Goal: Task Accomplishment & Management: Manage account settings

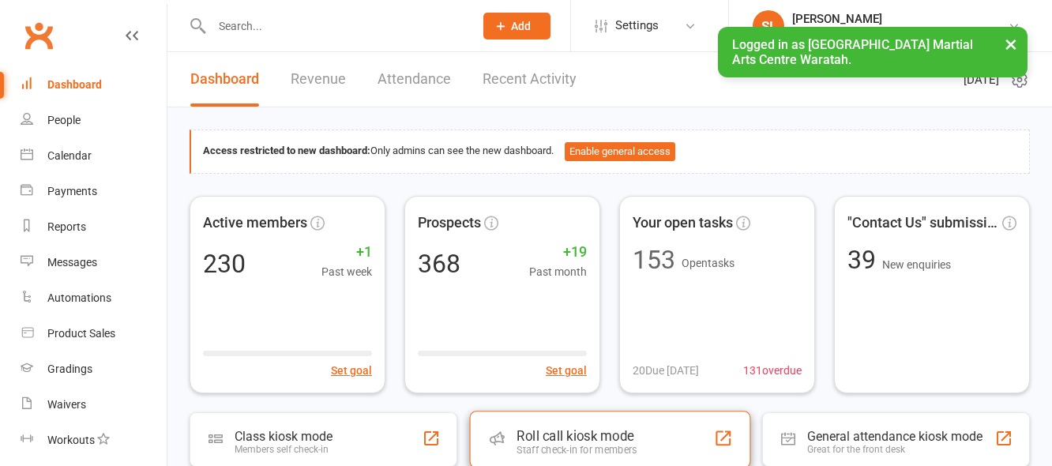
click at [638, 440] on div "Roll call kiosk mode Staff check-in for members" at bounding box center [609, 439] width 280 height 57
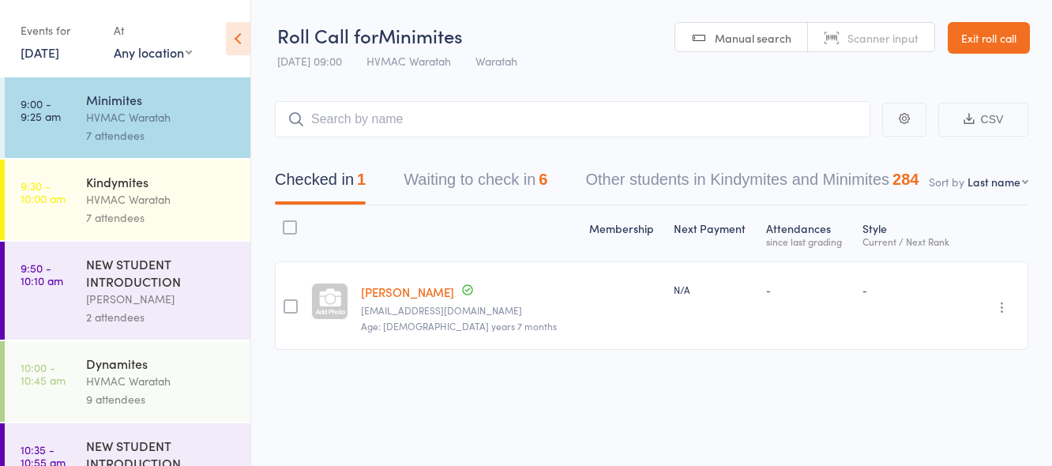
click at [49, 53] on link "16 Aug, 2025" at bounding box center [40, 51] width 39 height 17
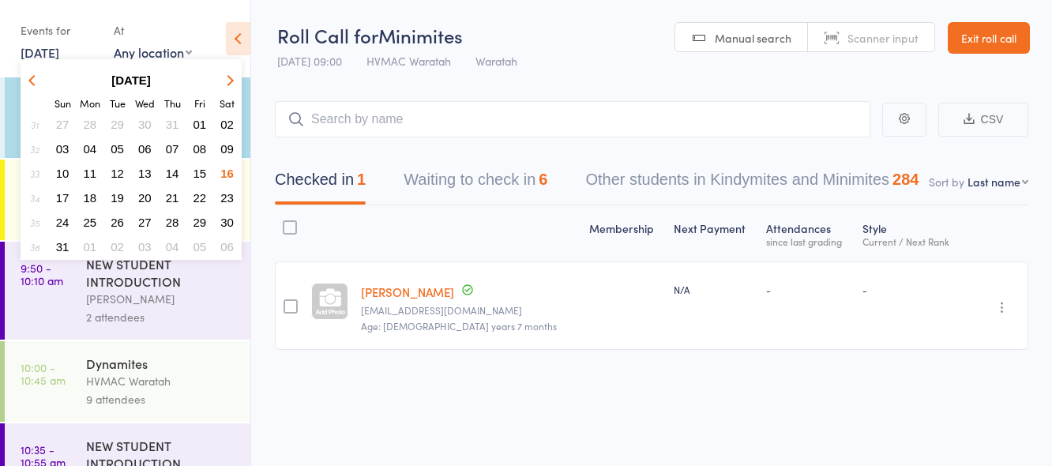
click at [172, 171] on span "14" at bounding box center [172, 173] width 13 height 13
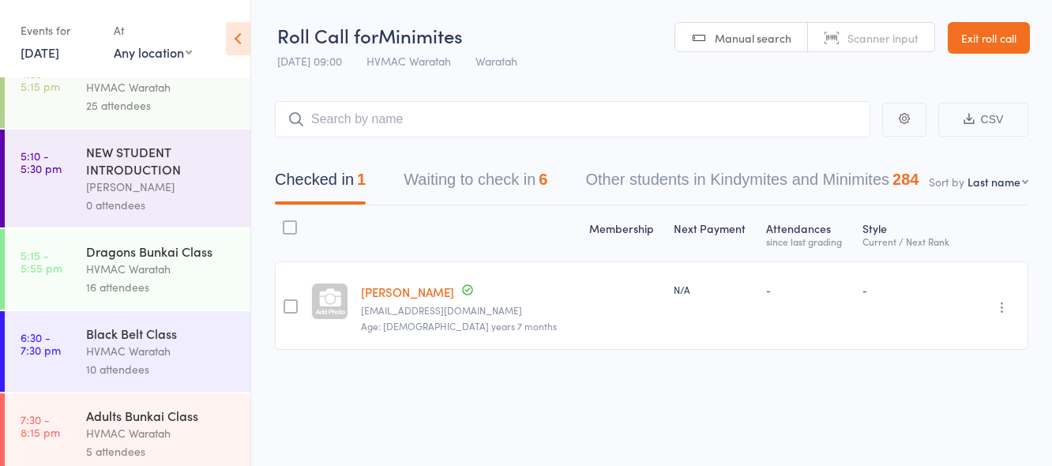
scroll to position [303, 0]
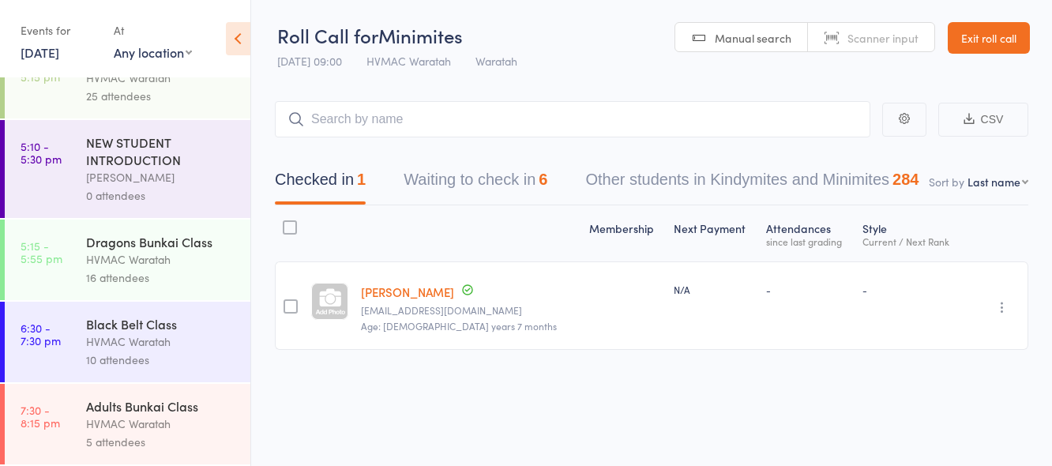
click at [171, 351] on div "10 attendees" at bounding box center [161, 360] width 151 height 18
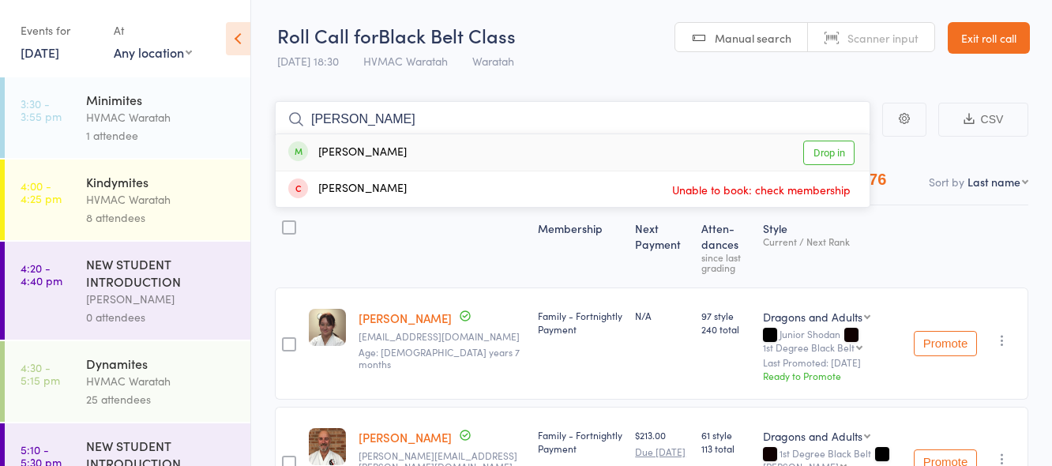
type input "gavin"
click at [382, 149] on div "Gavin Hazel Drop in" at bounding box center [573, 152] width 594 height 36
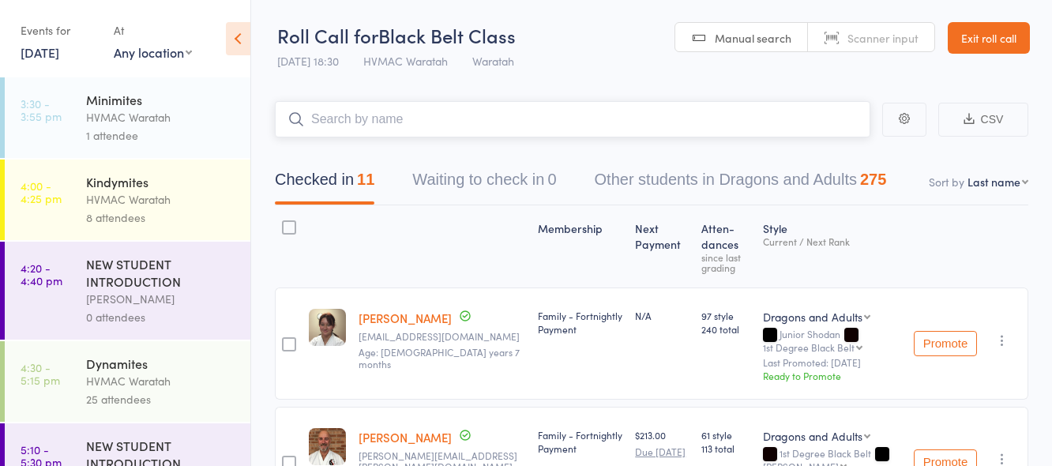
scroll to position [303, 0]
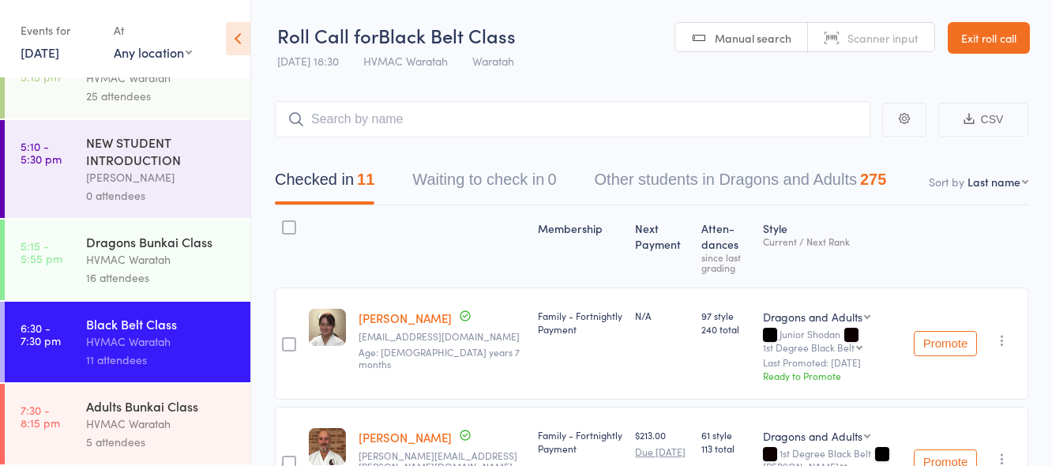
click at [201, 412] on div "Adults Bunkai Class" at bounding box center [161, 405] width 151 height 17
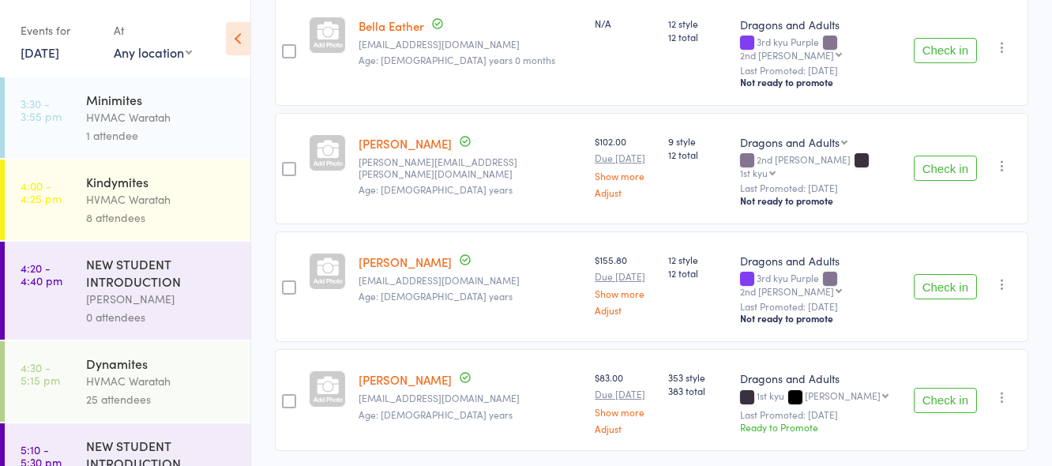
scroll to position [402, 0]
click at [948, 387] on button "Check in" at bounding box center [945, 399] width 63 height 25
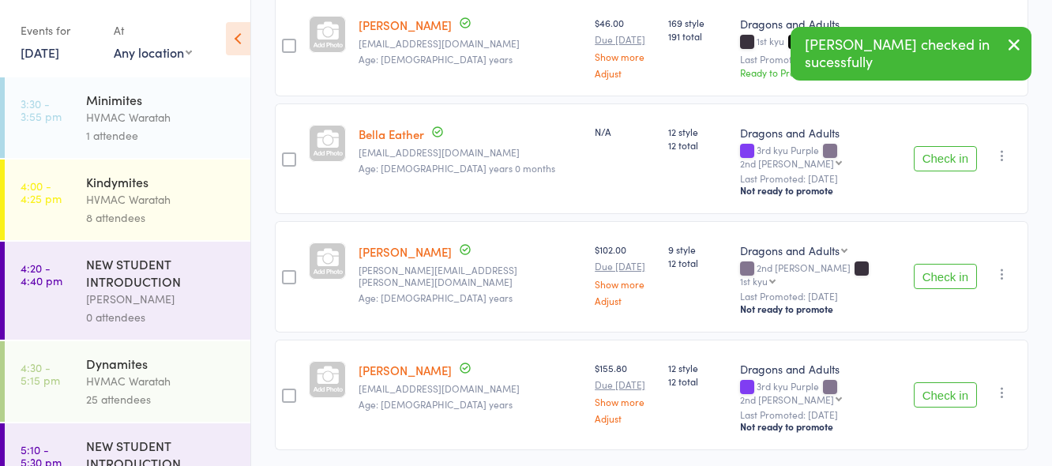
click at [933, 264] on button "Check in" at bounding box center [945, 276] width 63 height 25
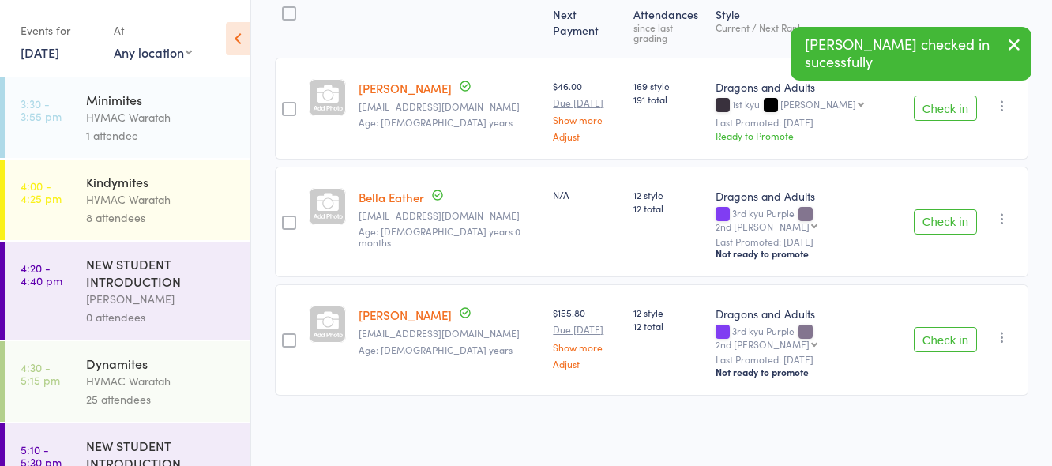
scroll to position [185, 0]
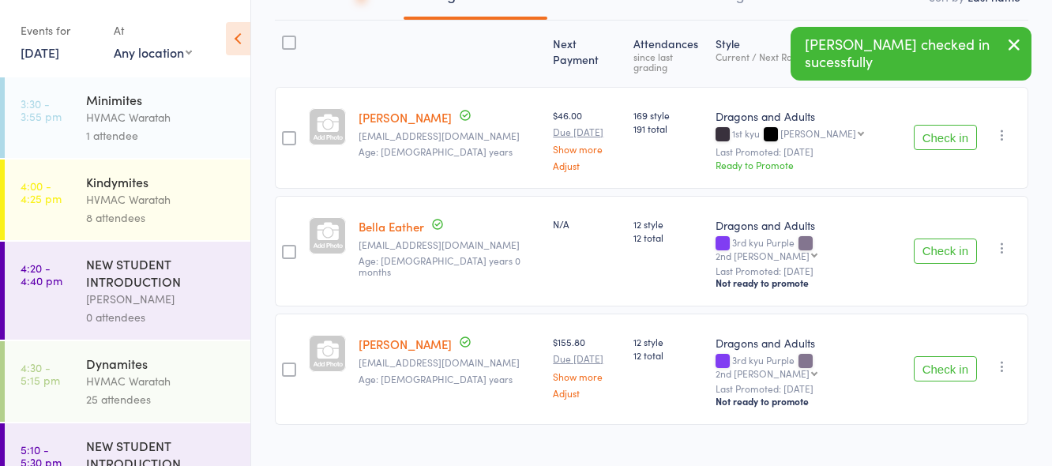
click at [943, 356] on button "Check in" at bounding box center [945, 368] width 63 height 25
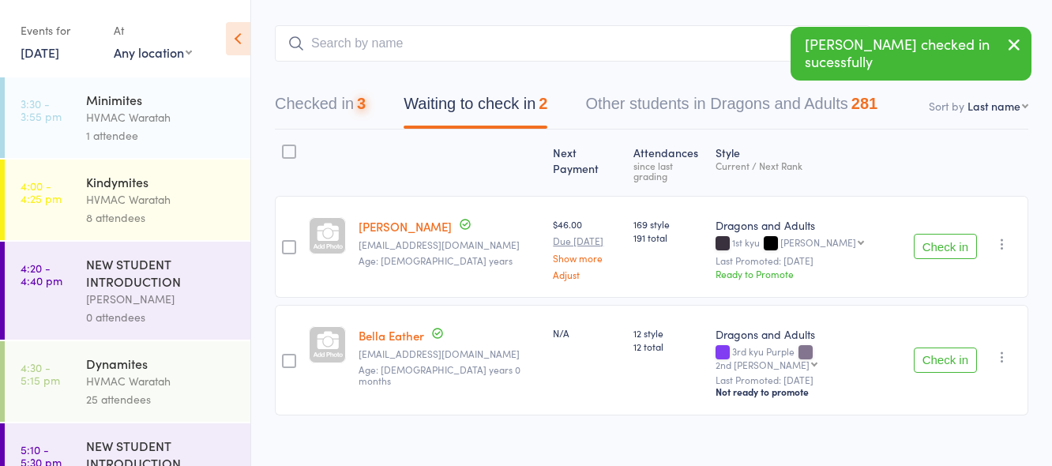
click at [935, 236] on button "Check in" at bounding box center [945, 246] width 63 height 25
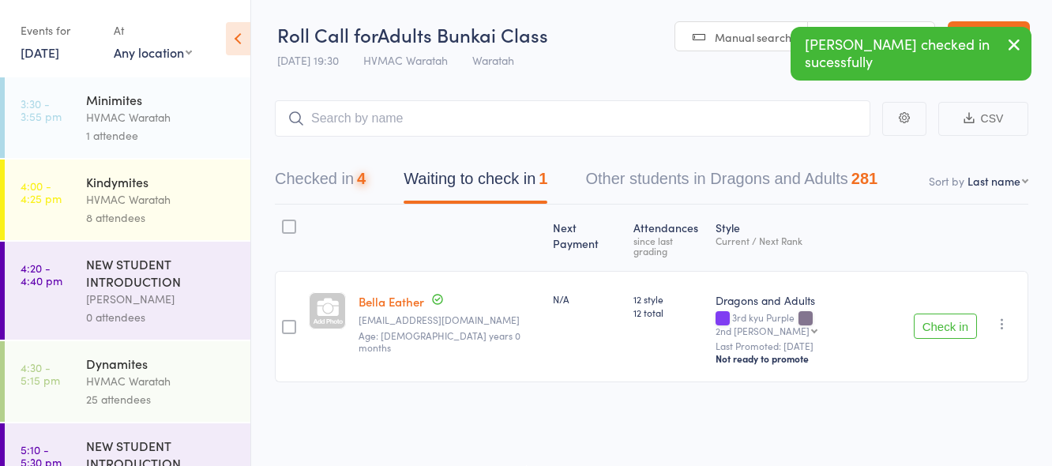
click at [933, 314] on button "Check in" at bounding box center [945, 326] width 63 height 25
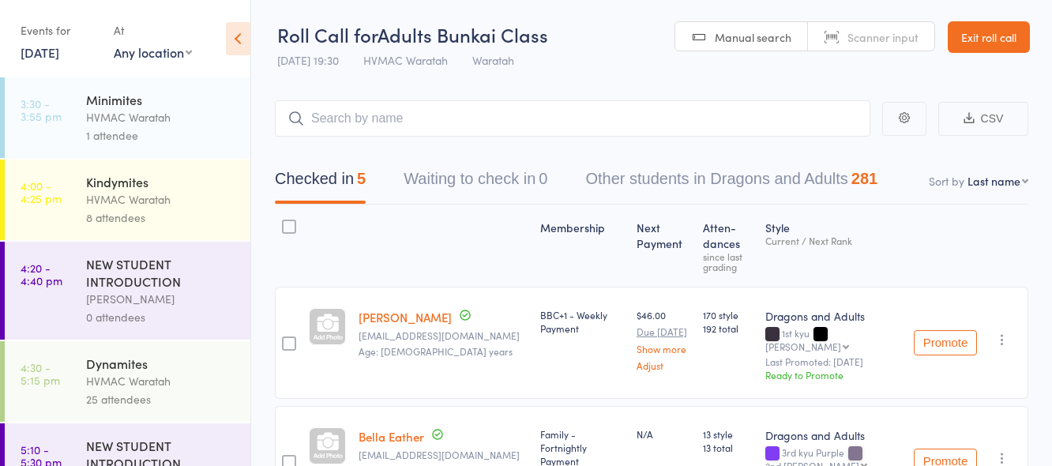
click at [44, 51] on link "14 Aug, 2025" at bounding box center [40, 51] width 39 height 17
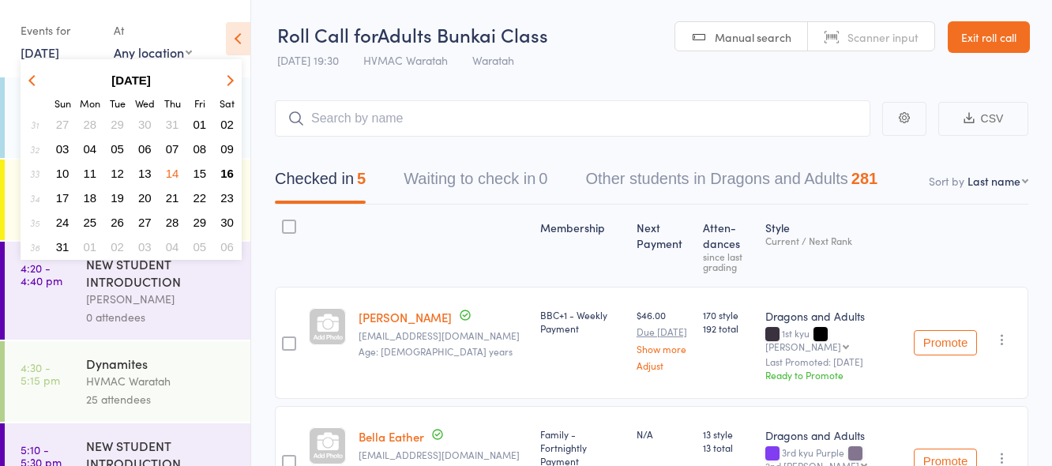
click at [227, 174] on span "16" at bounding box center [226, 173] width 13 height 13
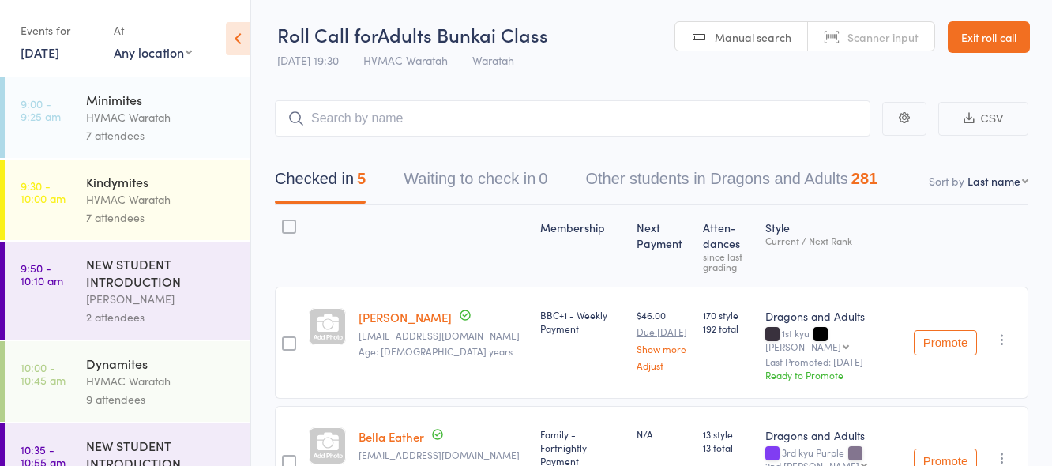
click at [150, 111] on div "HVMAC Waratah" at bounding box center [161, 117] width 151 height 18
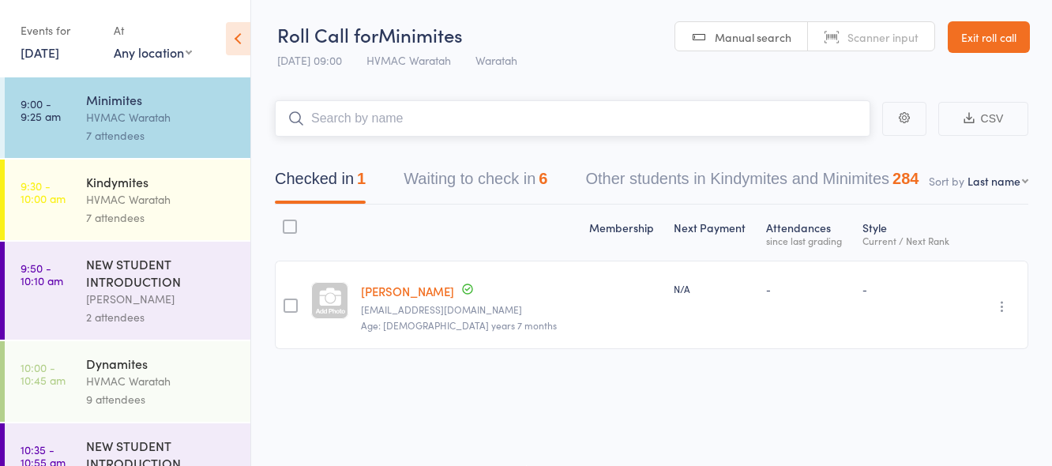
click at [438, 179] on button "Waiting to check in 6" at bounding box center [476, 183] width 144 height 42
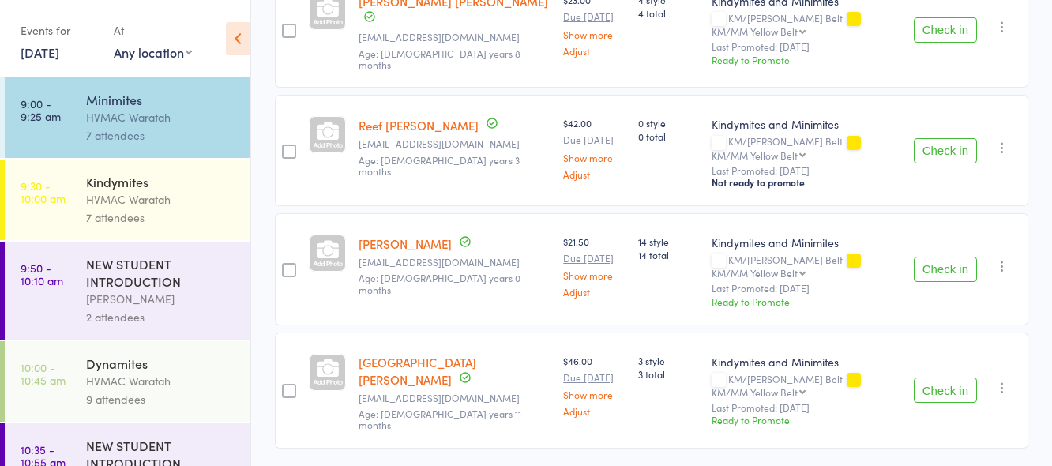
scroll to position [554, 0]
click at [194, 186] on div "Kindymites" at bounding box center [161, 181] width 151 height 17
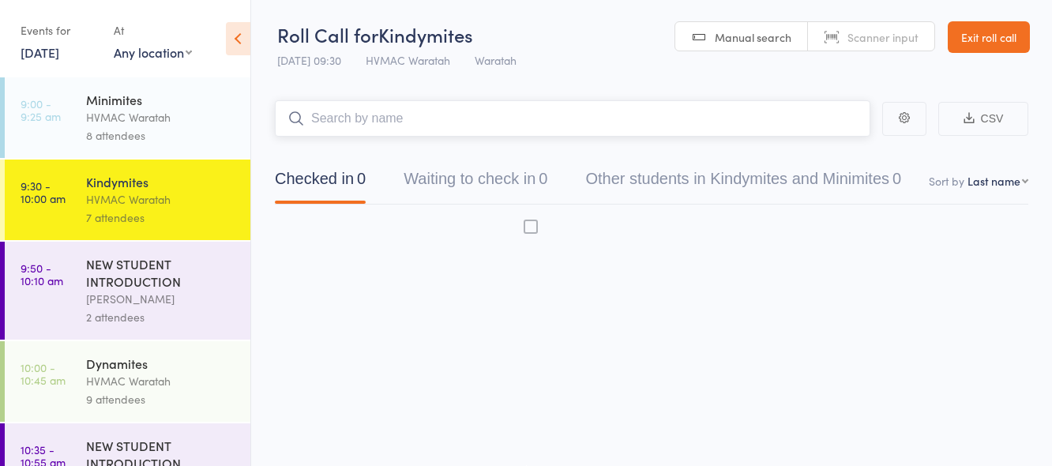
scroll to position [1, 0]
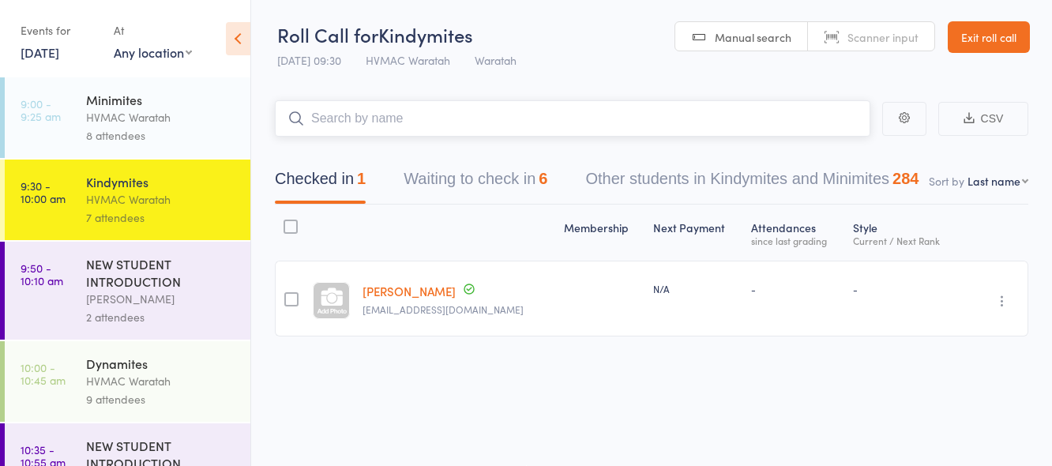
click at [487, 175] on button "Waiting to check in 6" at bounding box center [476, 183] width 144 height 42
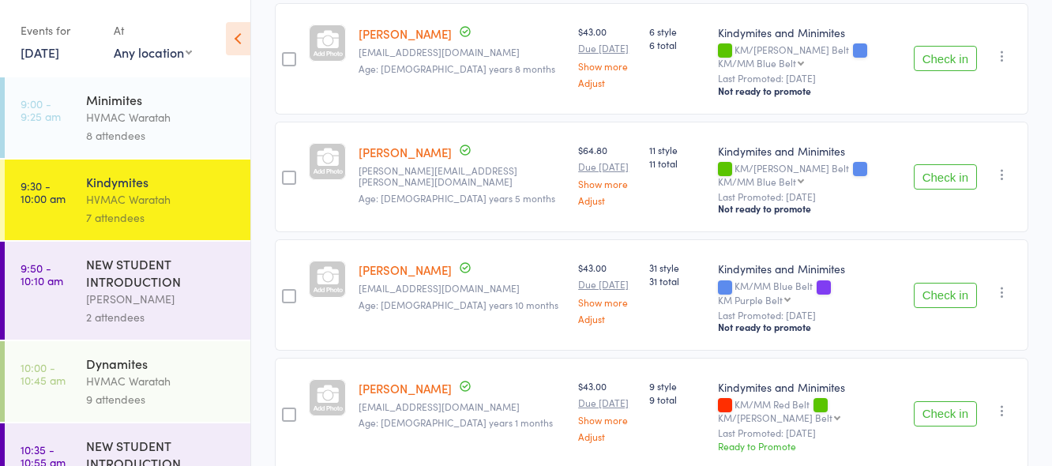
scroll to position [532, 0]
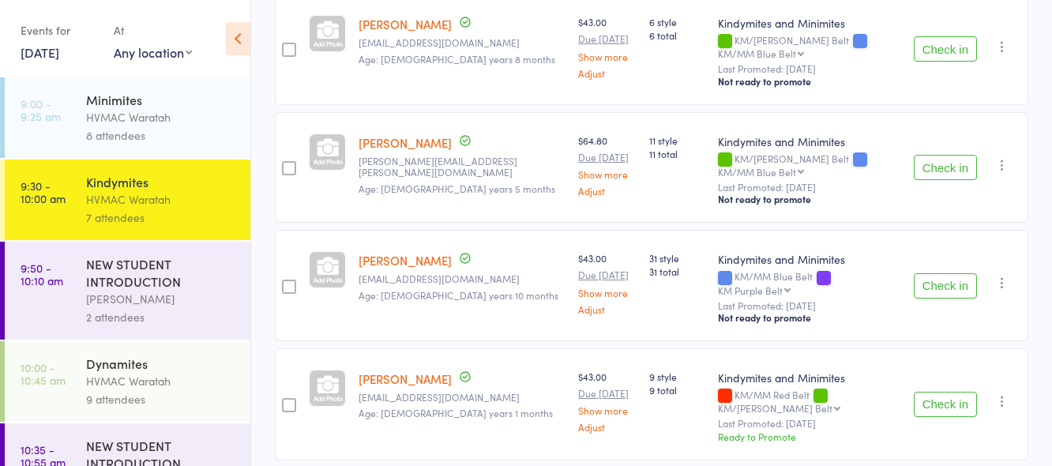
click at [175, 309] on div "2 attendees" at bounding box center [161, 317] width 151 height 18
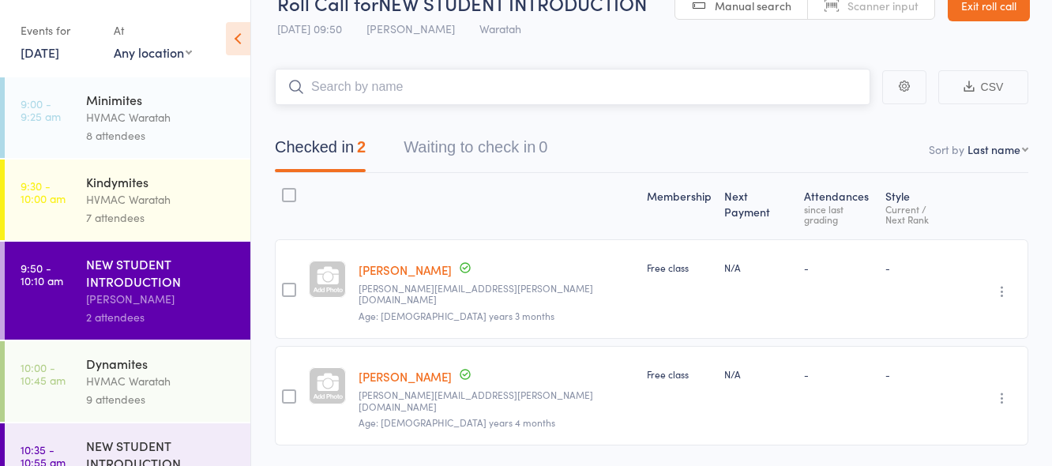
scroll to position [50, 0]
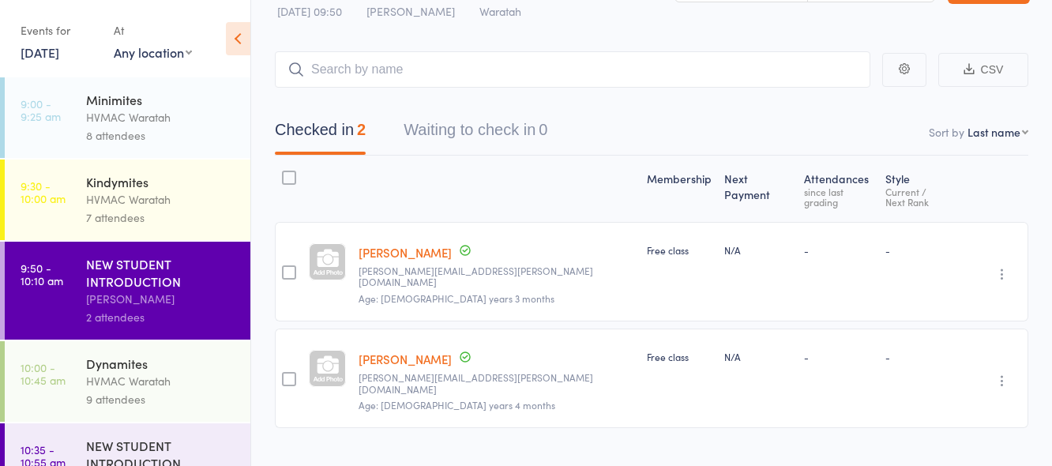
click at [190, 198] on div "HVMAC Waratah" at bounding box center [161, 199] width 151 height 18
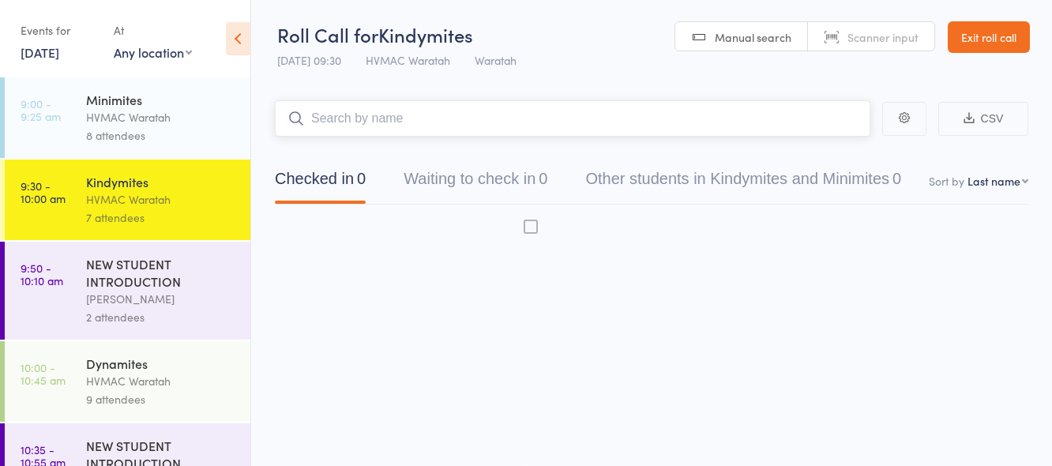
scroll to position [1, 0]
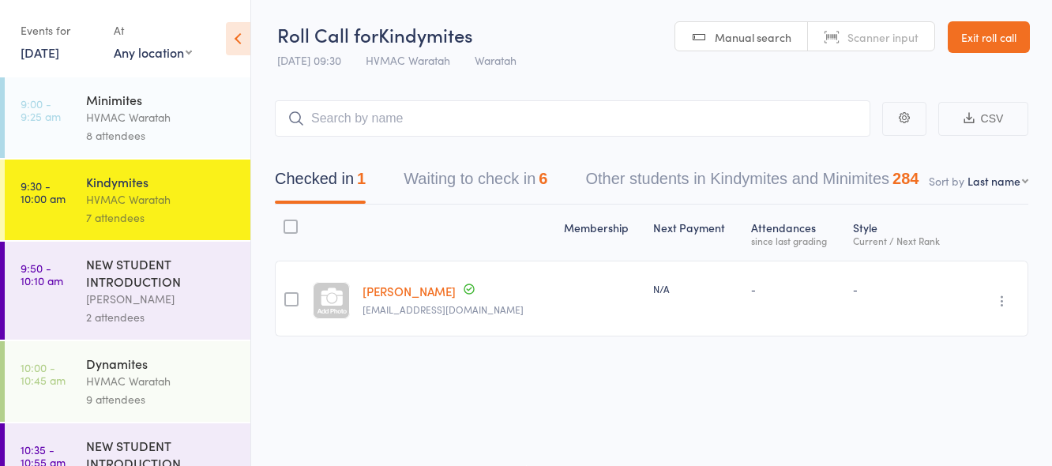
click at [163, 378] on div "HVMAC Waratah" at bounding box center [161, 381] width 151 height 18
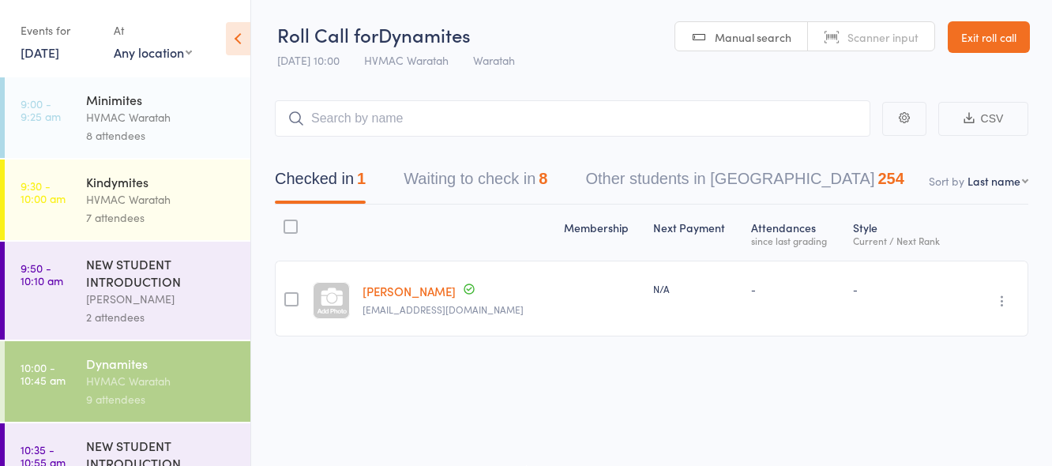
click at [190, 276] on div "NEW STUDENT INTRODUCTION" at bounding box center [161, 272] width 151 height 35
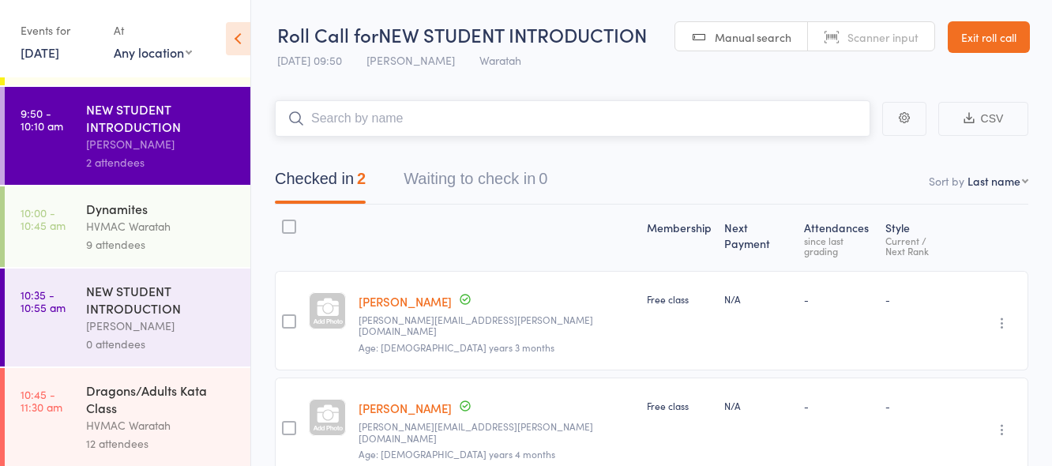
scroll to position [158, 0]
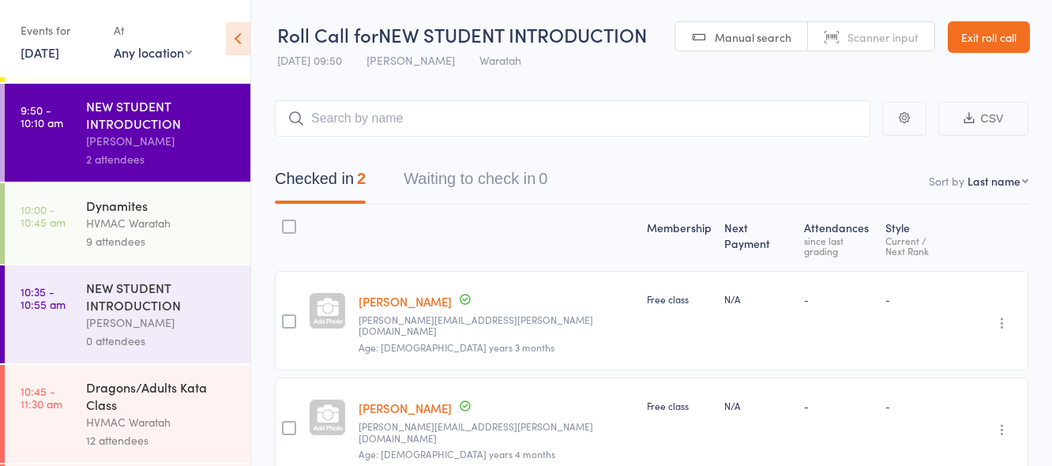
click at [176, 230] on div "HVMAC Waratah" at bounding box center [161, 223] width 151 height 18
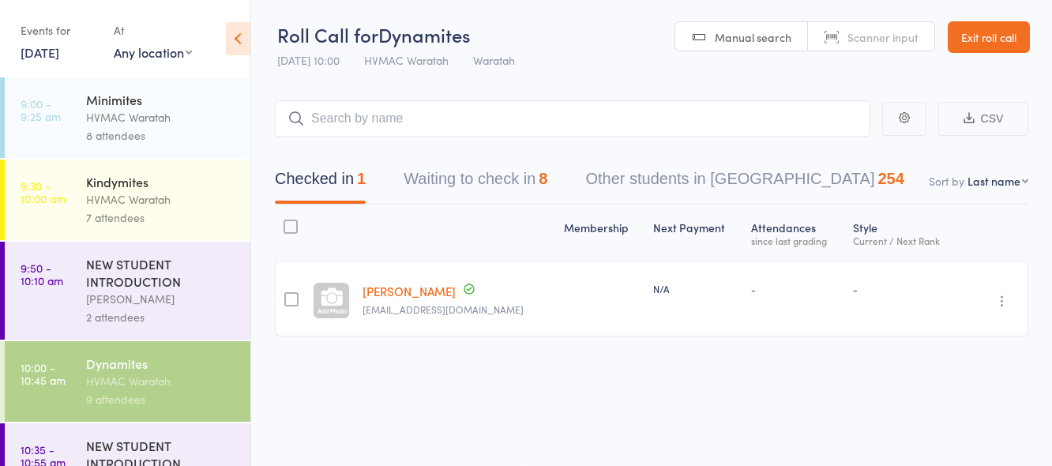
click at [506, 173] on button "Waiting to check in 8" at bounding box center [476, 183] width 144 height 42
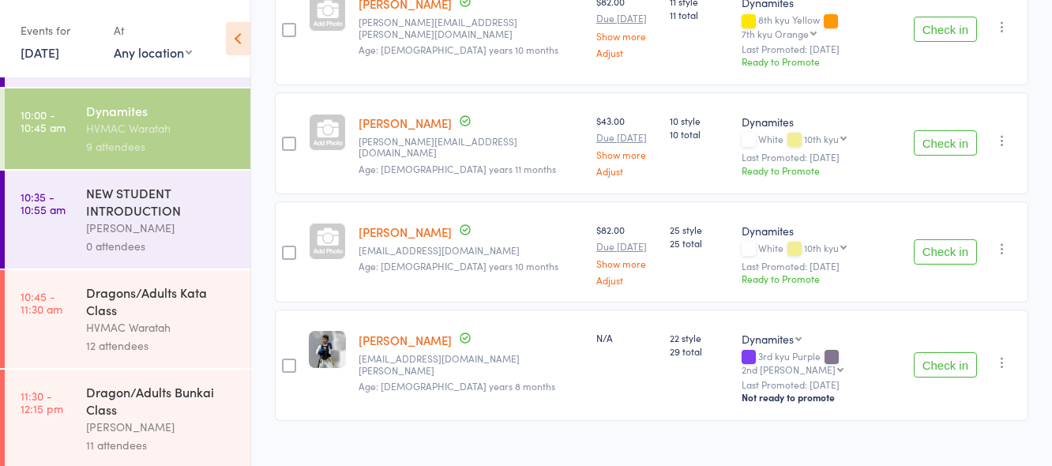
scroll to position [256, 0]
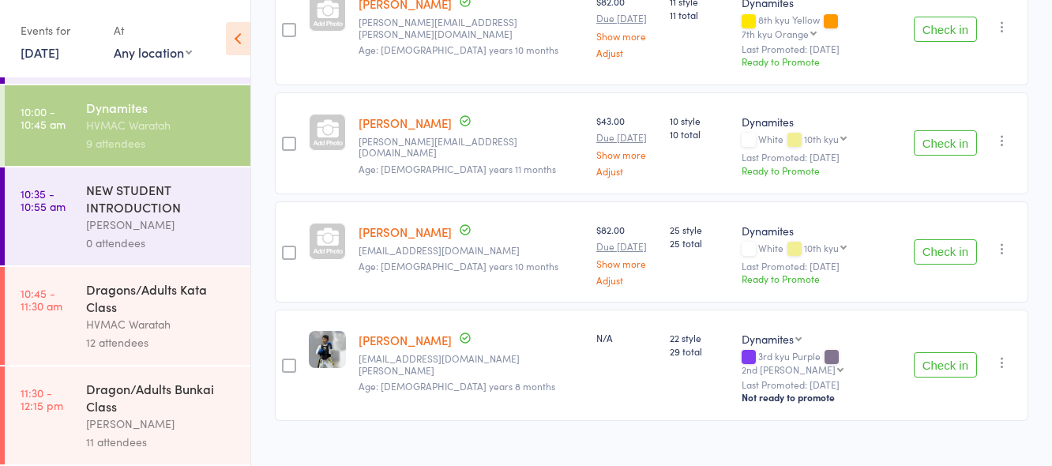
click at [183, 326] on div "HVMAC Waratah" at bounding box center [161, 324] width 151 height 18
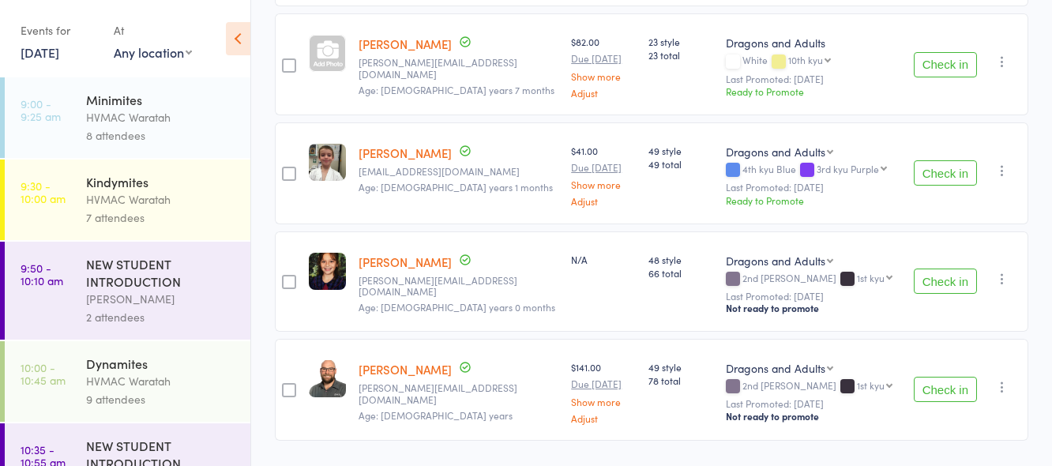
scroll to position [1163, 0]
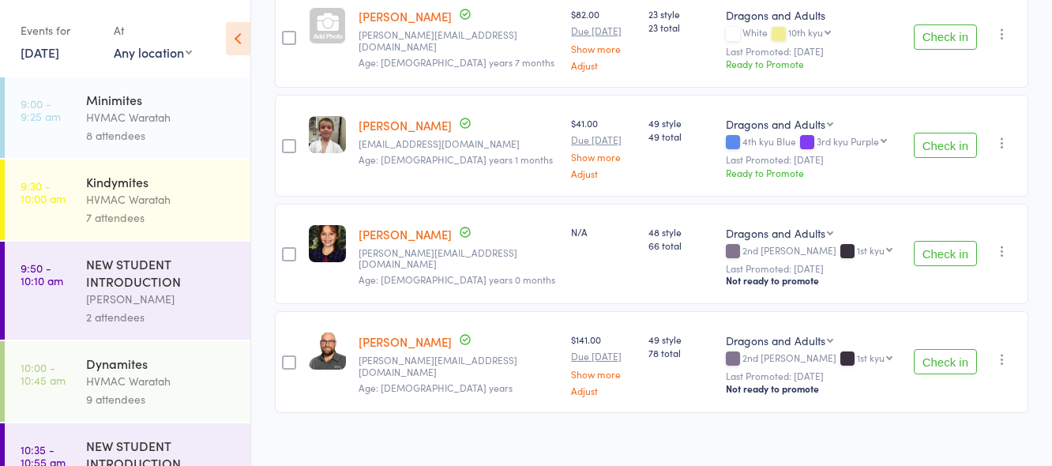
click at [189, 119] on div "HVMAC Waratah" at bounding box center [161, 117] width 151 height 18
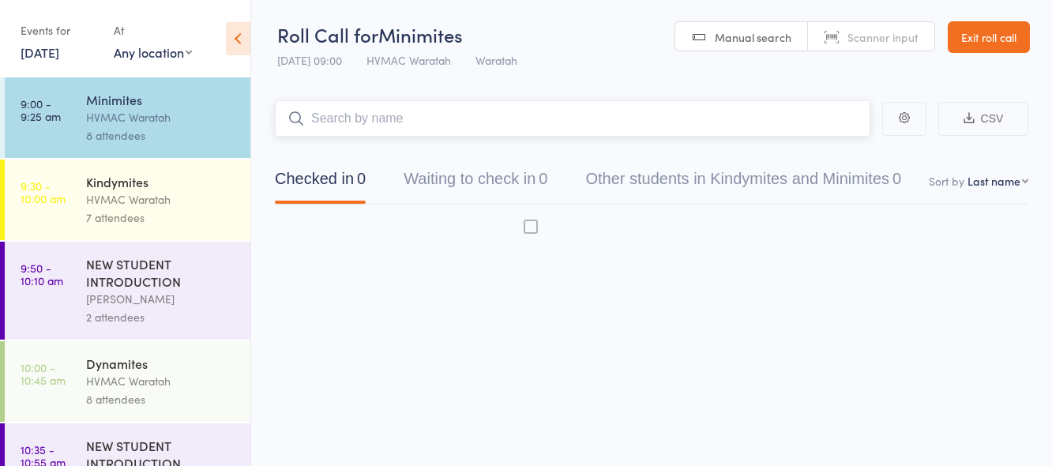
scroll to position [1, 0]
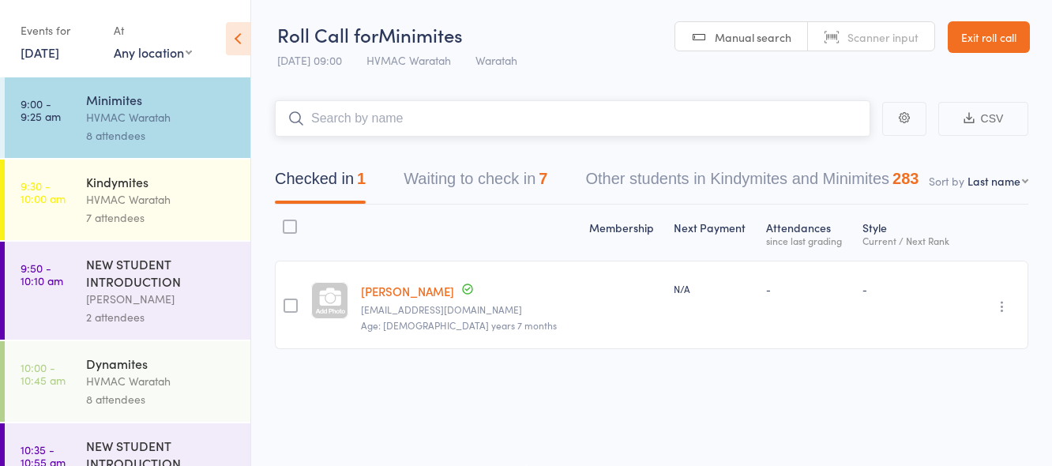
click at [456, 175] on button "Waiting to check in 7" at bounding box center [476, 183] width 144 height 42
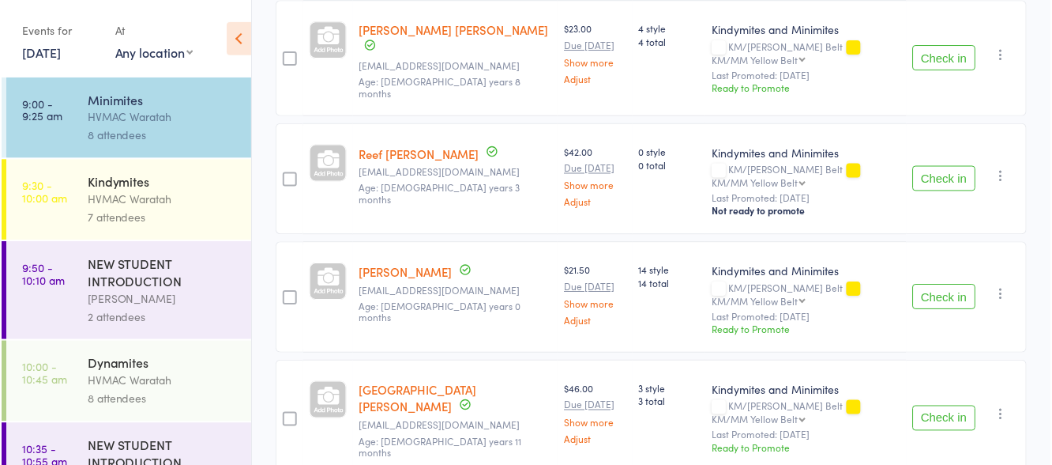
scroll to position [702, 0]
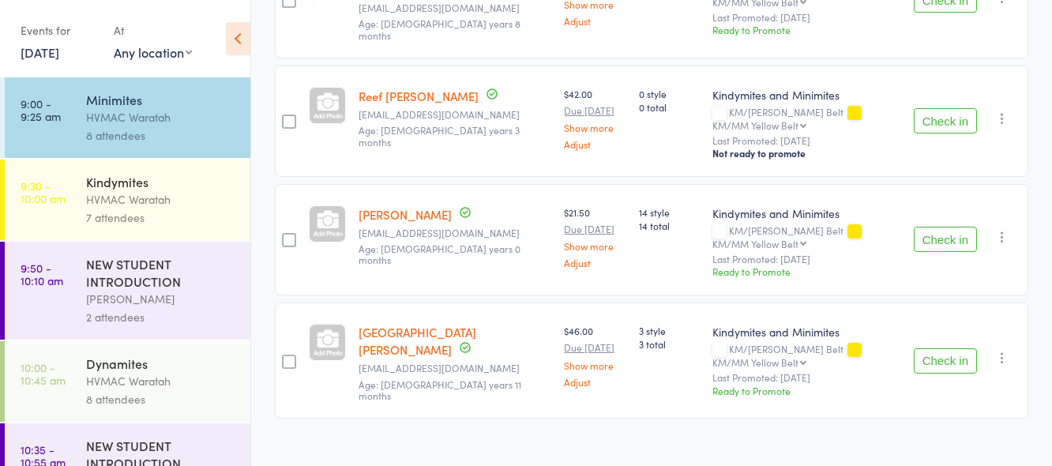
click at [192, 115] on div "HVMAC Waratah" at bounding box center [161, 117] width 151 height 18
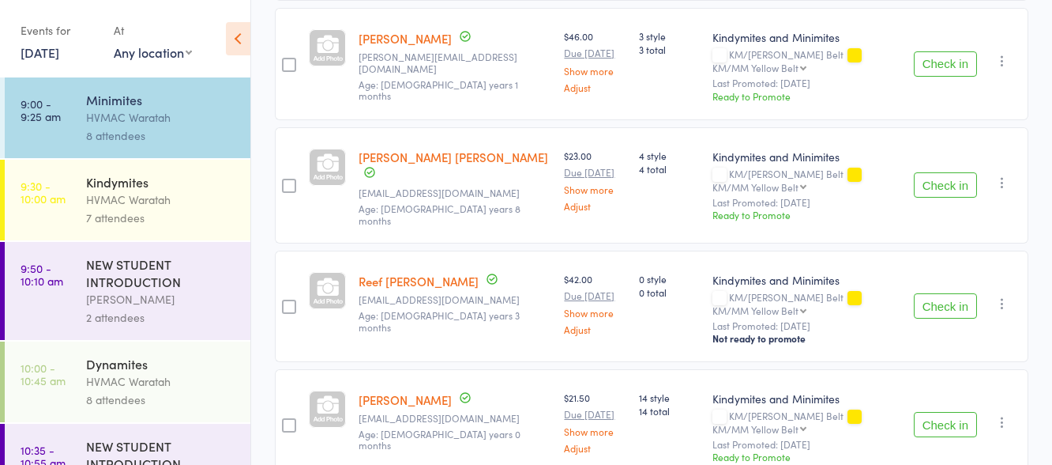
scroll to position [553, 0]
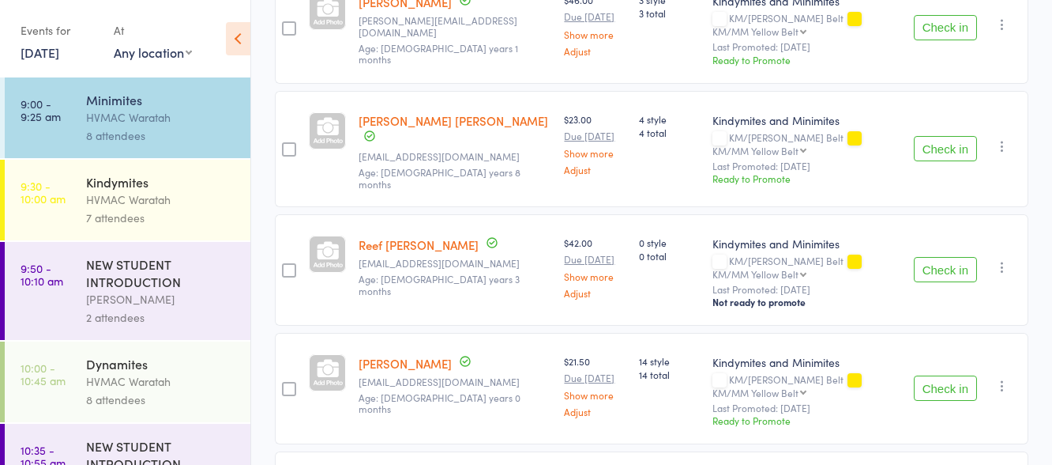
click at [941, 257] on button "Check in" at bounding box center [945, 269] width 63 height 25
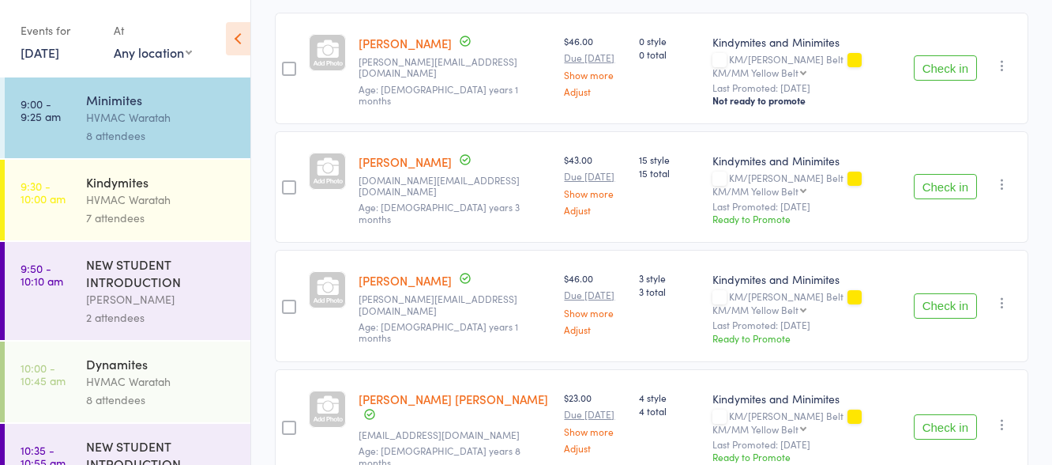
scroll to position [276, 0]
click at [946, 292] on button "Check in" at bounding box center [945, 304] width 63 height 25
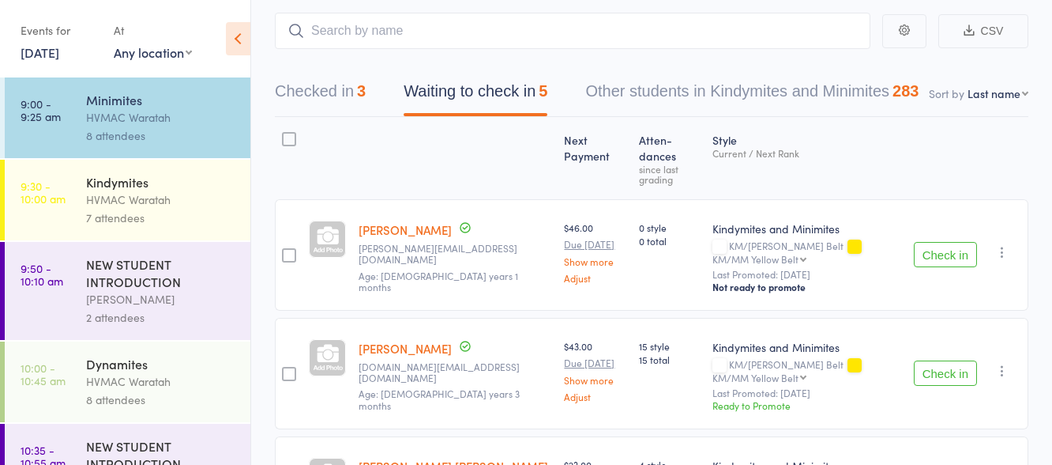
scroll to position [79, 0]
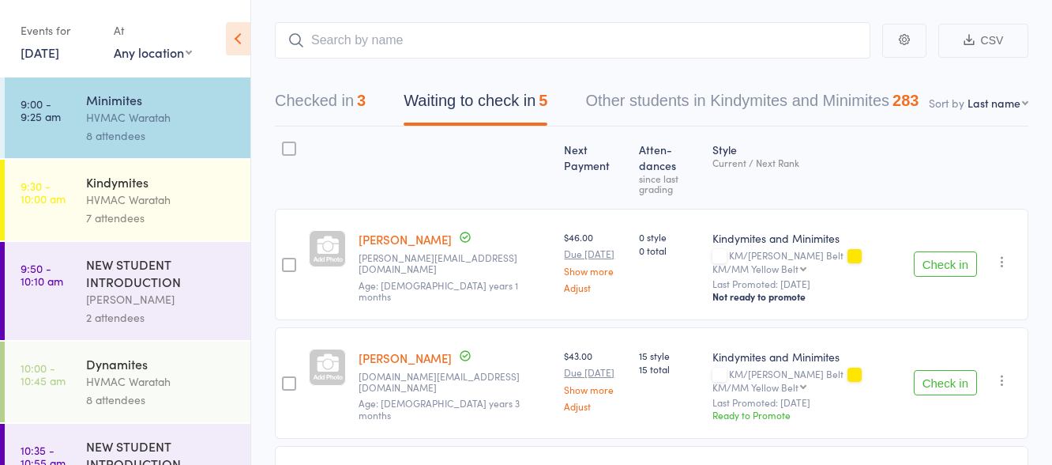
click at [950, 251] on button "Check in" at bounding box center [945, 263] width 63 height 25
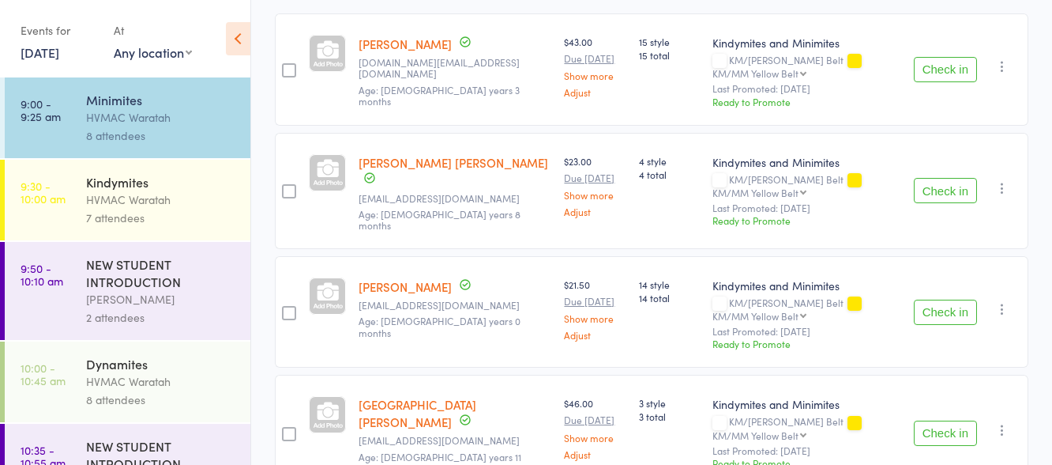
scroll to position [295, 0]
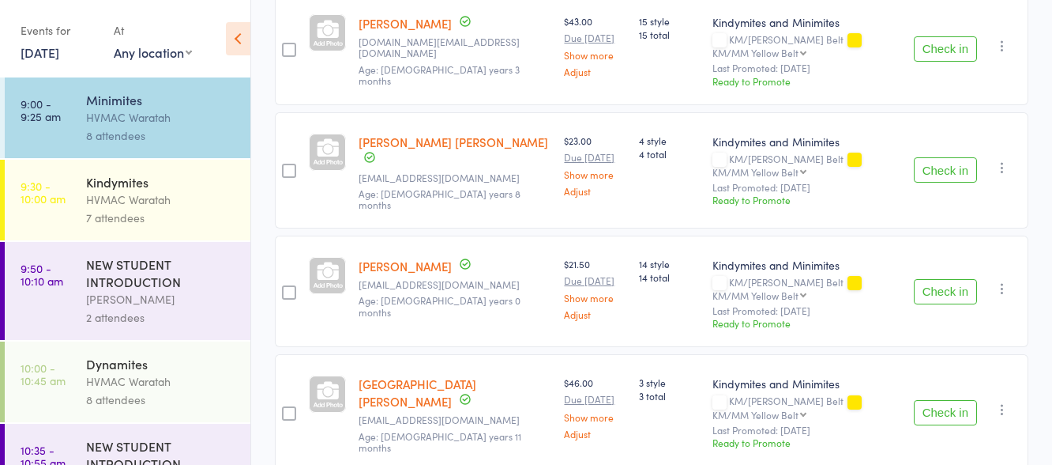
click at [935, 279] on button "Check in" at bounding box center [945, 291] width 63 height 25
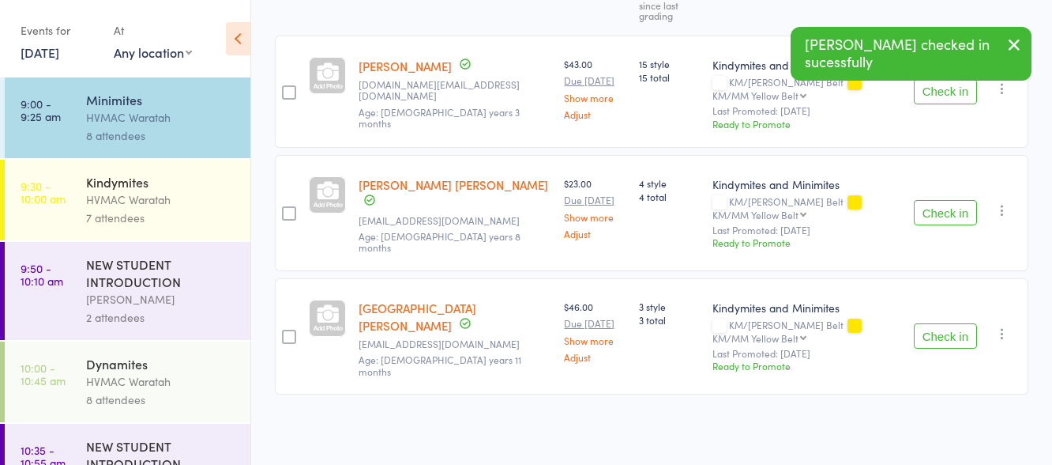
scroll to position [186, 0]
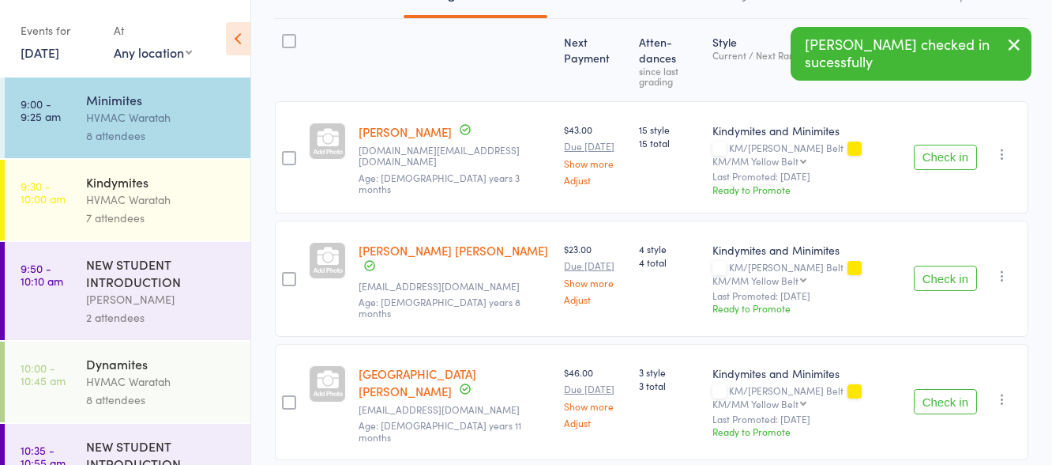
click at [946, 145] on button "Check in" at bounding box center [945, 157] width 63 height 25
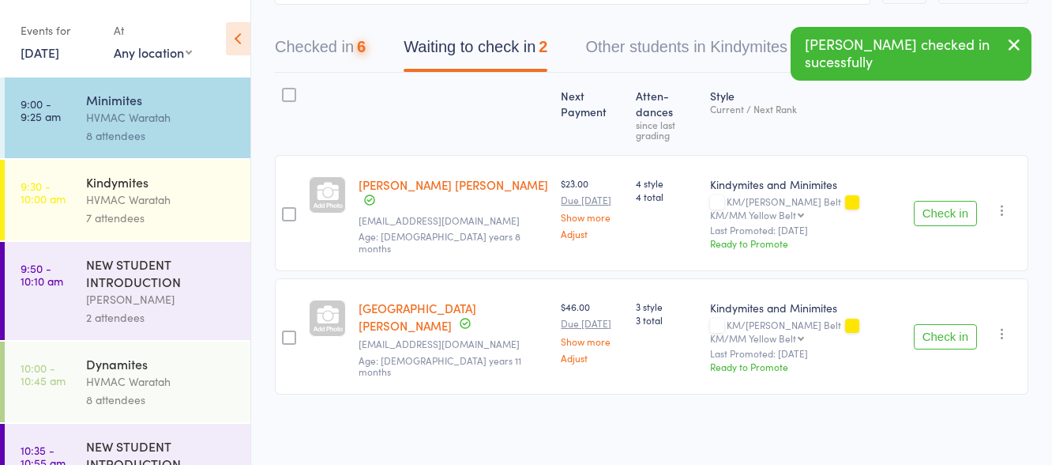
scroll to position [77, 0]
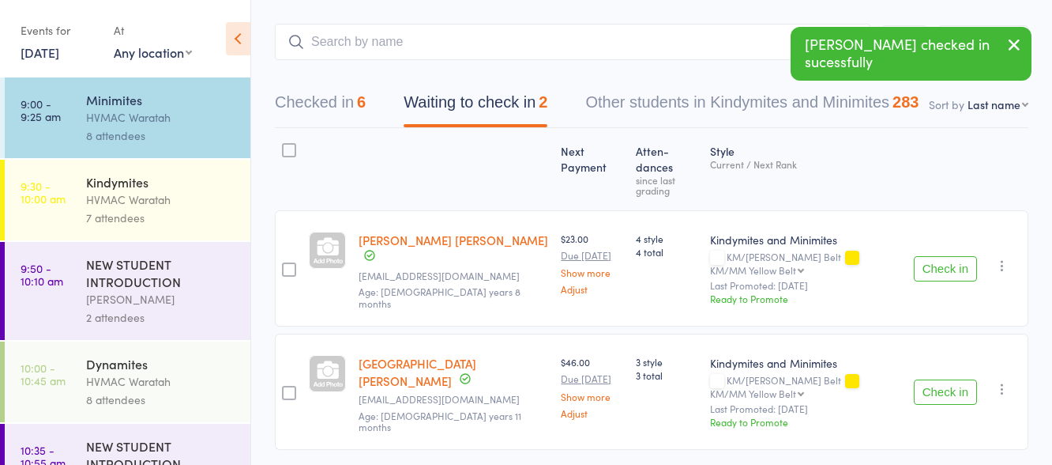
click at [934, 379] on button "Check in" at bounding box center [945, 391] width 63 height 25
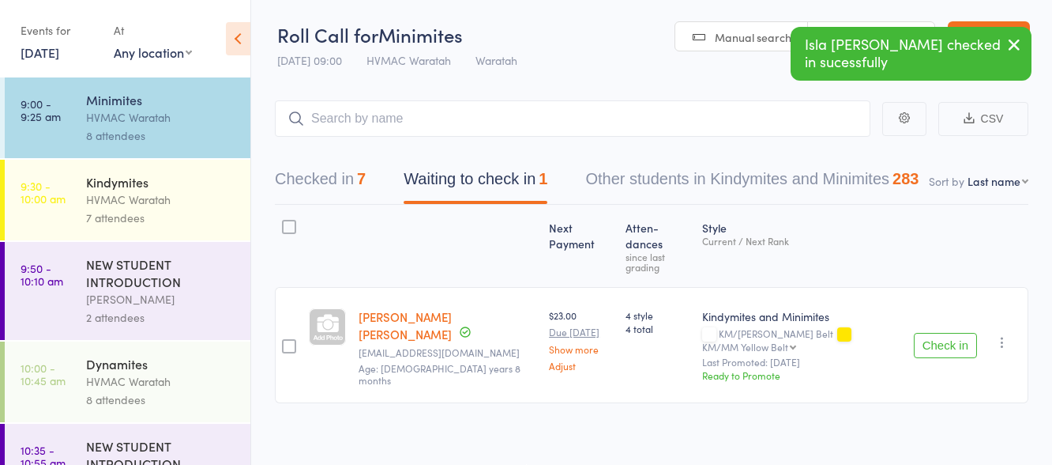
click at [945, 333] on button "Check in" at bounding box center [945, 345] width 63 height 25
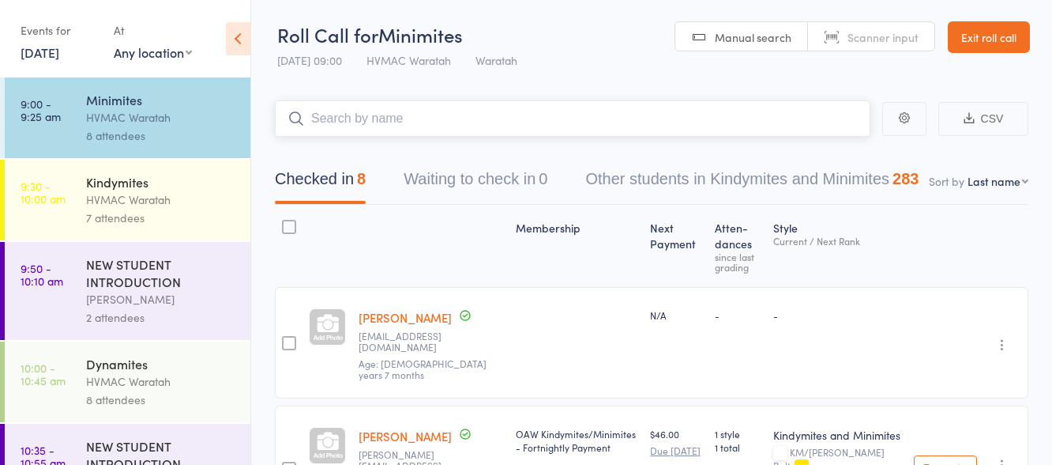
click at [486, 119] on input "search" at bounding box center [573, 118] width 596 height 36
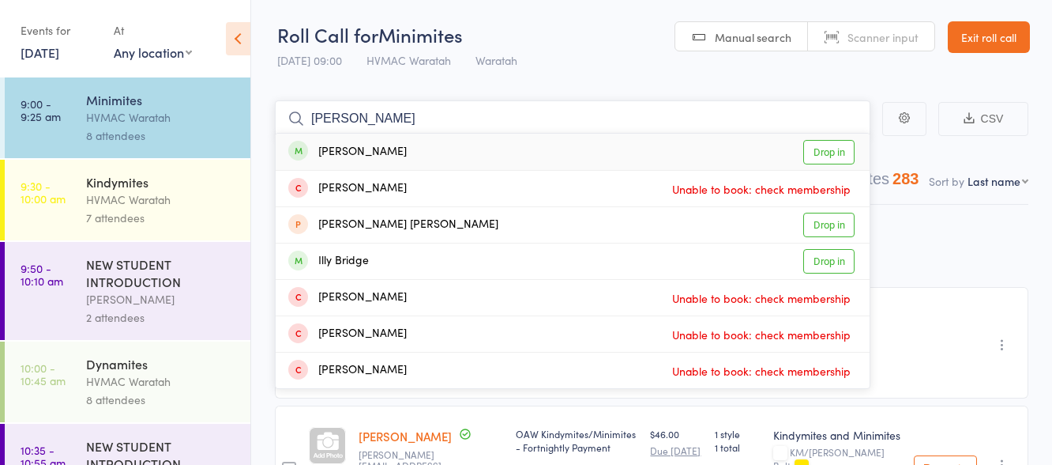
type input "billy"
click at [837, 145] on link "Drop in" at bounding box center [828, 152] width 51 height 24
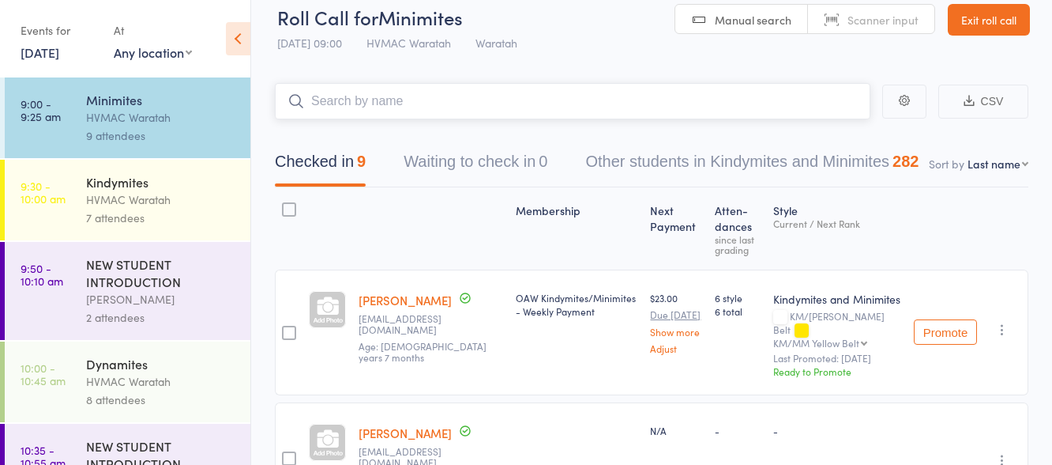
scroll to position [0, 0]
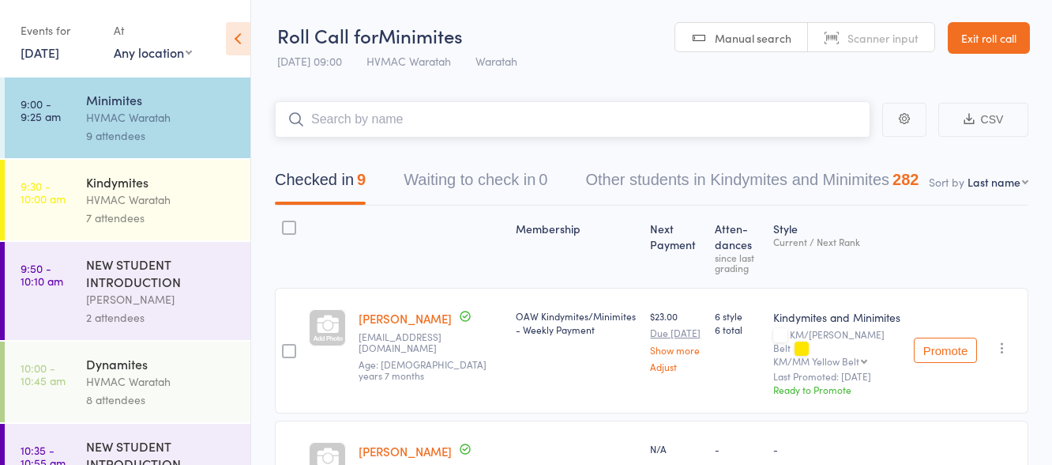
click at [472, 120] on input "search" at bounding box center [573, 119] width 596 height 36
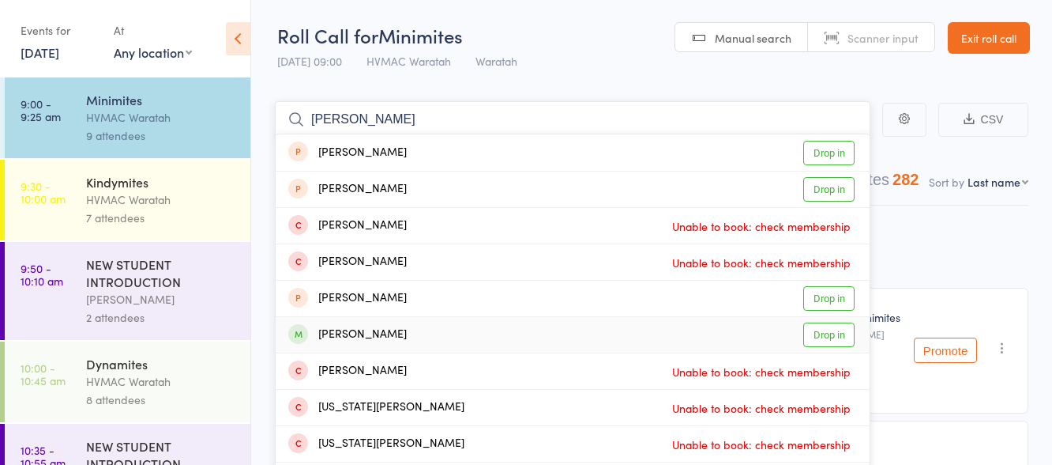
type input "george"
click at [829, 341] on link "Drop in" at bounding box center [828, 334] width 51 height 24
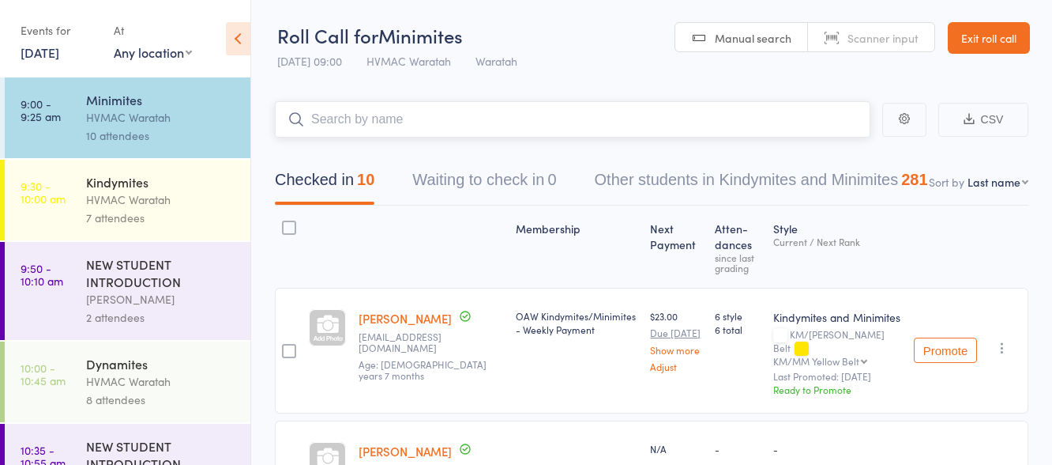
scroll to position [79, 0]
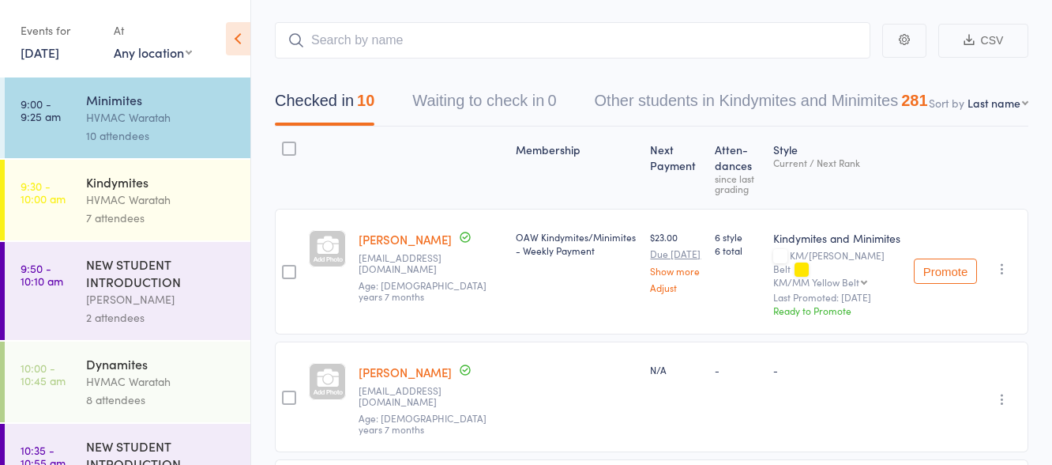
click at [175, 189] on div "Kindymites" at bounding box center [161, 181] width 151 height 17
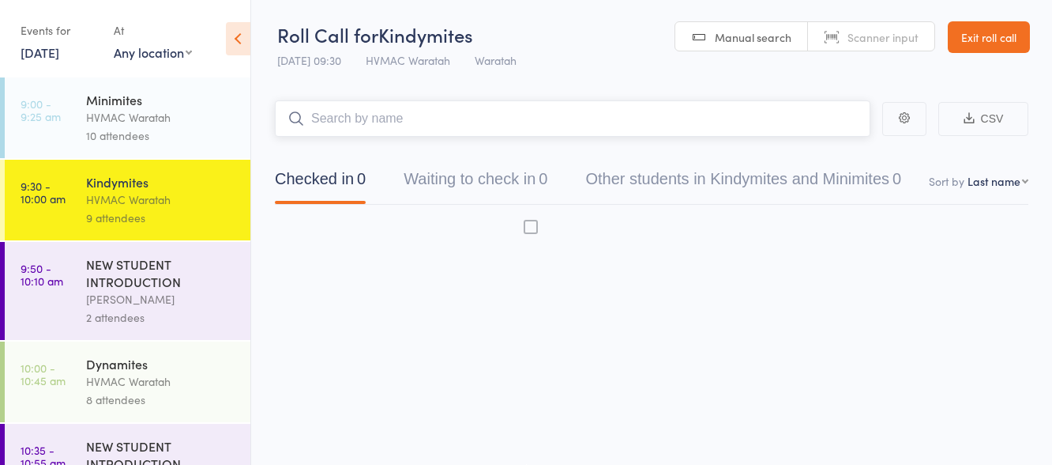
scroll to position [1, 0]
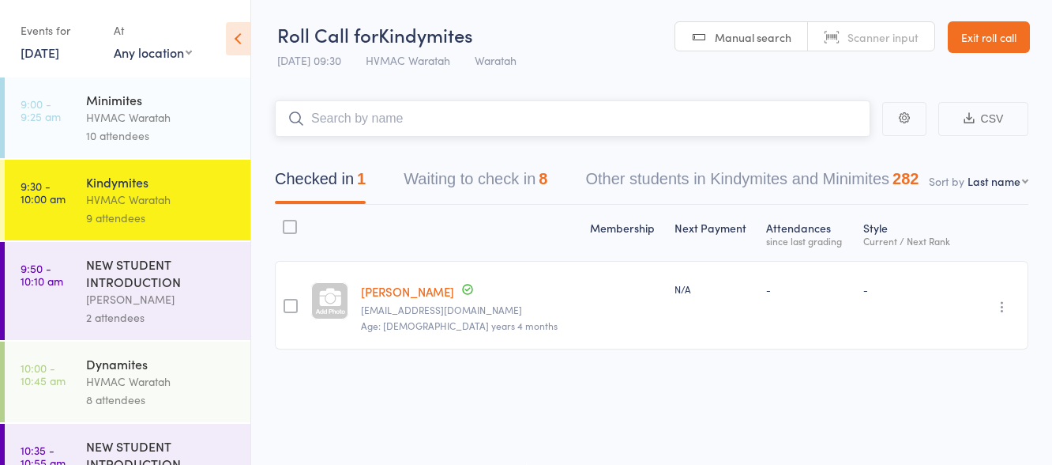
click at [478, 176] on button "Waiting to check in 8" at bounding box center [476, 183] width 144 height 42
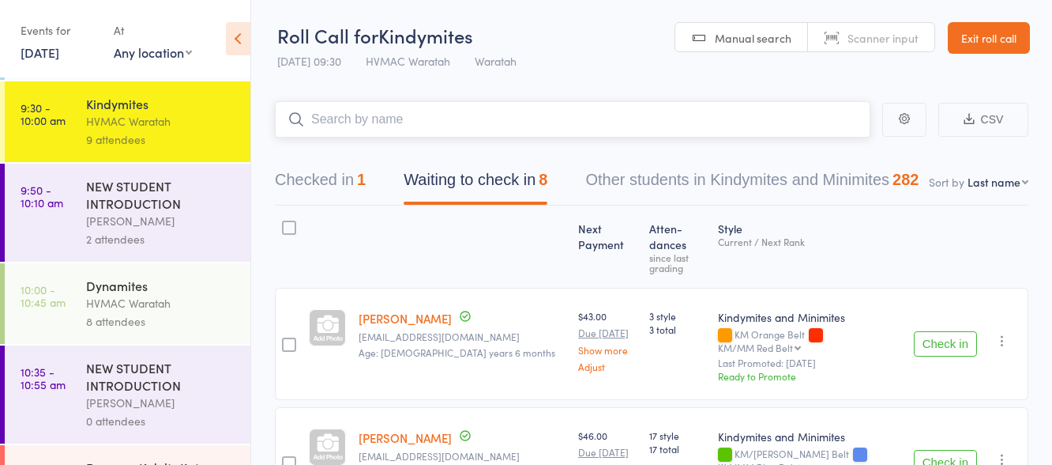
scroll to position [79, 0]
click at [156, 205] on div "NEW STUDENT INTRODUCTION" at bounding box center [161, 193] width 151 height 35
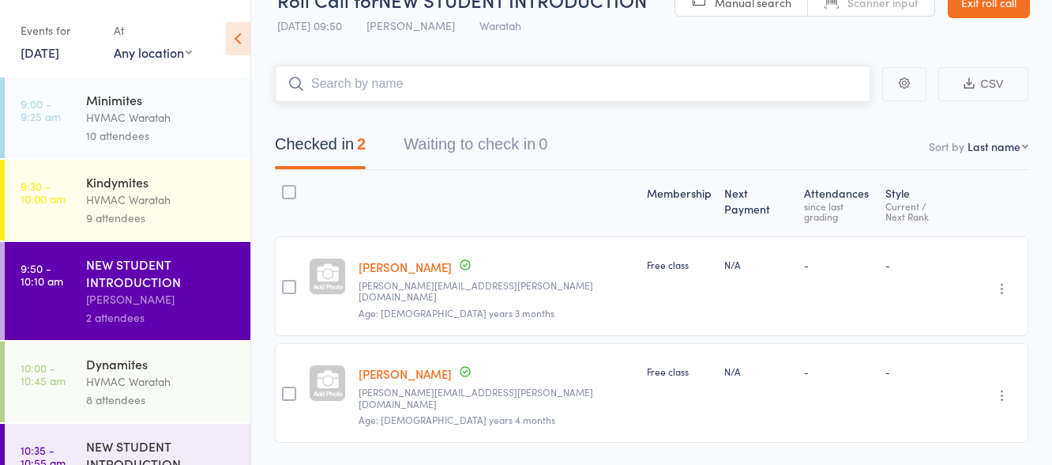
scroll to position [51, 0]
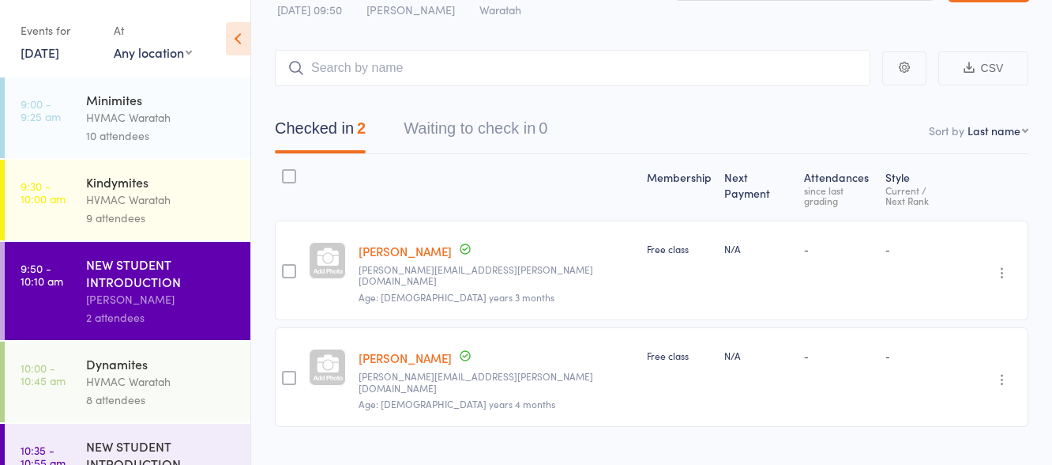
click at [151, 382] on div "HVMAC Waratah" at bounding box center [161, 381] width 151 height 18
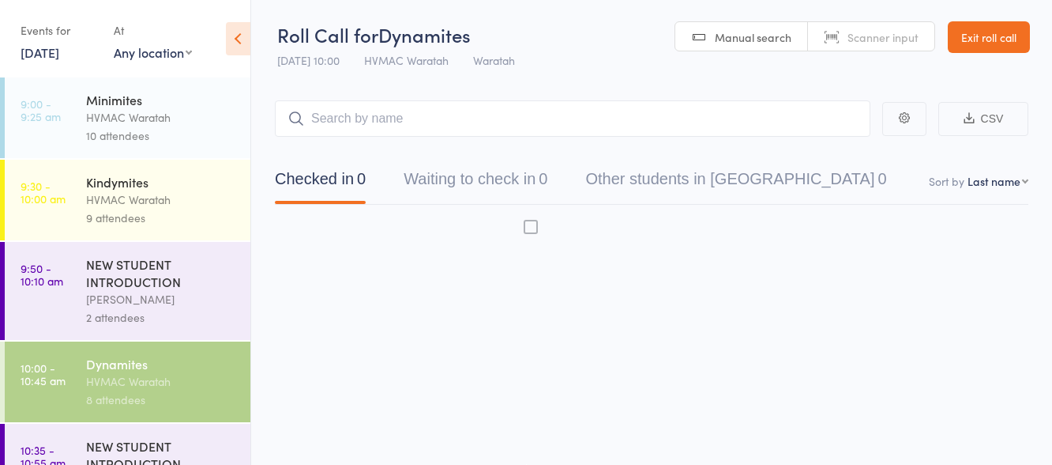
scroll to position [1, 0]
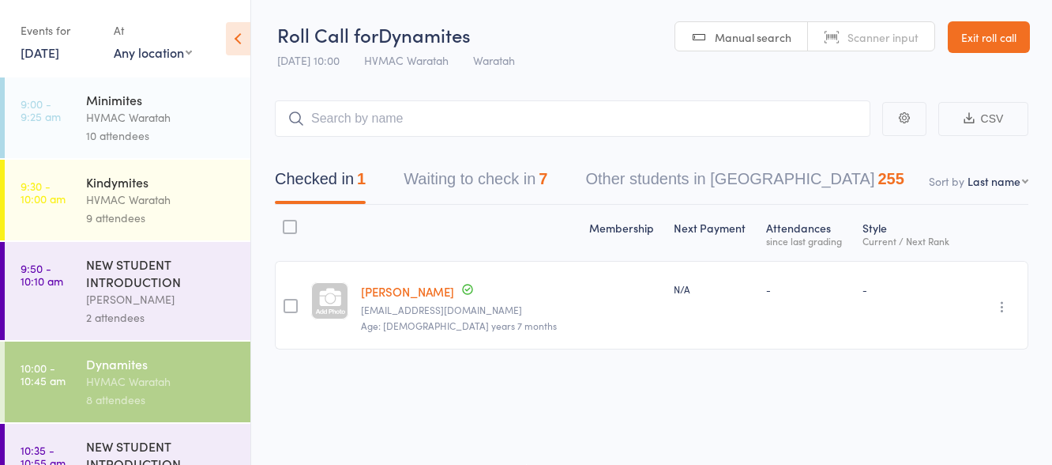
click at [472, 185] on button "Waiting to check in 7" at bounding box center [476, 183] width 144 height 42
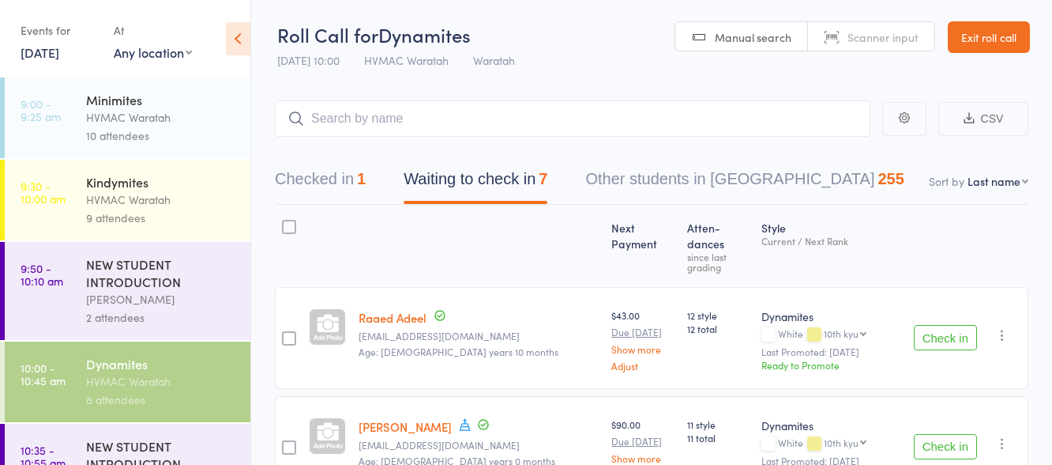
scroll to position [0, 0]
click at [450, 124] on input "search" at bounding box center [573, 119] width 596 height 36
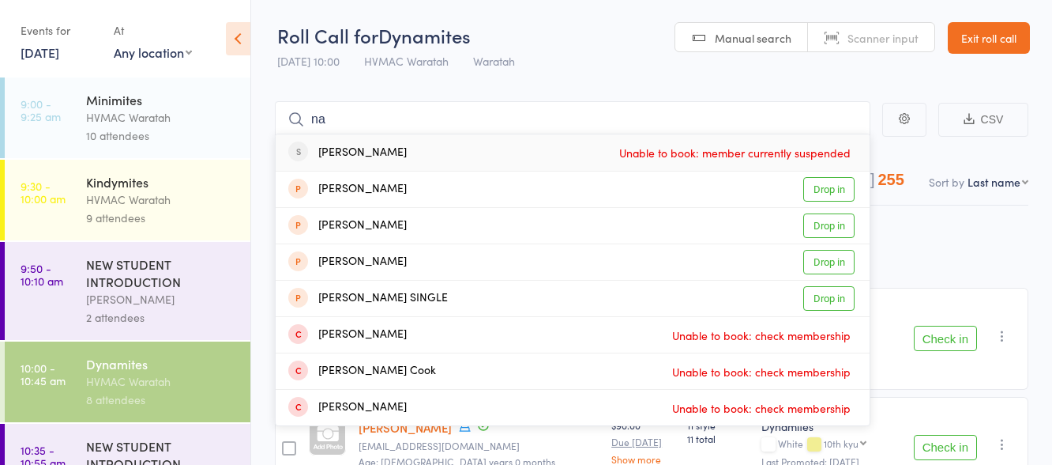
type input "n"
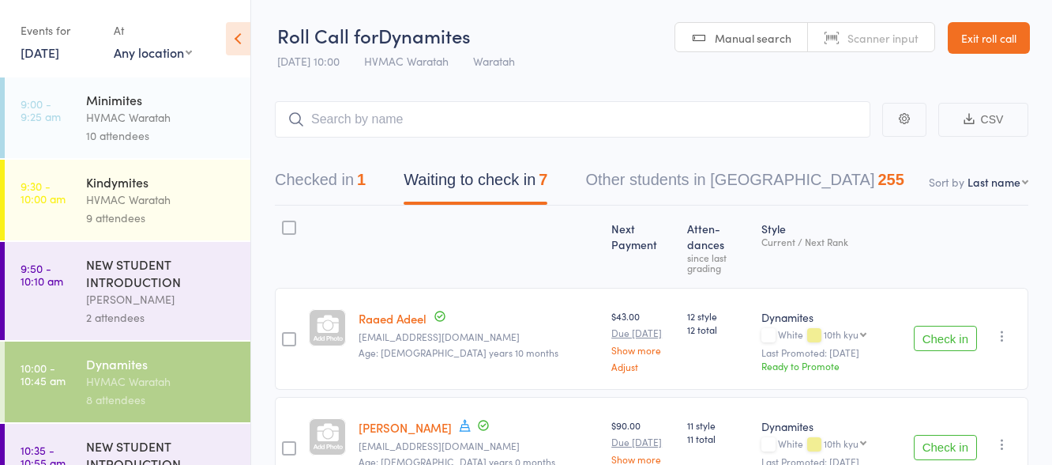
click at [172, 198] on div "HVMAC Waratah" at bounding box center [161, 199] width 151 height 18
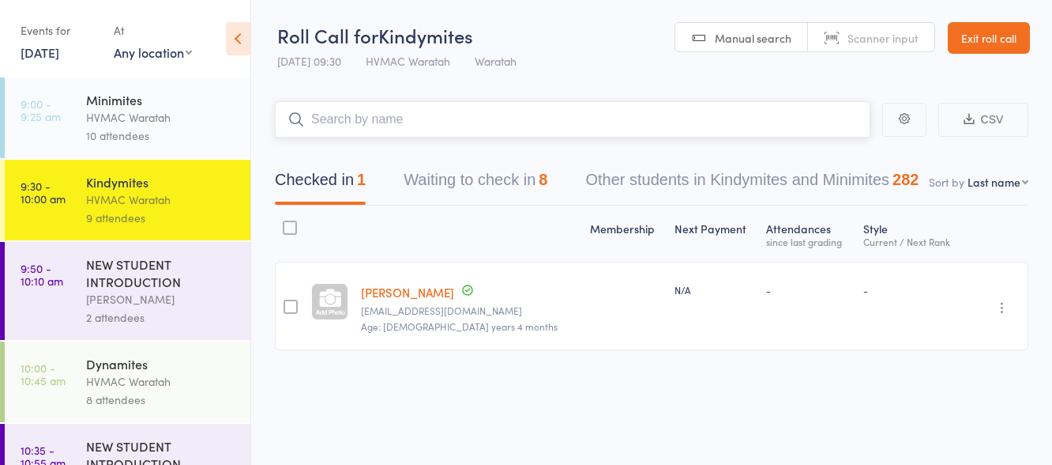
click at [480, 172] on button "Waiting to check in 8" at bounding box center [476, 184] width 144 height 42
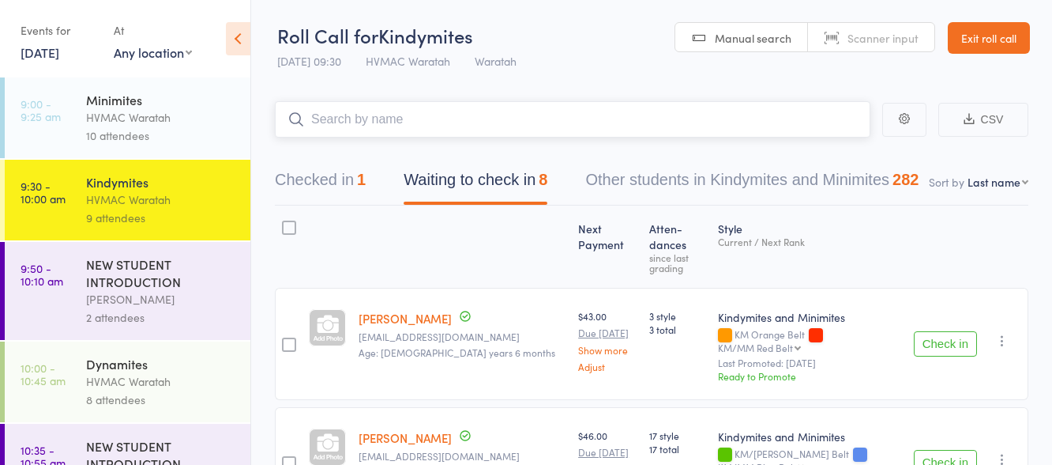
click at [426, 126] on input "search" at bounding box center [573, 119] width 596 height 36
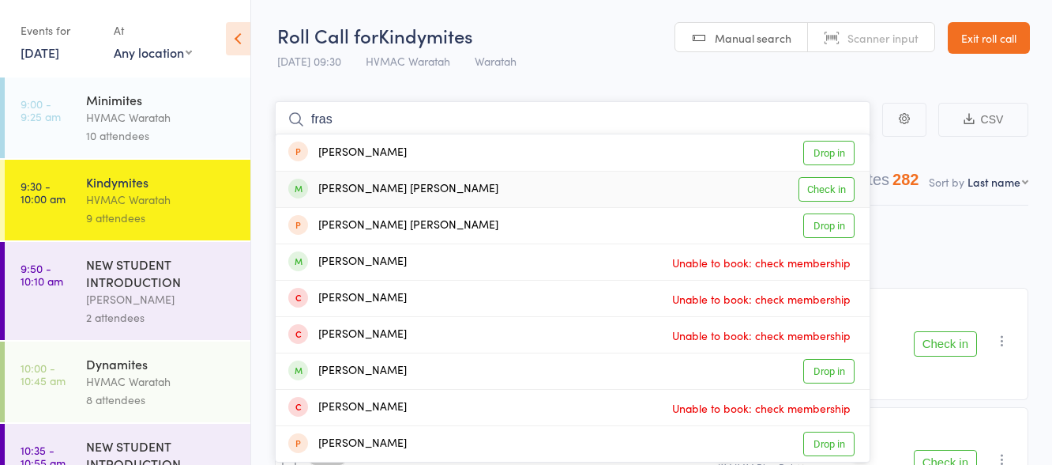
type input "fras"
click at [814, 188] on link "Check in" at bounding box center [827, 189] width 56 height 24
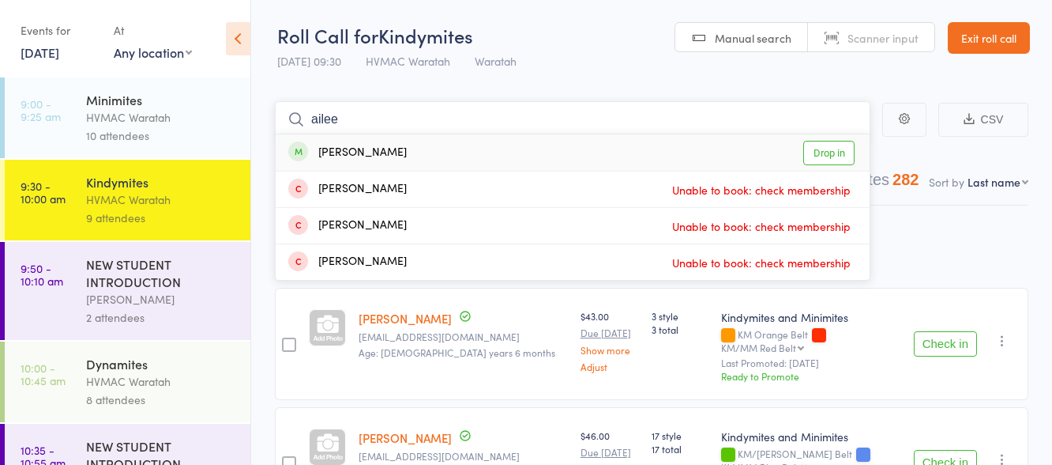
type input "ailee"
click at [821, 153] on link "Drop in" at bounding box center [828, 153] width 51 height 24
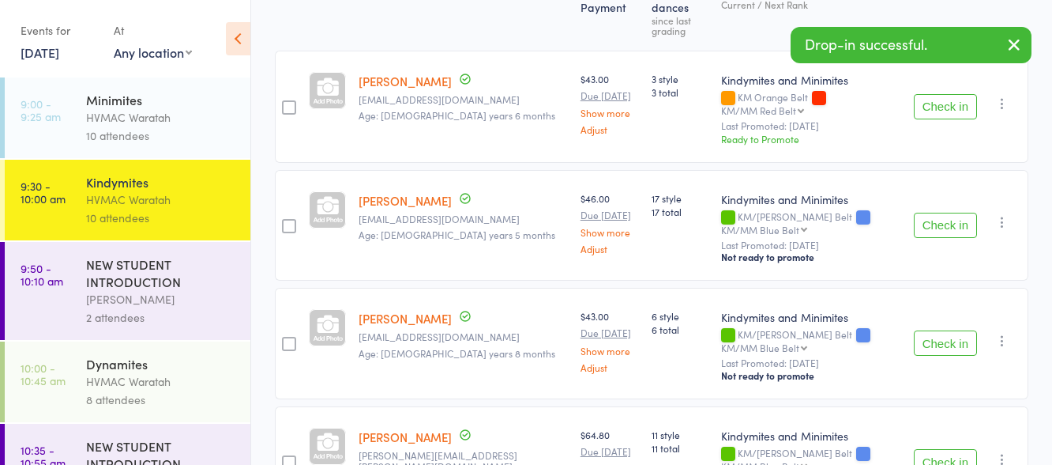
scroll to position [474, 0]
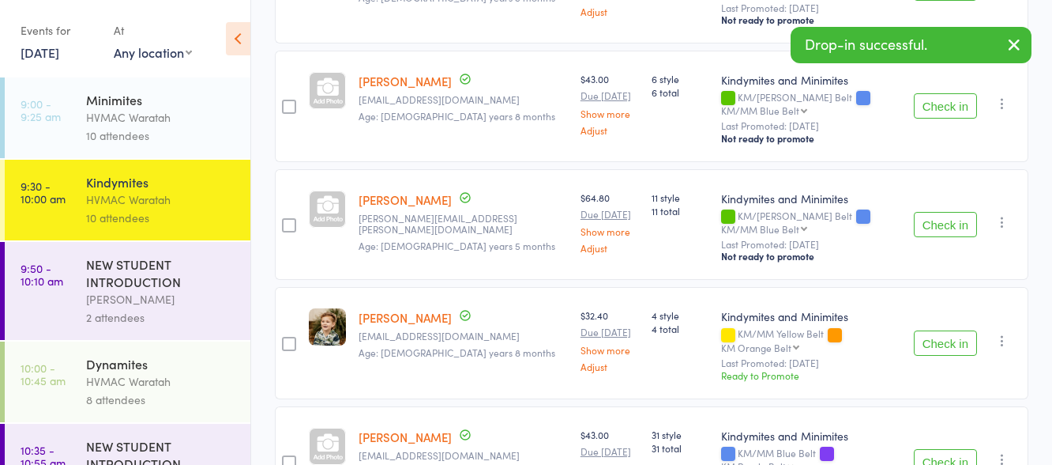
click at [943, 330] on button "Check in" at bounding box center [945, 342] width 63 height 25
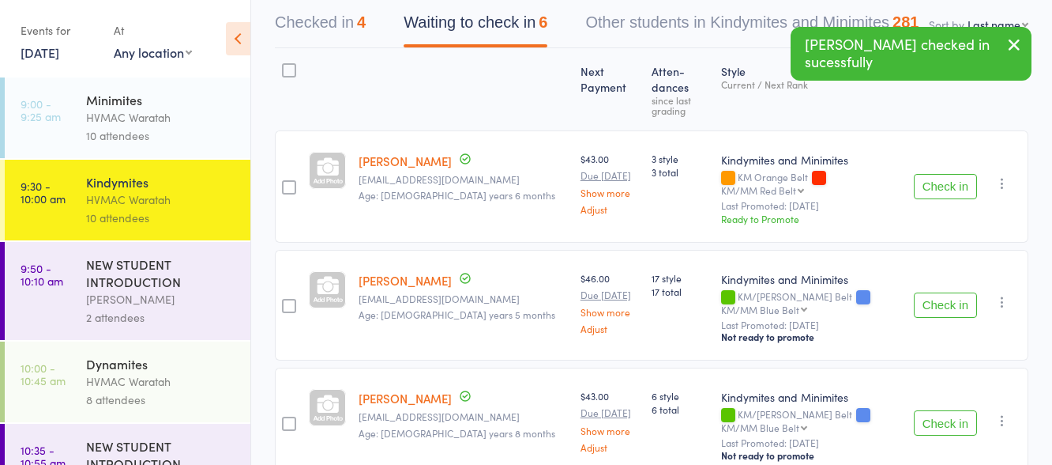
scroll to position [0, 0]
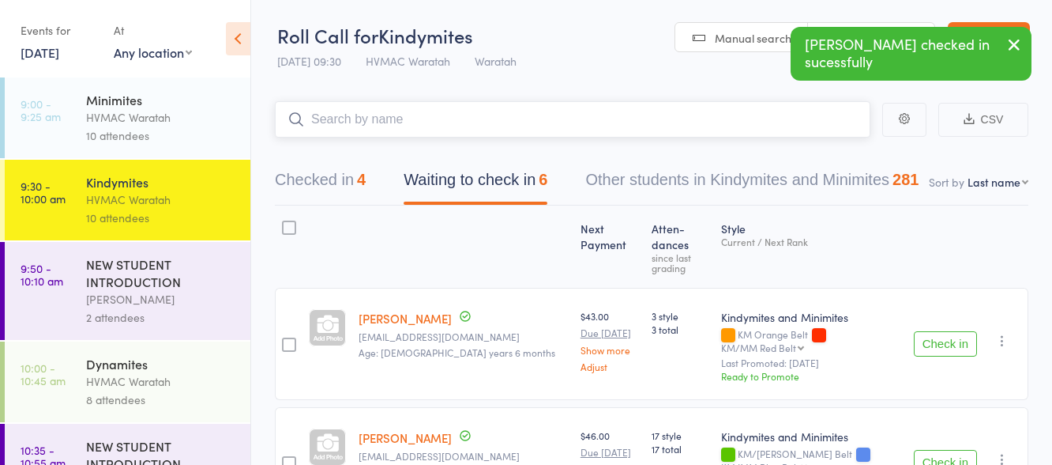
click at [550, 116] on input "search" at bounding box center [573, 119] width 596 height 36
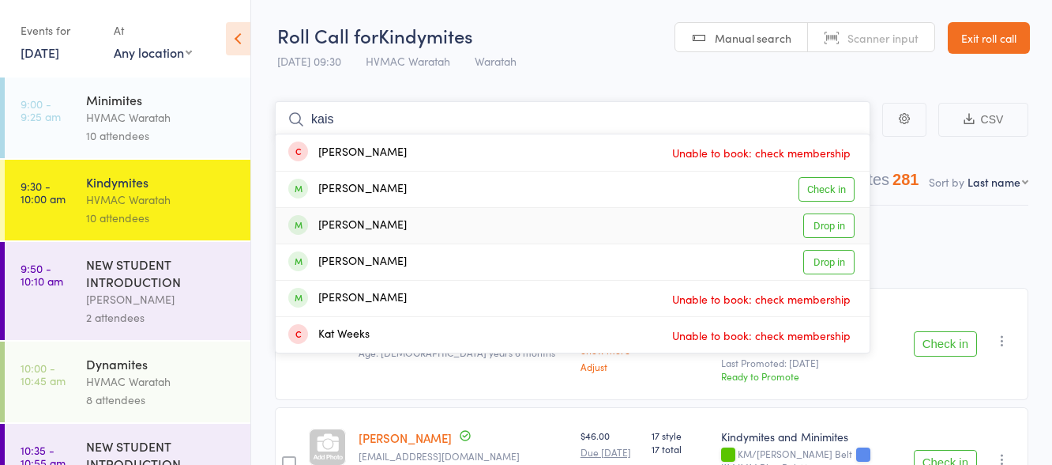
type input "kais"
click at [830, 226] on link "Drop in" at bounding box center [828, 225] width 51 height 24
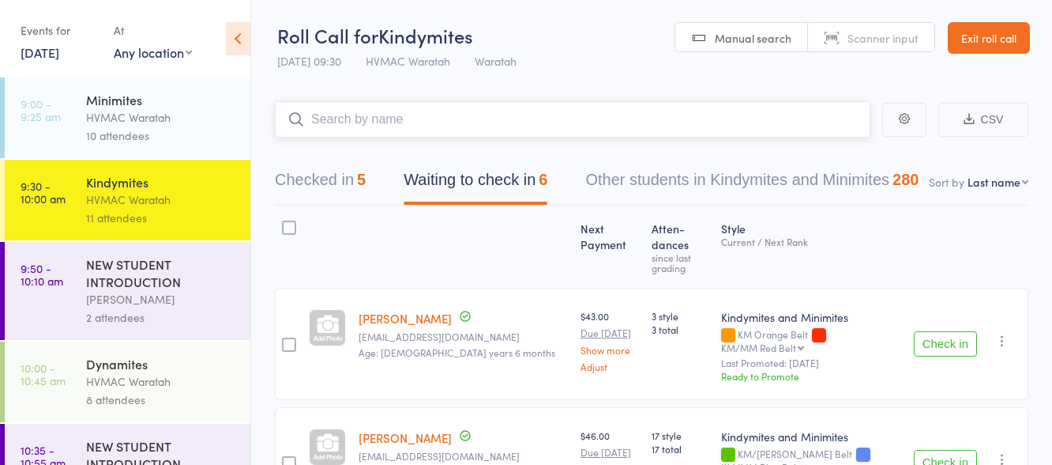
click at [682, 120] on input "search" at bounding box center [573, 119] width 596 height 36
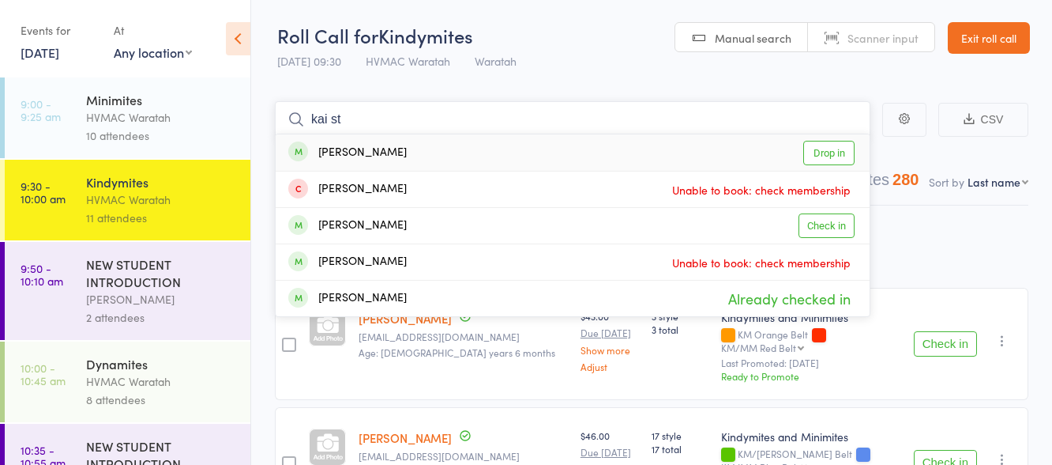
type input "kai st"
click at [829, 150] on link "Drop in" at bounding box center [828, 153] width 51 height 24
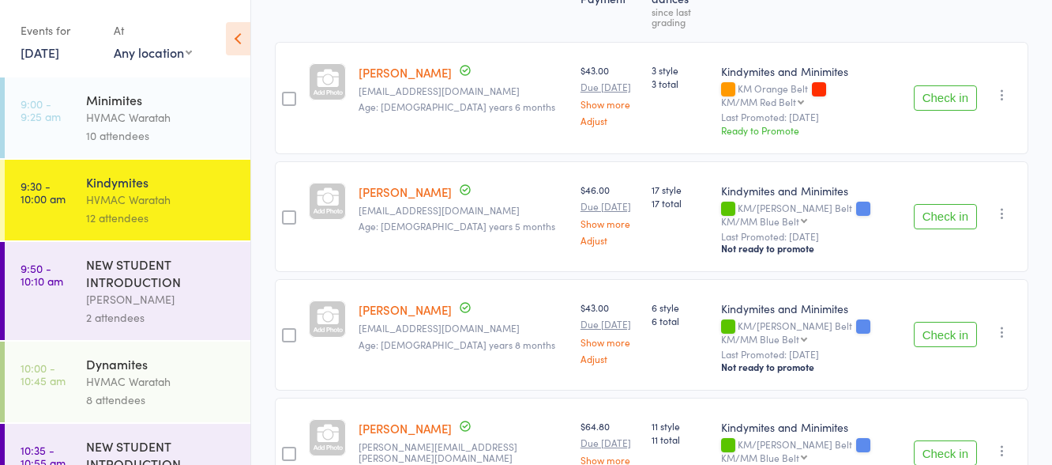
scroll to position [169, 0]
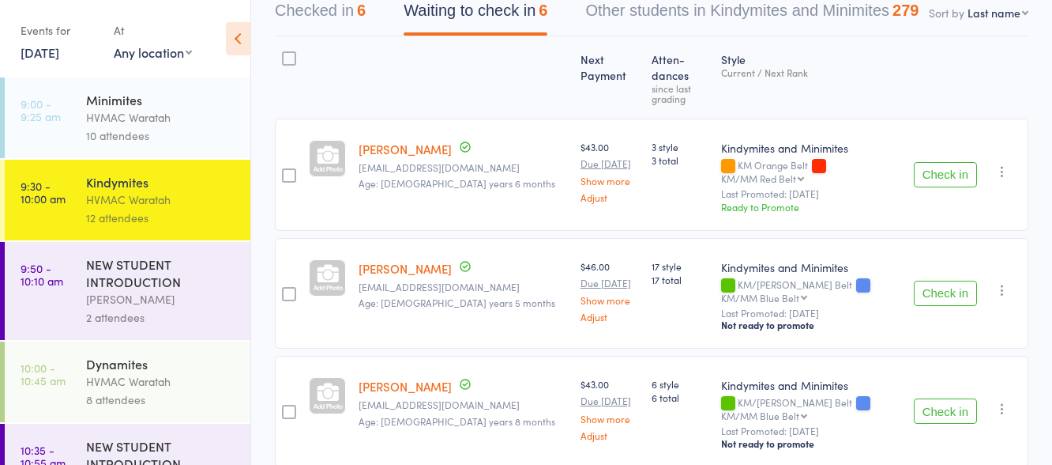
click at [937, 280] on button "Check in" at bounding box center [945, 292] width 63 height 25
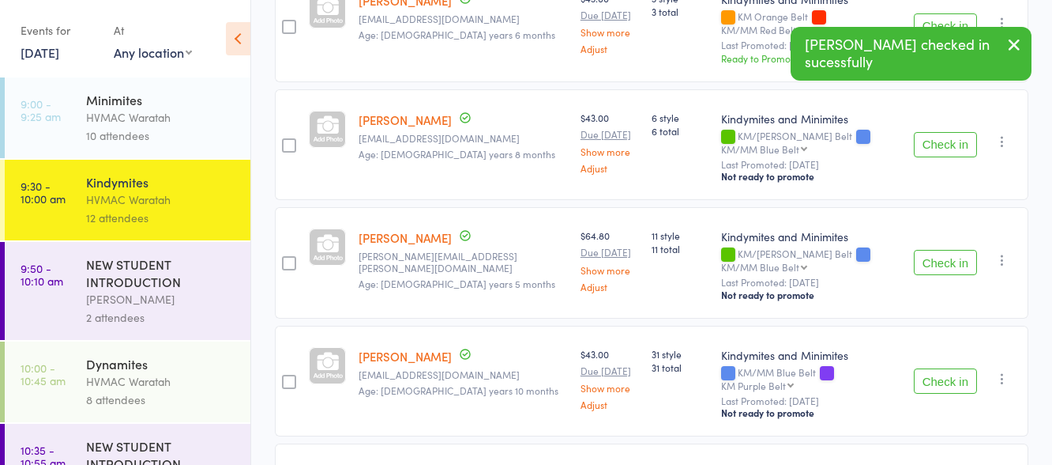
scroll to position [404, 0]
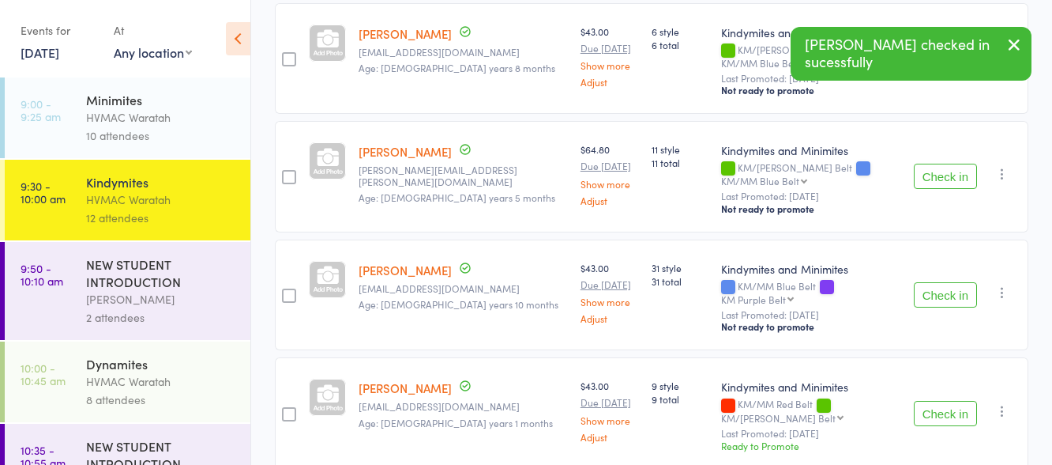
click at [948, 282] on button "Check in" at bounding box center [945, 294] width 63 height 25
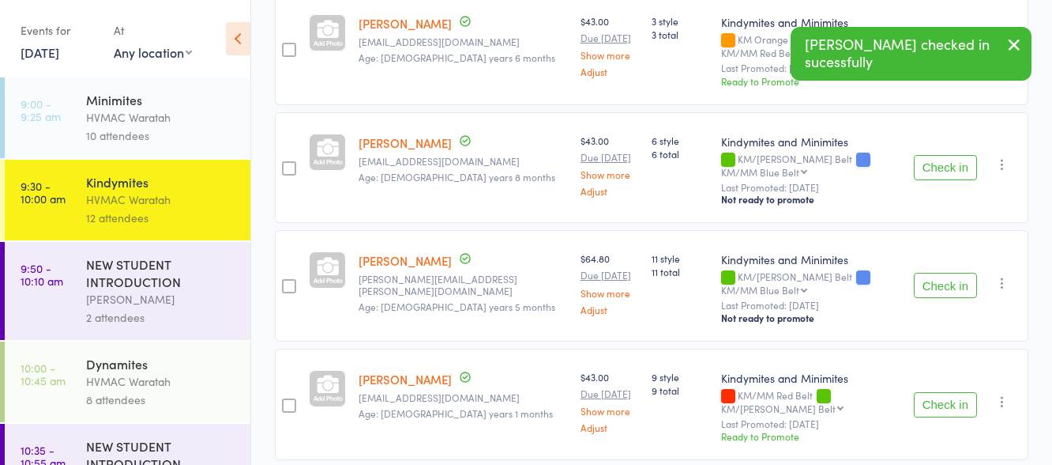
click at [948, 273] on button "Check in" at bounding box center [945, 285] width 63 height 25
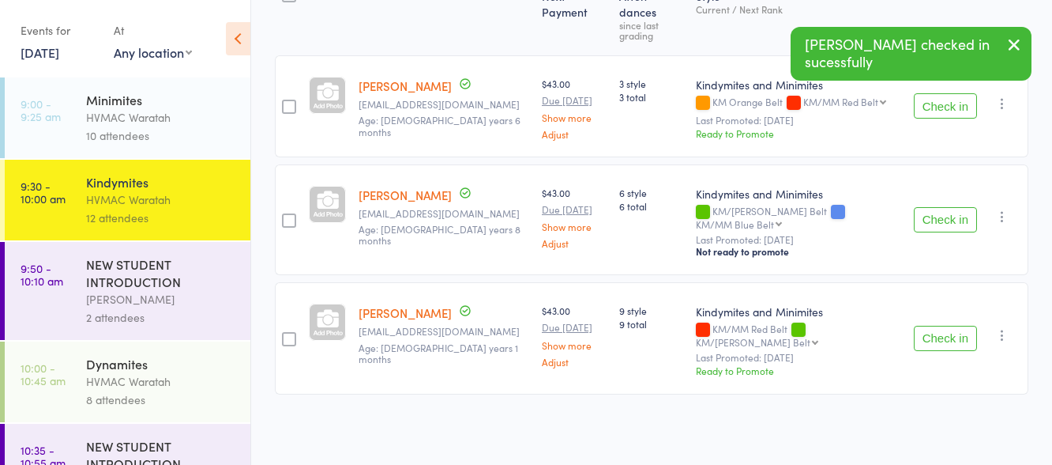
scroll to position [186, 0]
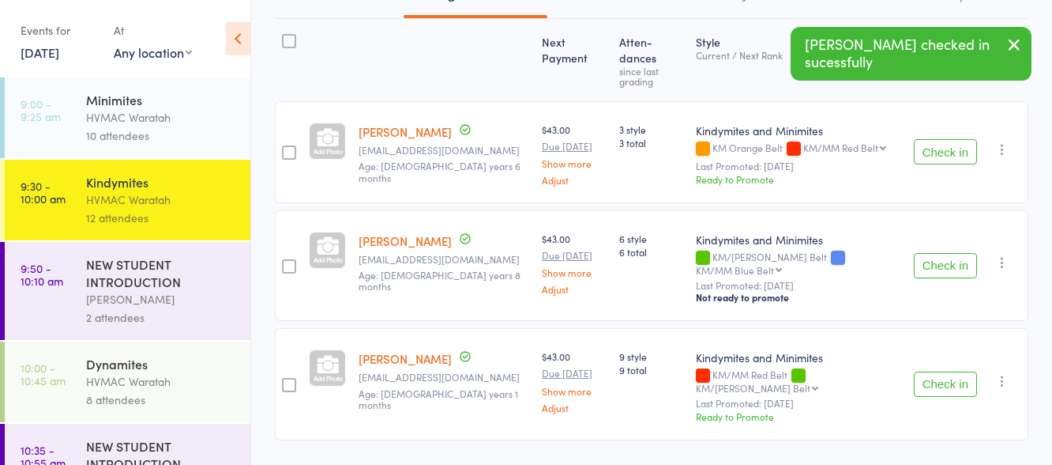
click at [948, 253] on button "Check in" at bounding box center [945, 265] width 63 height 25
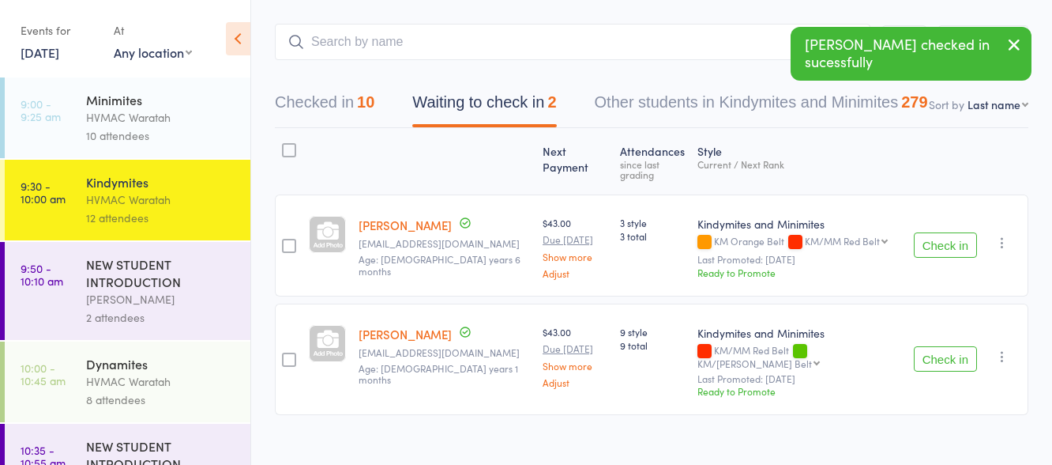
click at [935, 346] on button "Check in" at bounding box center [945, 358] width 63 height 25
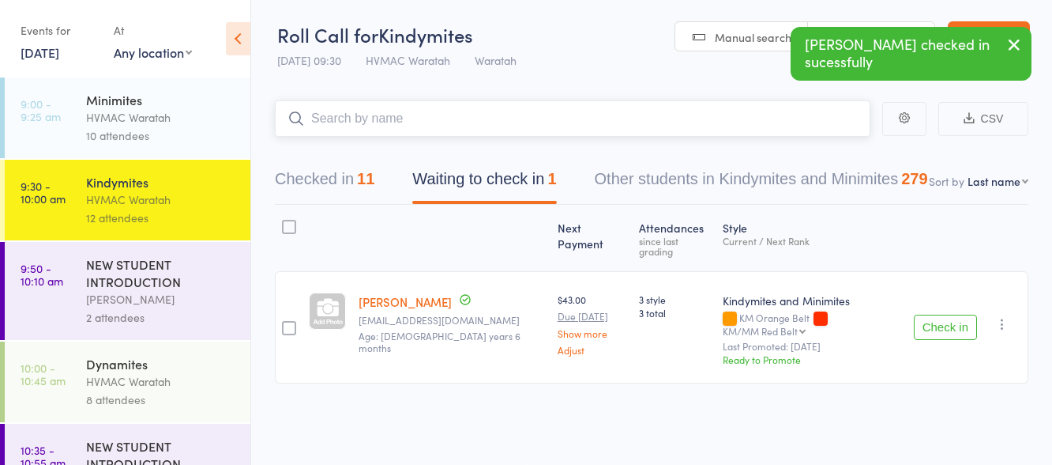
click at [388, 116] on input "search" at bounding box center [573, 118] width 596 height 36
click at [1000, 316] on icon "button" at bounding box center [1003, 324] width 16 height 16
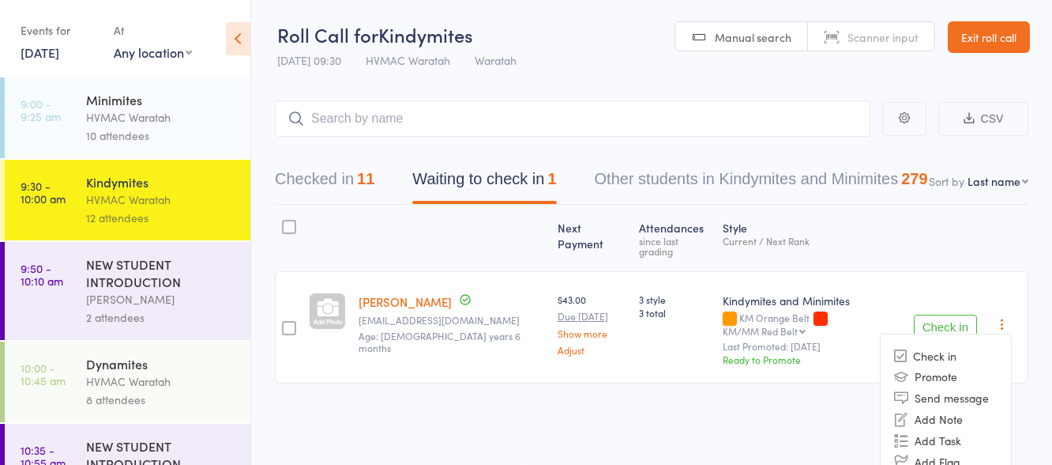
scroll to position [47, 0]
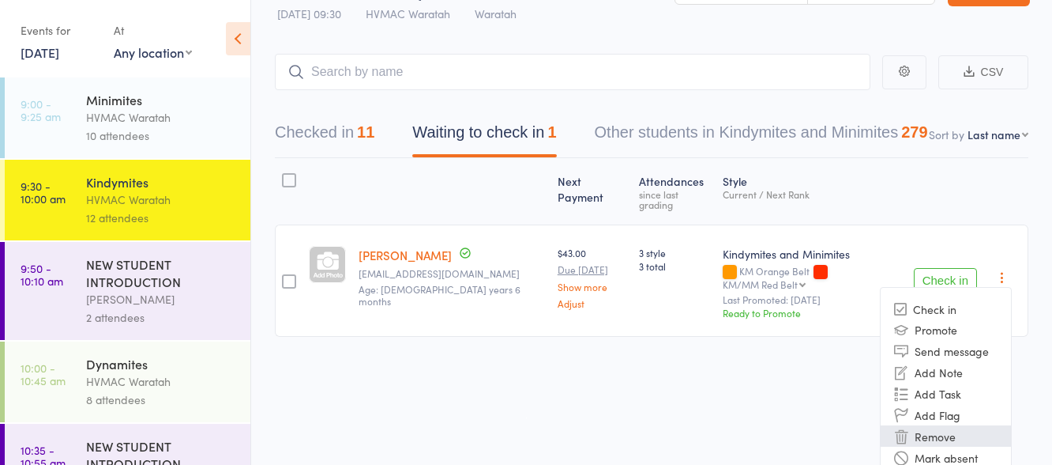
click at [939, 425] on li "Remove" at bounding box center [946, 435] width 130 height 21
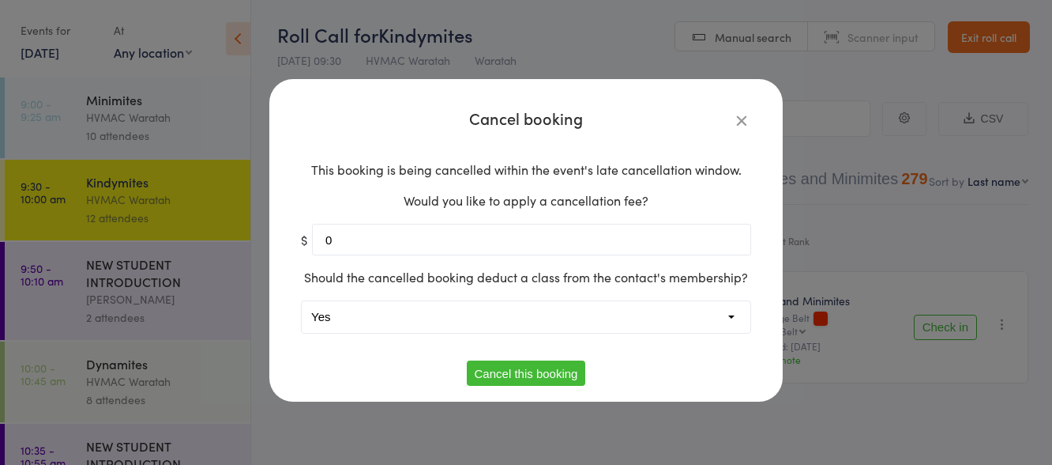
scroll to position [1, 0]
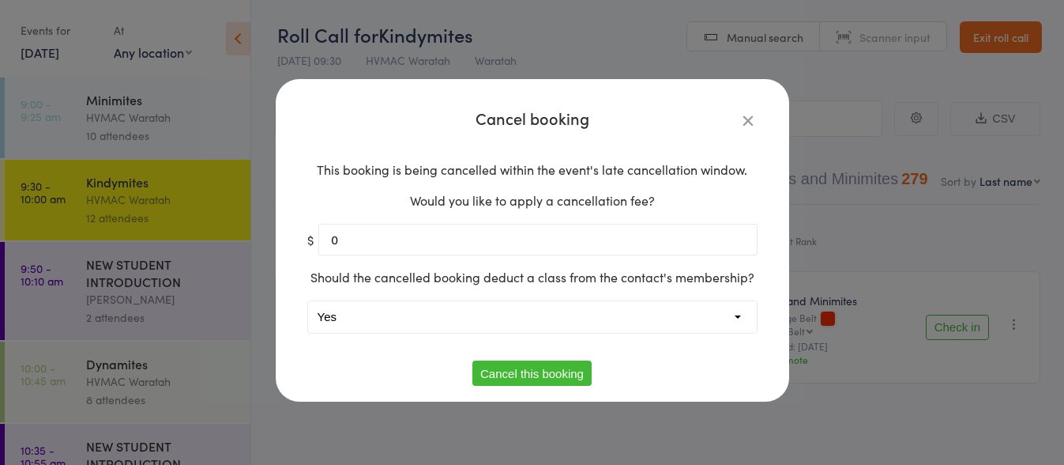
click at [371, 302] on select "Yes No" at bounding box center [532, 317] width 449 height 32
select select "1"
click at [308, 301] on select "Yes No" at bounding box center [532, 317] width 449 height 32
click at [541, 367] on button "Cancel this booking" at bounding box center [531, 372] width 119 height 25
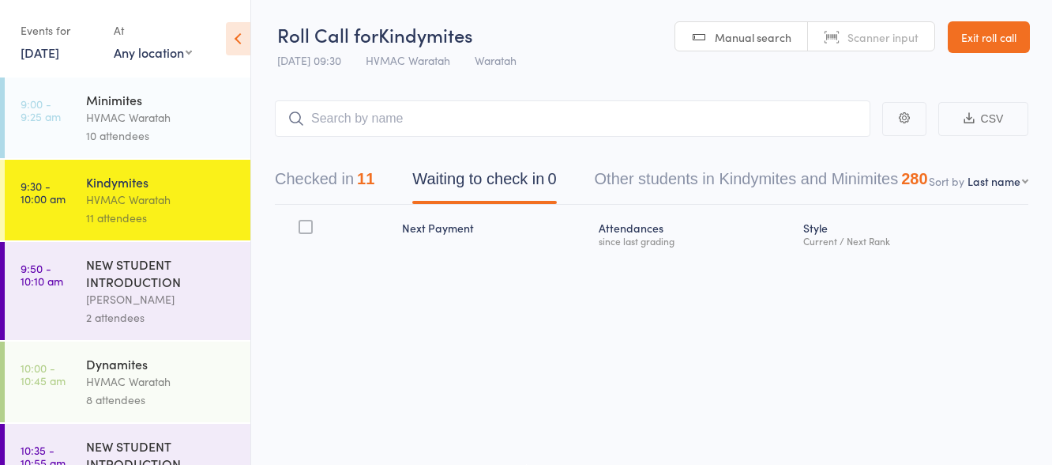
click at [318, 180] on button "Checked in 11" at bounding box center [325, 183] width 100 height 42
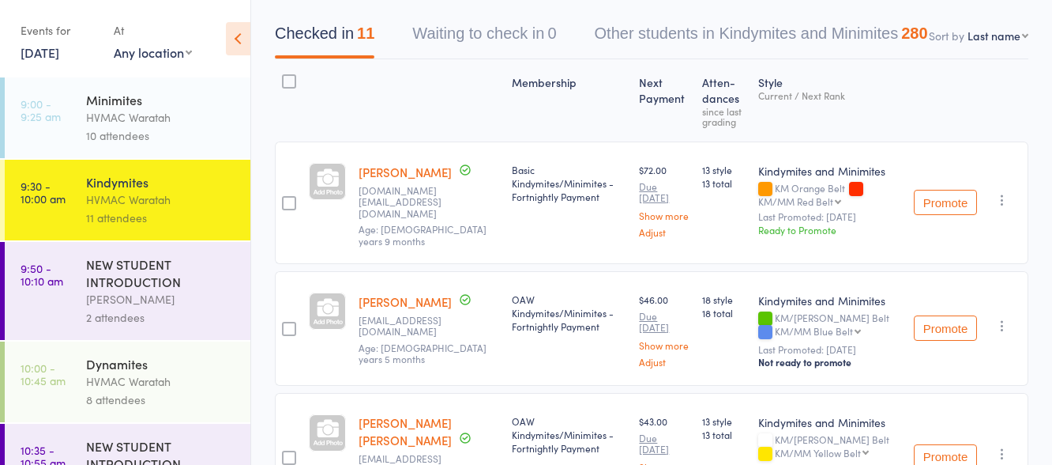
scroll to position [0, 0]
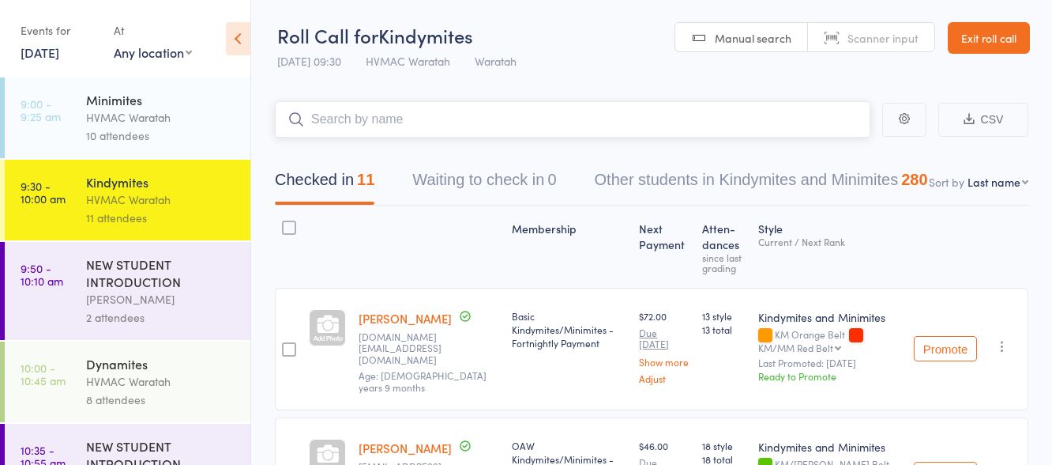
click at [461, 115] on input "search" at bounding box center [573, 119] width 596 height 36
type input "pakoma"
click at [814, 152] on link "Drop in" at bounding box center [828, 153] width 51 height 24
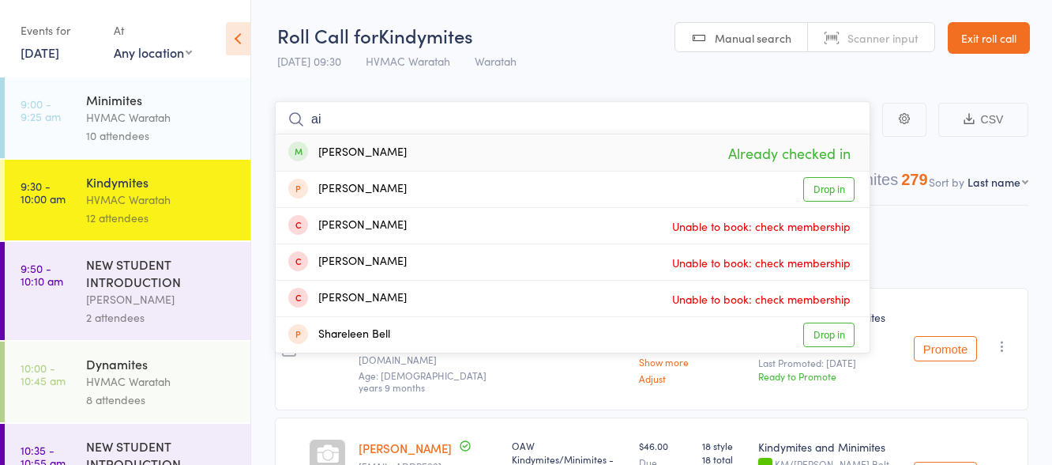
type input "a"
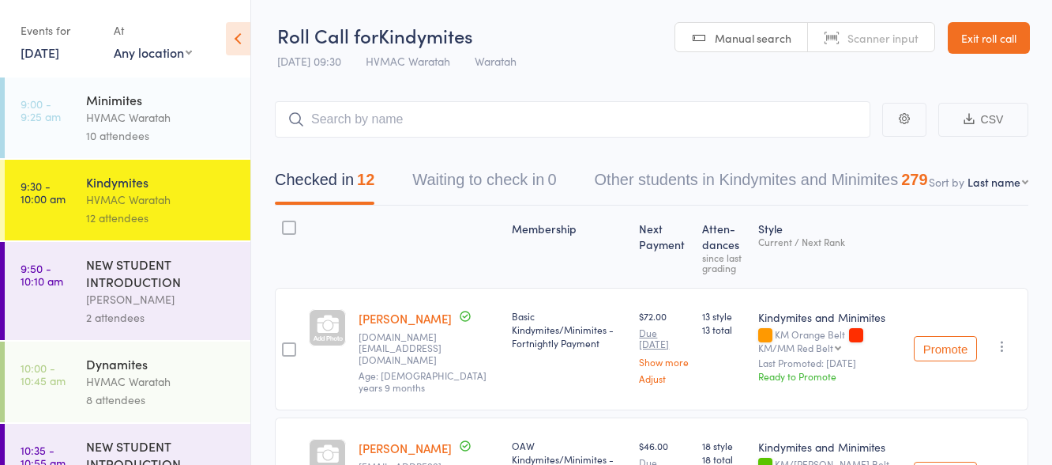
click at [37, 53] on link "16 Aug, 2025" at bounding box center [40, 51] width 39 height 17
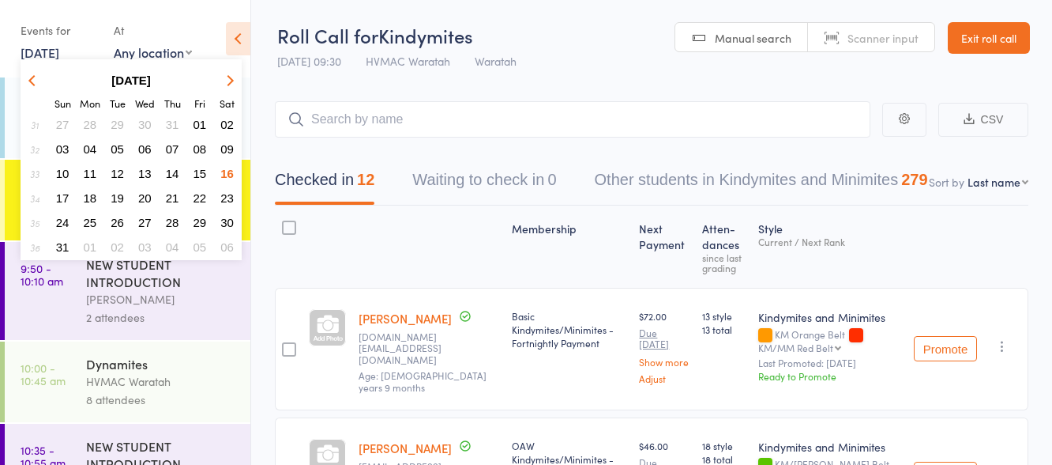
click at [225, 198] on span "23" at bounding box center [226, 197] width 13 height 13
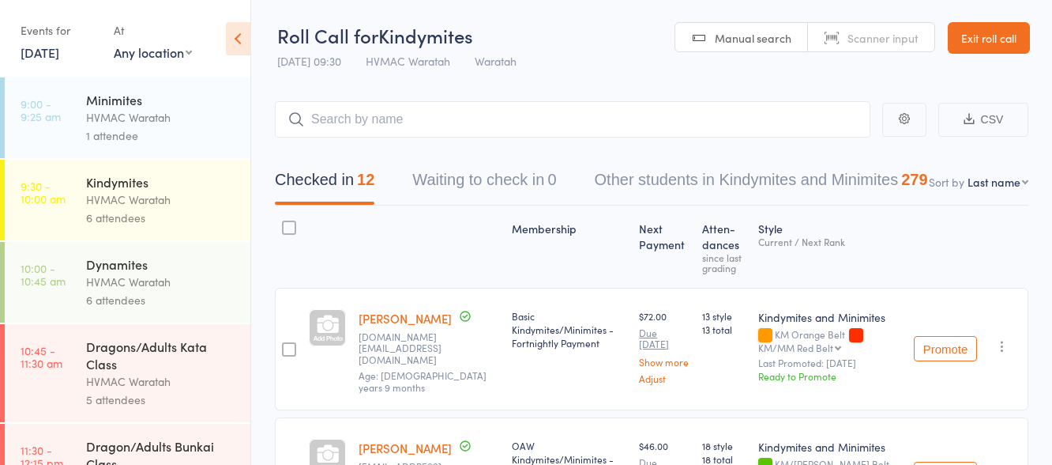
click at [177, 138] on div "1 attendee" at bounding box center [161, 135] width 151 height 18
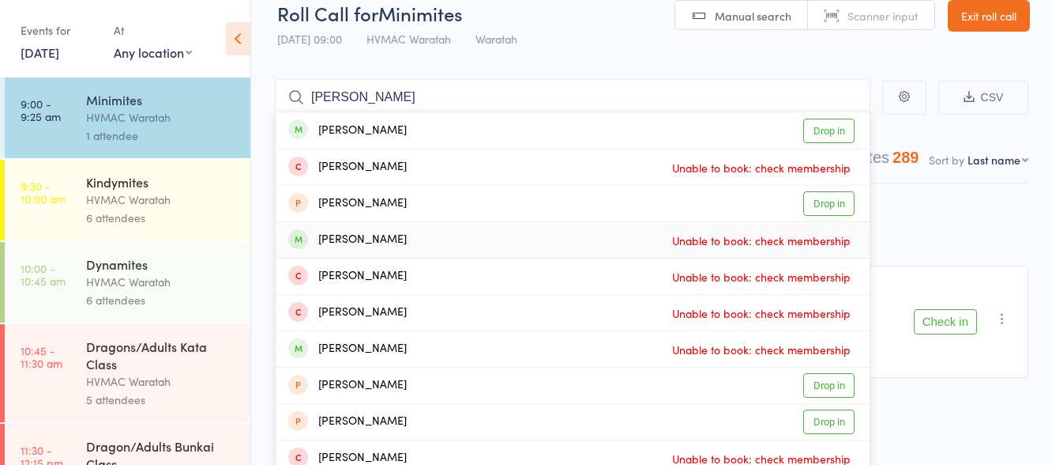
scroll to position [34, 0]
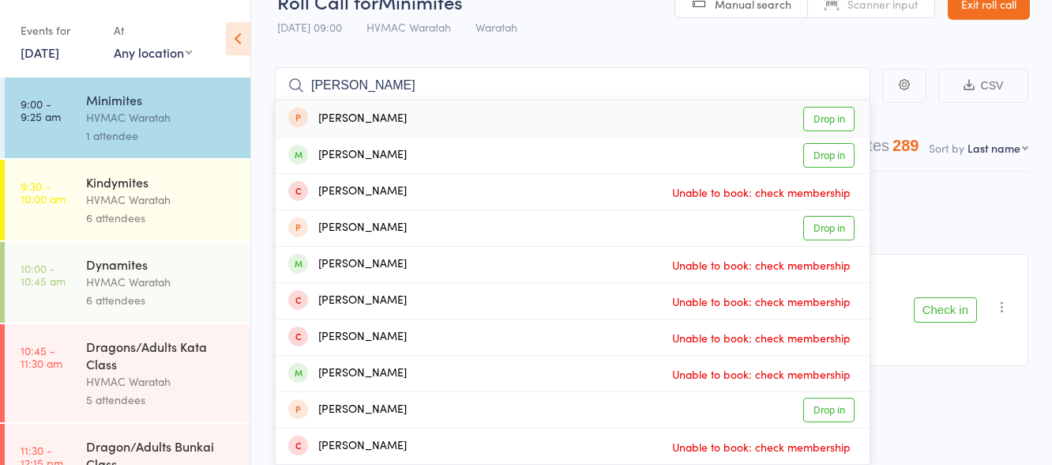
type input "james ver"
click at [830, 118] on link "Drop in" at bounding box center [828, 119] width 51 height 24
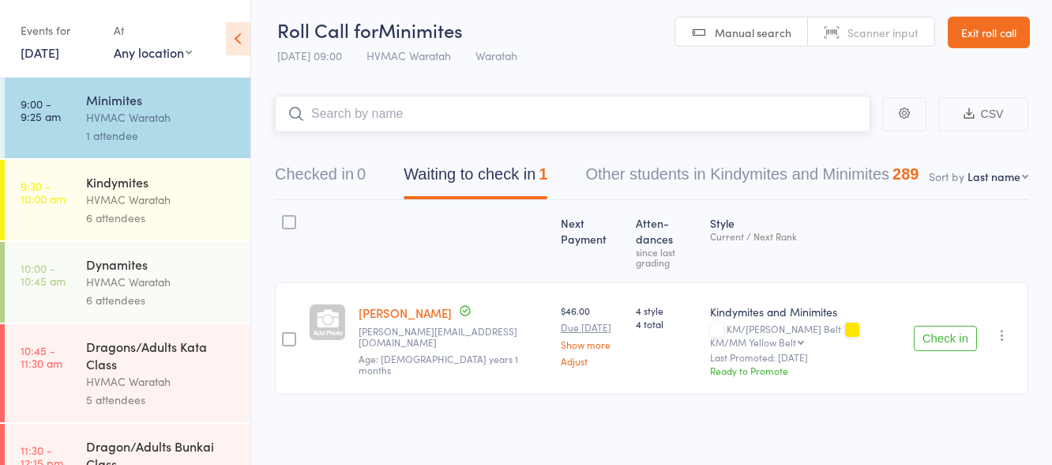
scroll to position [1, 0]
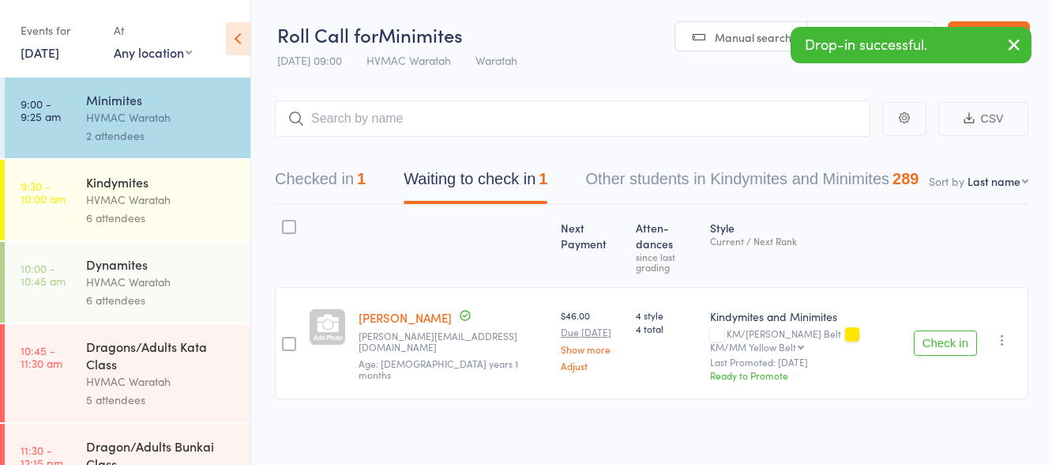
click at [204, 201] on div "HVMAC Waratah" at bounding box center [161, 199] width 151 height 18
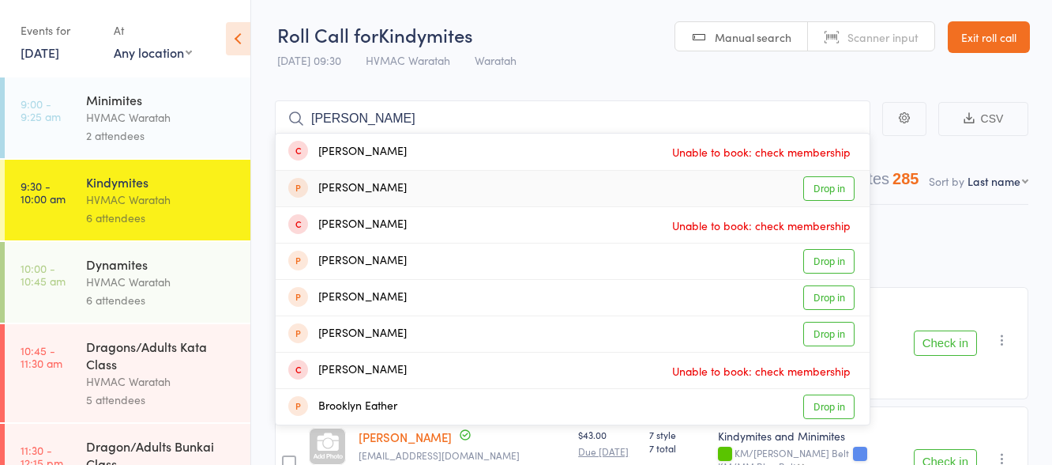
type input "evelyn"
click at [837, 184] on link "Drop in" at bounding box center [828, 188] width 51 height 24
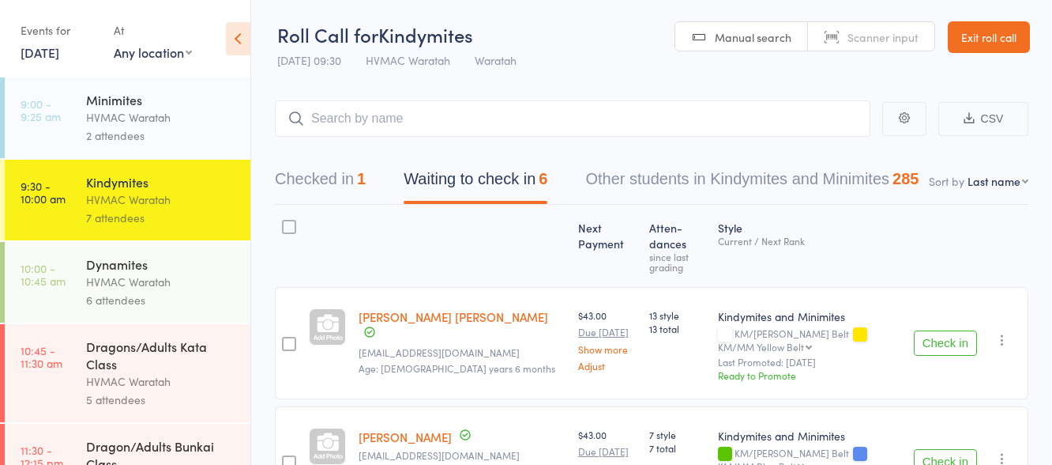
click at [956, 330] on button "Check in" at bounding box center [945, 342] width 63 height 25
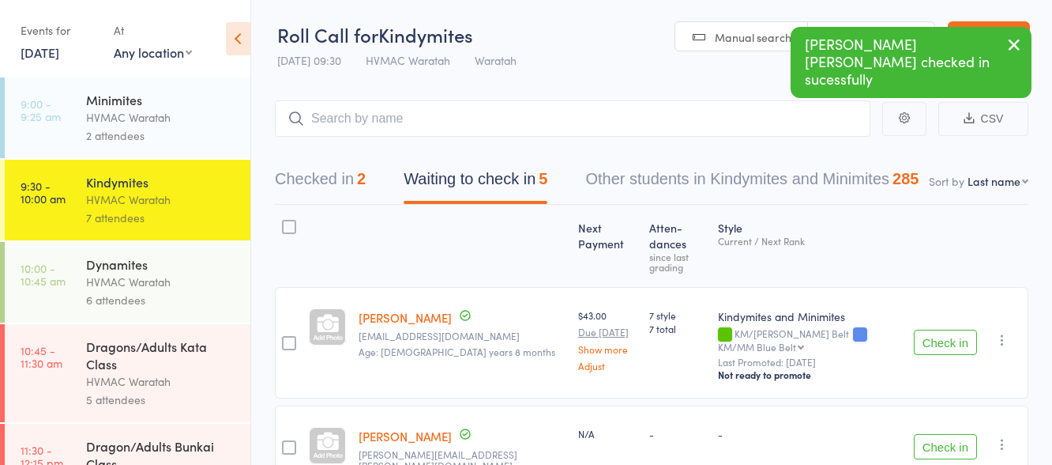
click at [956, 329] on button "Check in" at bounding box center [945, 341] width 63 height 25
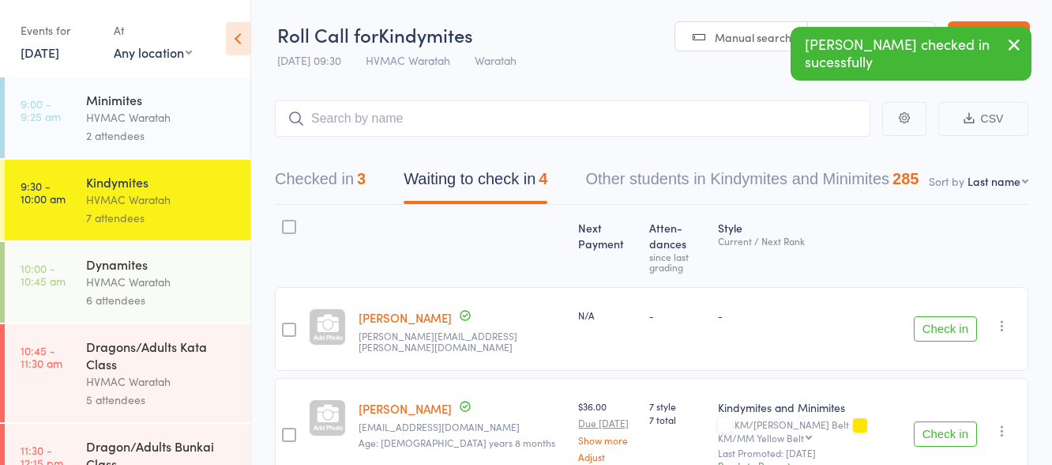
click at [1003, 318] on icon "button" at bounding box center [1003, 326] width 16 height 16
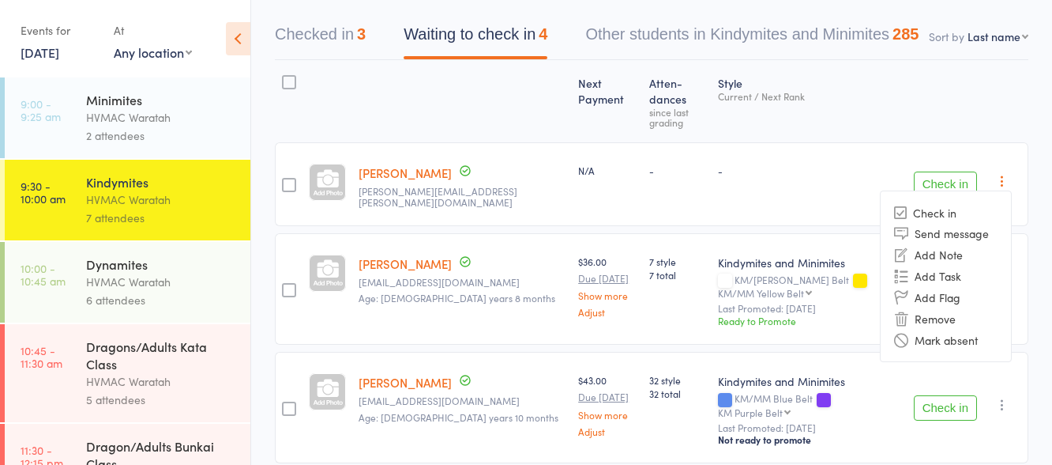
scroll to position [159, 0]
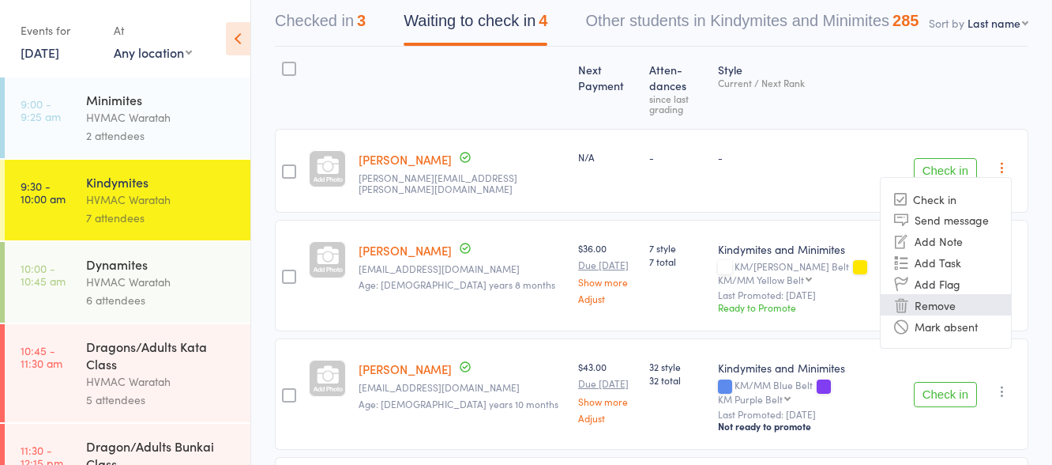
click at [946, 294] on li "Remove" at bounding box center [946, 304] width 130 height 21
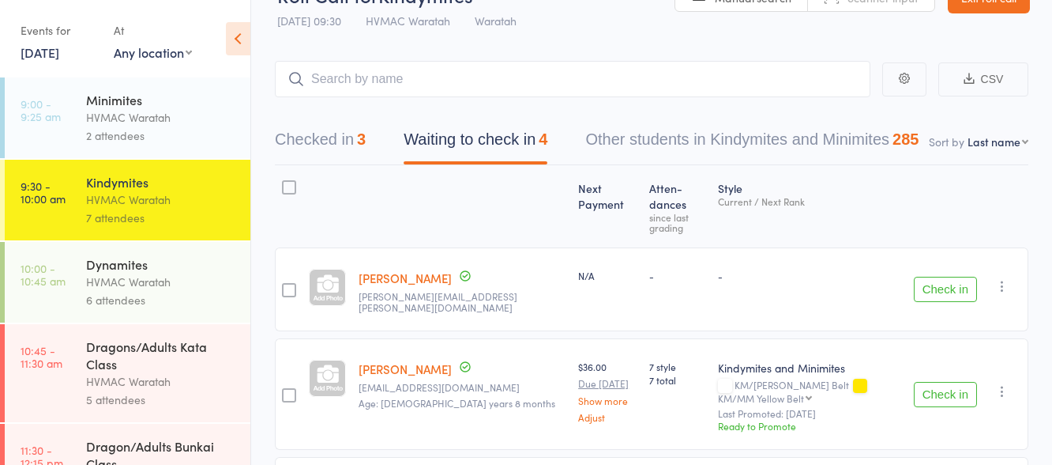
scroll to position [79, 0]
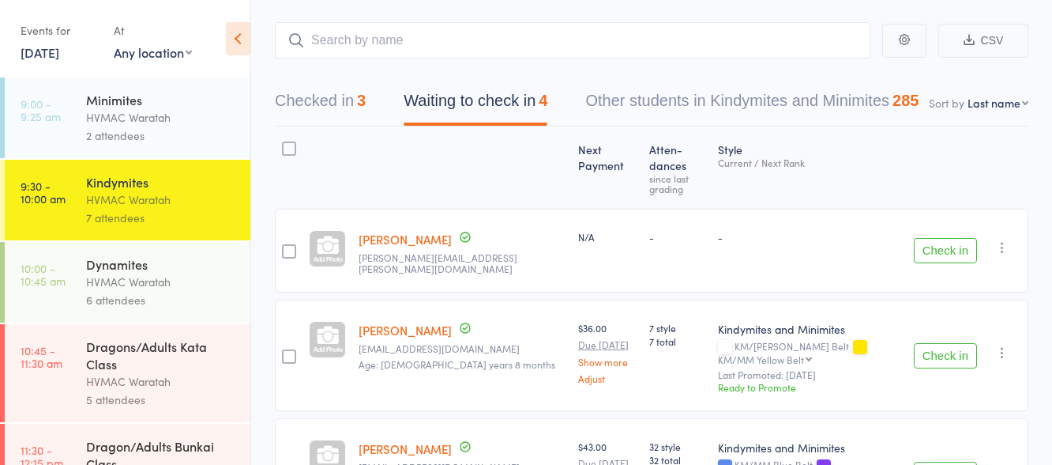
click at [1002, 239] on icon "button" at bounding box center [1003, 247] width 16 height 16
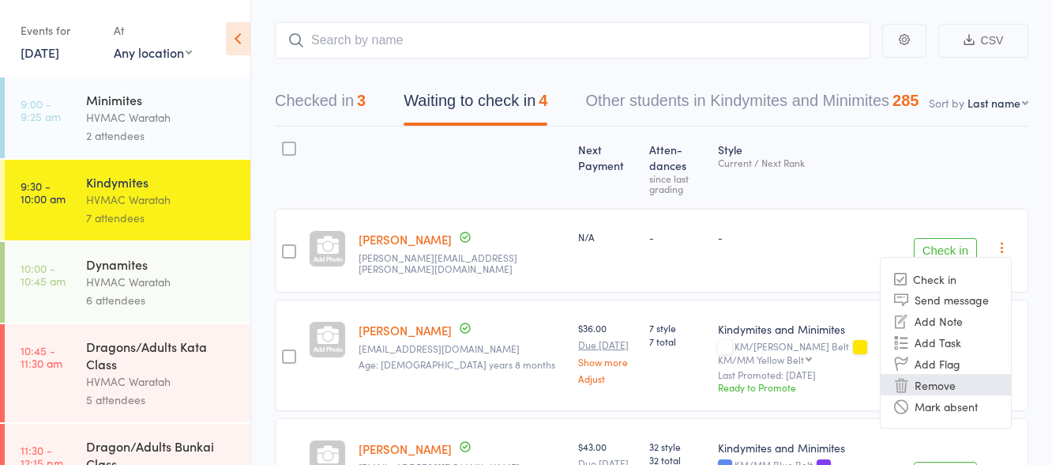
click at [941, 374] on li "Remove" at bounding box center [946, 384] width 130 height 21
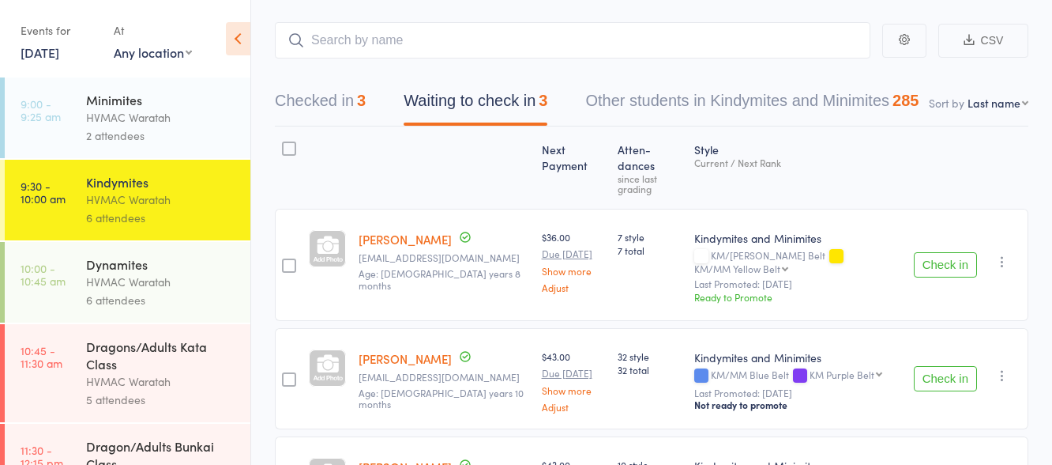
click at [997, 254] on icon "button" at bounding box center [1003, 262] width 16 height 16
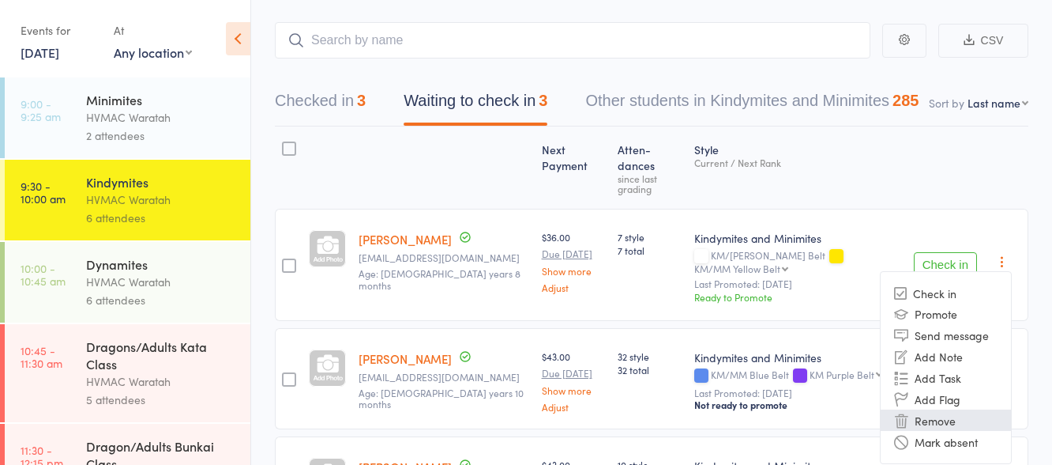
click at [959, 409] on li "Remove" at bounding box center [946, 419] width 130 height 21
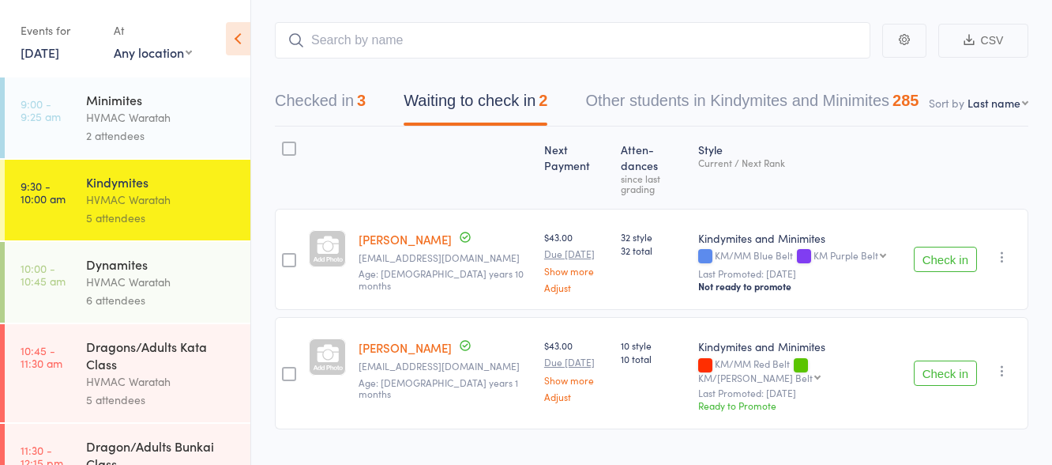
scroll to position [77, 0]
click at [945, 248] on button "Check in" at bounding box center [945, 260] width 63 height 25
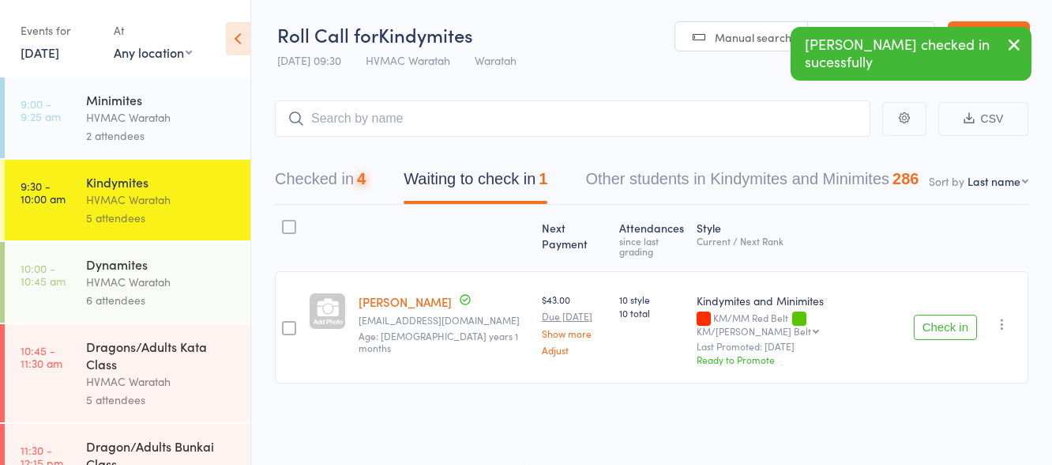
scroll to position [1, 0]
click at [943, 314] on button "Check in" at bounding box center [945, 326] width 63 height 25
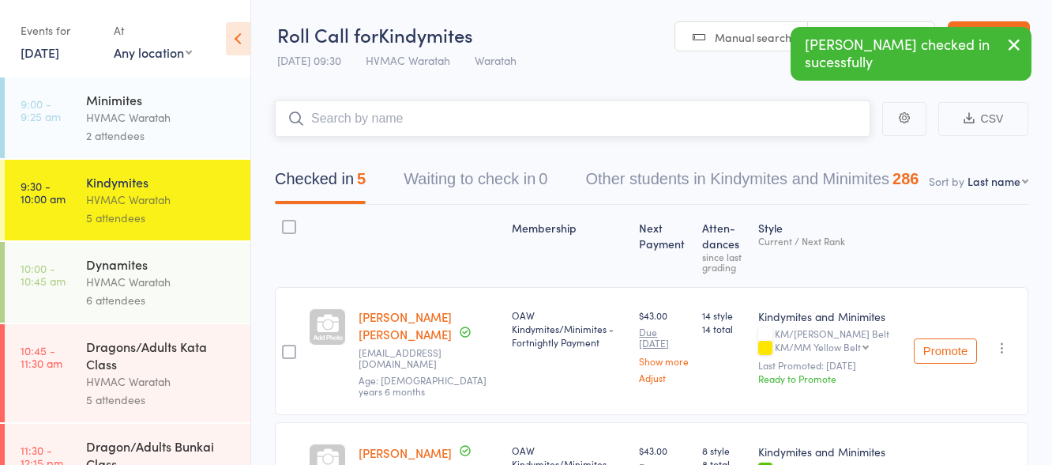
click at [499, 124] on input "search" at bounding box center [573, 118] width 596 height 36
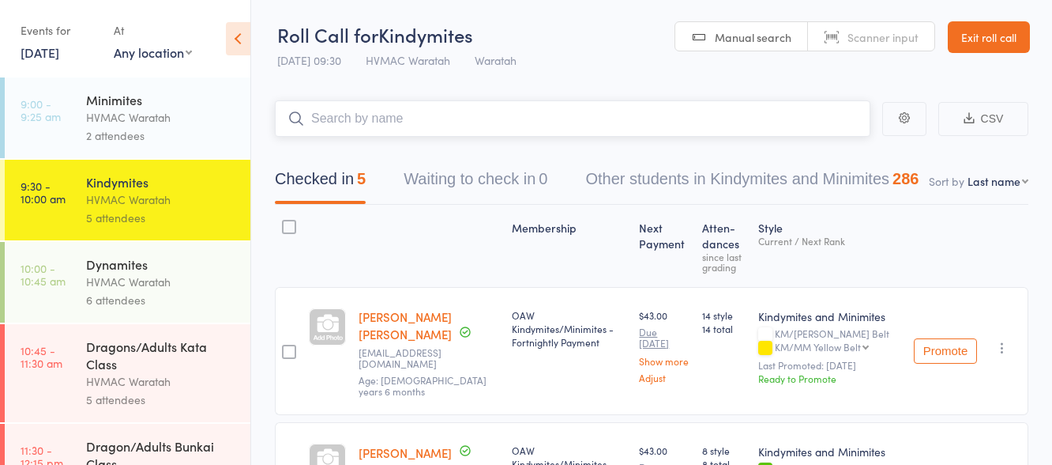
click at [318, 175] on button "Checked in 5" at bounding box center [320, 183] width 91 height 42
click at [1000, 341] on icon "button" at bounding box center [1003, 348] width 16 height 16
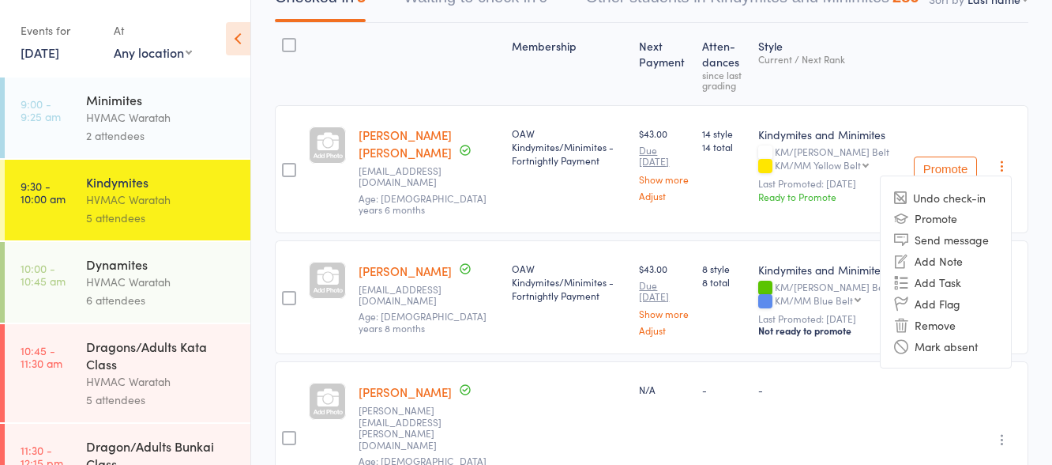
scroll to position [238, 0]
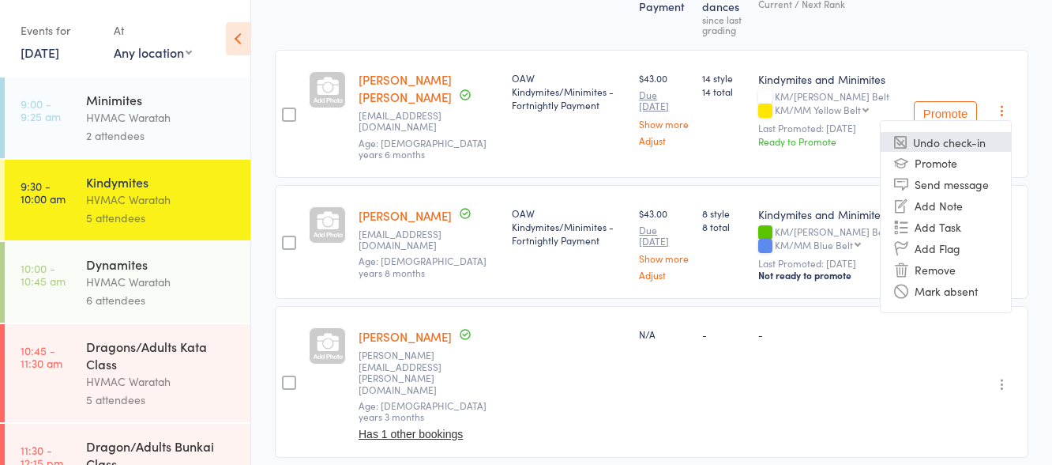
click at [951, 132] on li "Undo check-in" at bounding box center [946, 142] width 130 height 20
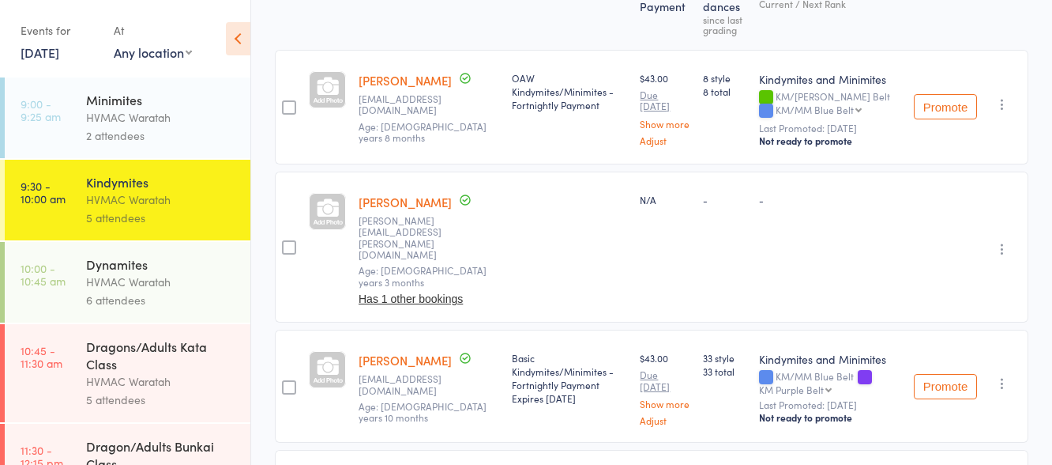
click at [1000, 103] on icon "button" at bounding box center [1003, 104] width 16 height 16
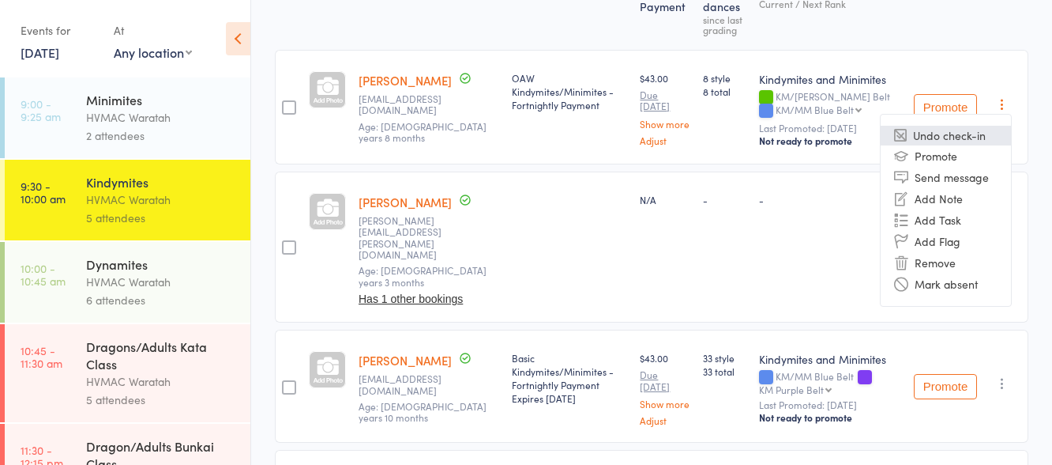
click at [967, 132] on li "Undo check-in" at bounding box center [946, 136] width 130 height 20
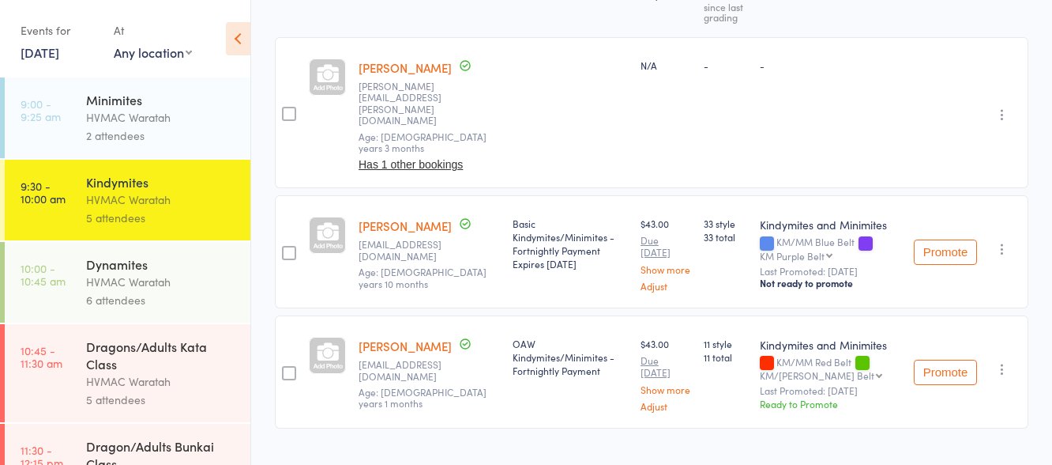
scroll to position [254, 0]
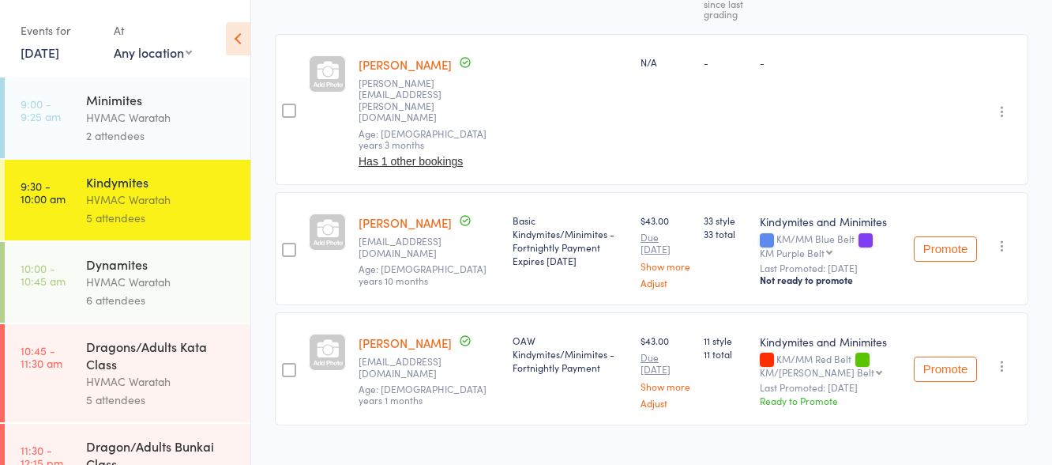
click at [1001, 238] on icon "button" at bounding box center [1003, 246] width 16 height 16
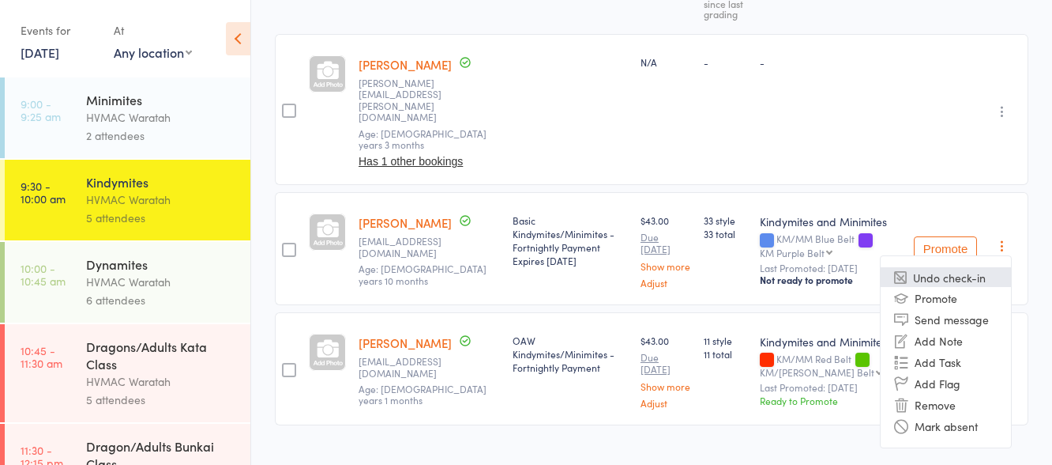
click at [956, 267] on li "Undo check-in" at bounding box center [946, 277] width 130 height 20
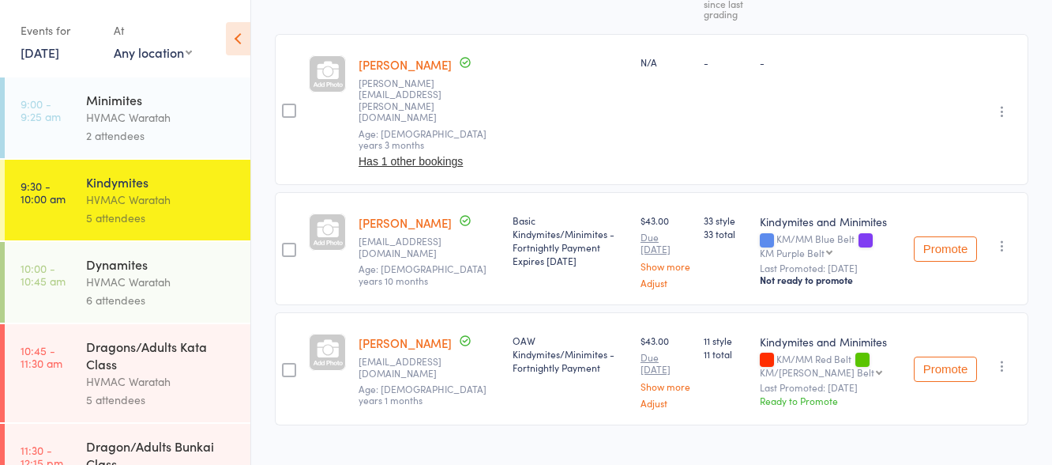
scroll to position [134, 0]
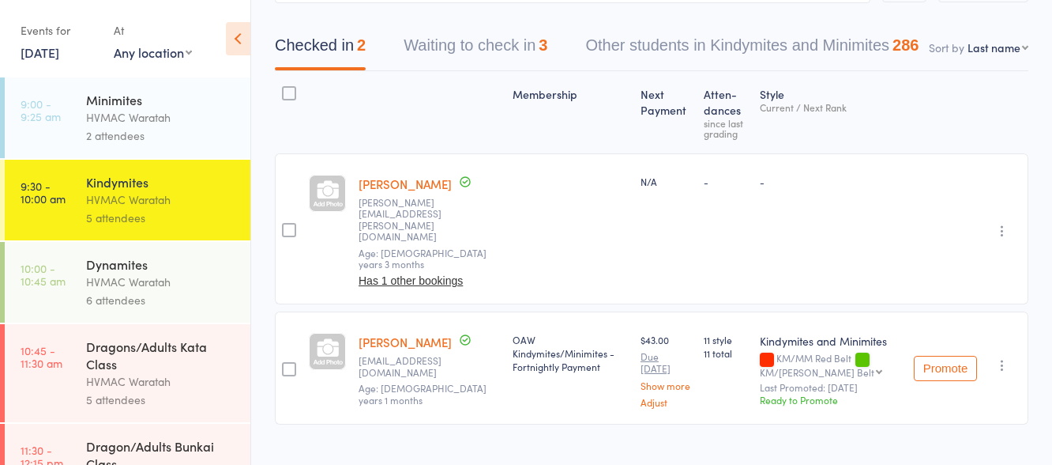
click at [1001, 357] on icon "button" at bounding box center [1003, 365] width 16 height 16
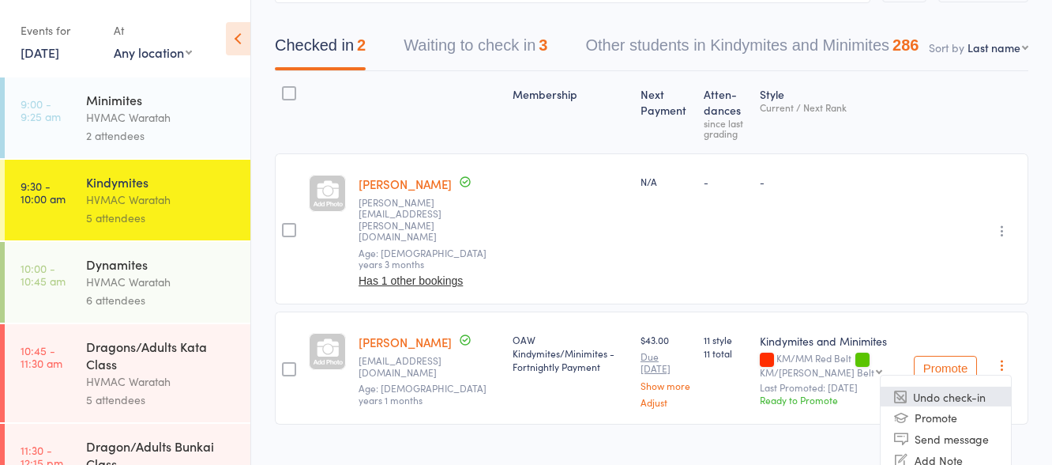
click at [950, 386] on li "Undo check-in" at bounding box center [946, 396] width 130 height 20
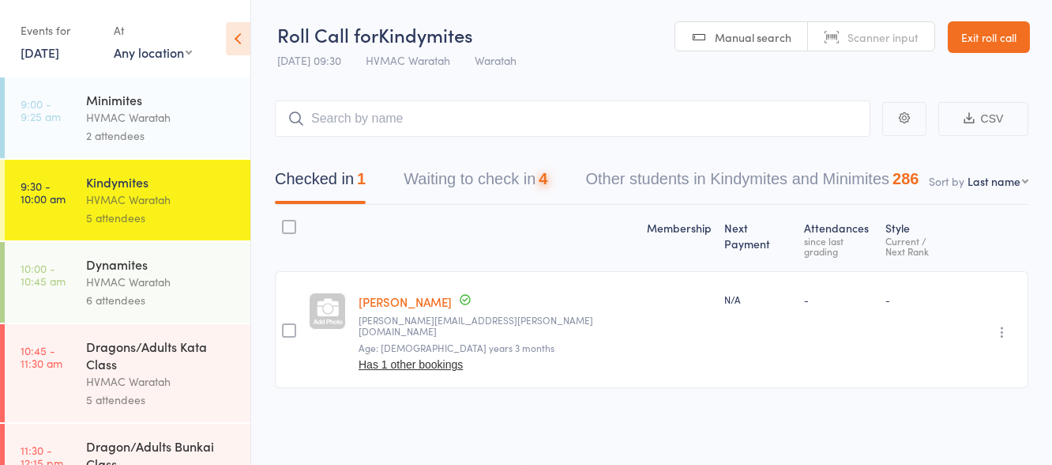
scroll to position [1, 0]
click at [39, 53] on link "23 Aug, 2025" at bounding box center [40, 51] width 39 height 17
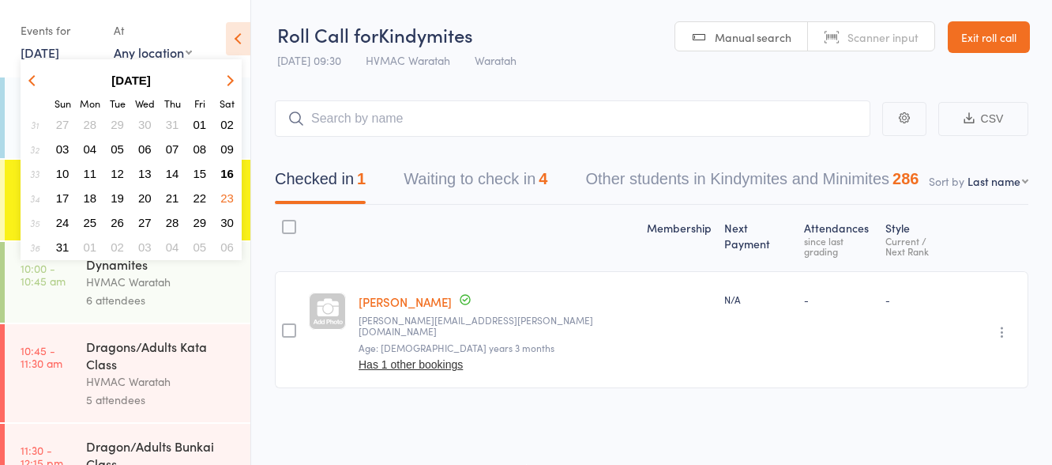
click at [230, 171] on span "16" at bounding box center [226, 173] width 13 height 13
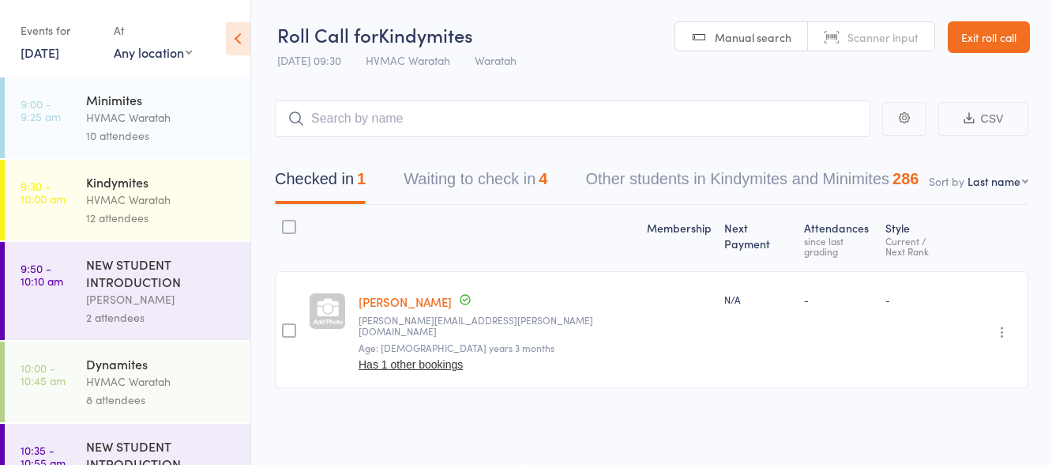
click at [177, 358] on div "Dynamites" at bounding box center [161, 363] width 151 height 17
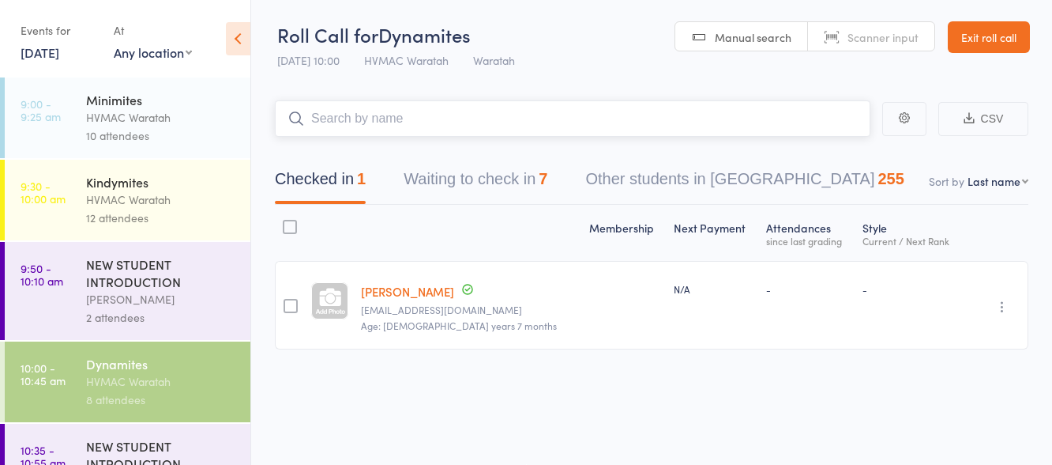
click at [506, 169] on button "Waiting to check in 7" at bounding box center [476, 183] width 144 height 42
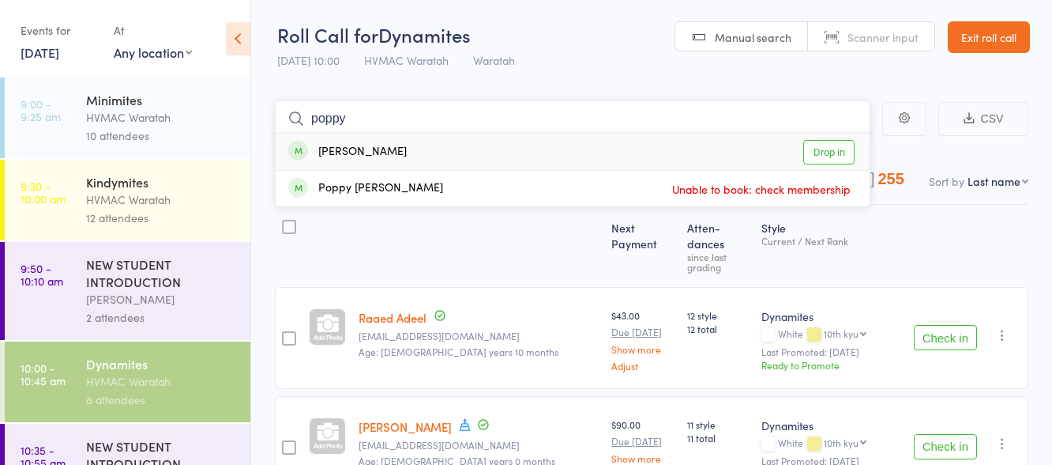
type input "poppy"
click at [831, 151] on link "Drop in" at bounding box center [828, 152] width 51 height 24
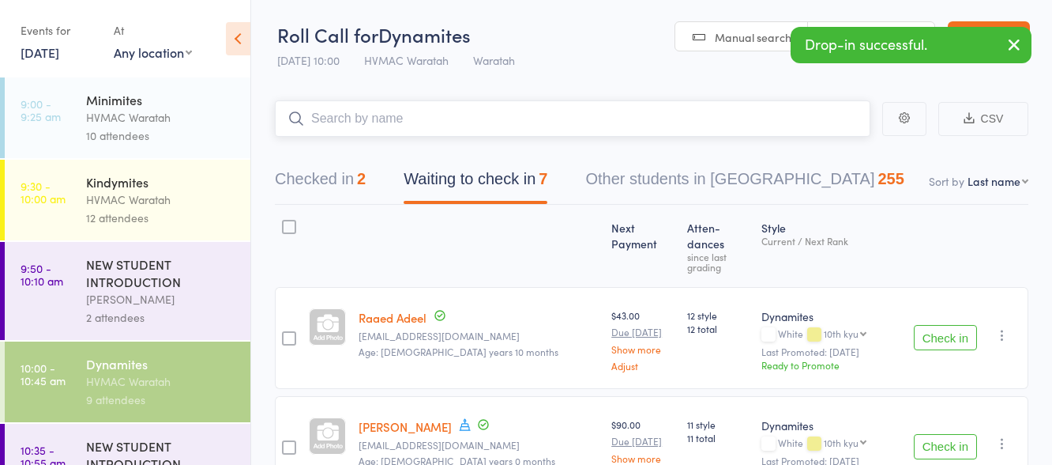
click at [548, 120] on input "search" at bounding box center [573, 118] width 596 height 36
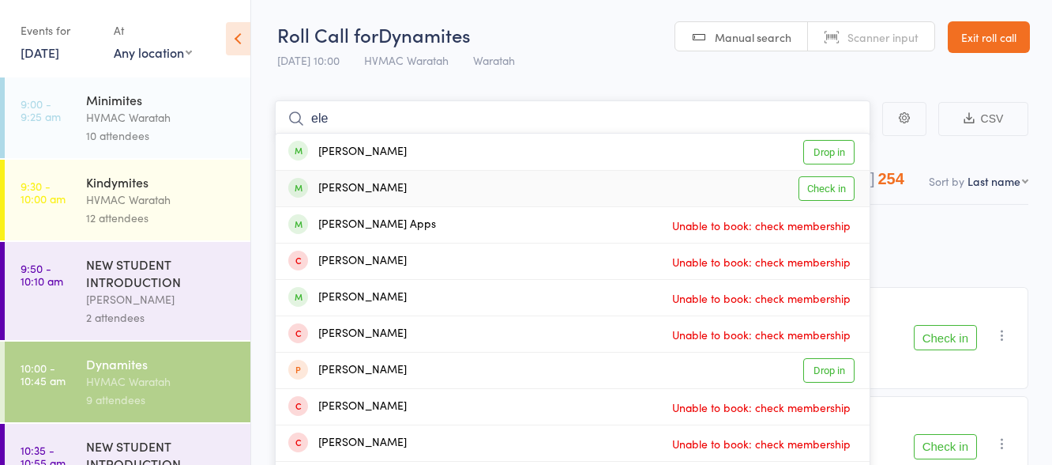
type input "ele"
click at [836, 190] on link "Check in" at bounding box center [827, 188] width 56 height 24
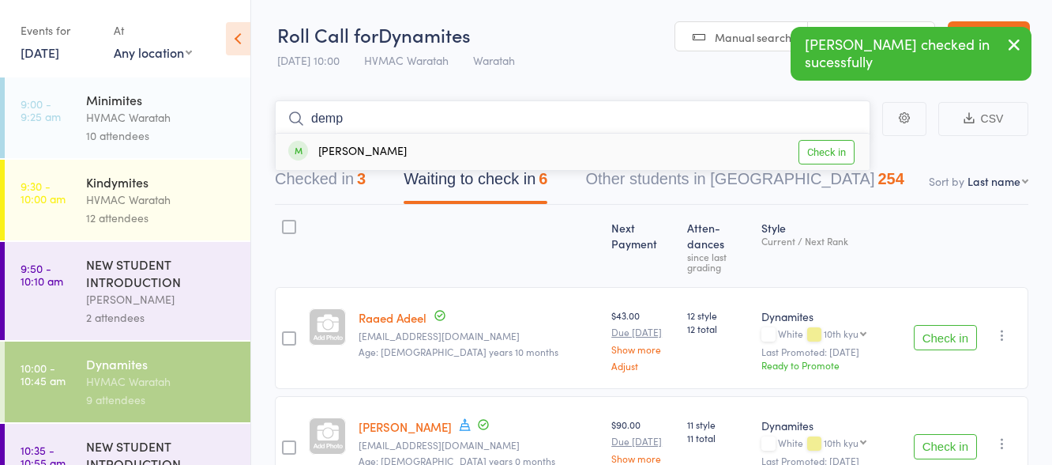
type input "demp"
click at [834, 149] on link "Check in" at bounding box center [827, 152] width 56 height 24
click at [939, 325] on button "Check in" at bounding box center [945, 337] width 63 height 25
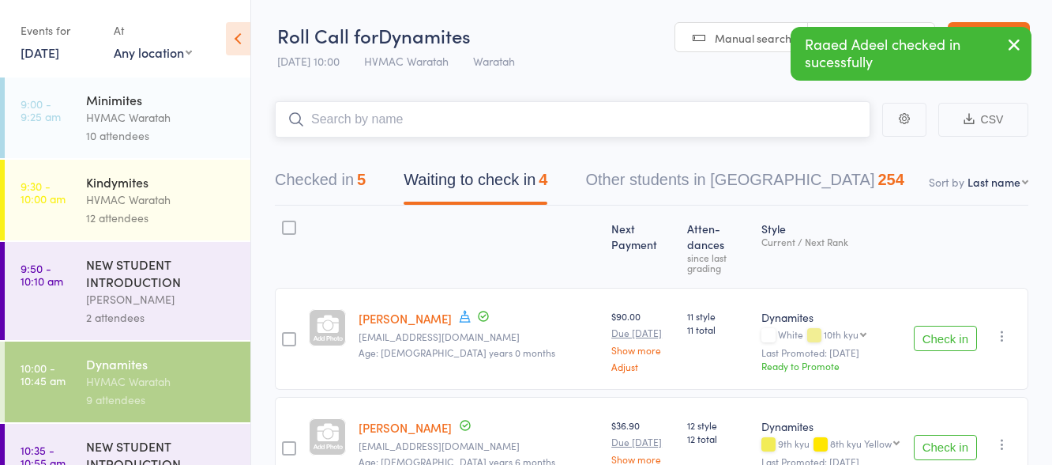
click at [499, 113] on input "search" at bounding box center [573, 119] width 596 height 36
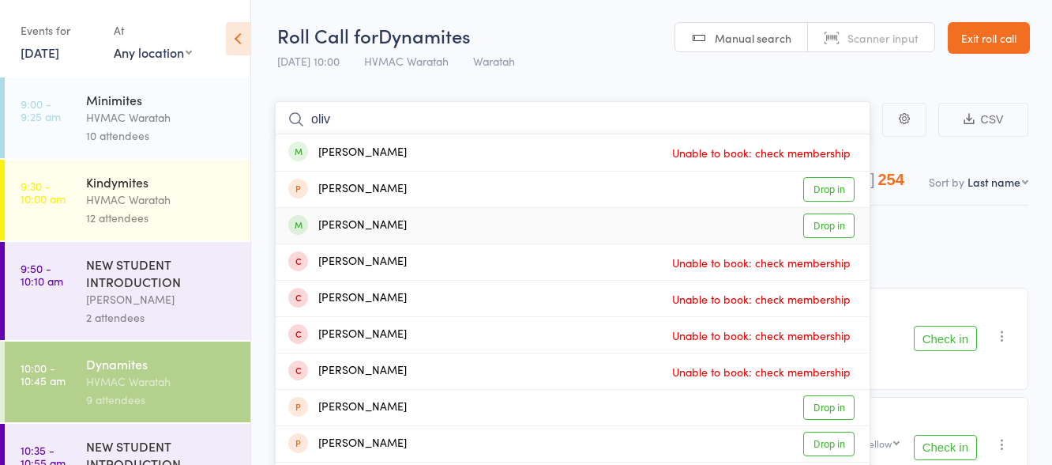
type input "oliv"
click at [836, 228] on link "Drop in" at bounding box center [828, 225] width 51 height 24
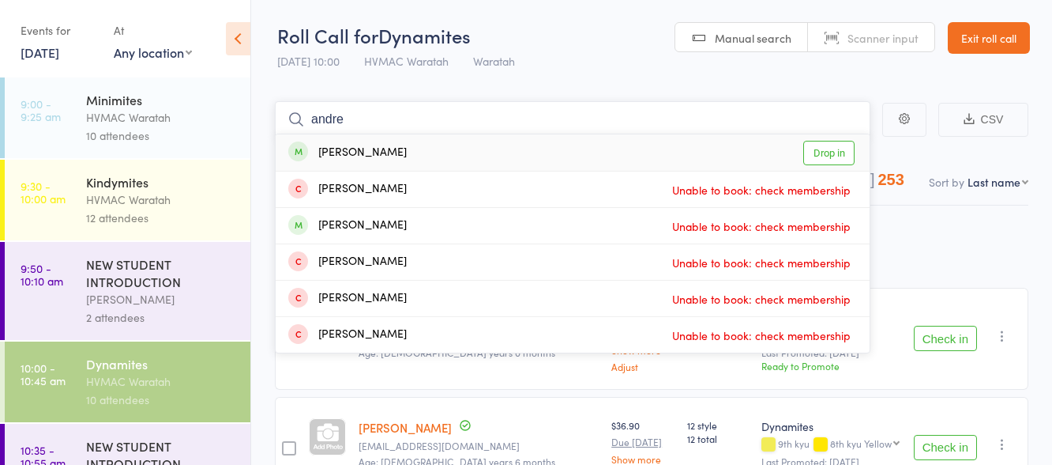
type input "andre"
click at [830, 145] on link "Drop in" at bounding box center [828, 153] width 51 height 24
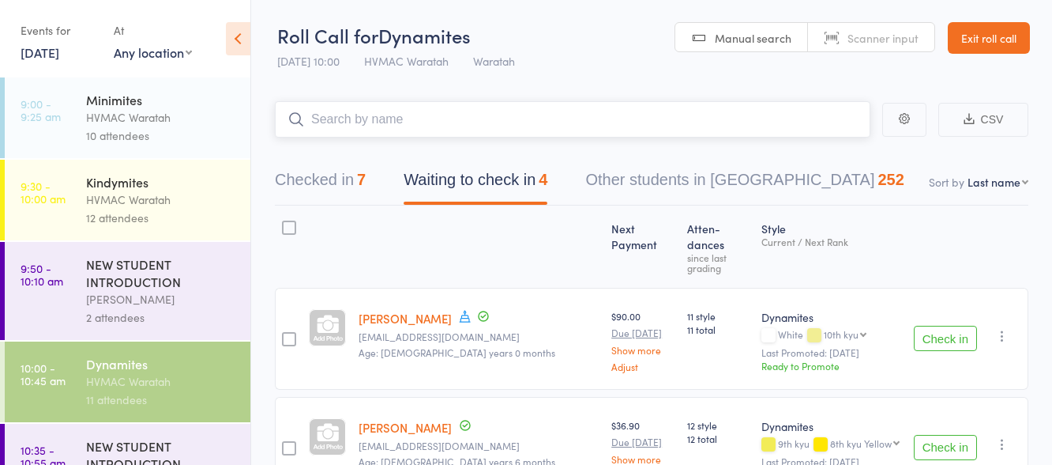
click at [485, 109] on input "search" at bounding box center [573, 119] width 596 height 36
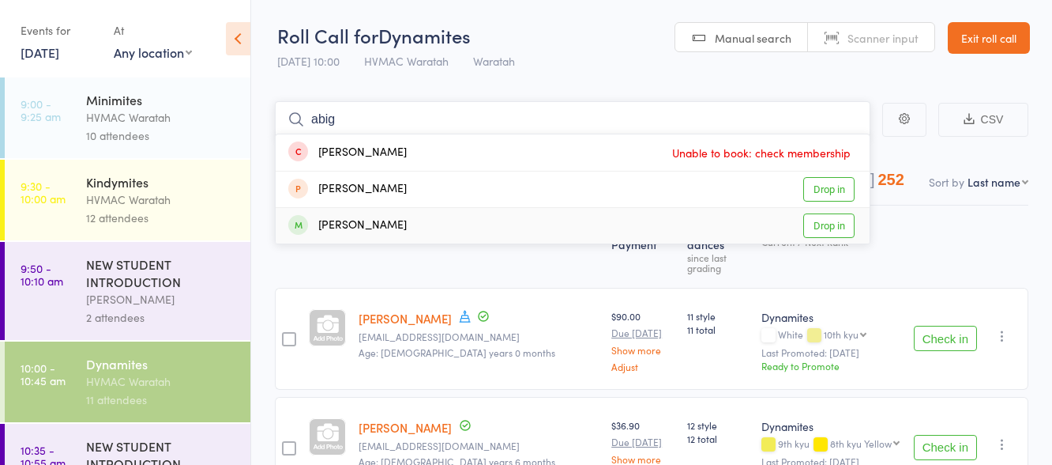
type input "abig"
click at [813, 221] on link "Drop in" at bounding box center [828, 225] width 51 height 24
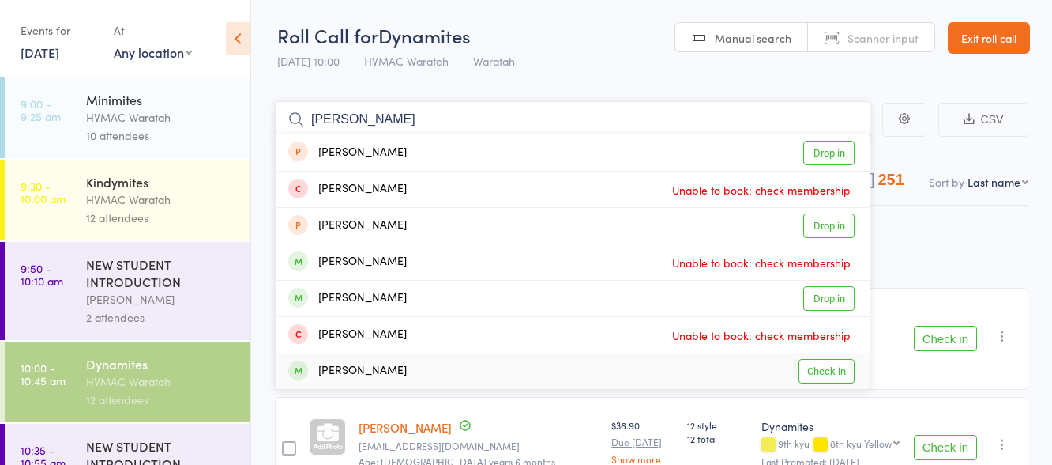
type input "chloe"
click at [816, 373] on link "Check in" at bounding box center [827, 371] width 56 height 24
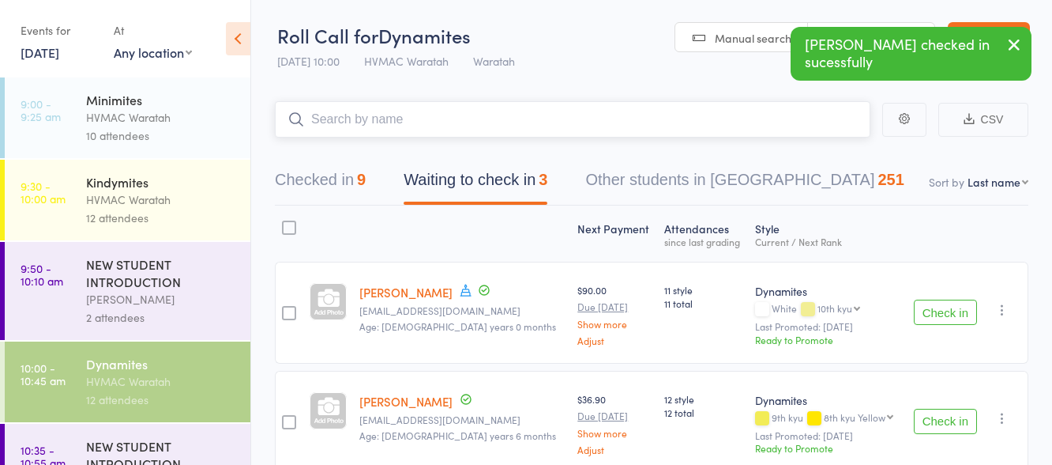
type input "n"
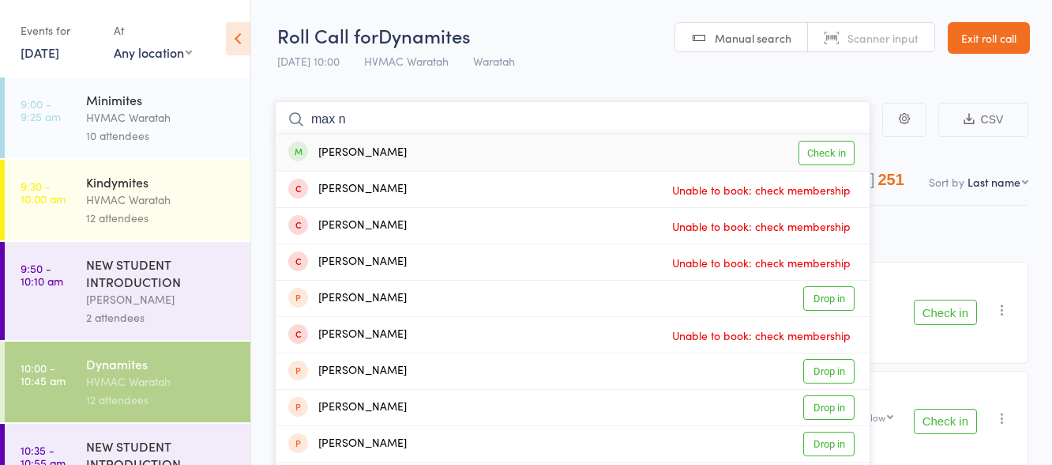
type input "max n"
click at [841, 155] on link "Check in" at bounding box center [827, 153] width 56 height 24
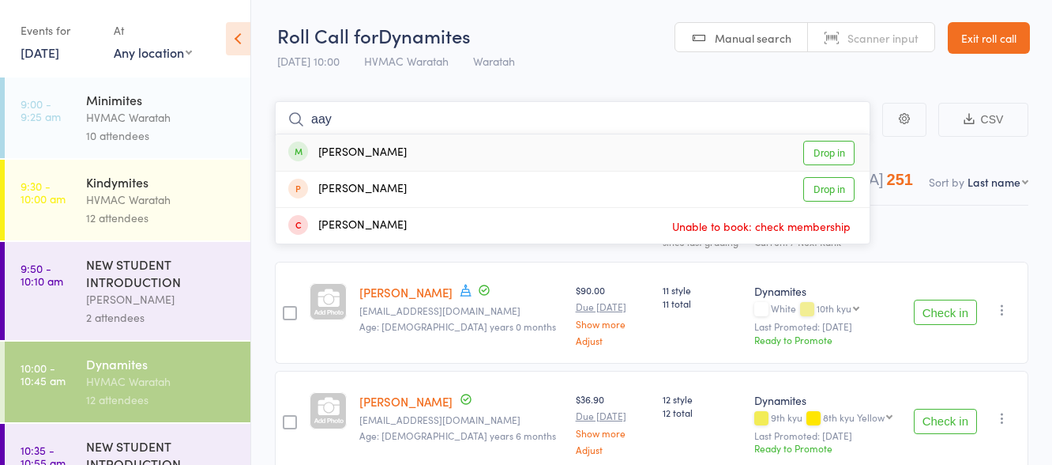
type input "aay"
click at [835, 145] on link "Drop in" at bounding box center [828, 153] width 51 height 24
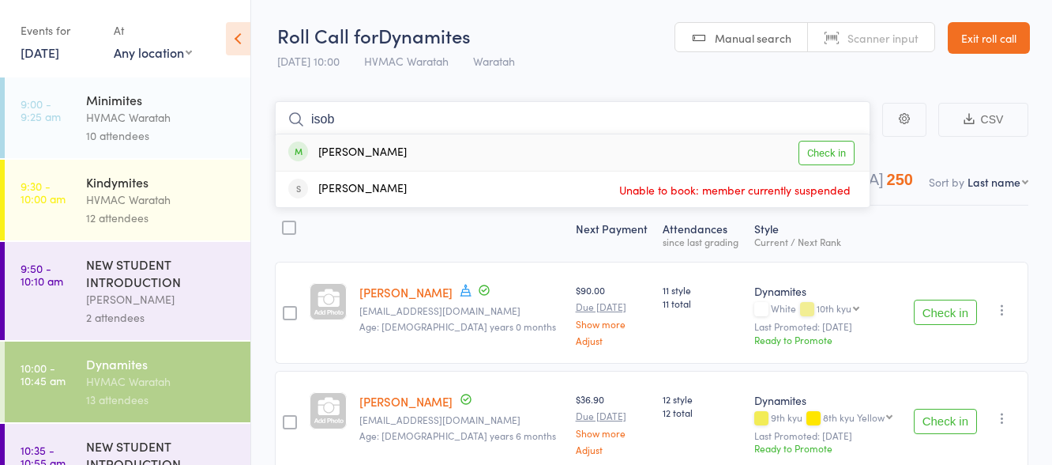
type input "isob"
click at [833, 158] on link "Check in" at bounding box center [827, 153] width 56 height 24
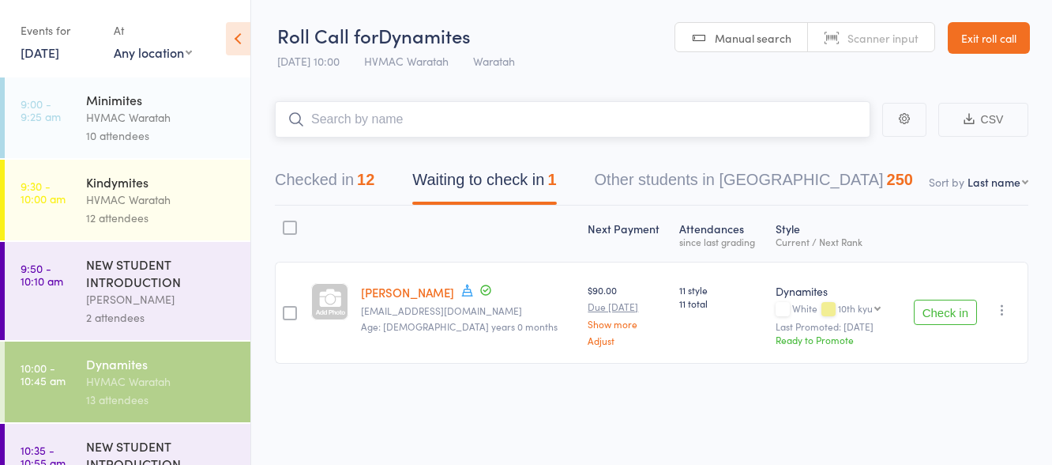
click at [637, 122] on input "search" at bounding box center [573, 119] width 596 height 36
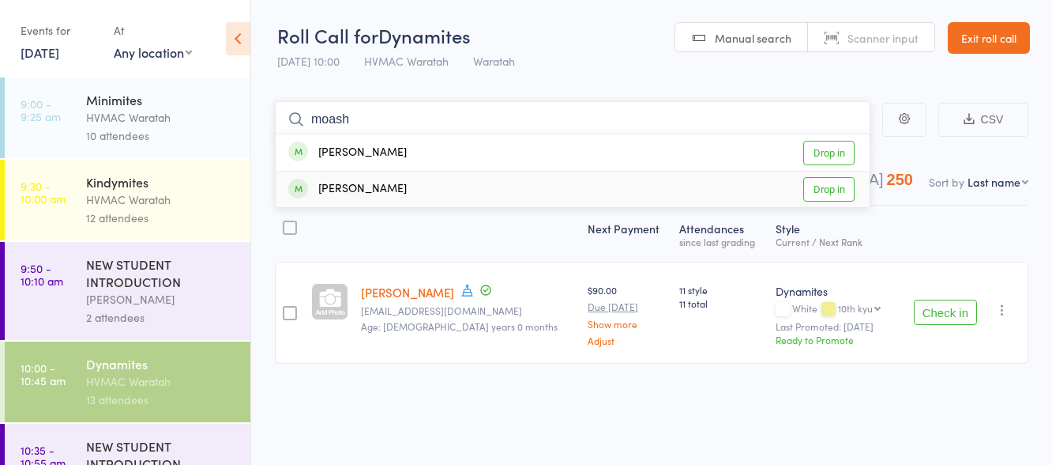
type input "moash"
click at [841, 190] on link "Drop in" at bounding box center [828, 189] width 51 height 24
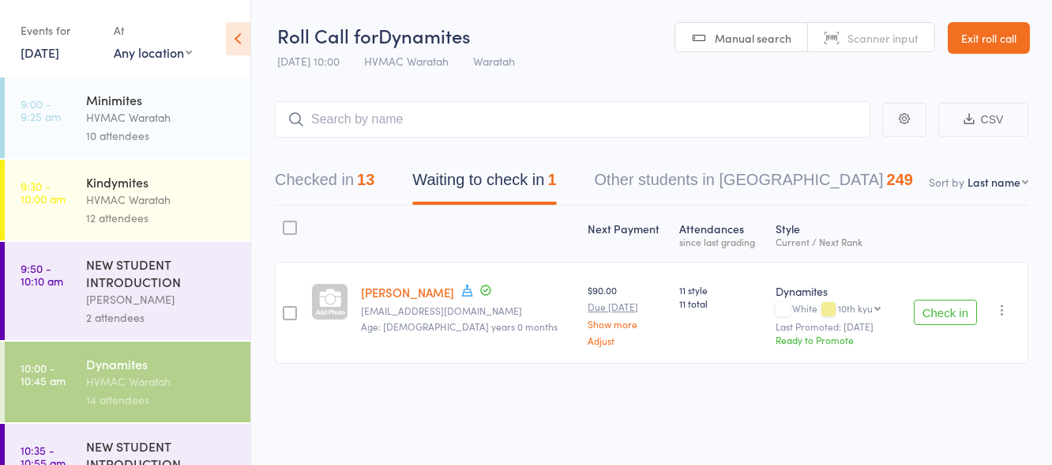
click at [942, 308] on button "Check in" at bounding box center [945, 311] width 63 height 25
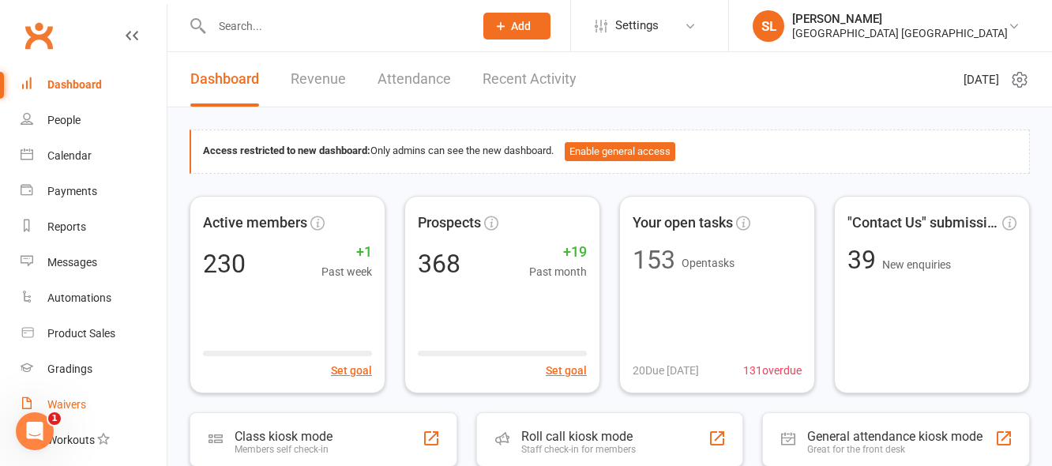
click at [62, 408] on div "Waivers" at bounding box center [66, 404] width 39 height 13
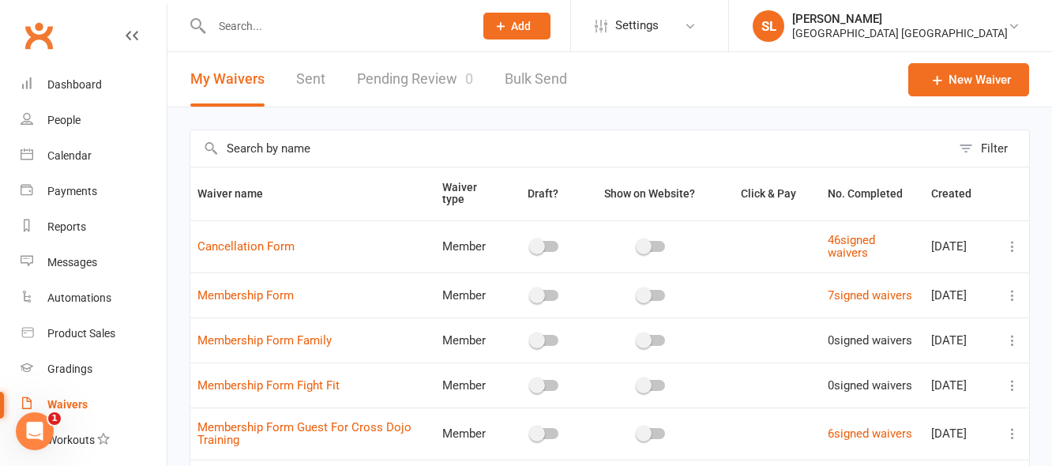
click at [307, 79] on link "Sent" at bounding box center [310, 79] width 29 height 55
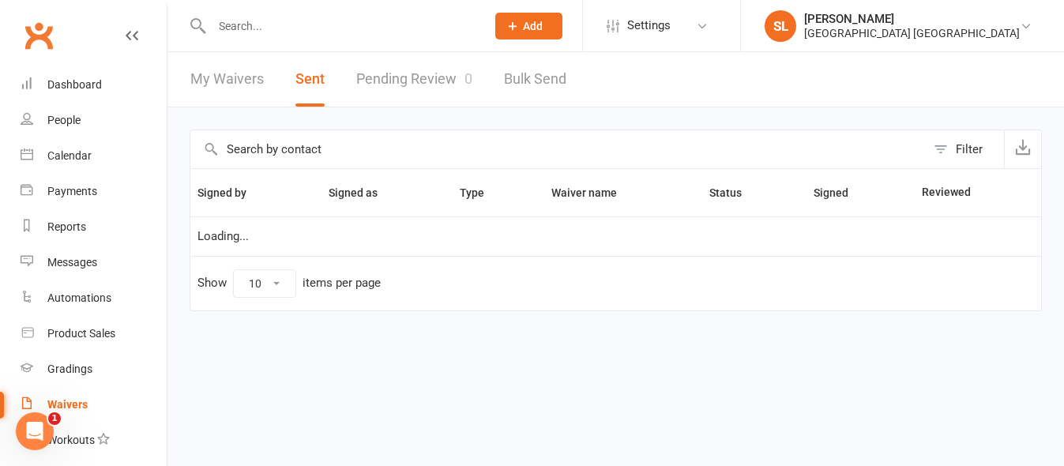
select select "25"
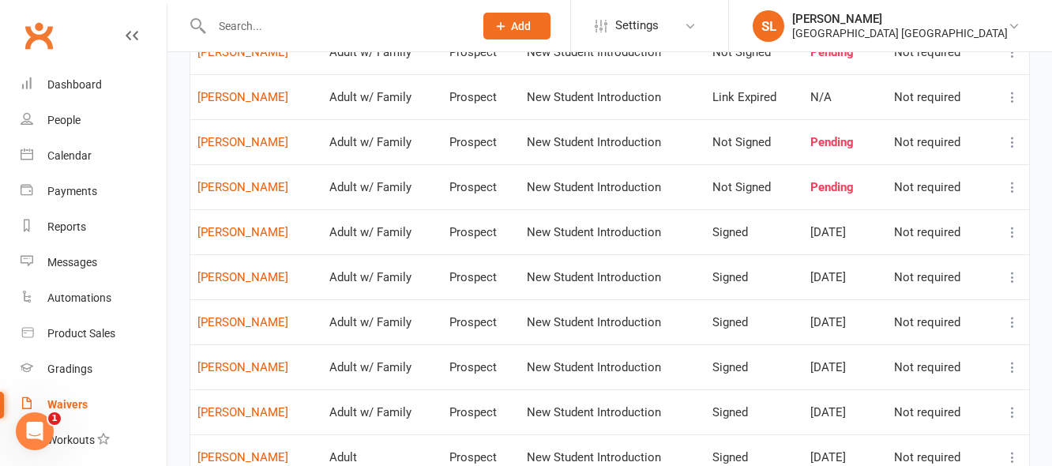
scroll to position [395, 0]
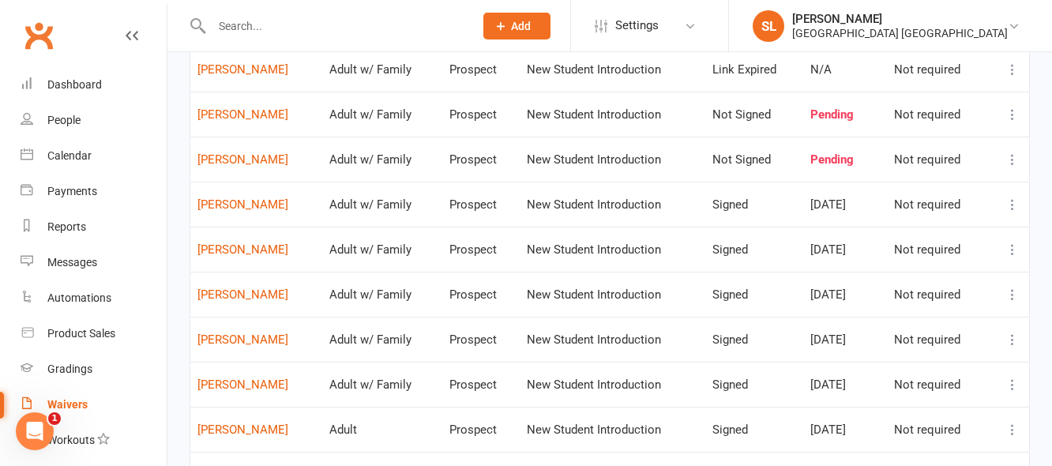
click at [1010, 294] on icon at bounding box center [1013, 295] width 16 height 16
click at [881, 322] on link "Preview" at bounding box center [931, 326] width 156 height 32
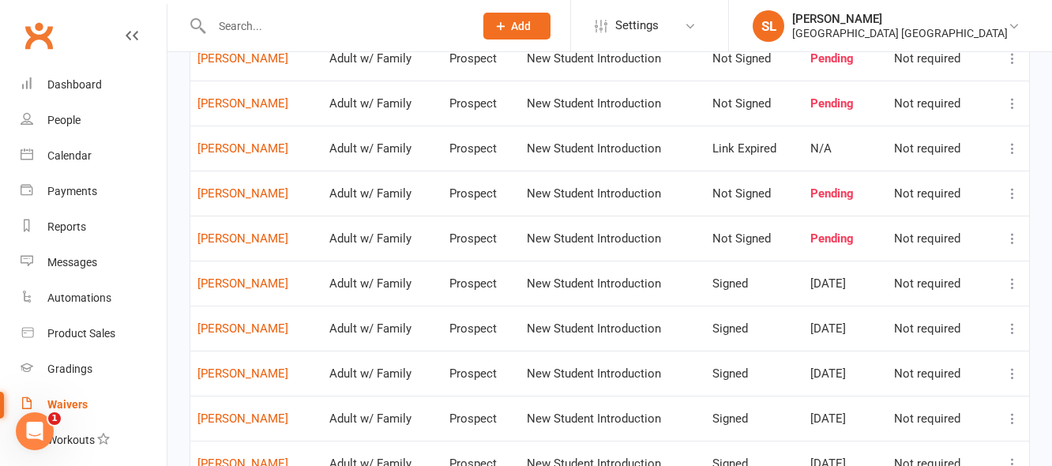
click at [1013, 149] on icon at bounding box center [1013, 149] width 16 height 16
click at [891, 177] on link "Delete waiver" at bounding box center [931, 180] width 156 height 32
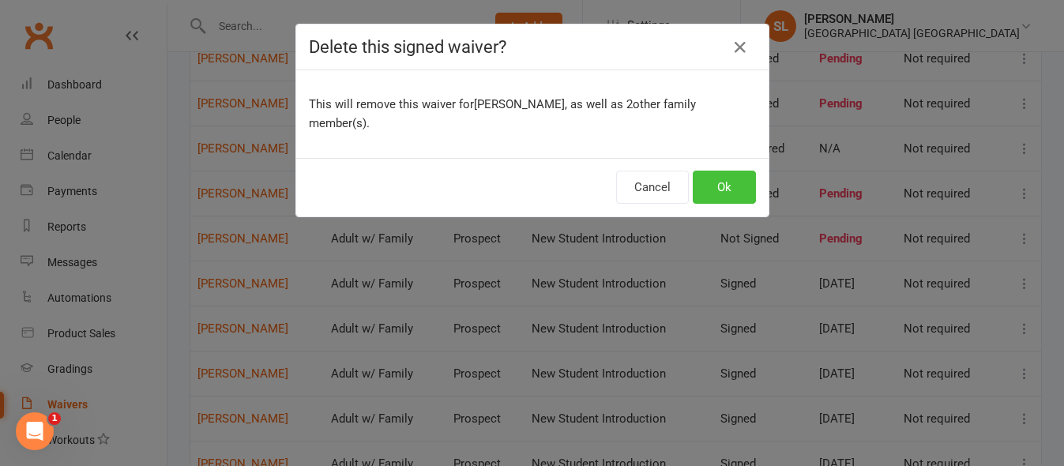
click at [716, 171] on button "Ok" at bounding box center [724, 187] width 63 height 33
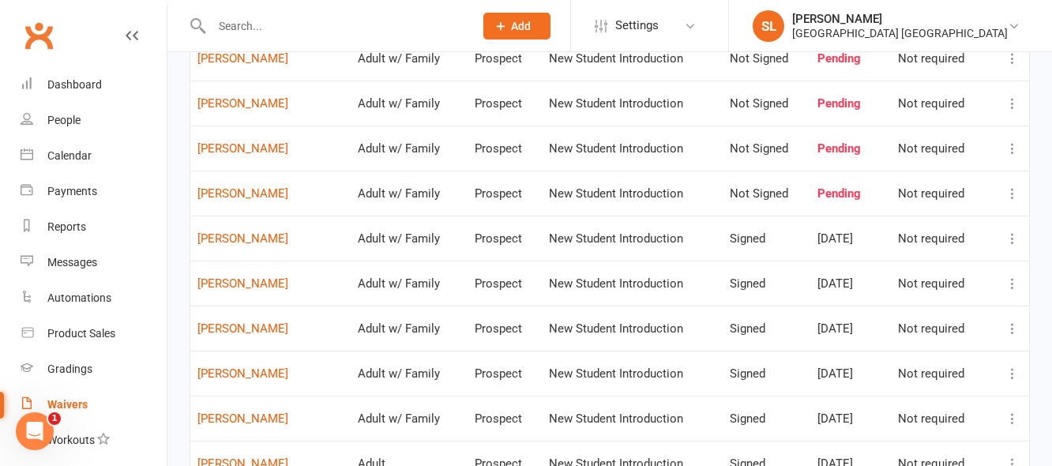
click at [273, 22] on input "text" at bounding box center [335, 26] width 256 height 22
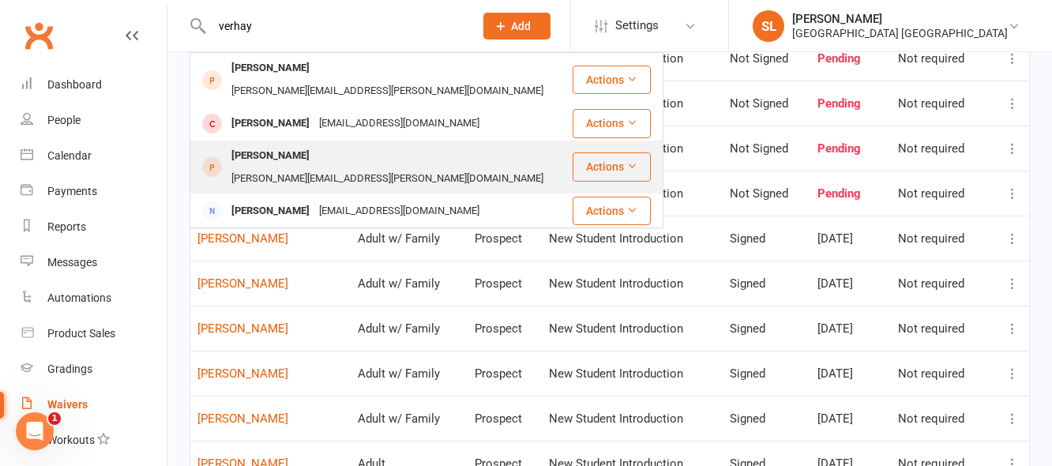
type input "verhay"
click at [321, 167] on div "danielle.rohl@gmail.com" at bounding box center [388, 178] width 322 height 23
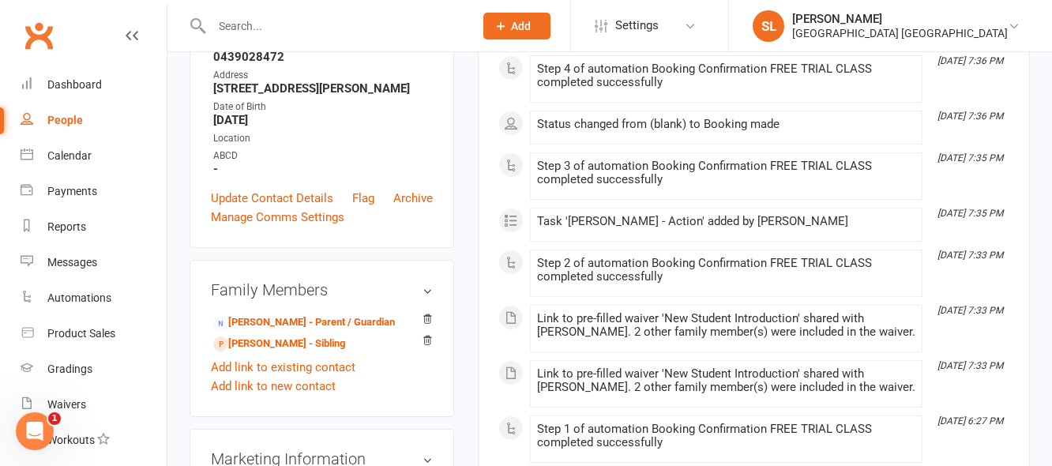
scroll to position [316, 0]
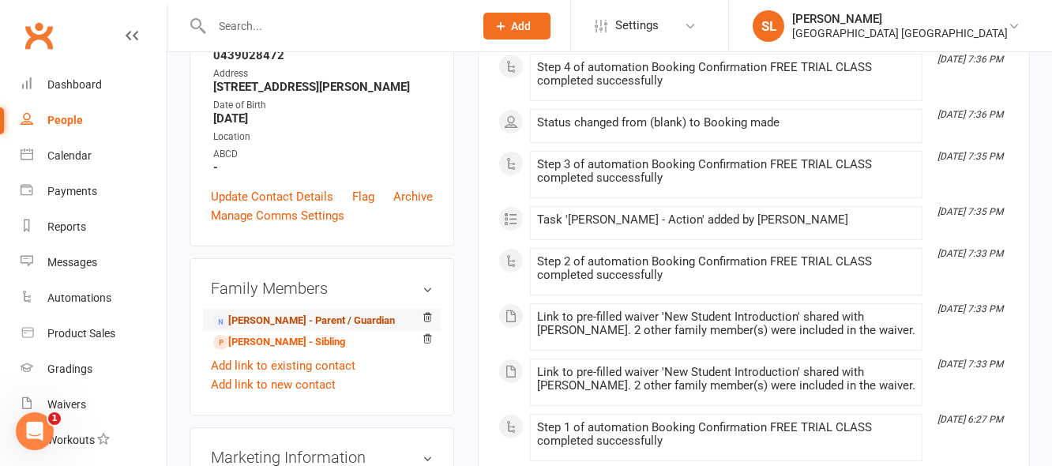
click at [275, 313] on link "Danielle Rohl - Parent / Guardian" at bounding box center [304, 321] width 182 height 17
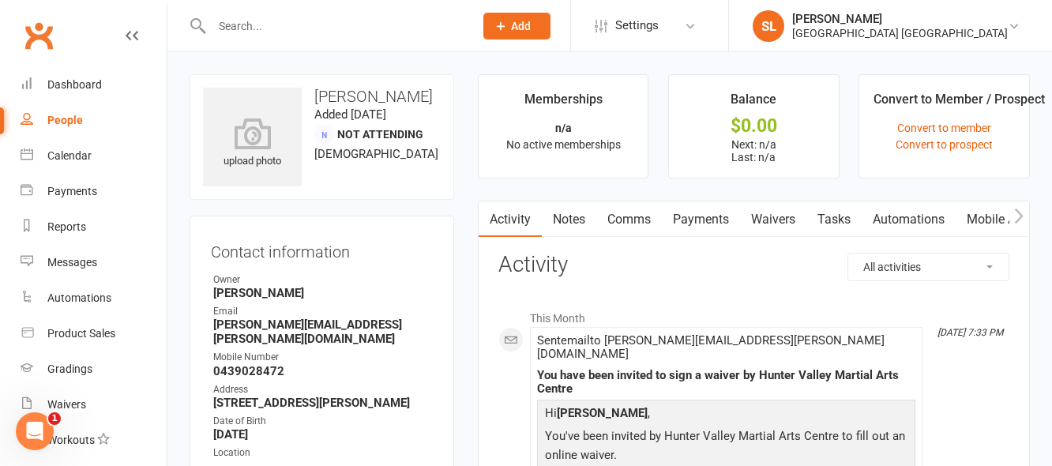
click at [777, 216] on link "Waivers" at bounding box center [773, 219] width 66 height 36
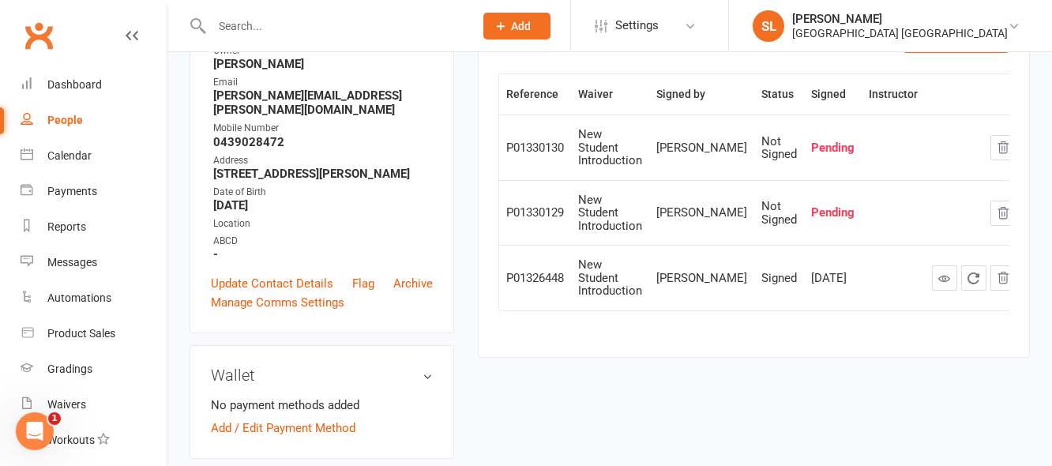
scroll to position [237, 0]
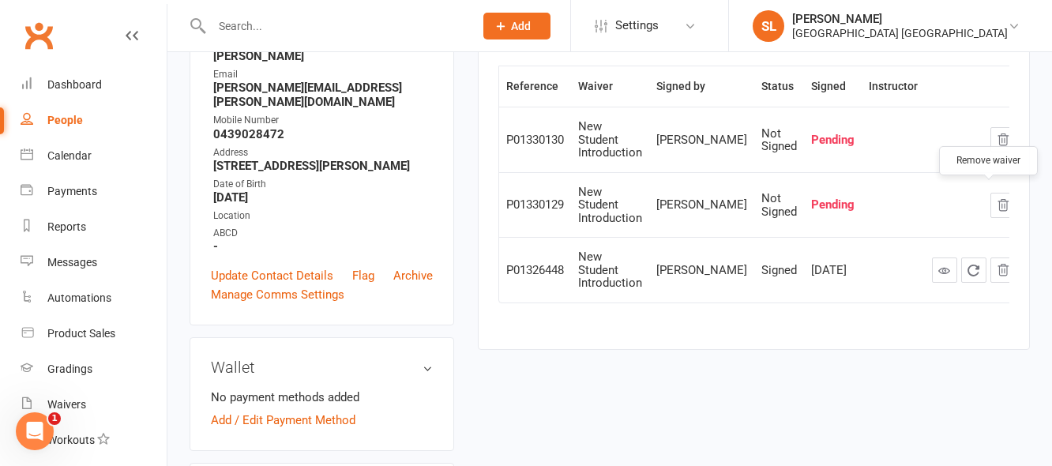
click at [996, 198] on icon "button" at bounding box center [1003, 205] width 14 height 14
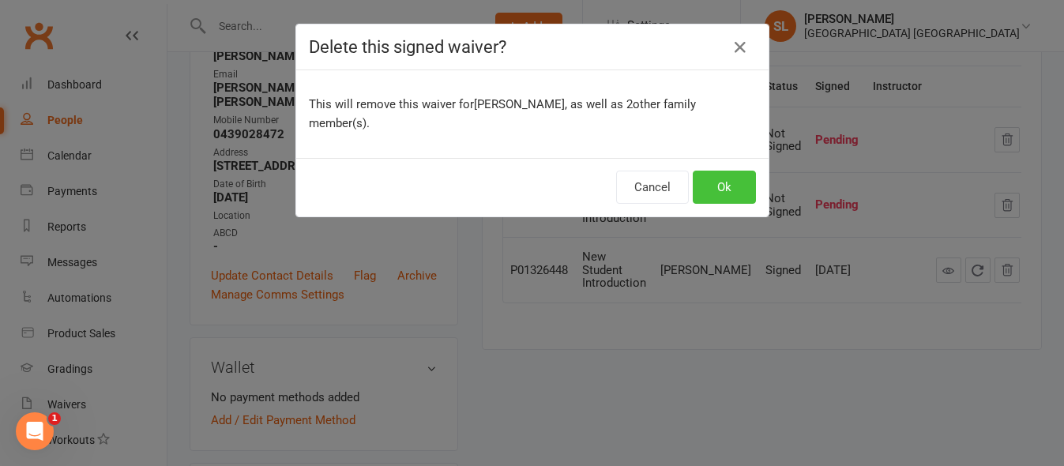
click at [721, 171] on button "Ok" at bounding box center [724, 187] width 63 height 33
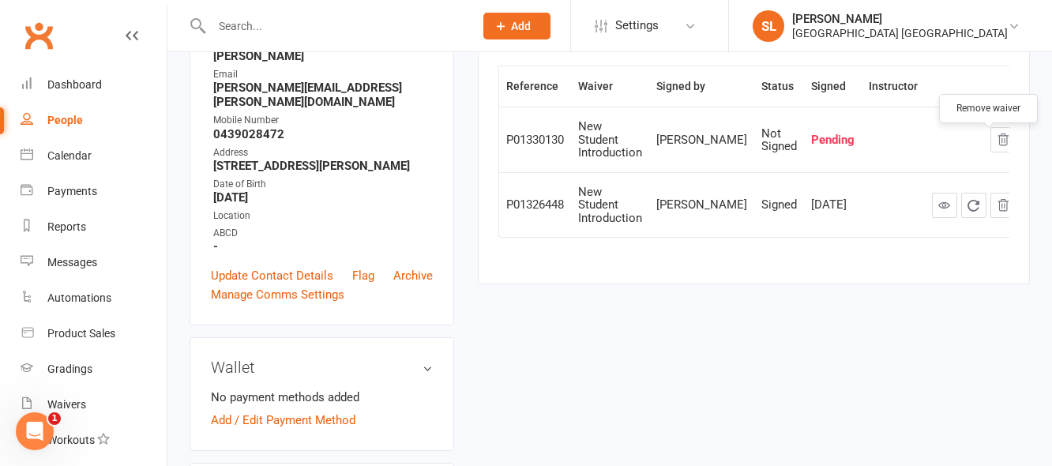
click at [999, 141] on icon "button" at bounding box center [1004, 139] width 10 height 11
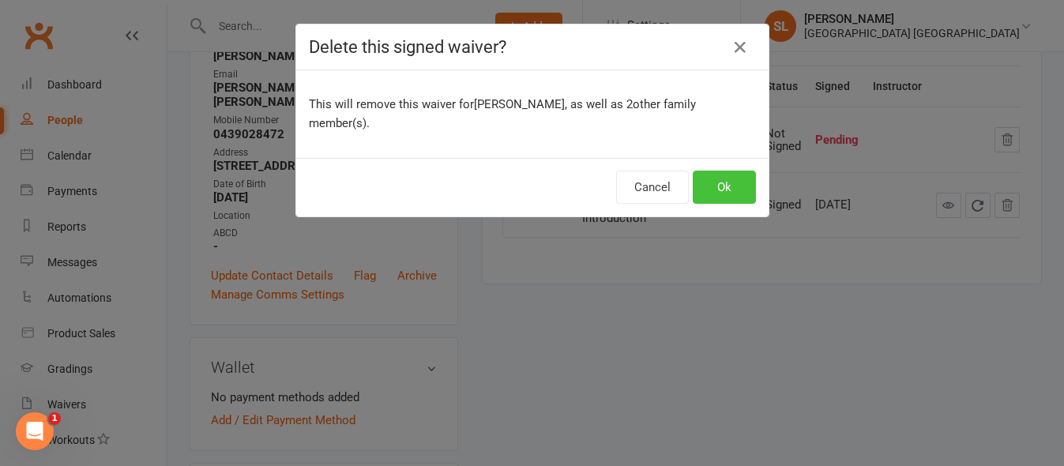
click at [722, 171] on button "Ok" at bounding box center [724, 187] width 63 height 33
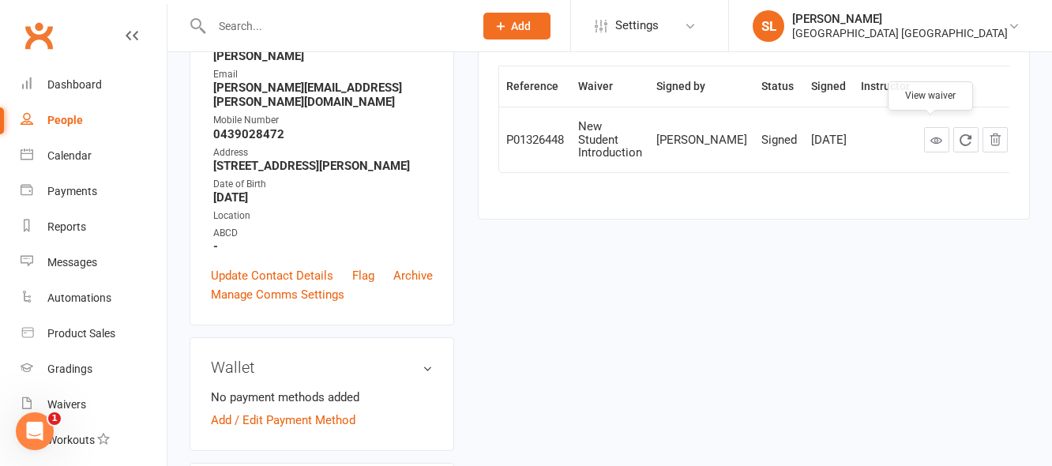
click at [931, 134] on icon at bounding box center [937, 140] width 12 height 12
click at [258, 19] on input "text" at bounding box center [335, 26] width 256 height 22
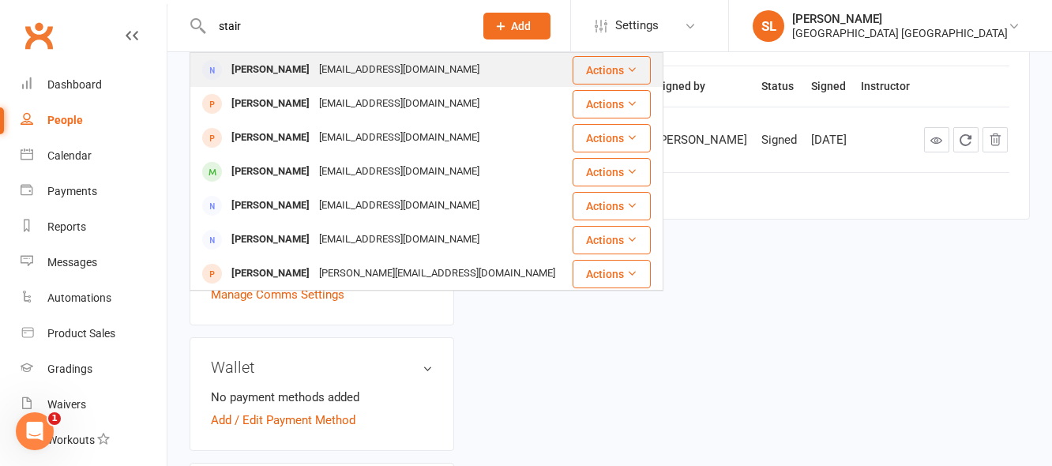
type input "stair"
click at [242, 65] on div "Tara Stair" at bounding box center [271, 69] width 88 height 23
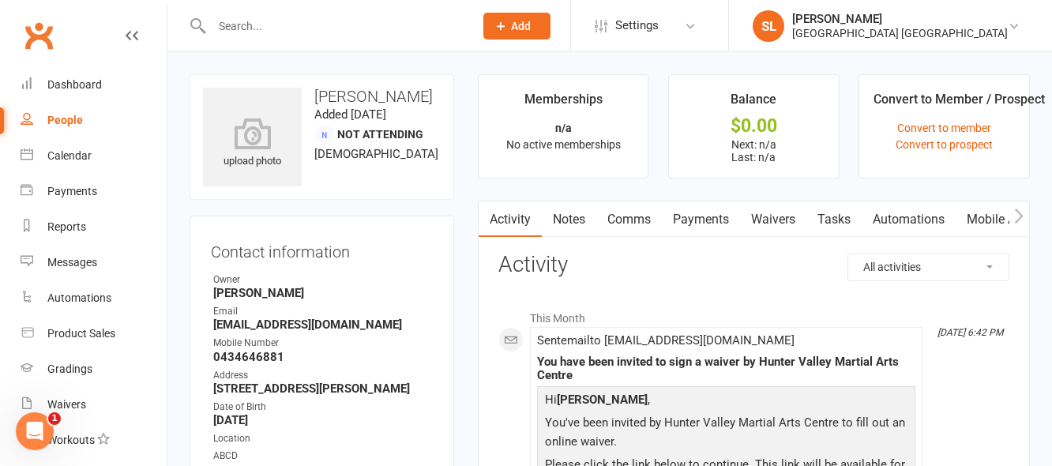
click at [768, 220] on link "Waivers" at bounding box center [773, 219] width 66 height 36
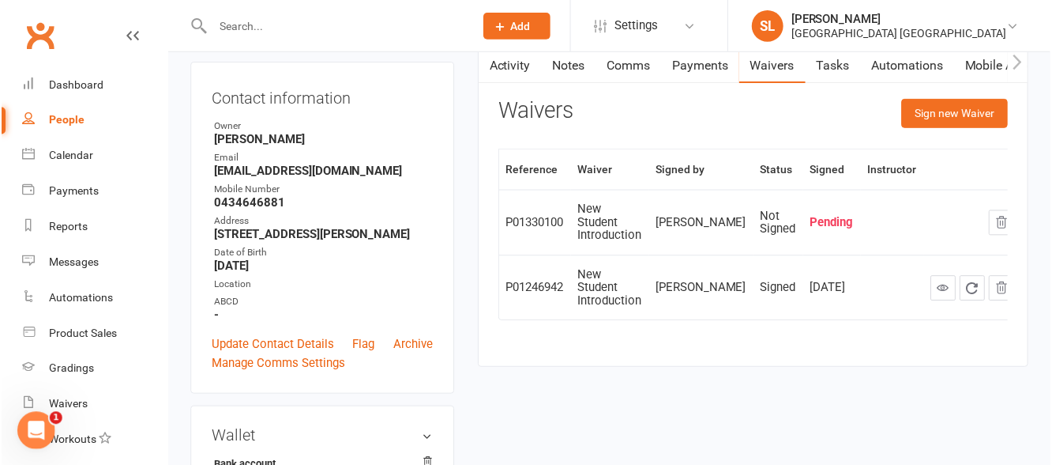
scroll to position [158, 0]
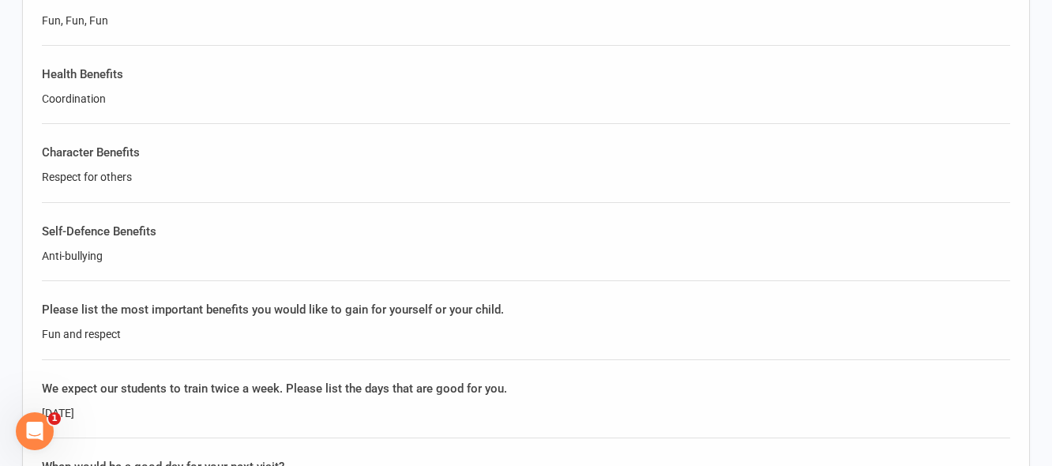
scroll to position [1501, 0]
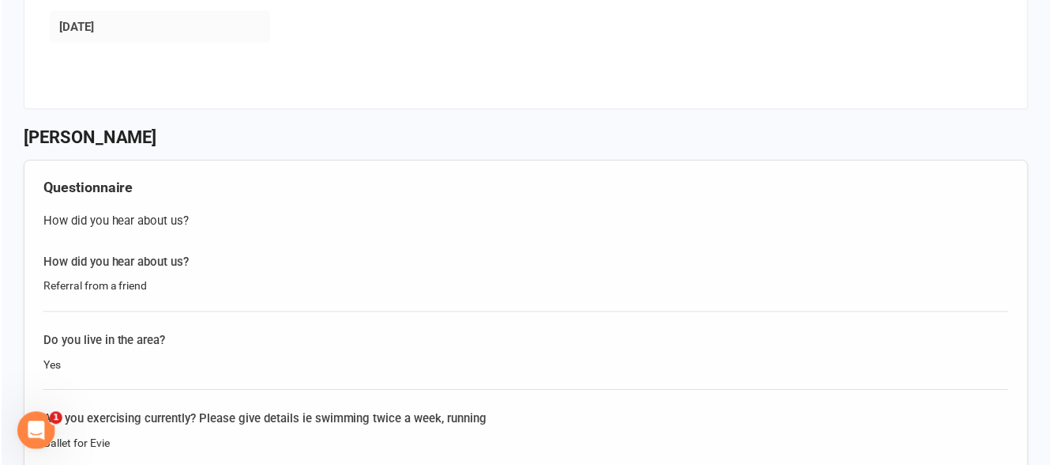
scroll to position [1738, 0]
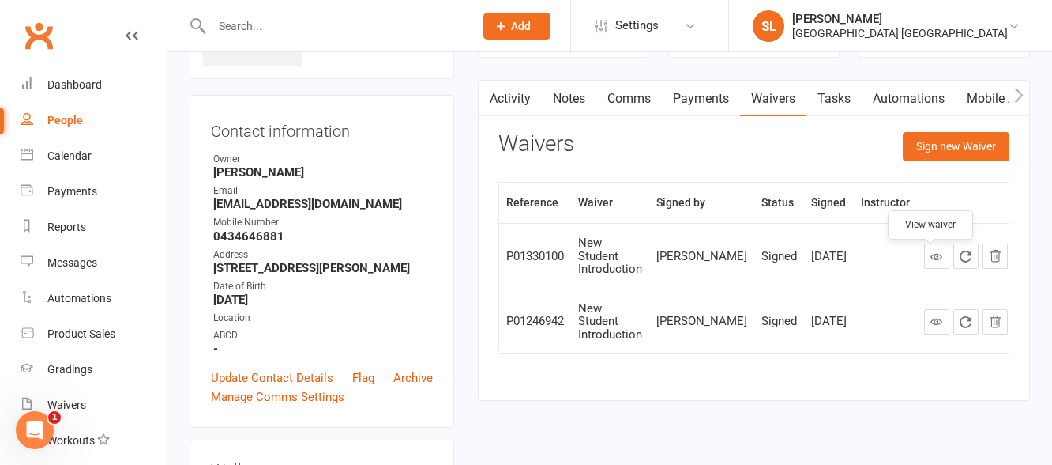
click at [932, 261] on icon at bounding box center [937, 256] width 12 height 12
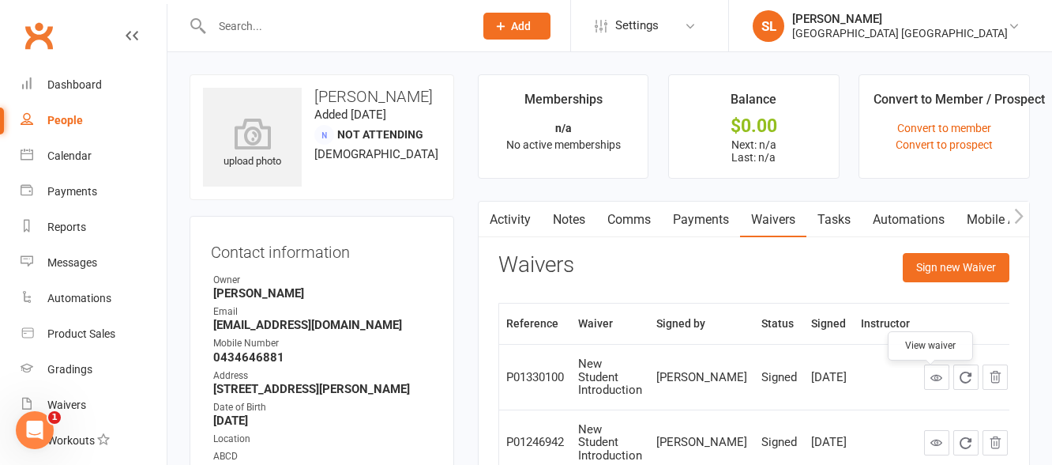
click at [235, 29] on input "text" at bounding box center [335, 26] width 256 height 22
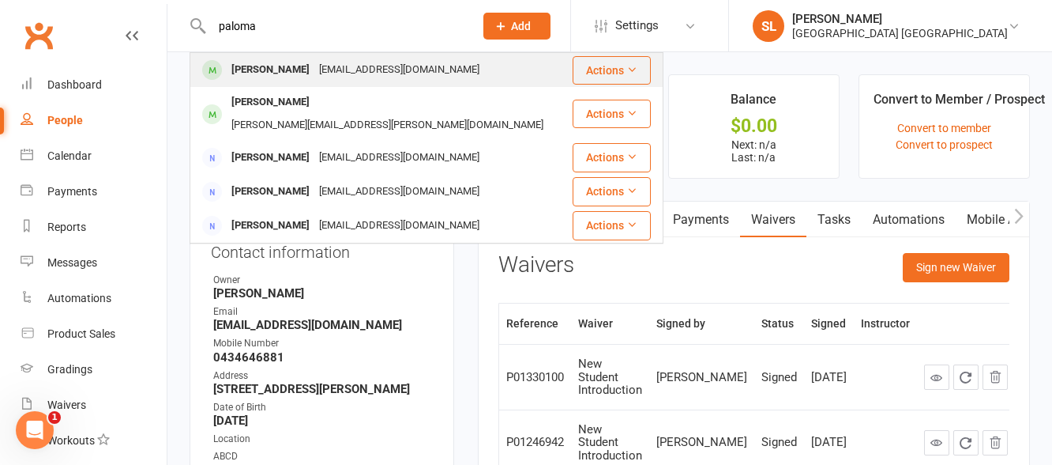
type input "paloma"
click at [275, 64] on div "Paloma Kirchner" at bounding box center [271, 69] width 88 height 23
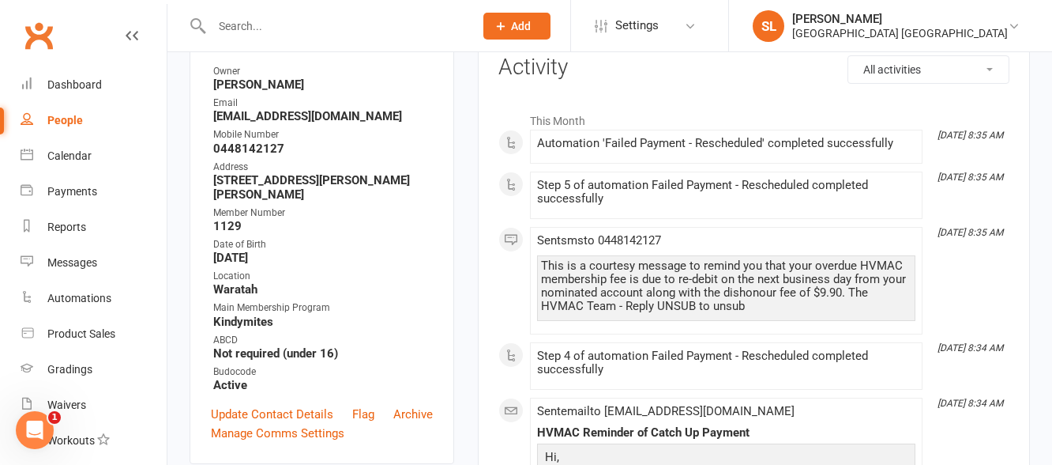
scroll to position [79, 0]
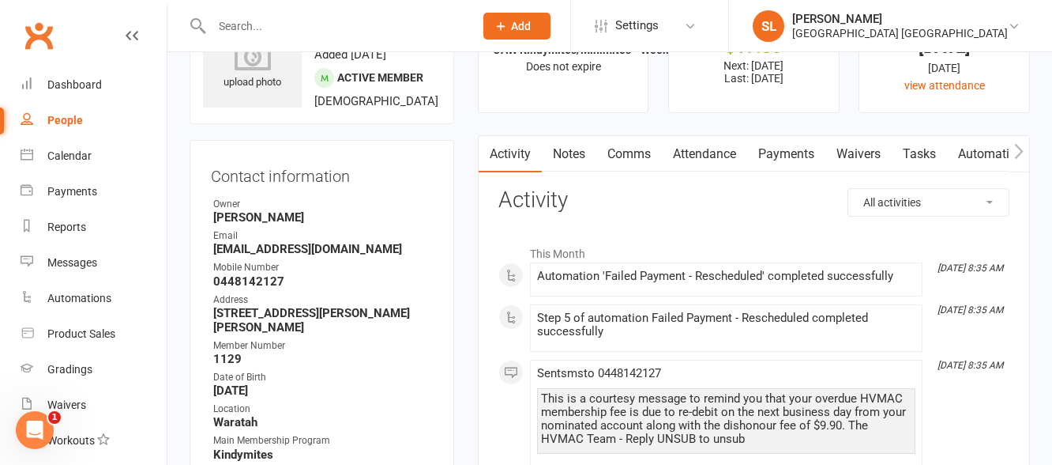
click at [788, 151] on link "Payments" at bounding box center [786, 154] width 78 height 36
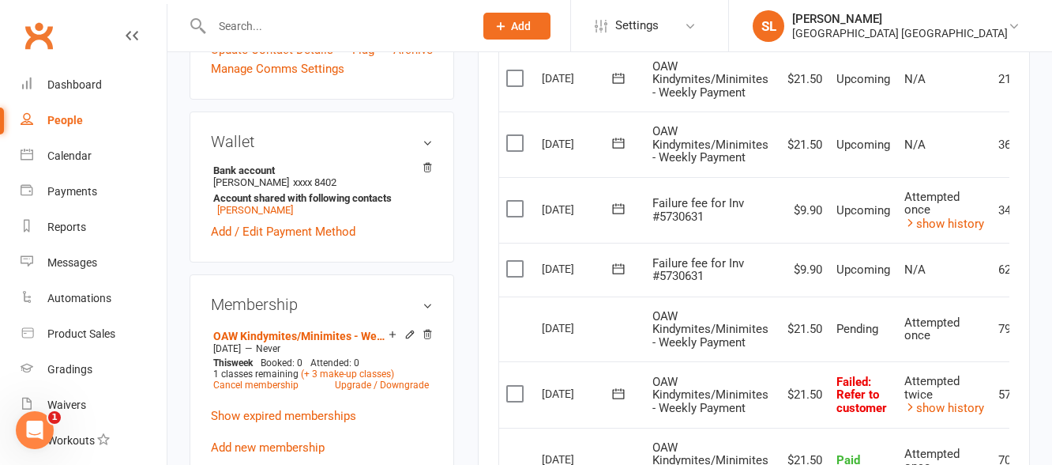
scroll to position [553, 0]
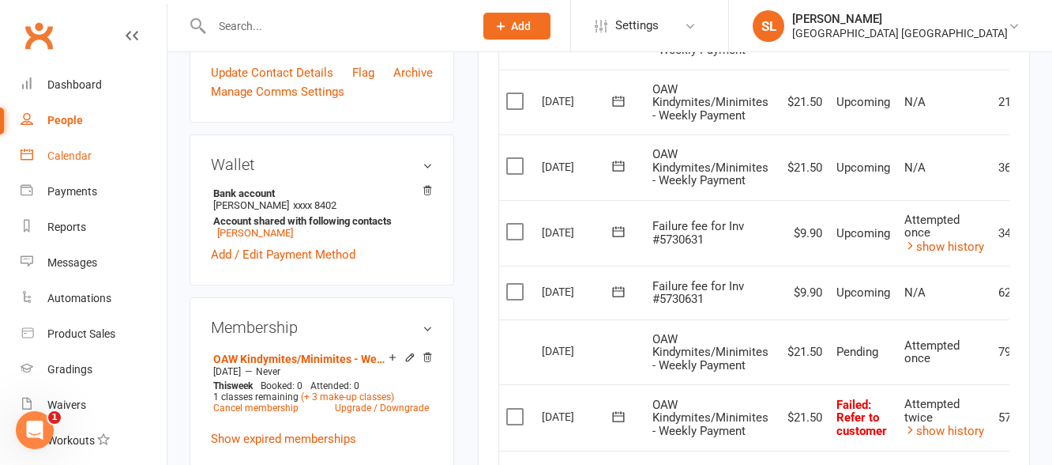
click at [68, 153] on div "Calendar" at bounding box center [69, 155] width 44 height 13
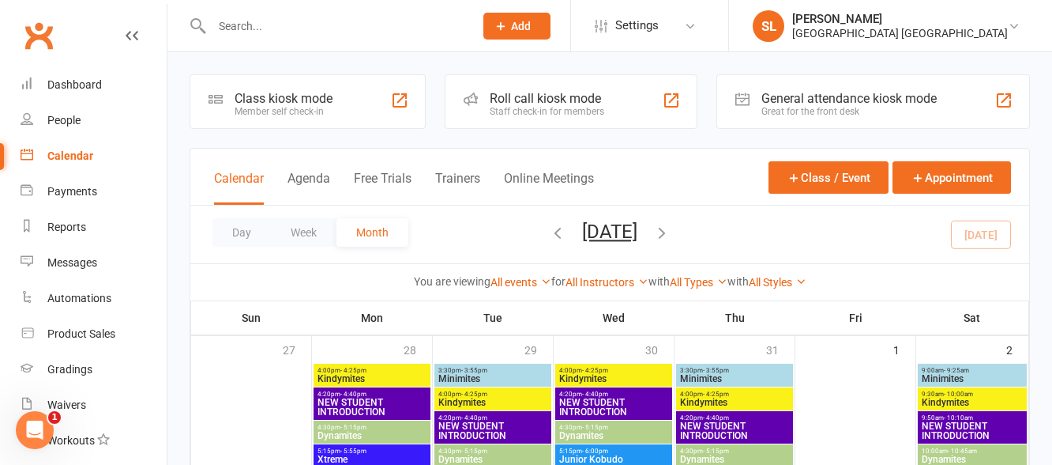
click at [671, 231] on icon "button" at bounding box center [661, 232] width 17 height 17
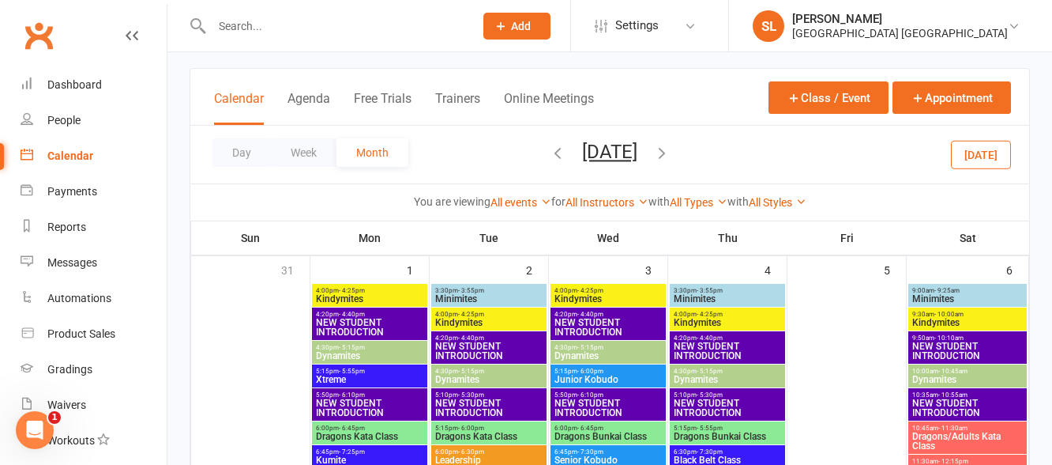
scroll to position [79, 0]
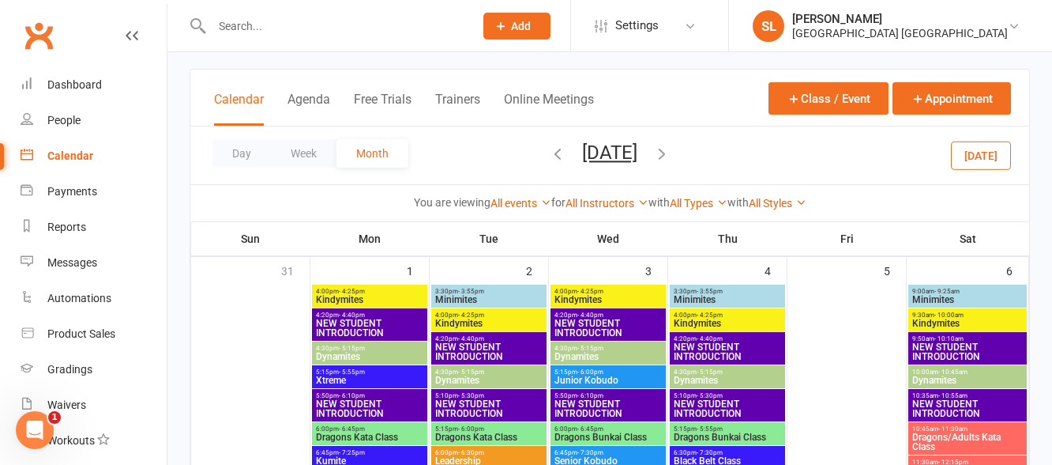
click at [754, 401] on span "NEW STUDENT INTRODUCTION" at bounding box center [727, 408] width 109 height 19
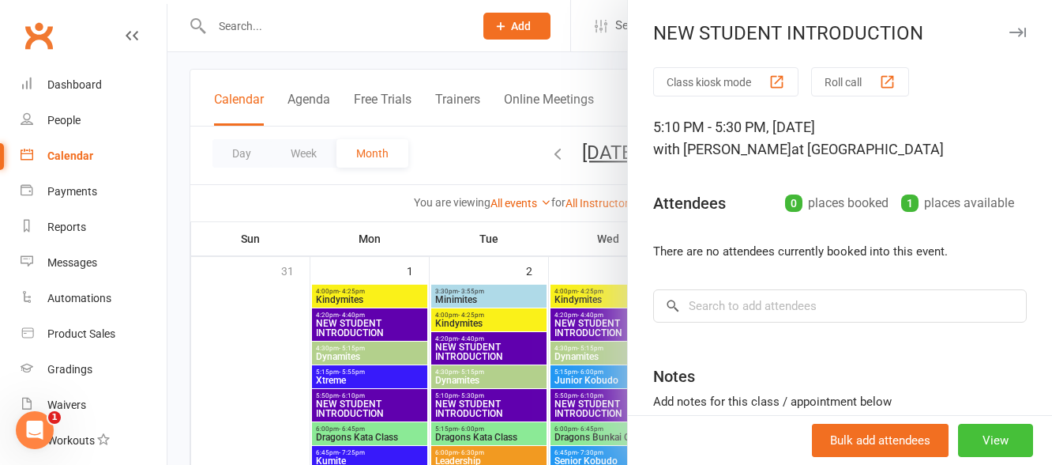
click at [980, 439] on button "View" at bounding box center [995, 439] width 75 height 33
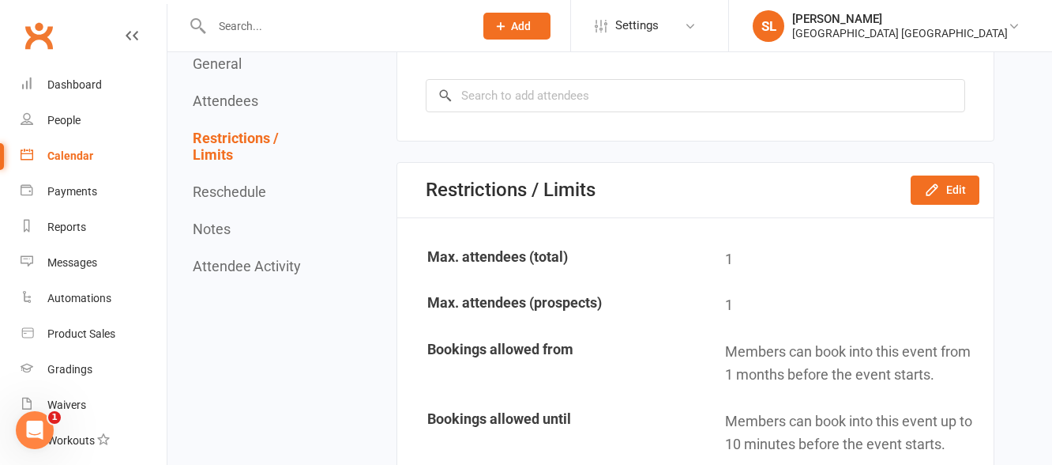
scroll to position [948, 0]
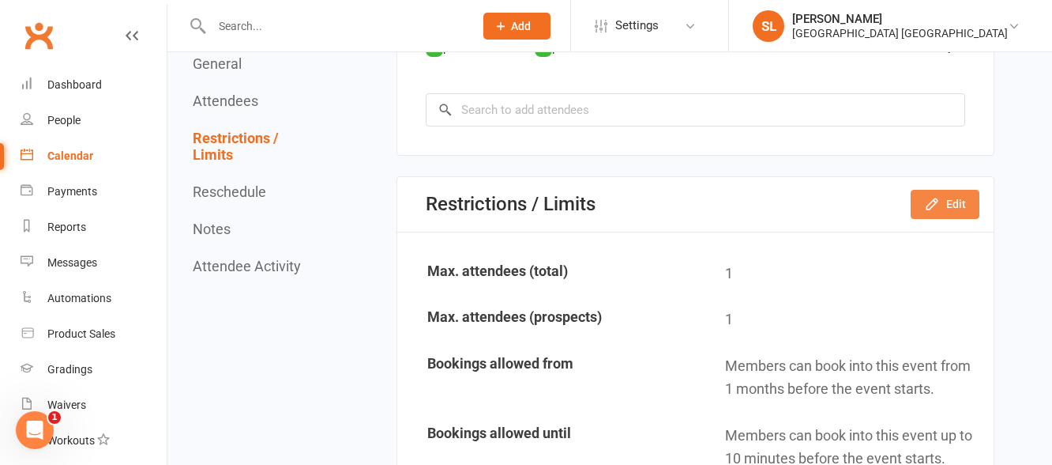
click at [940, 201] on icon "button" at bounding box center [932, 204] width 16 height 16
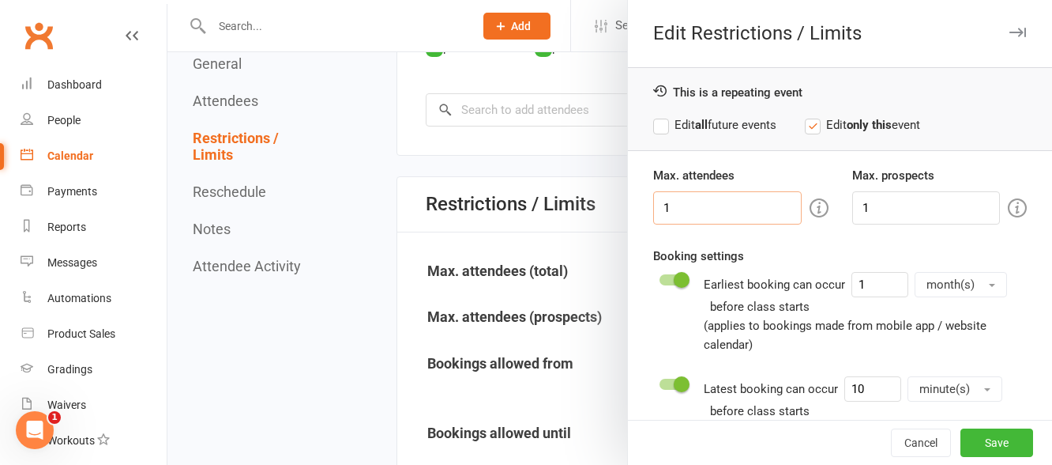
click at [719, 202] on input "1" at bounding box center [727, 207] width 148 height 33
type input "2"
click at [885, 208] on input "1" at bounding box center [926, 207] width 148 height 33
type input "2"
click at [968, 440] on button "Save" at bounding box center [997, 442] width 73 height 28
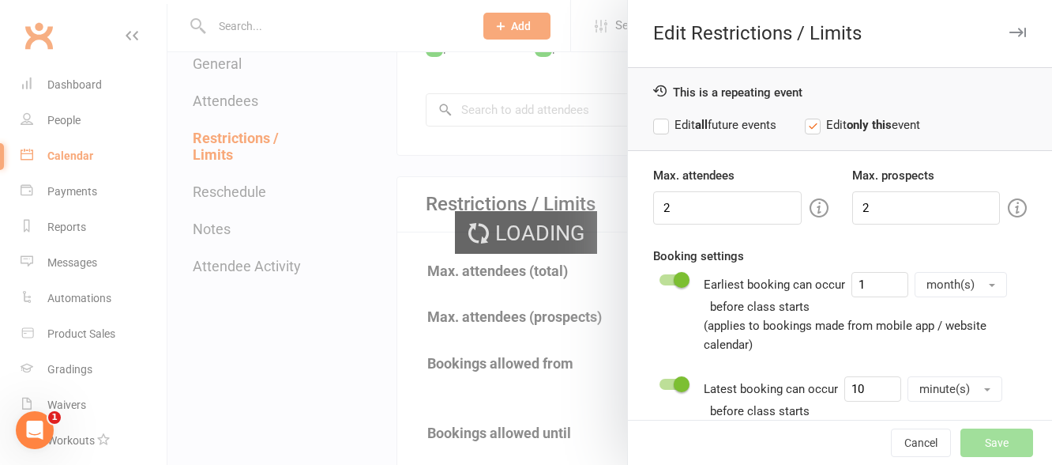
type input "0"
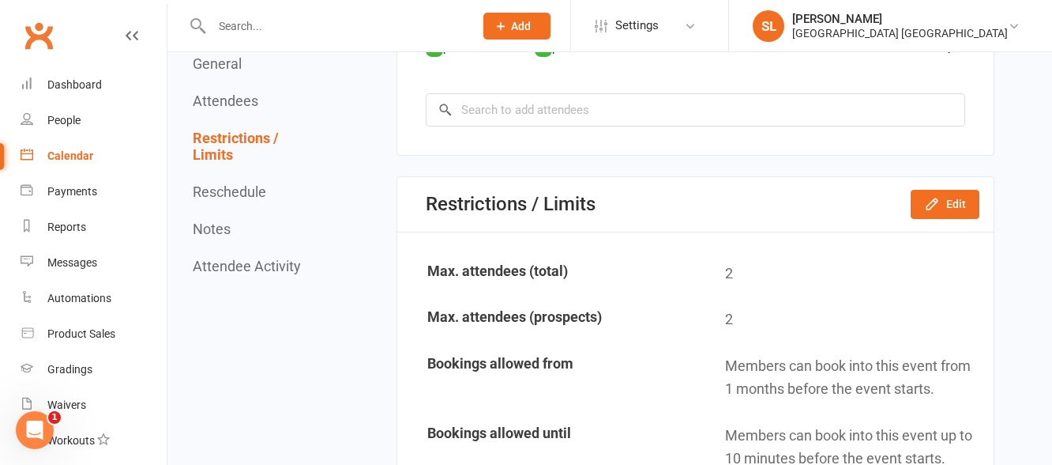
click at [218, 24] on input "text" at bounding box center [335, 26] width 256 height 22
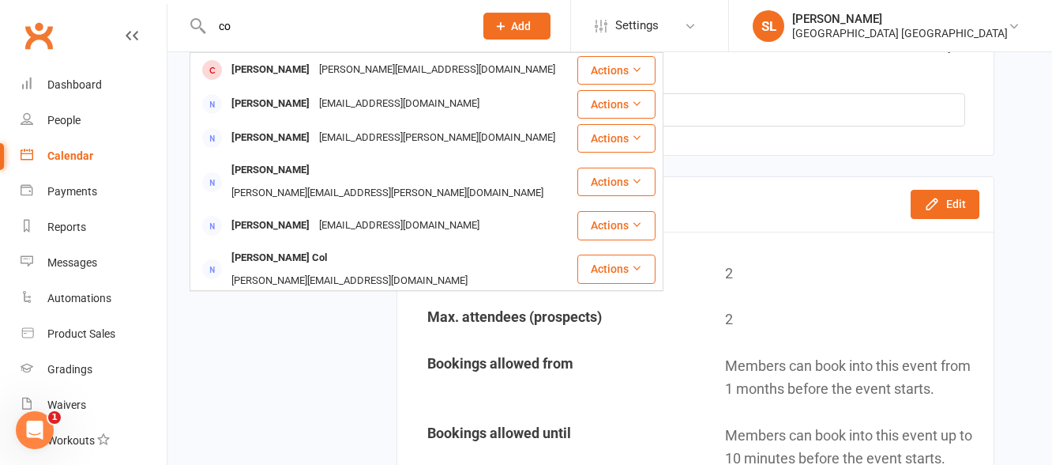
type input "c"
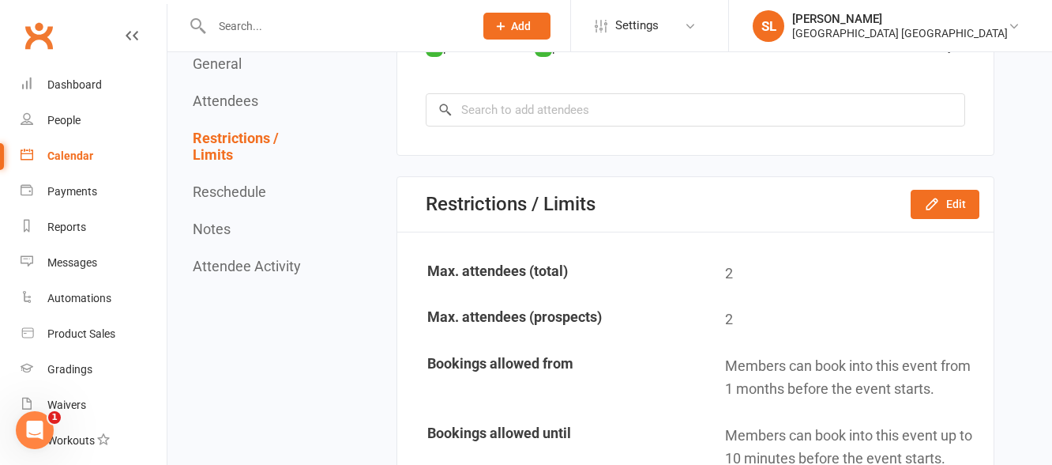
click at [531, 24] on span "Add" at bounding box center [521, 26] width 20 height 13
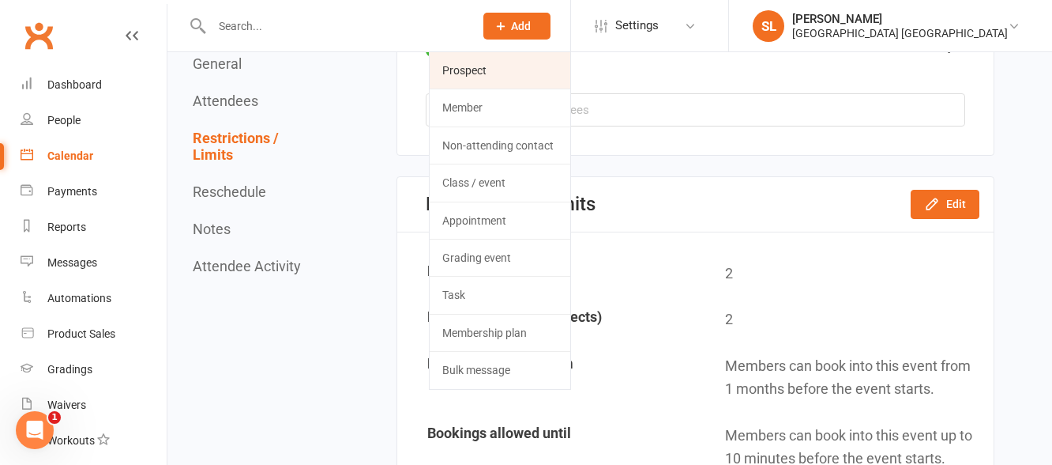
click at [476, 72] on link "Prospect" at bounding box center [500, 70] width 141 height 36
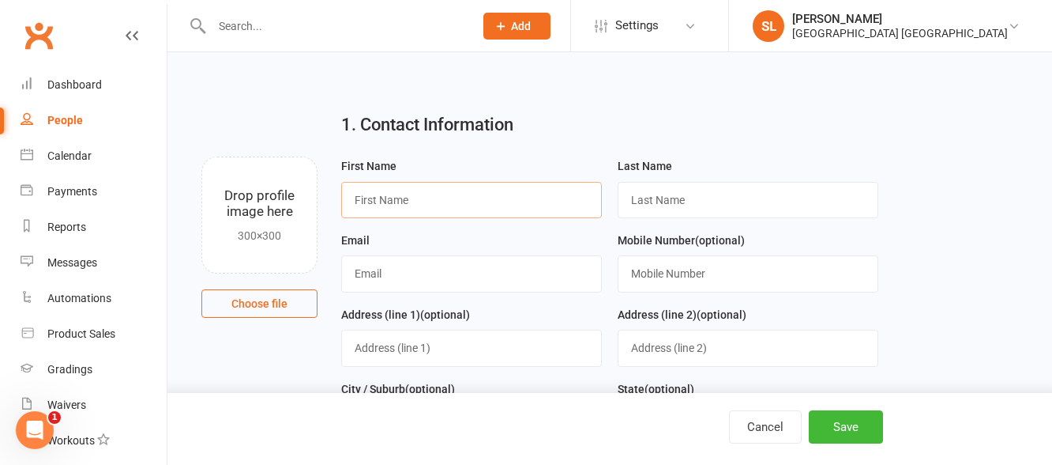
click at [382, 190] on input "text" at bounding box center [471, 200] width 261 height 36
type input "Amarlie"
click at [724, 193] on input "text" at bounding box center [748, 200] width 261 height 36
type input "Comyns"
click at [367, 269] on input "text" at bounding box center [471, 273] width 261 height 36
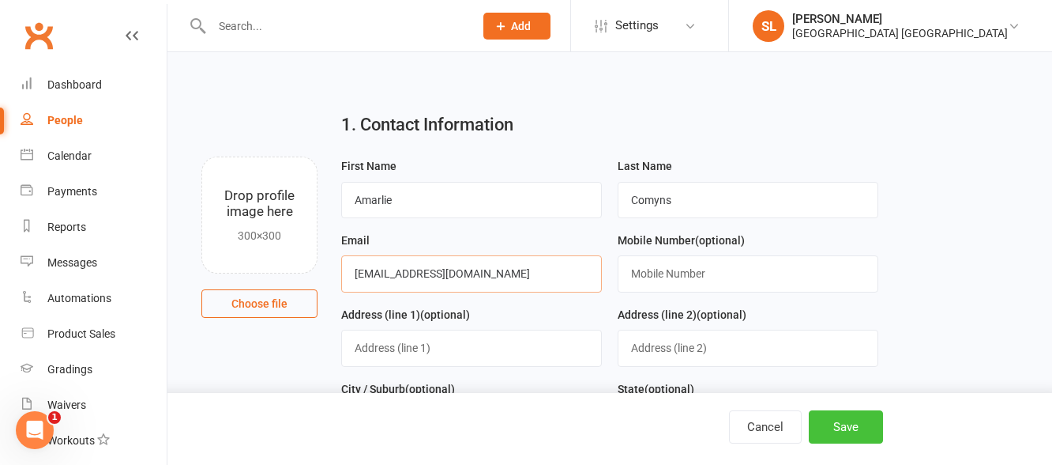
type input "comyns@hotmail.com"
click at [852, 424] on button "Save" at bounding box center [846, 426] width 74 height 33
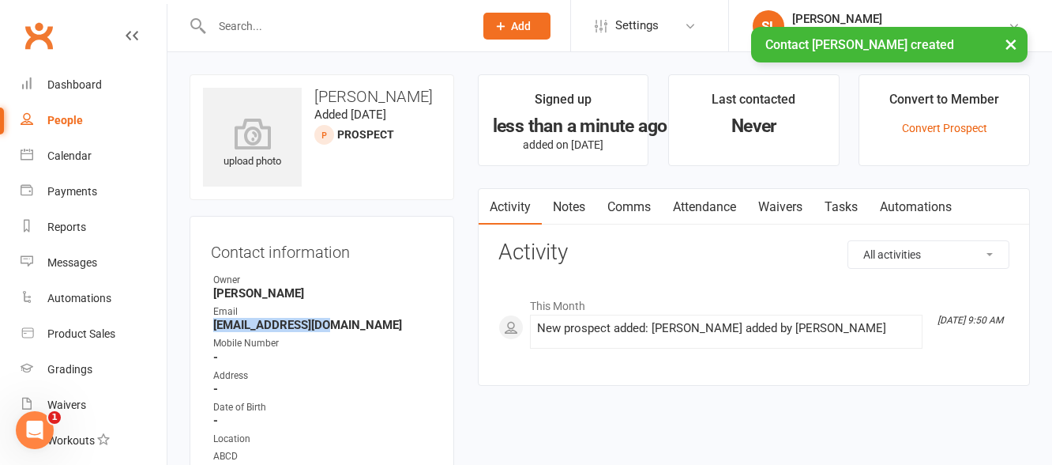
drag, startPoint x: 330, startPoint y: 323, endPoint x: 212, endPoint y: 323, distance: 118.5
click at [212, 323] on li "Email comyns@hotmail.com" at bounding box center [322, 318] width 222 height 28
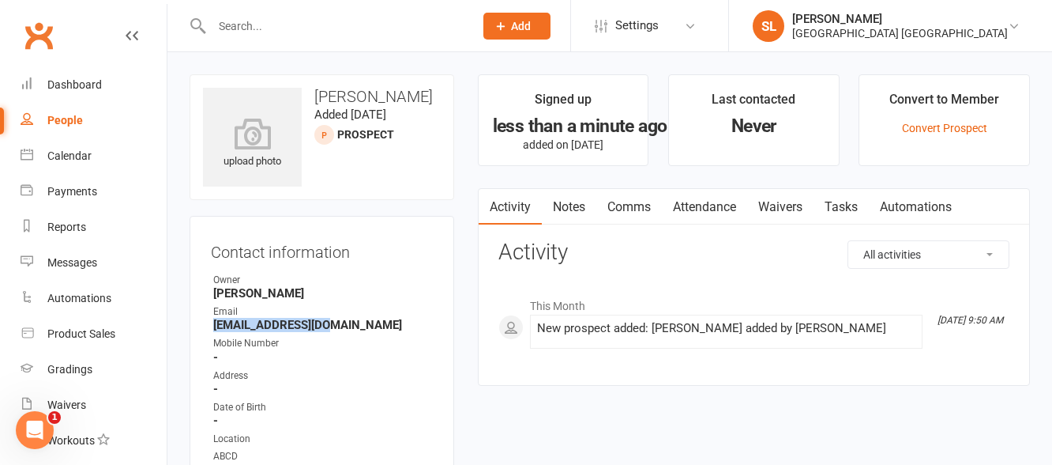
copy strong "comyns@hotmail.com"
click at [508, 28] on icon at bounding box center [501, 26] width 14 height 14
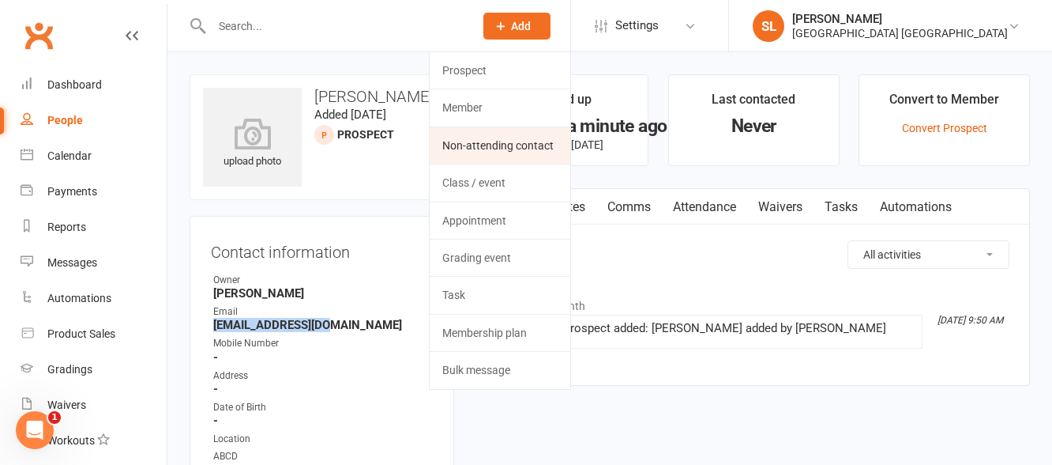
click at [470, 141] on link "Non-attending contact" at bounding box center [500, 145] width 141 height 36
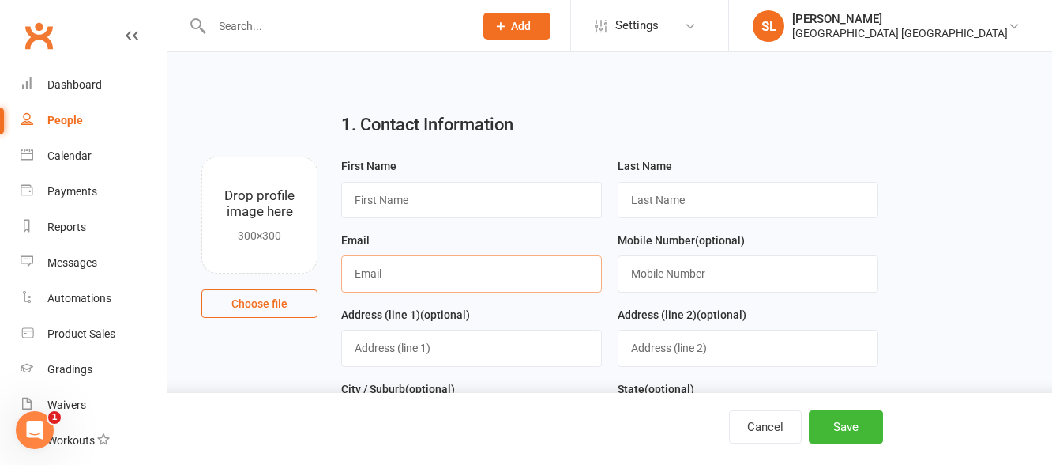
click at [380, 267] on input "text" at bounding box center [471, 273] width 261 height 36
paste input "comyns@hotmail.com"
type input "comyns@hotmail.com"
click at [400, 195] on input "text" at bounding box center [471, 200] width 261 height 36
type input "Joshua"
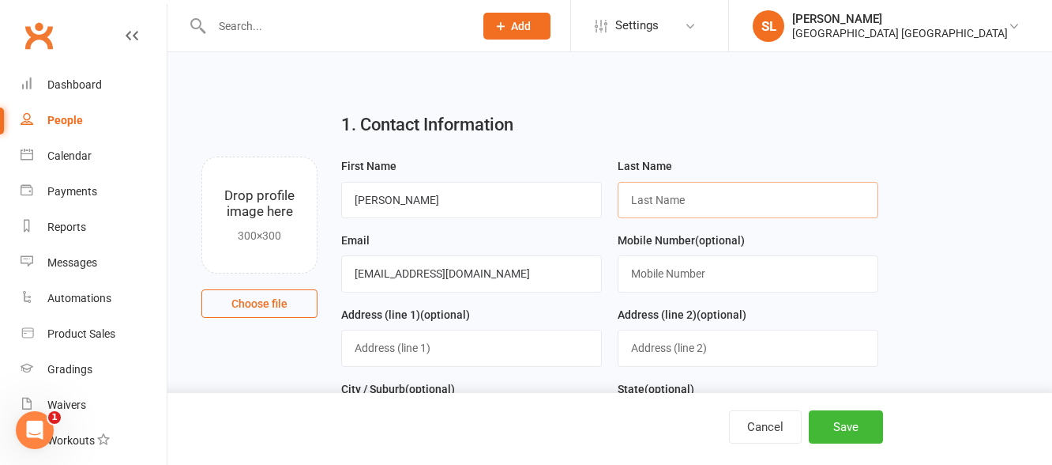
click at [660, 200] on input "text" at bounding box center [748, 200] width 261 height 36
type input "Comyns"
click at [844, 423] on button "Save" at bounding box center [846, 426] width 74 height 33
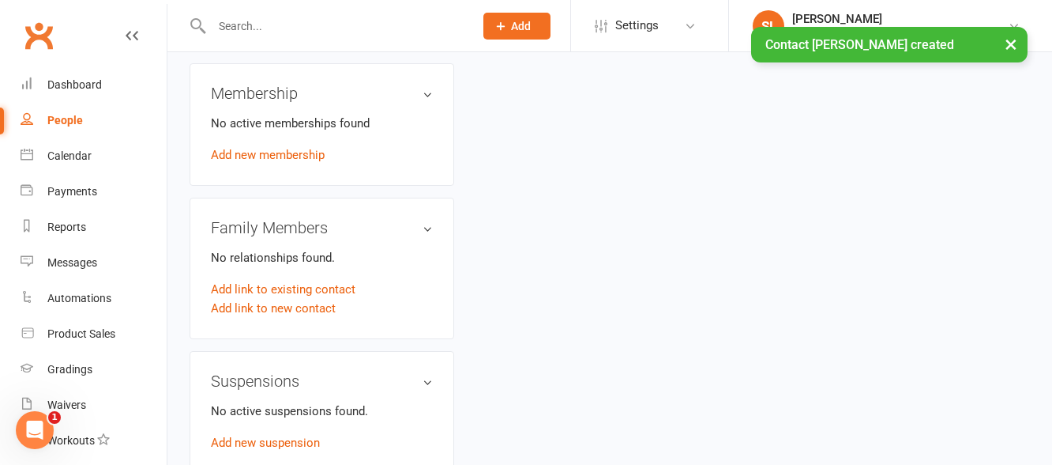
scroll to position [711, 0]
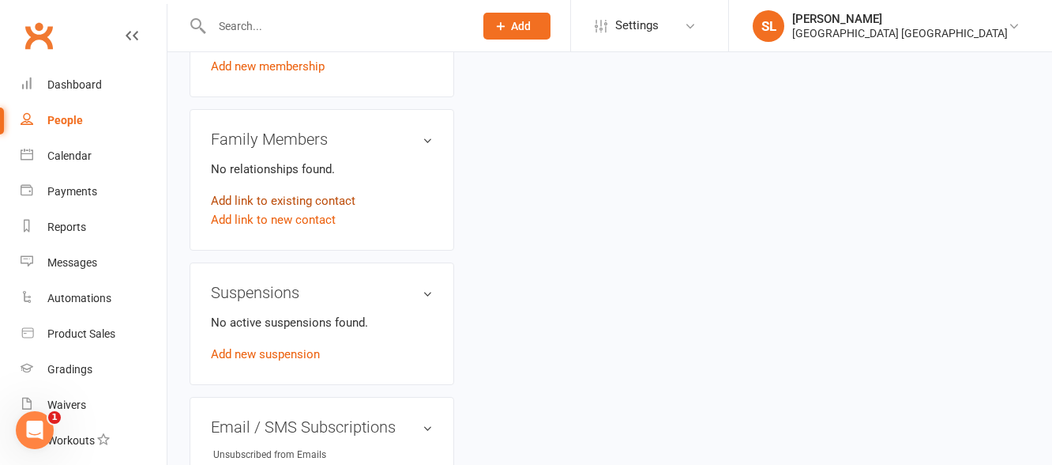
click at [290, 198] on link "Add link to existing contact" at bounding box center [283, 200] width 145 height 19
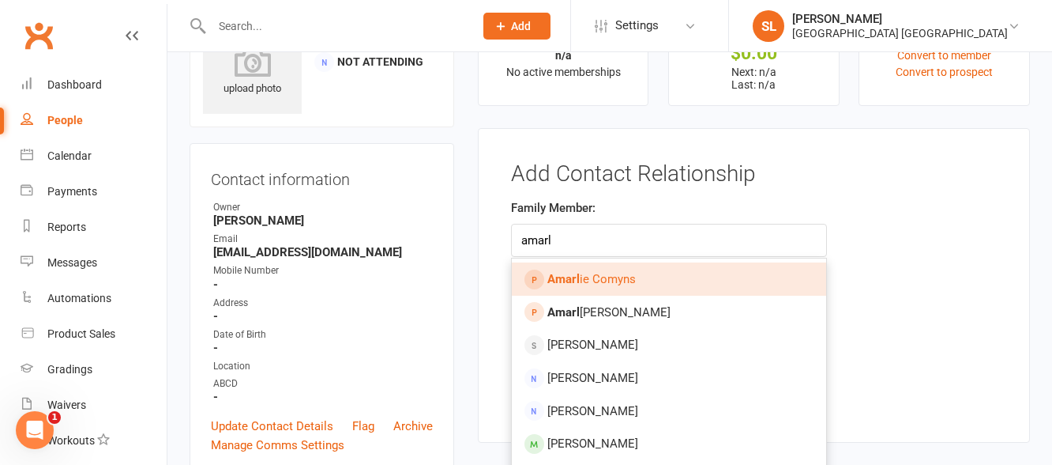
type input "amarl"
click at [565, 280] on strong "Amarl" at bounding box center [563, 279] width 32 height 14
type input "Amarlie Comyns"
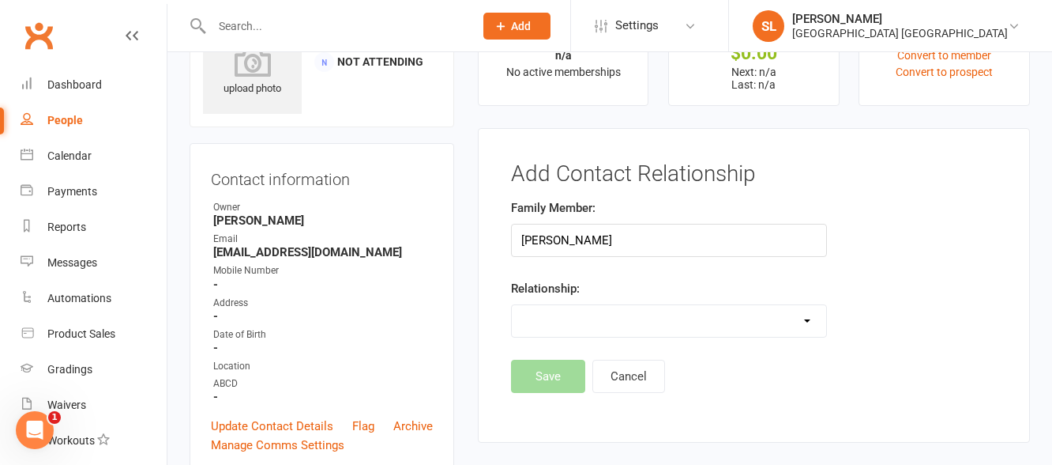
click at [543, 329] on select "Parent / Guardian Child Sibling (parent not in system) Spouse / Partner Cousin …" at bounding box center [669, 321] width 314 height 32
select select "1"
click at [512, 305] on select "Parent / Guardian Child Sibling (parent not in system) Spouse / Partner Cousin …" at bounding box center [669, 321] width 314 height 32
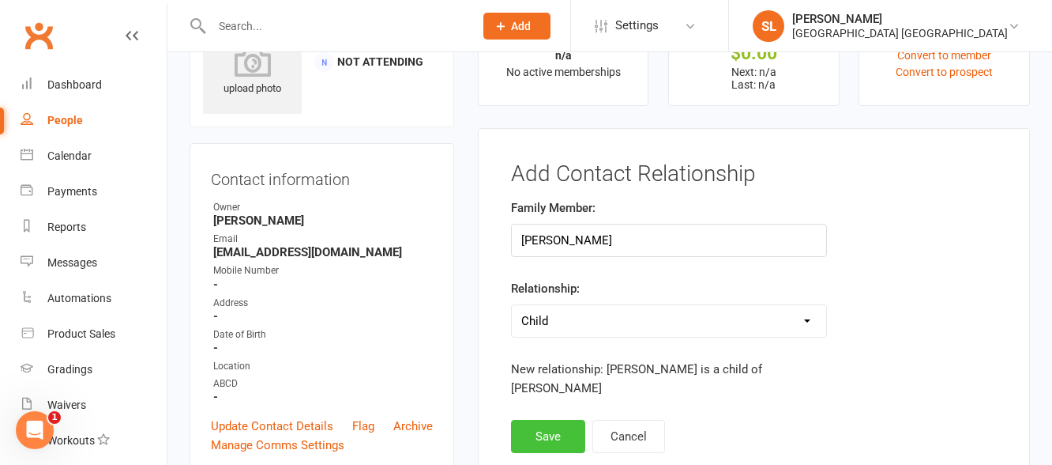
click at [543, 430] on button "Save" at bounding box center [548, 436] width 74 height 33
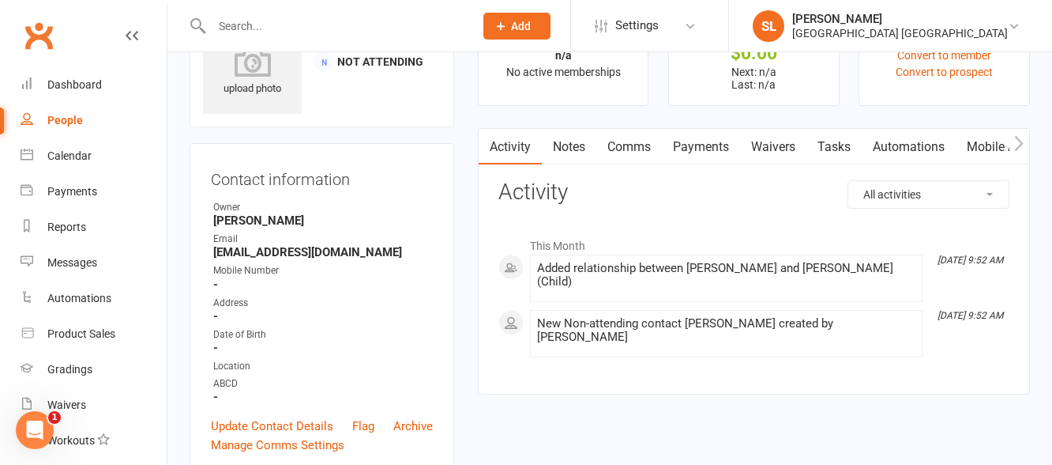
click at [254, 21] on input "text" at bounding box center [335, 26] width 256 height 22
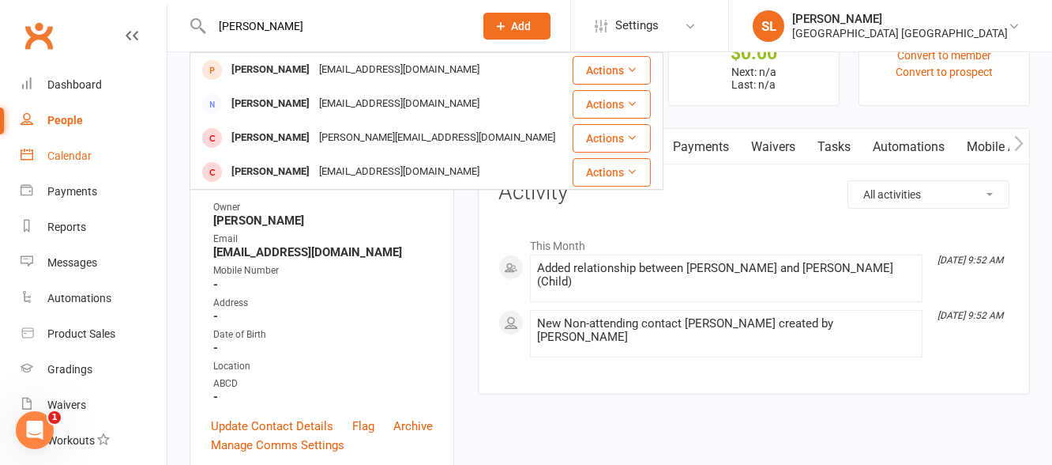
type input "leila"
click at [68, 155] on div "Calendar" at bounding box center [69, 155] width 44 height 13
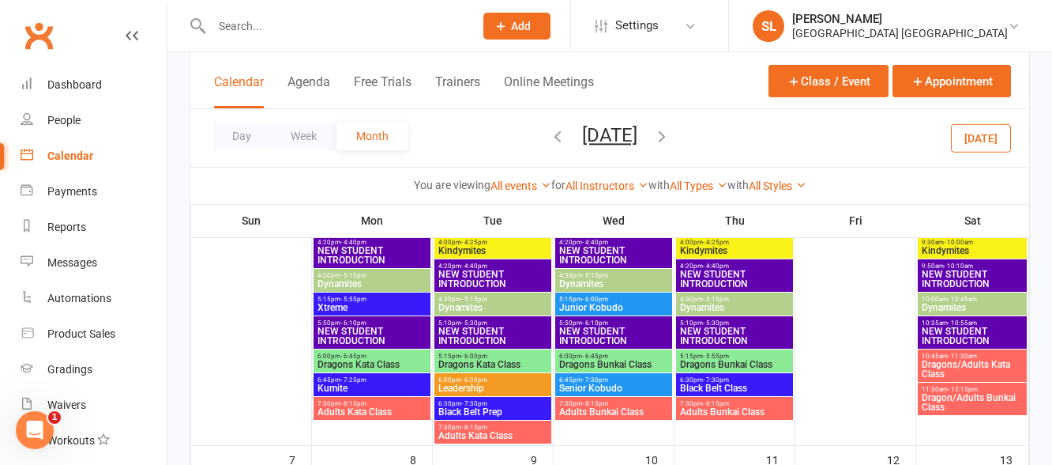
scroll to position [158, 0]
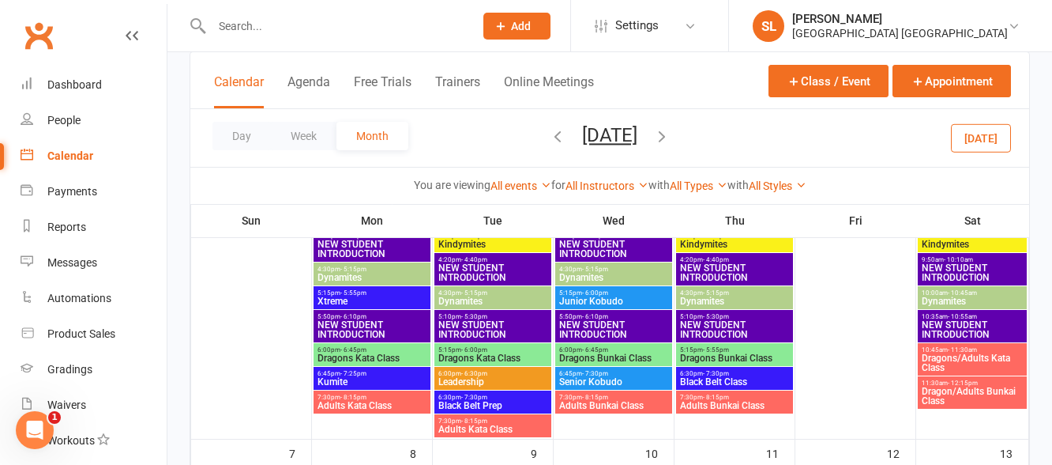
click at [719, 320] on span "NEW STUDENT INTRODUCTION" at bounding box center [734, 329] width 111 height 19
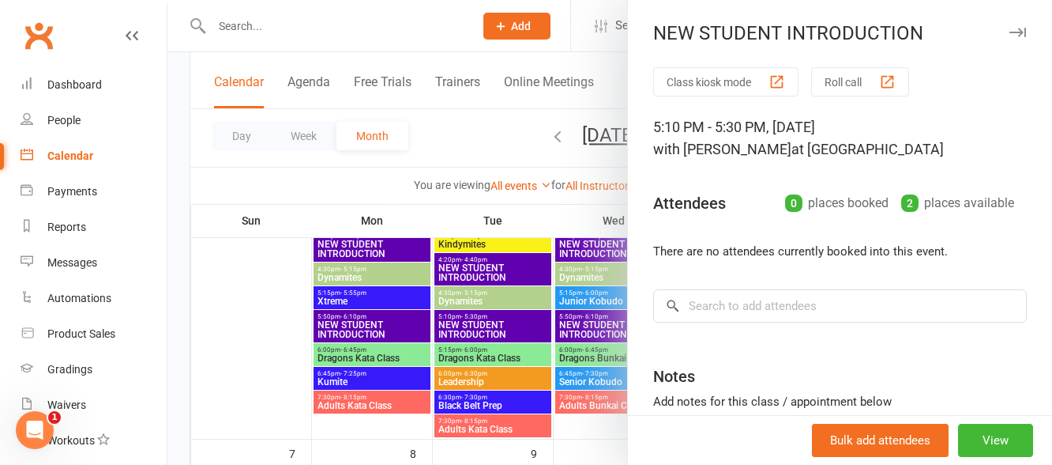
click at [833, 80] on button "Roll call" at bounding box center [860, 81] width 98 height 29
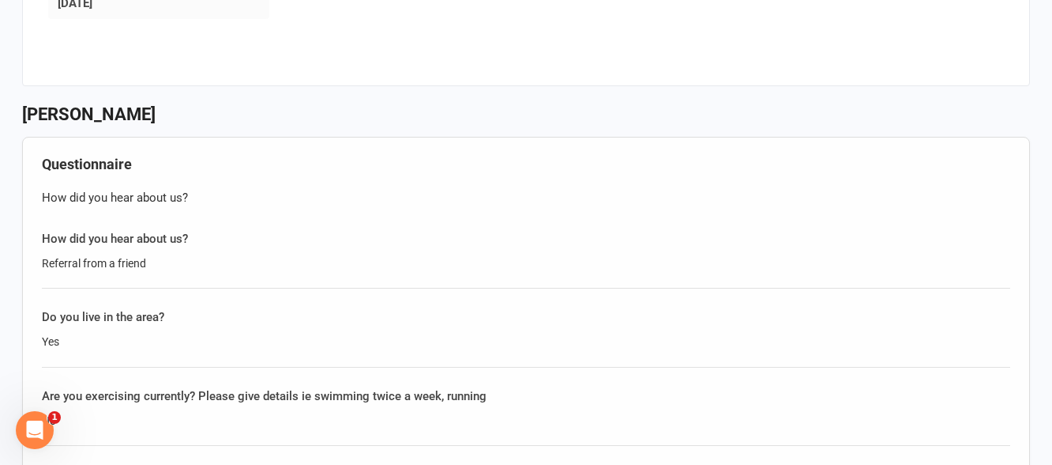
scroll to position [1975, 0]
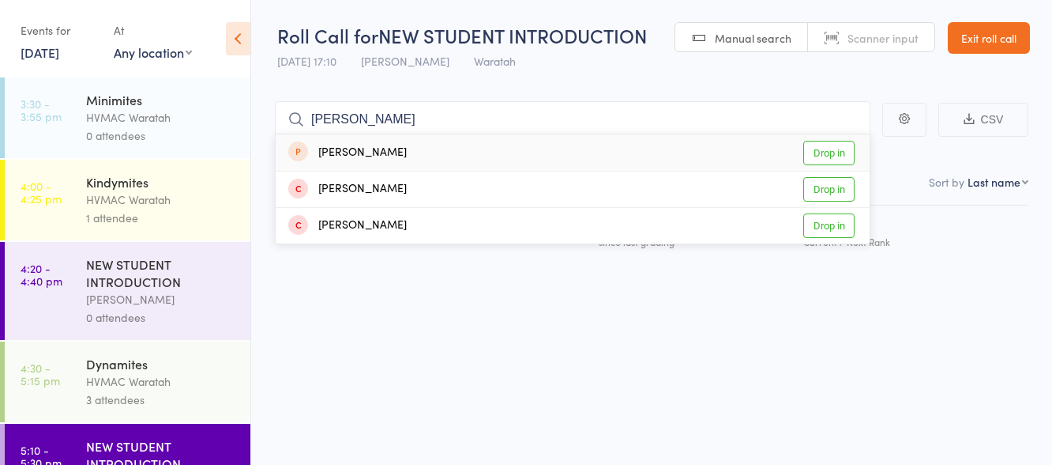
type input "[PERSON_NAME]"
click at [828, 150] on link "Drop in" at bounding box center [828, 153] width 51 height 24
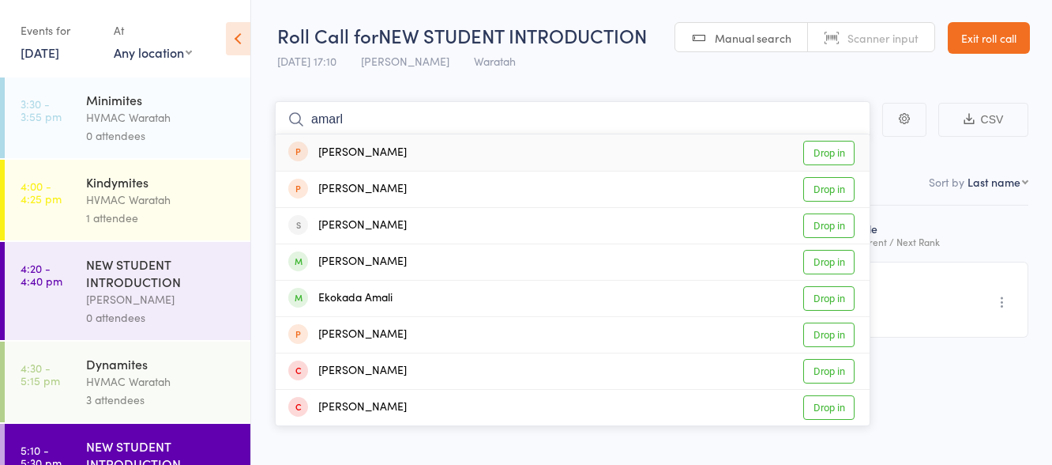
type input "amarl"
click at [371, 155] on div "[PERSON_NAME]" at bounding box center [347, 153] width 119 height 18
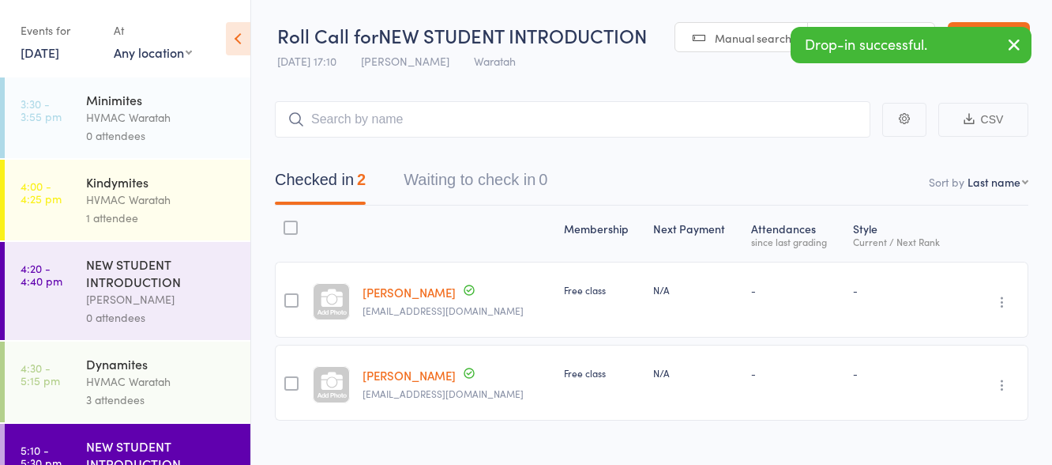
click at [1014, 46] on icon "button" at bounding box center [1014, 45] width 19 height 20
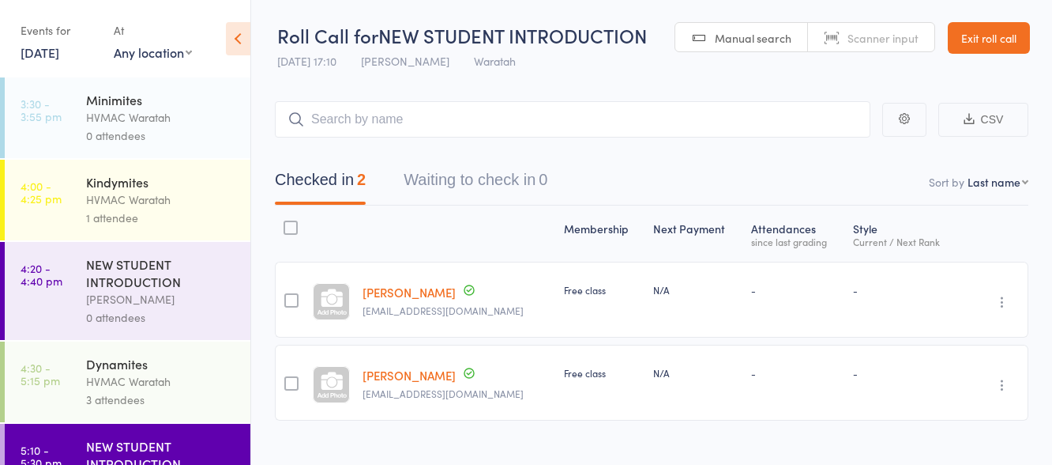
click at [1011, 40] on link "Exit roll call" at bounding box center [989, 38] width 82 height 32
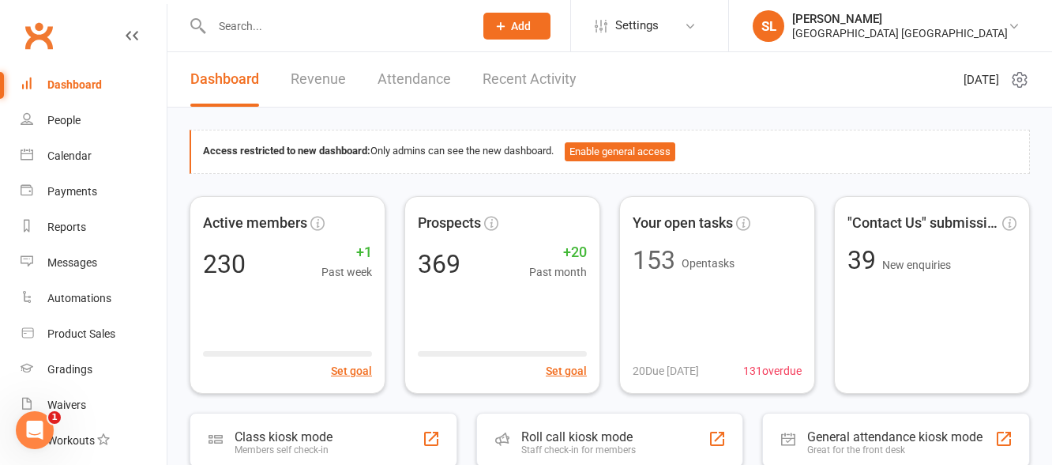
click at [339, 24] on input "text" at bounding box center [335, 26] width 256 height 22
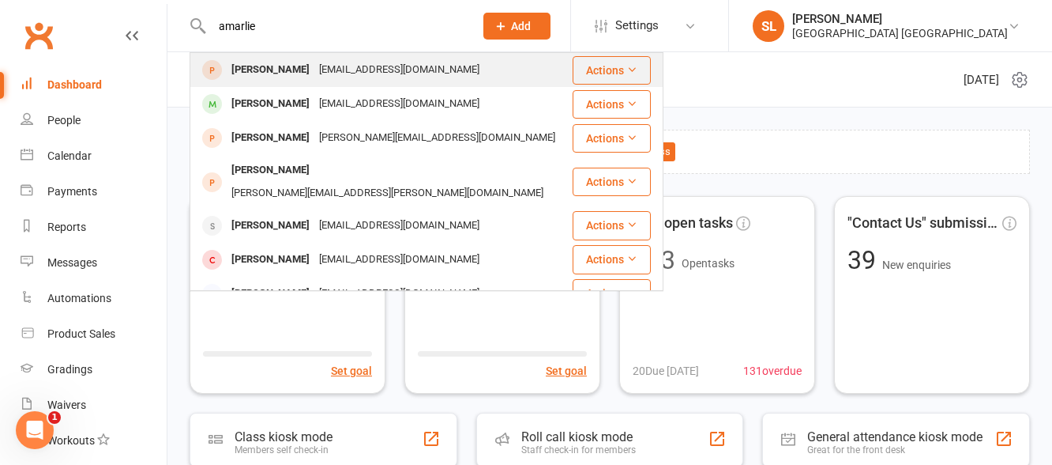
type input "amarlie"
click at [285, 69] on div "[PERSON_NAME]" at bounding box center [271, 69] width 88 height 23
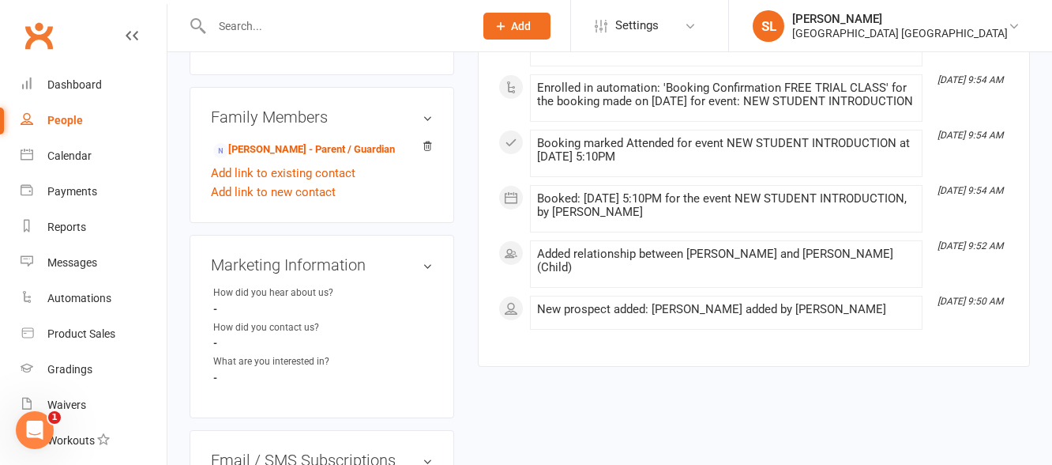
scroll to position [474, 0]
click at [281, 148] on link "[PERSON_NAME] - Parent / Guardian" at bounding box center [304, 149] width 182 height 17
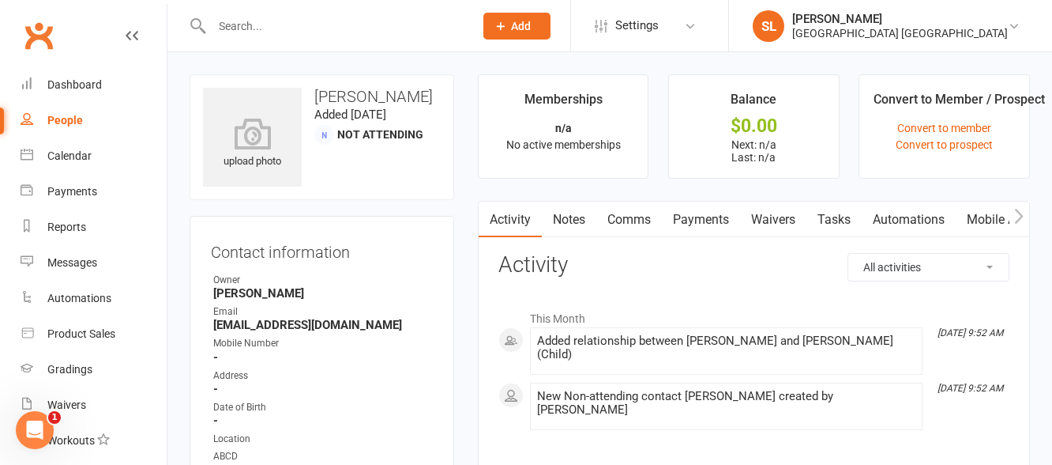
click at [773, 216] on link "Waivers" at bounding box center [773, 219] width 66 height 36
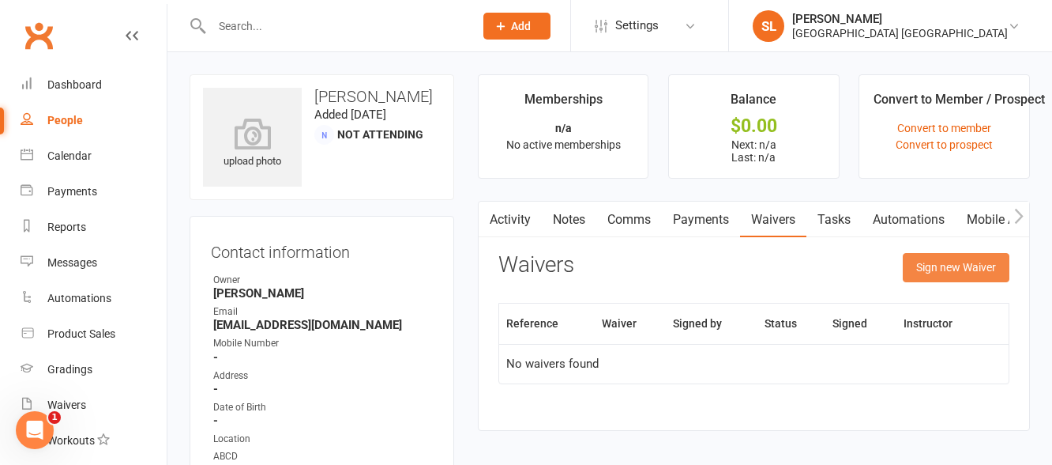
click at [950, 269] on button "Sign new Waiver" at bounding box center [956, 267] width 107 height 28
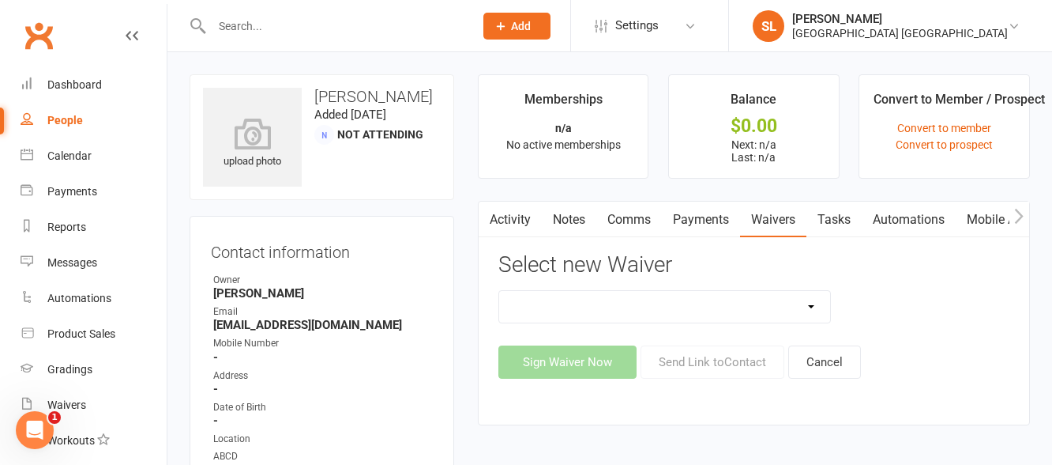
click at [799, 307] on select "Cancellation Form Membership Form Membership Form Family Membership Form Fight …" at bounding box center [665, 307] width 332 height 32
select select "5560"
click at [499, 291] on select "Cancellation Form Membership Form Membership Form Family Membership Form Fight …" at bounding box center [665, 307] width 332 height 32
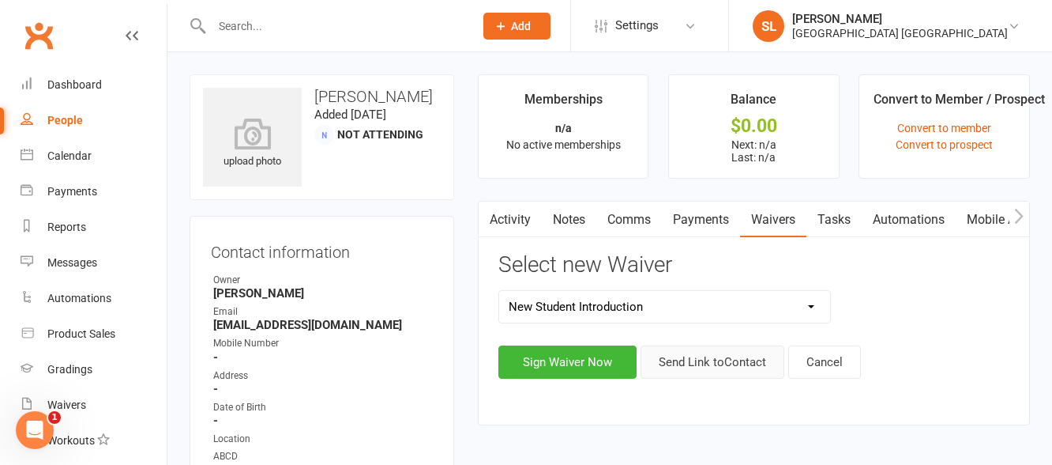
click at [706, 359] on button "Send Link to Contact" at bounding box center [713, 361] width 144 height 33
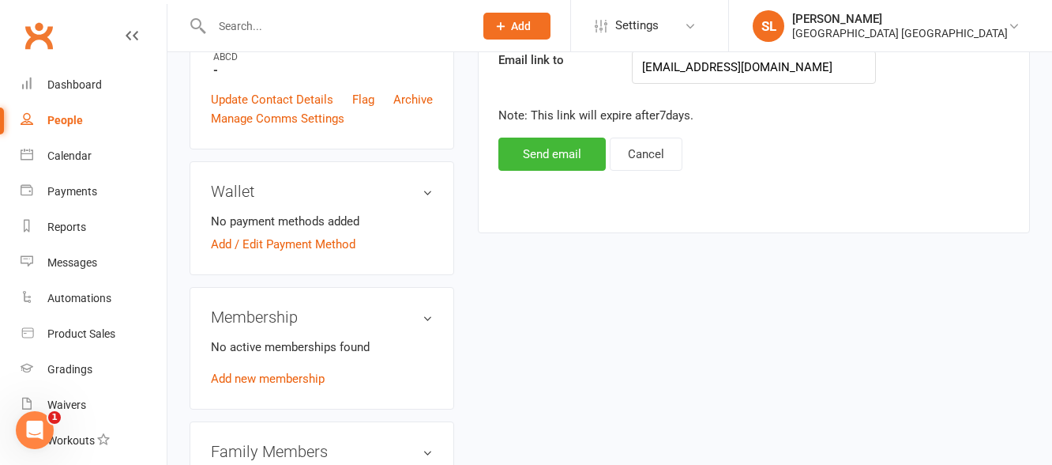
scroll to position [395, 0]
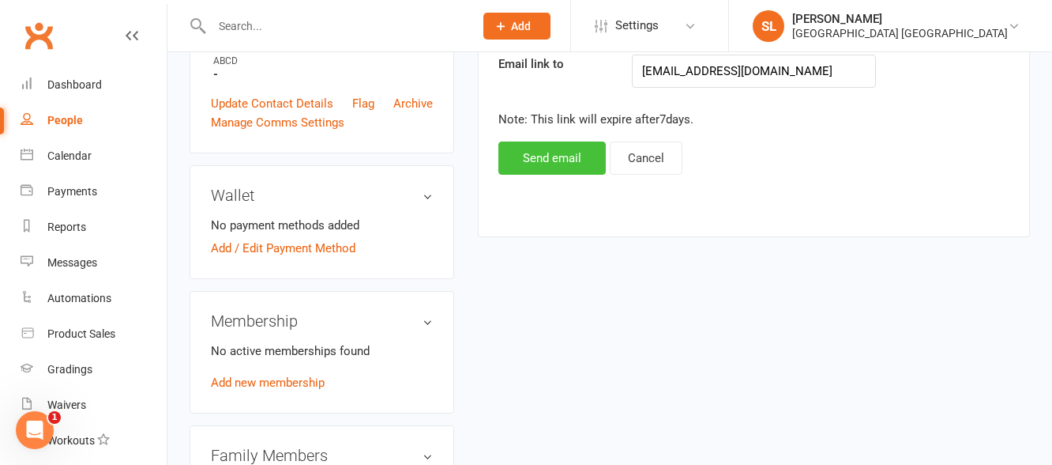
click at [534, 152] on button "Send email" at bounding box center [552, 157] width 107 height 33
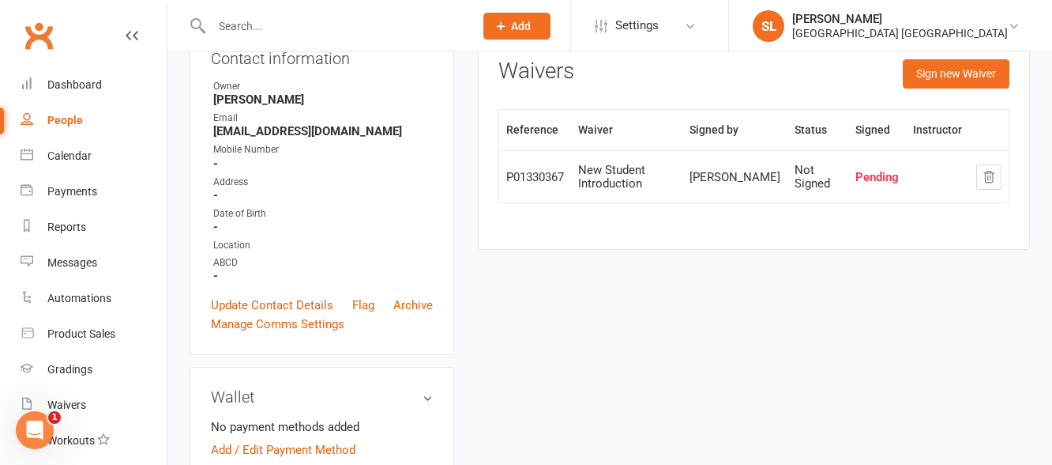
scroll to position [158, 0]
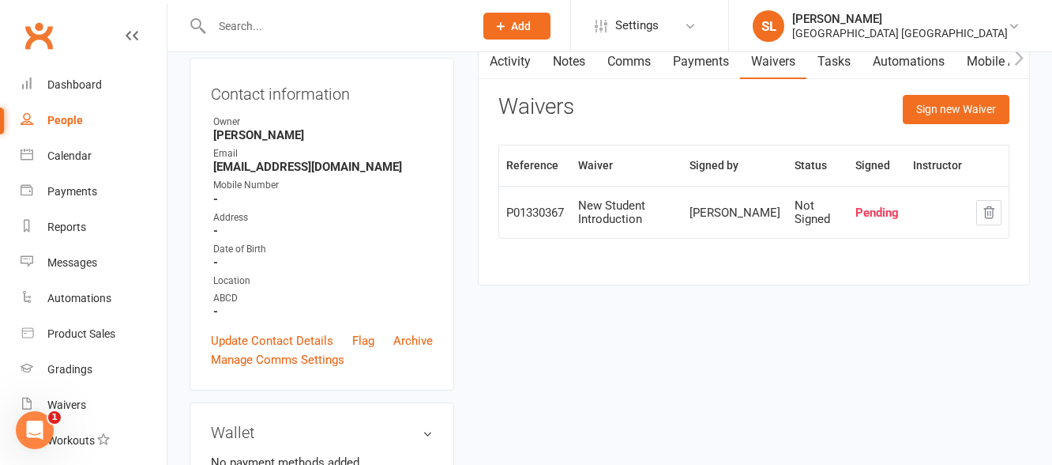
click at [278, 33] on input "text" at bounding box center [335, 26] width 256 height 22
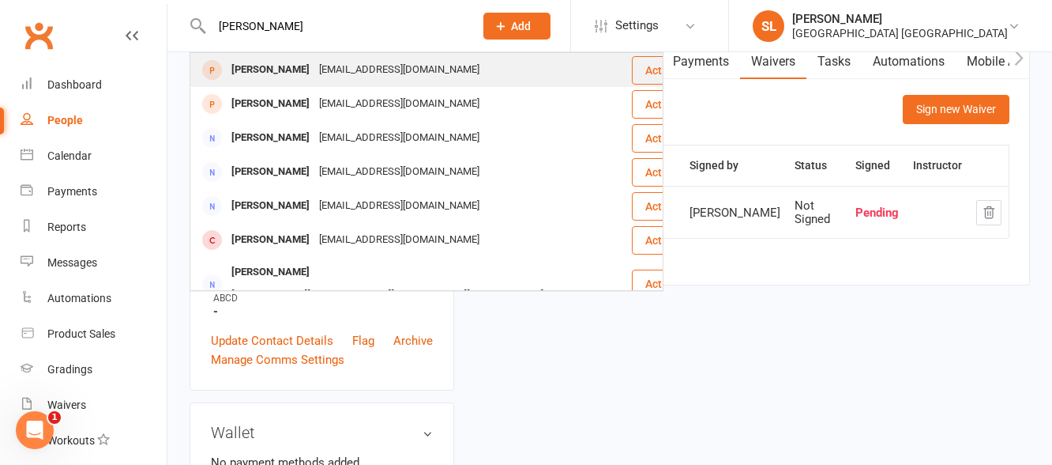
type input "[PERSON_NAME]"
click at [277, 63] on div "[PERSON_NAME]" at bounding box center [271, 69] width 88 height 23
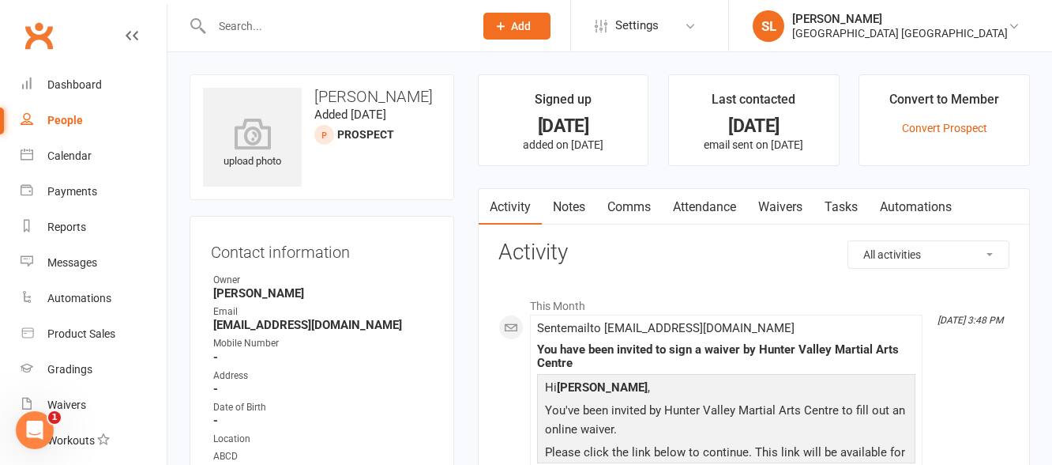
click at [781, 204] on link "Waivers" at bounding box center [780, 207] width 66 height 36
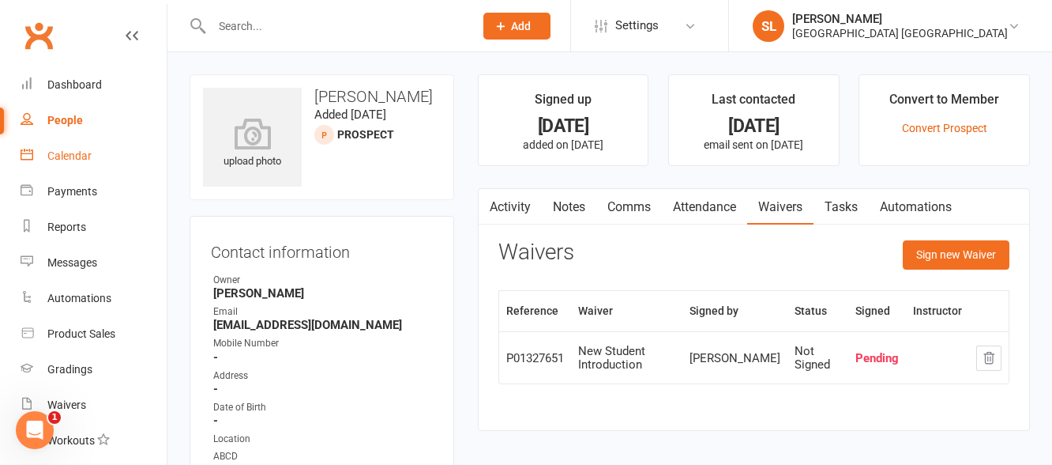
click at [78, 152] on div "Calendar" at bounding box center [69, 155] width 44 height 13
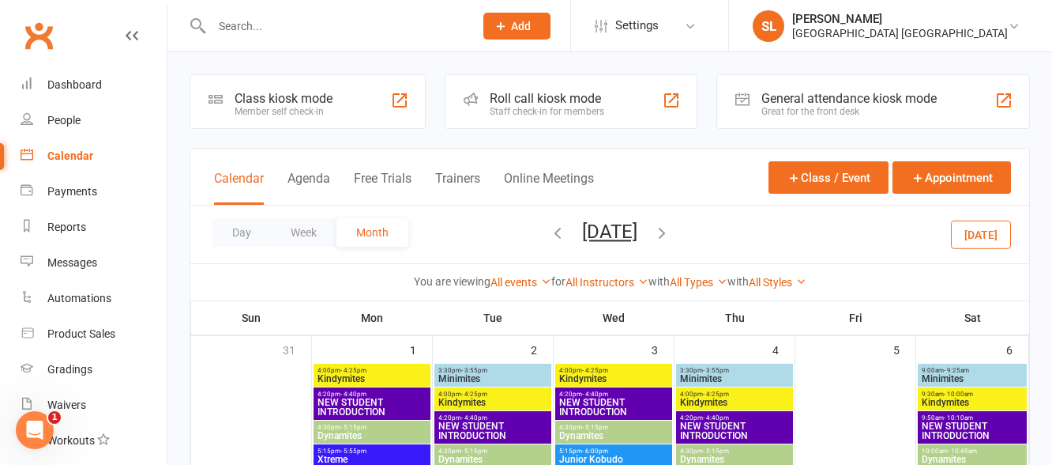
scroll to position [79, 0]
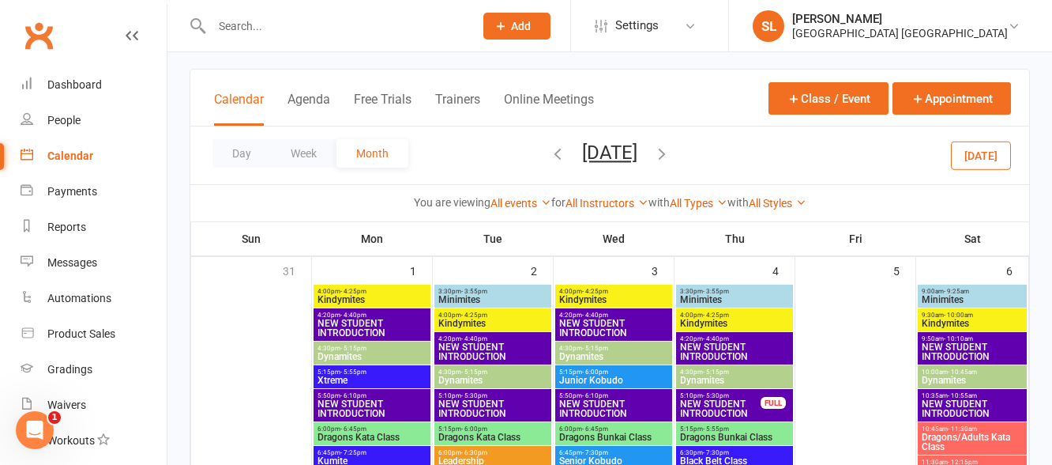
click at [290, 22] on input "text" at bounding box center [335, 26] width 256 height 22
click at [549, 153] on icon "button" at bounding box center [557, 153] width 17 height 17
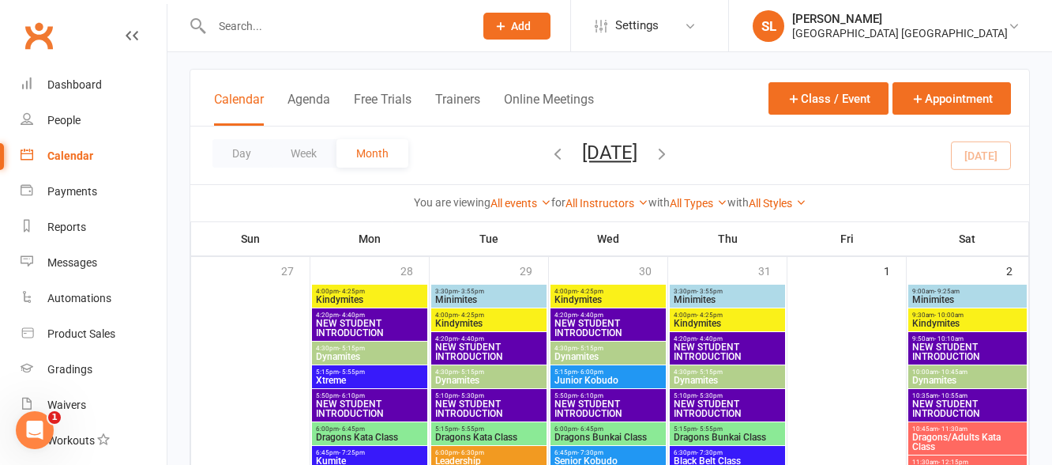
click at [239, 24] on input "text" at bounding box center [335, 26] width 256 height 22
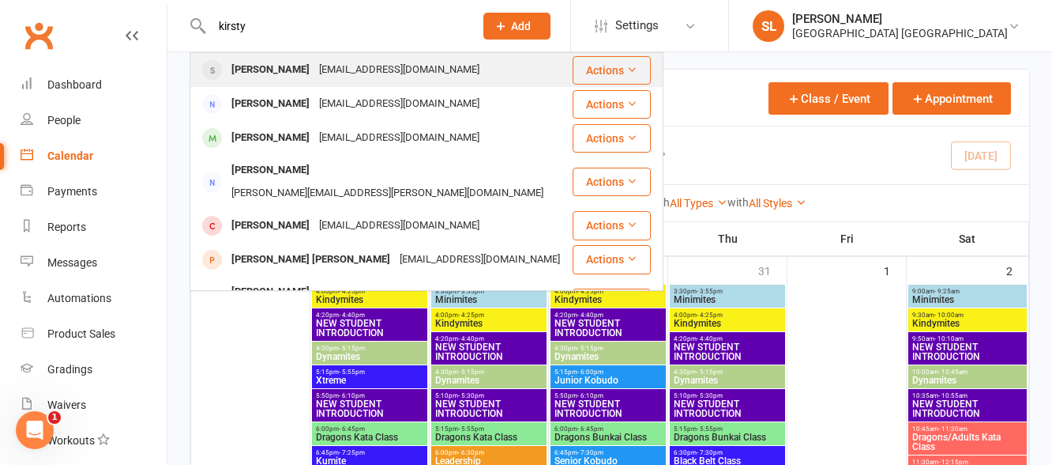
type input "kirsty"
click at [271, 66] on div "Kirsty Hope" at bounding box center [271, 69] width 88 height 23
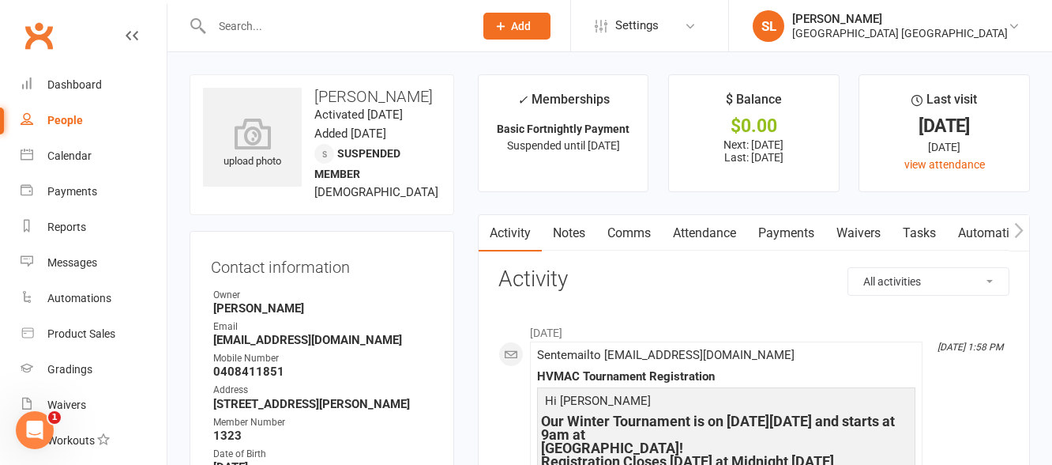
click at [263, 24] on input "text" at bounding box center [335, 26] width 256 height 22
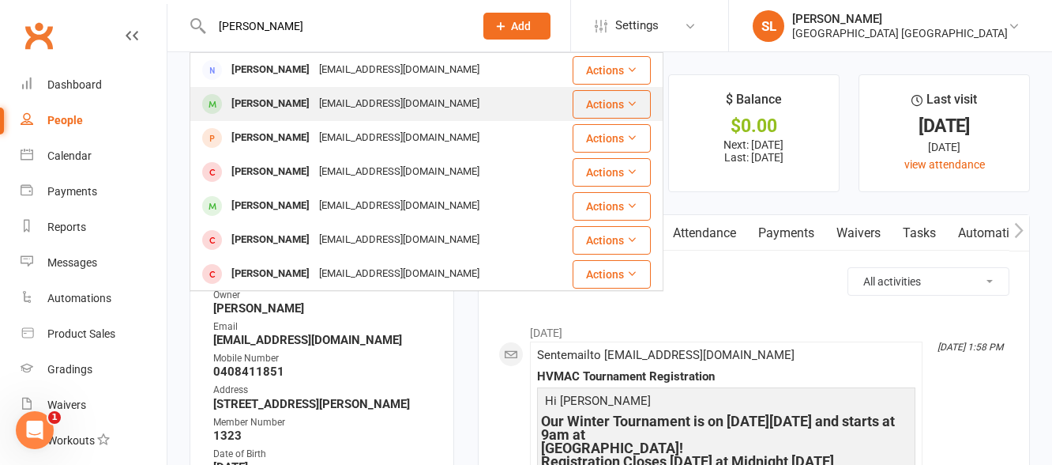
type input "lucas"
click at [256, 108] on div "[PERSON_NAME]" at bounding box center [271, 103] width 88 height 23
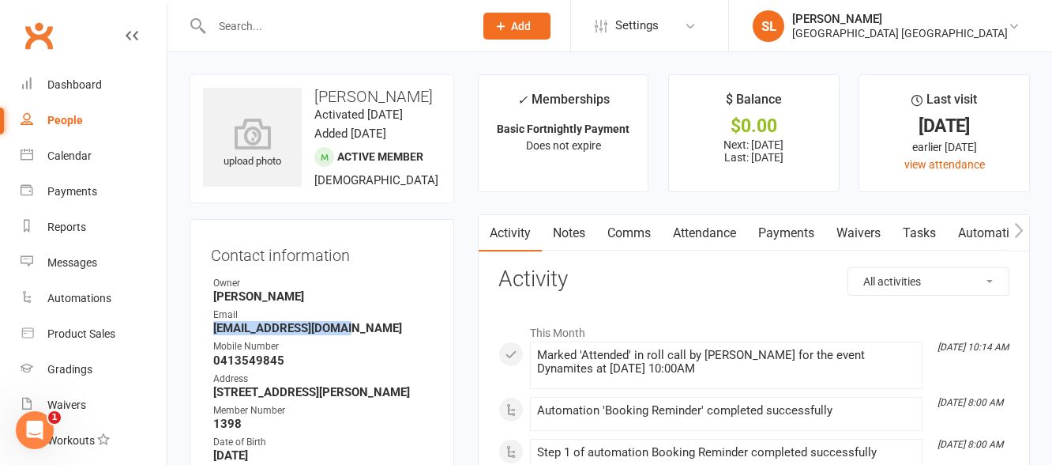
drag, startPoint x: 214, startPoint y: 349, endPoint x: 363, endPoint y: 353, distance: 148.6
click at [363, 335] on strong "[EMAIL_ADDRESS][DOMAIN_NAME]" at bounding box center [323, 328] width 220 height 14
copy strong "[EMAIL_ADDRESS][DOMAIN_NAME]"
click at [254, 20] on input "text" at bounding box center [335, 26] width 256 height 22
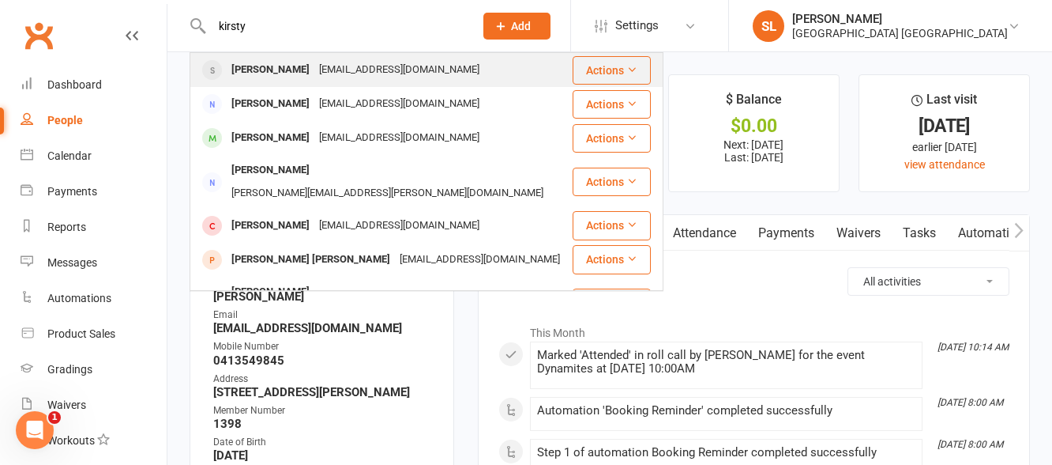
type input "kirsty"
click at [269, 70] on div "Kirsty Hope" at bounding box center [271, 69] width 88 height 23
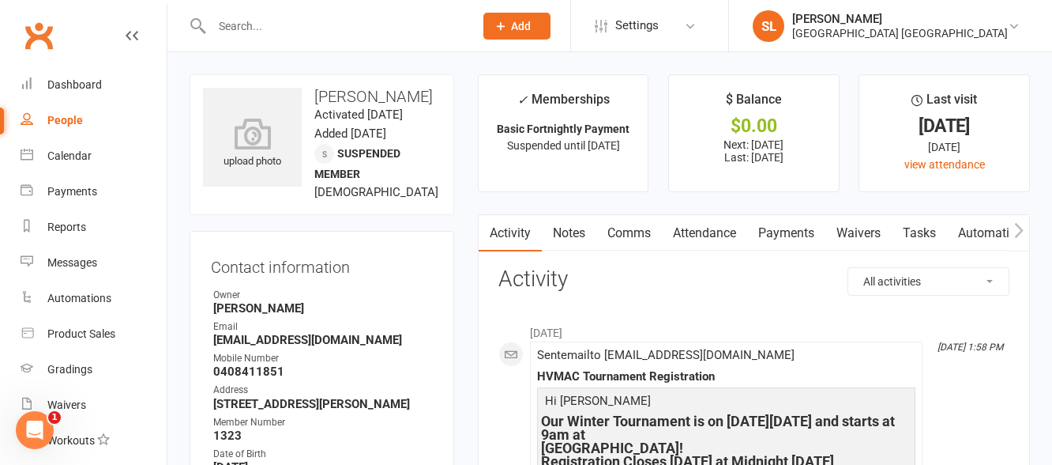
click at [782, 234] on link "Payments" at bounding box center [786, 233] width 78 height 36
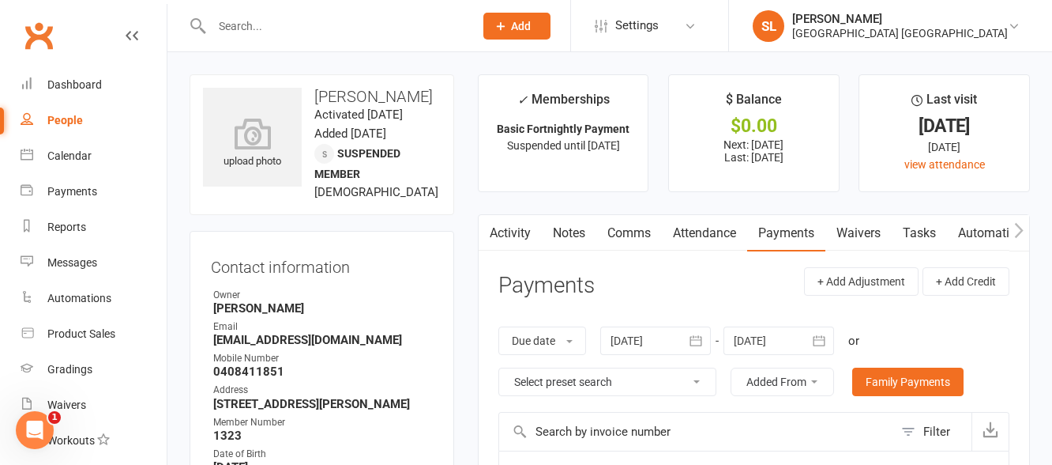
click at [814, 337] on icon "button" at bounding box center [819, 341] width 16 height 16
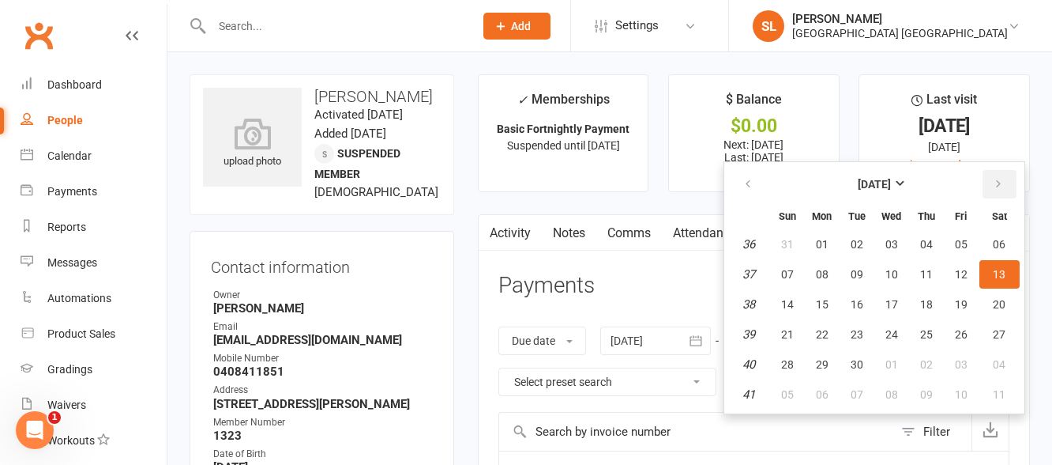
click at [1003, 180] on icon "button" at bounding box center [998, 184] width 11 height 13
click at [1006, 361] on span "01" at bounding box center [999, 364] width 13 height 13
type input "01 Nov 2025"
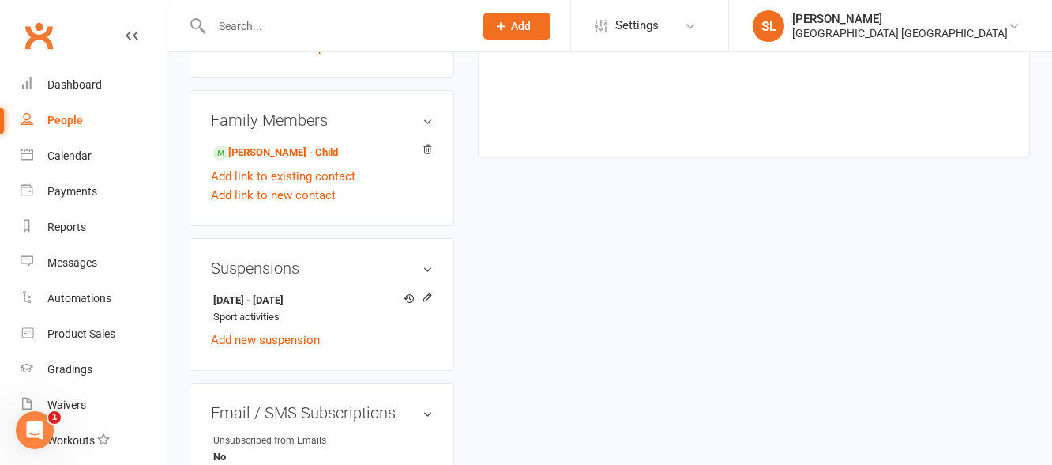
scroll to position [1027, 0]
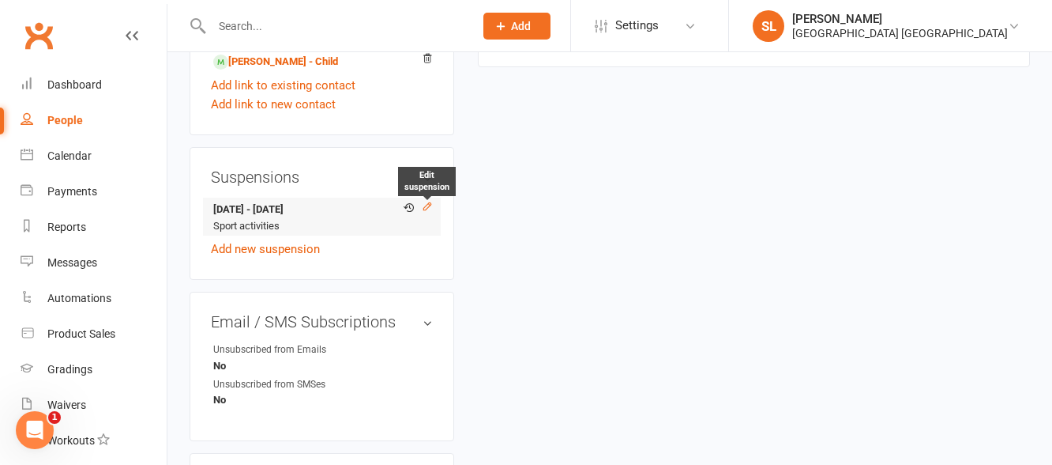
click at [423, 212] on icon at bounding box center [427, 206] width 11 height 11
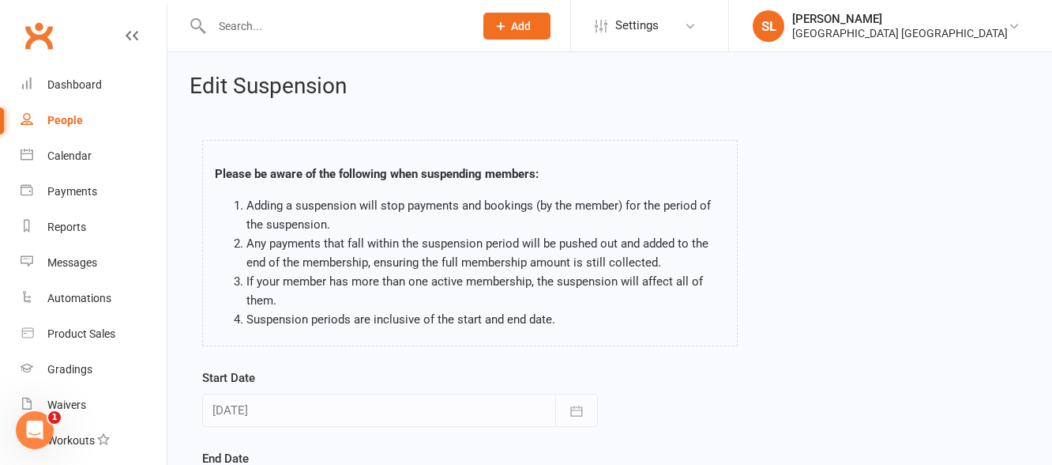
scroll to position [158, 0]
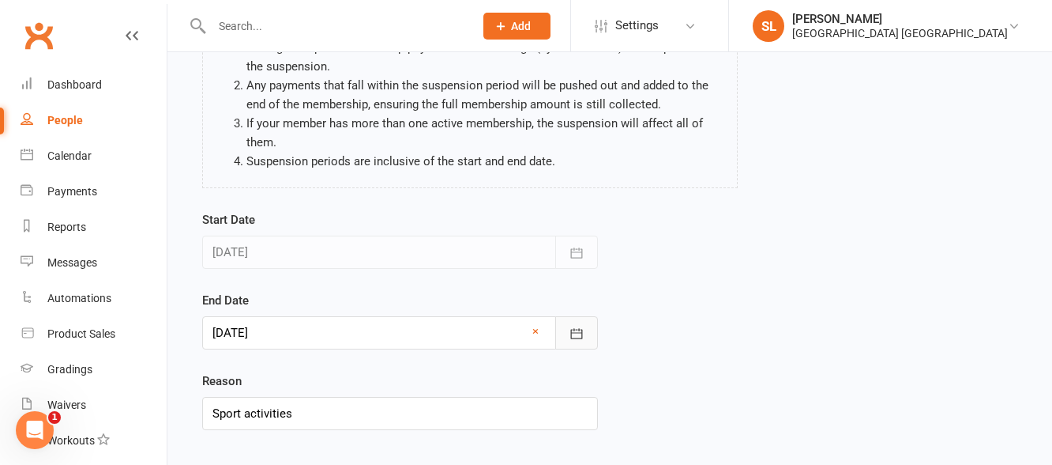
click at [576, 333] on icon "button" at bounding box center [577, 333] width 12 height 10
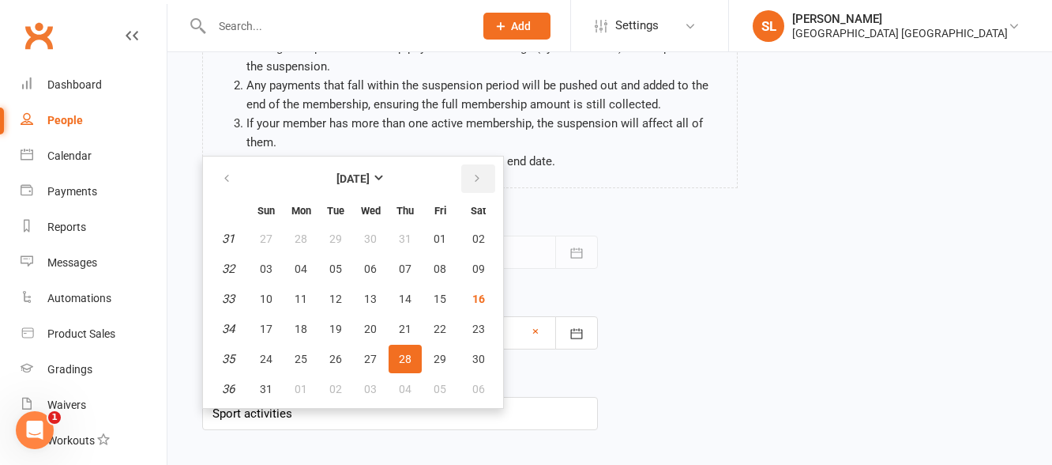
click at [476, 176] on icon "button" at bounding box center [477, 178] width 11 height 13
click at [476, 326] on span "27" at bounding box center [478, 328] width 13 height 13
type input "27 Sep 2025"
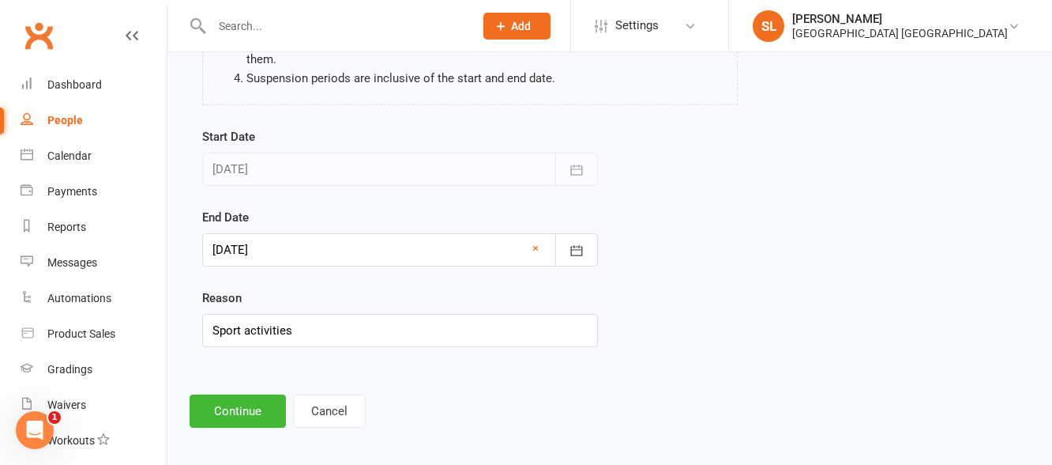
scroll to position [249, 0]
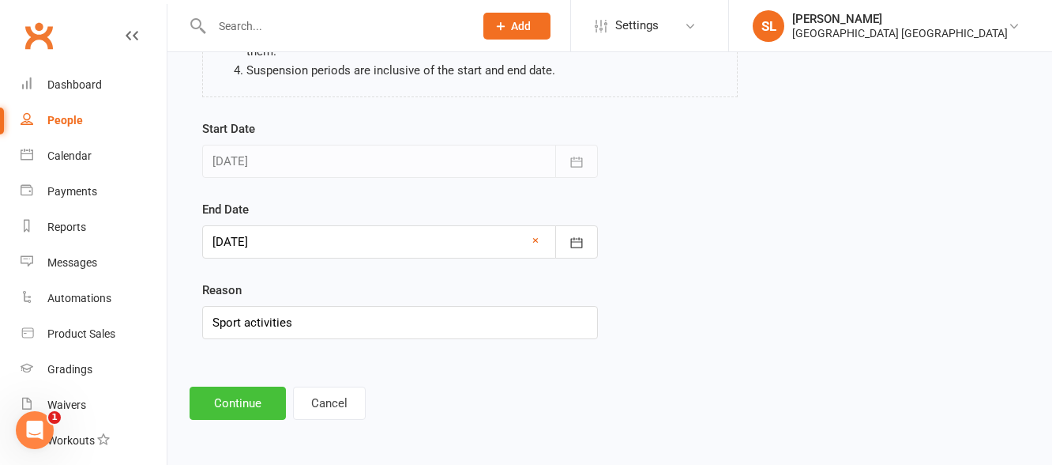
click at [237, 406] on button "Continue" at bounding box center [238, 402] width 96 height 33
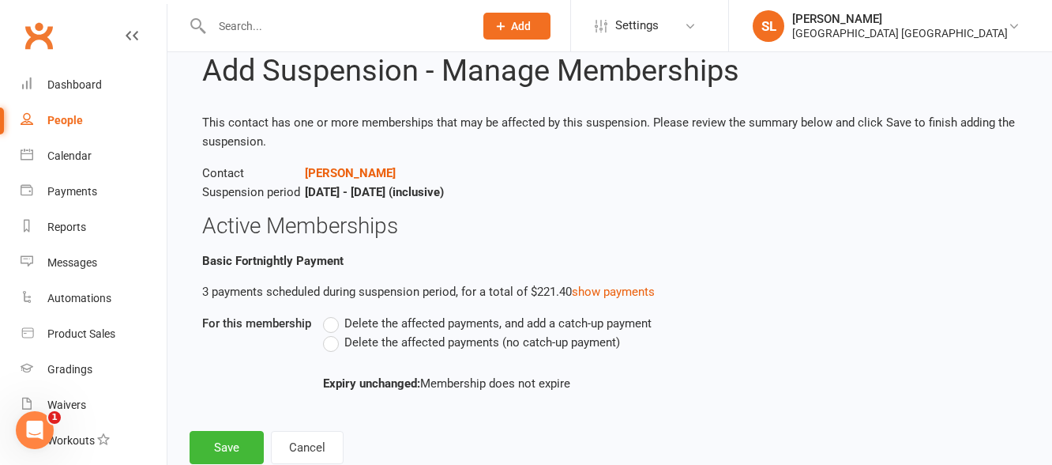
scroll to position [89, 0]
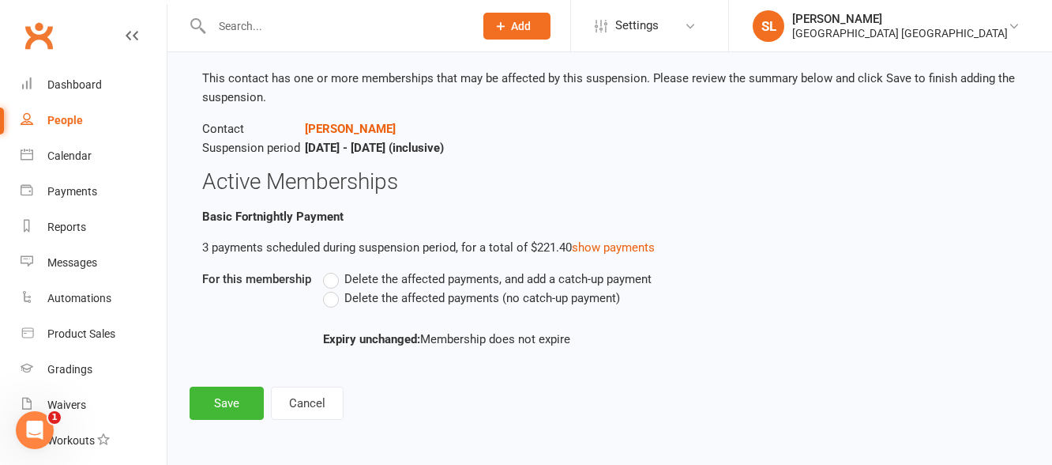
click at [333, 298] on label "Delete the affected payments (no catch-up payment)" at bounding box center [471, 297] width 297 height 19
click at [333, 288] on input "Delete the affected payments (no catch-up payment)" at bounding box center [328, 288] width 10 height 0
click at [213, 400] on button "Save" at bounding box center [227, 402] width 74 height 33
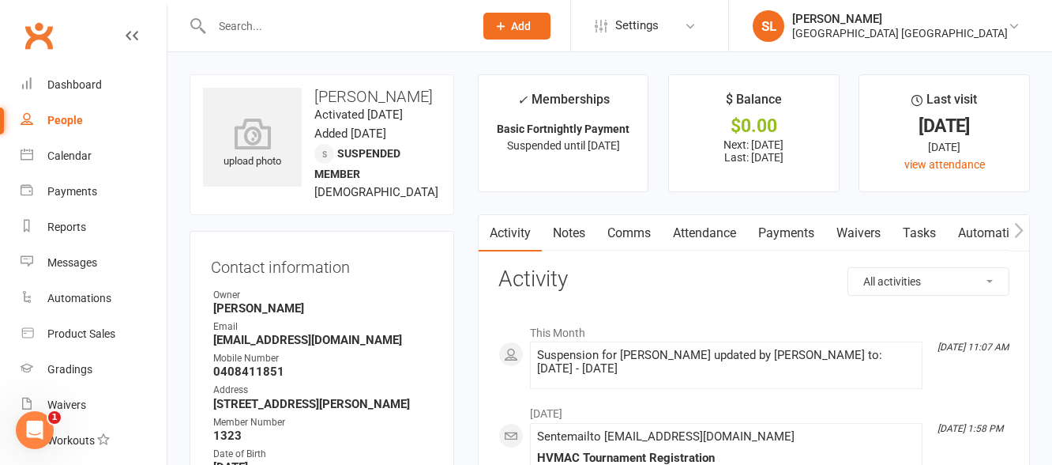
click at [294, 25] on input "text" at bounding box center [335, 26] width 256 height 22
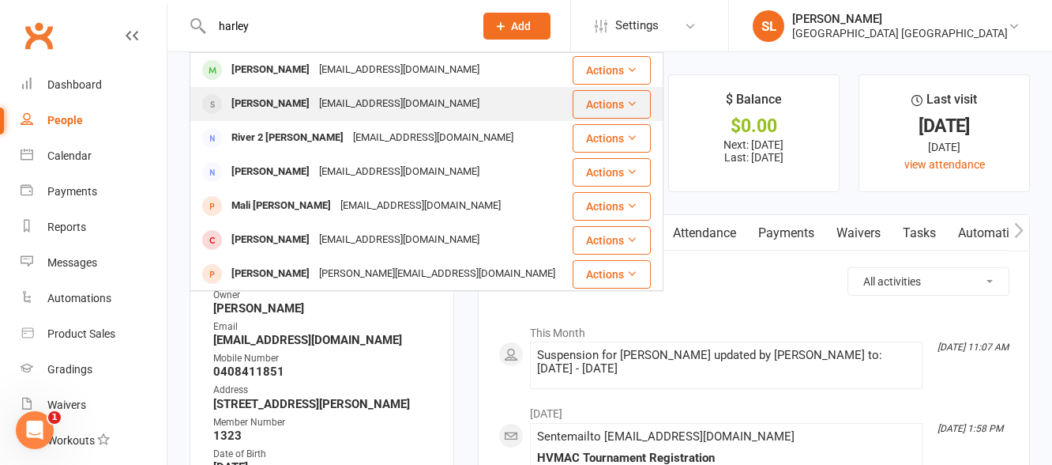
type input "harley"
click at [275, 104] on div "Harley Beal" at bounding box center [271, 103] width 88 height 23
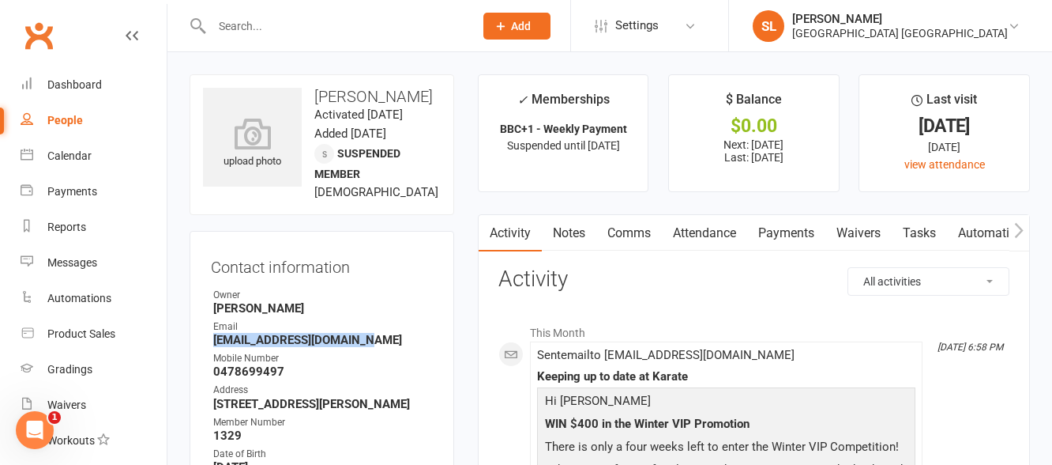
drag, startPoint x: 213, startPoint y: 377, endPoint x: 380, endPoint y: 383, distance: 166.8
click at [380, 347] on strong "cooke_g2002@yahoo.com.au" at bounding box center [323, 340] width 220 height 14
copy strong "cooke_g2002@yahoo.com.au"
click at [258, 23] on input "text" at bounding box center [335, 26] width 256 height 22
click at [788, 232] on link "Payments" at bounding box center [786, 233] width 78 height 36
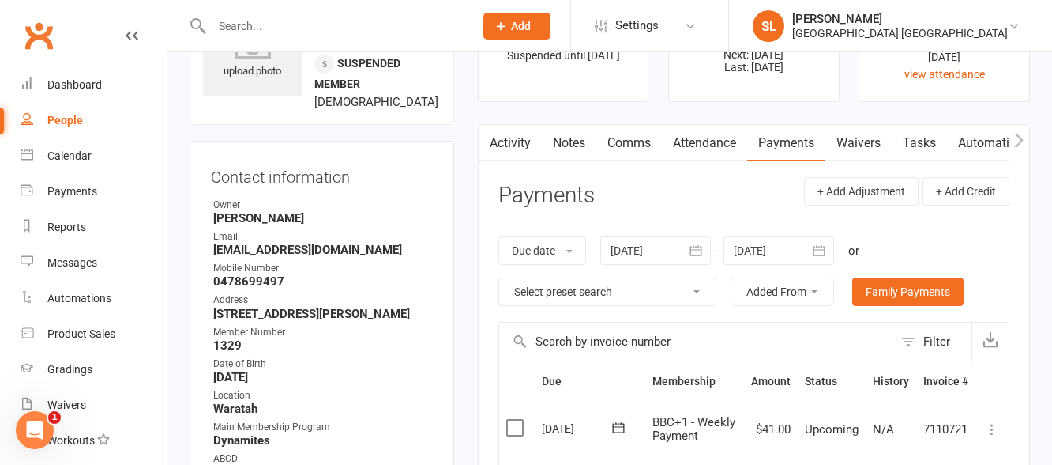
scroll to position [79, 0]
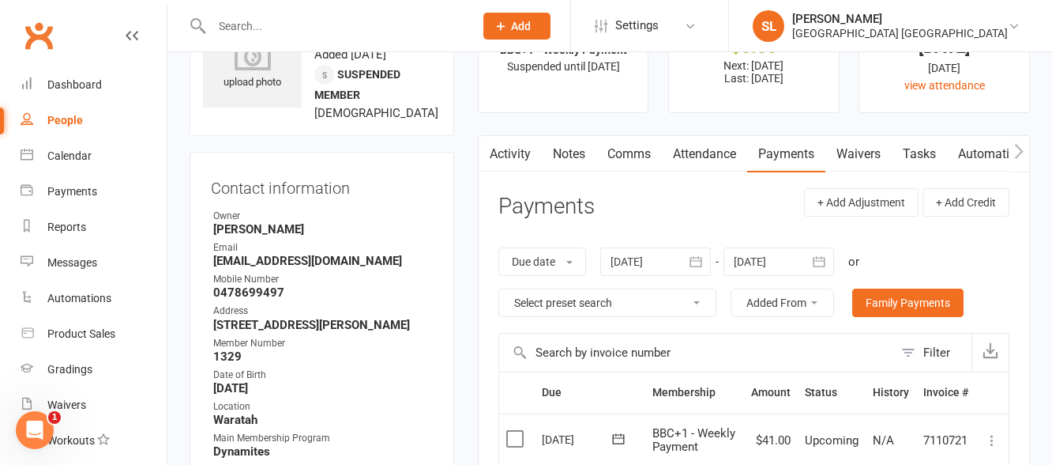
click at [803, 260] on div at bounding box center [779, 261] width 111 height 28
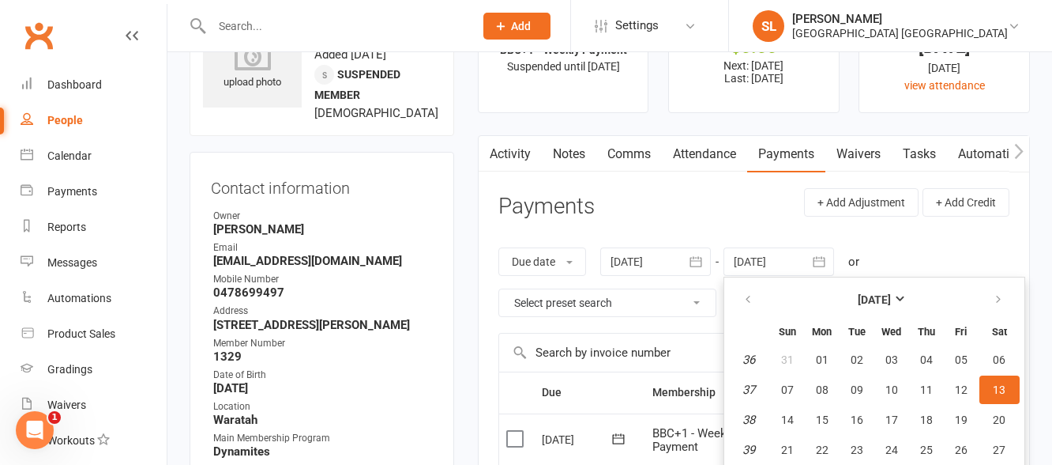
scroll to position [140, 0]
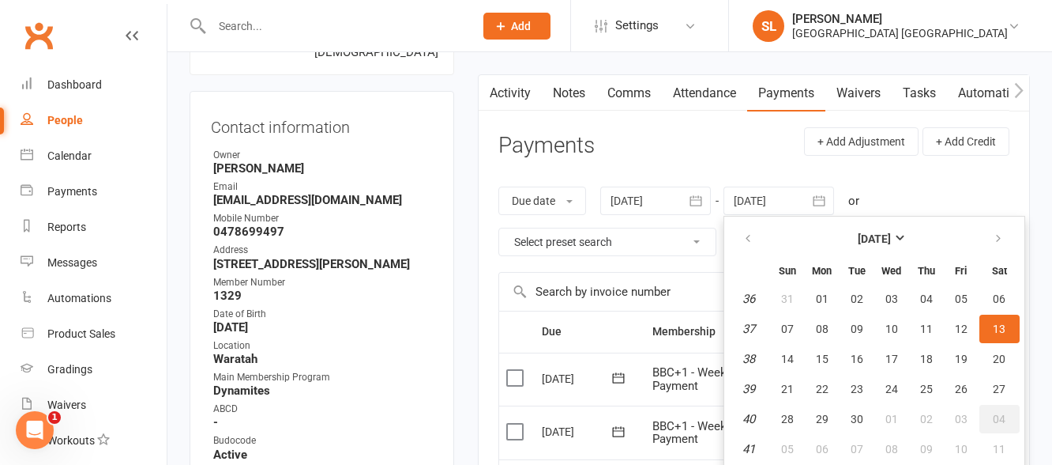
click at [1005, 419] on span "04" at bounding box center [999, 418] width 13 height 13
type input "04 Oct 2025"
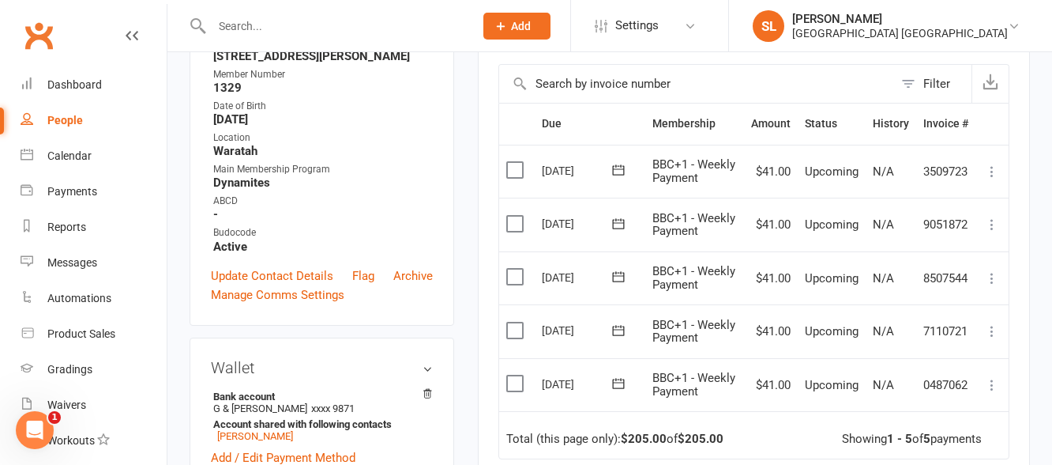
scroll to position [377, 0]
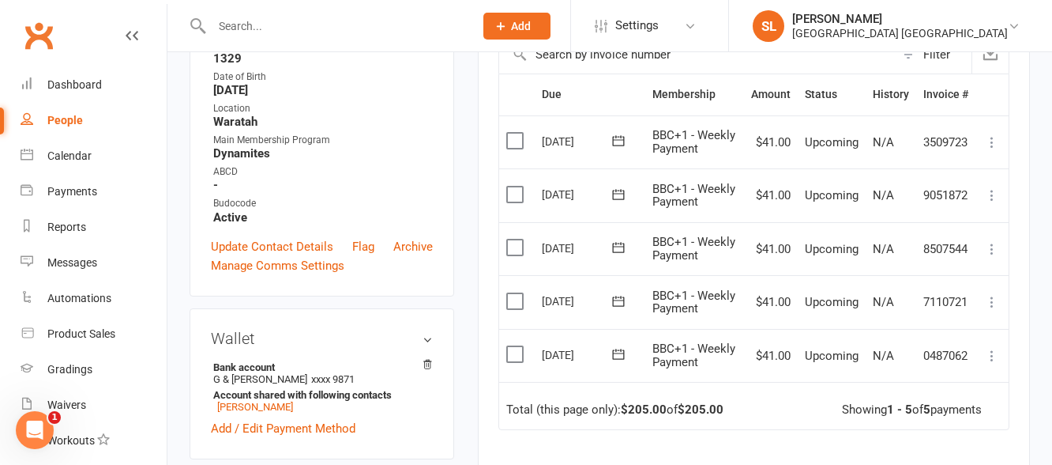
click at [303, 18] on input "text" at bounding box center [335, 26] width 256 height 22
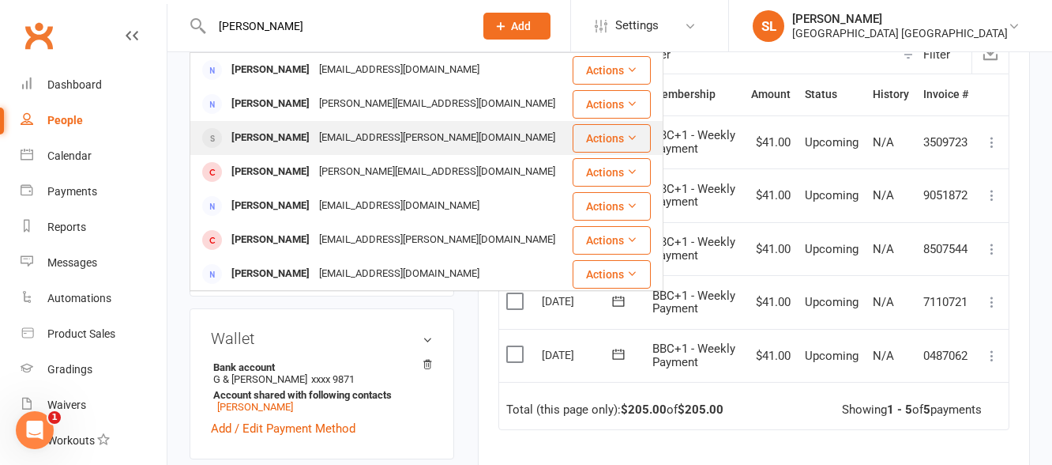
type input "katrina"
click at [277, 139] on div "Katrina Burgess" at bounding box center [271, 137] width 88 height 23
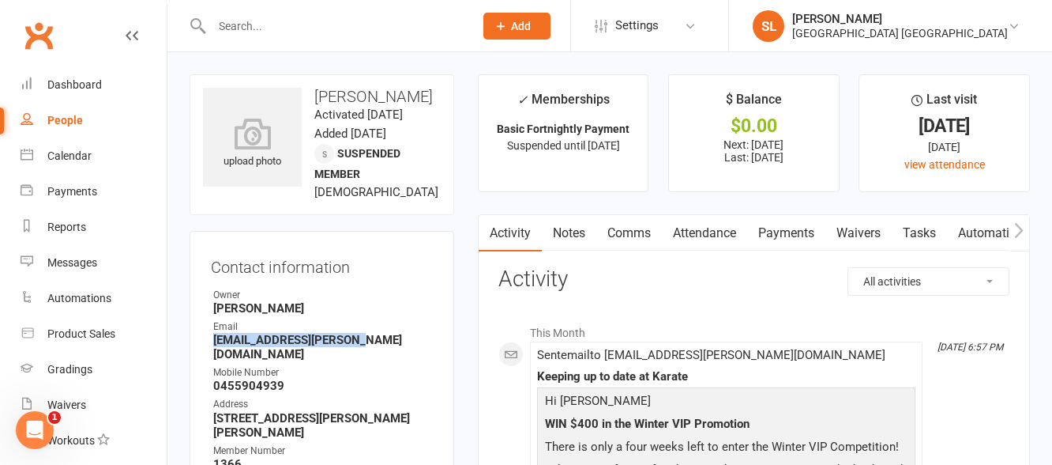
drag, startPoint x: 215, startPoint y: 353, endPoint x: 348, endPoint y: 356, distance: 133.5
click at [348, 356] on strong "kitty.trina@hotmail.com" at bounding box center [323, 347] width 220 height 28
copy strong "kitty.trina@hotmail.com"
click at [299, 17] on input "text" at bounding box center [335, 26] width 256 height 22
click at [780, 231] on link "Payments" at bounding box center [786, 233] width 78 height 36
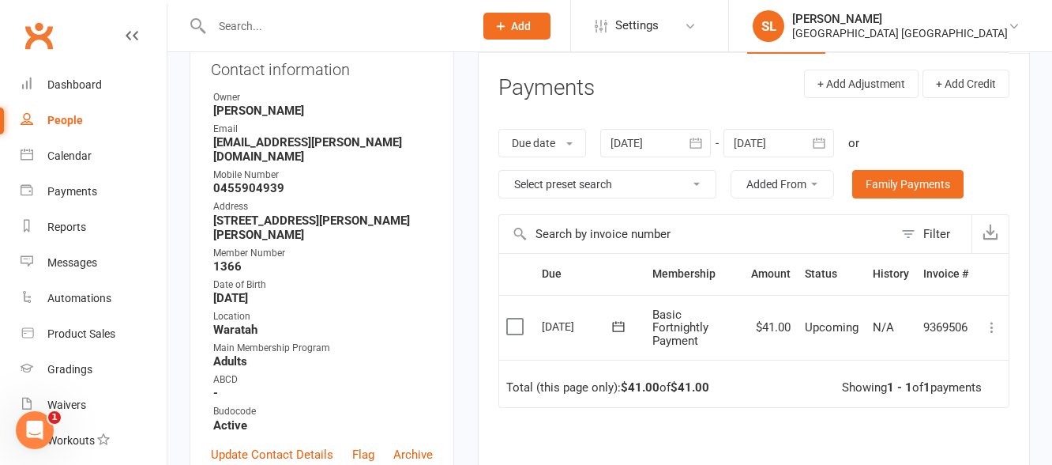
scroll to position [237, 0]
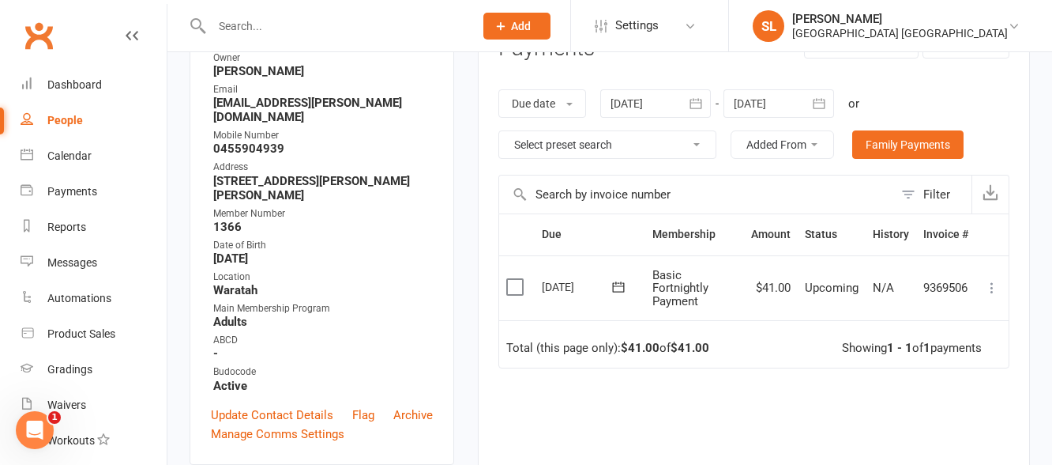
click at [334, 27] on input "text" at bounding box center [335, 26] width 256 height 22
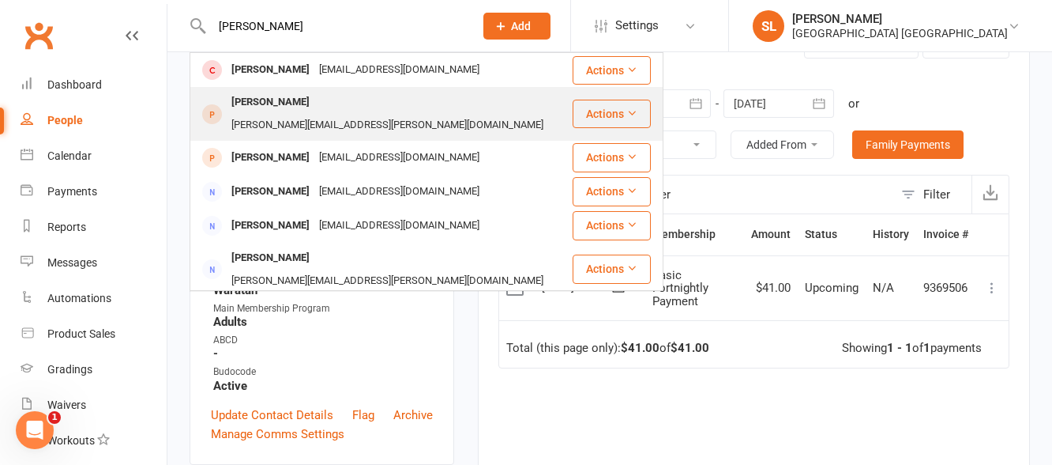
type input "evelyn"
click at [295, 101] on div "Evelyn Verheyden" at bounding box center [271, 102] width 88 height 23
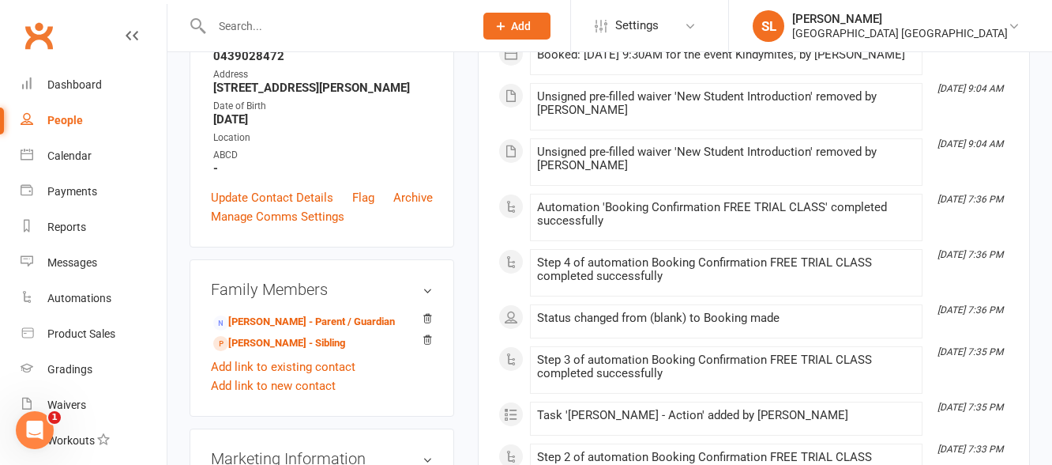
scroll to position [395, 0]
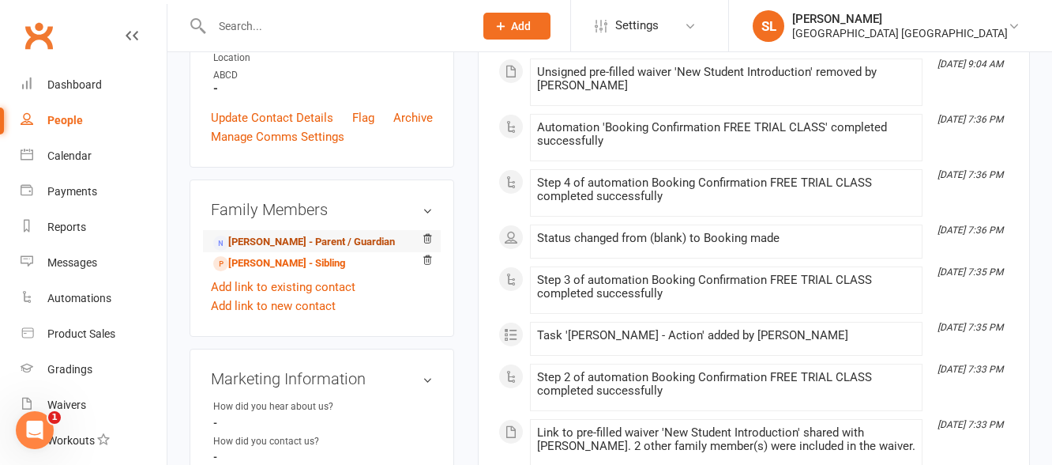
click at [277, 234] on link "Danielle Rohl - Parent / Guardian" at bounding box center [304, 242] width 182 height 17
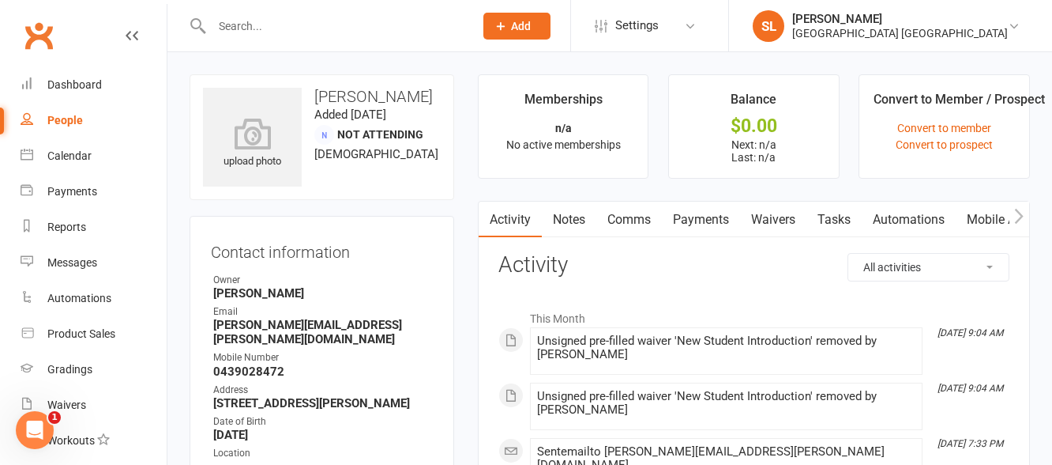
click at [769, 218] on link "Waivers" at bounding box center [773, 219] width 66 height 36
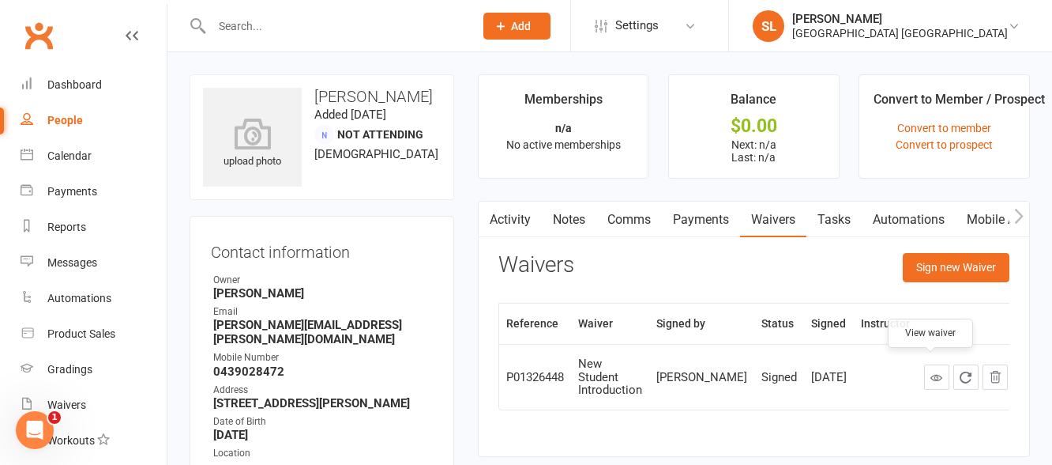
click at [931, 371] on icon at bounding box center [937, 377] width 12 height 12
click at [275, 26] on input "text" at bounding box center [335, 26] width 256 height 22
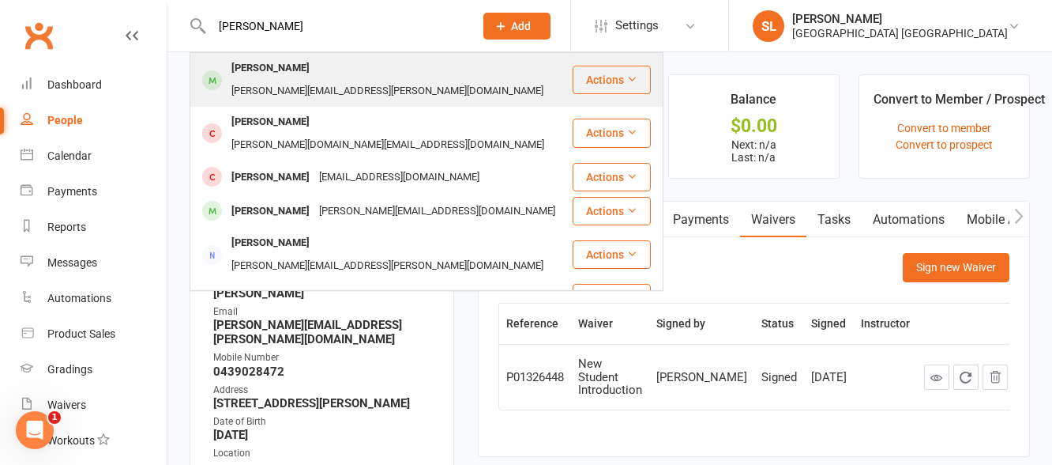
type input "frankie"
click at [283, 69] on div "Frankie Cruse" at bounding box center [271, 68] width 88 height 23
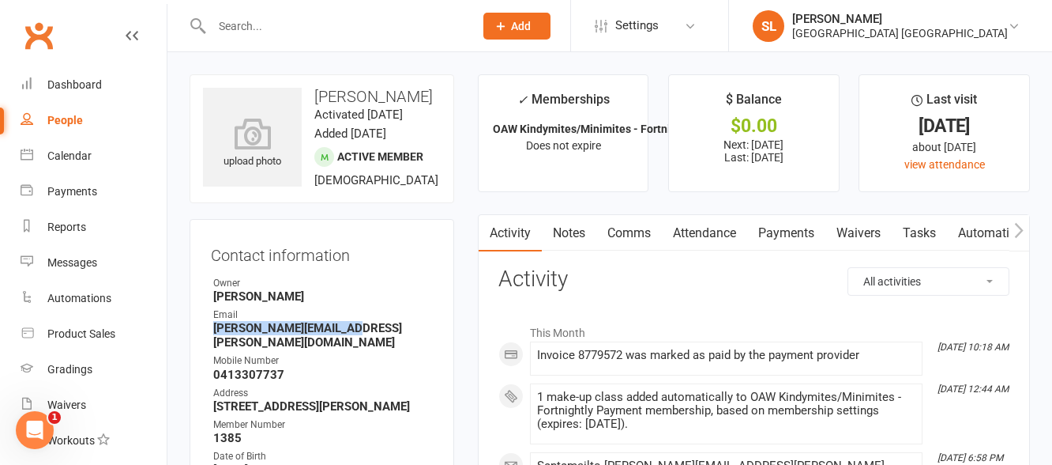
drag, startPoint x: 213, startPoint y: 326, endPoint x: 359, endPoint y: 333, distance: 146.3
click at [359, 333] on strong "james.cruse@live.co.uk" at bounding box center [323, 335] width 220 height 28
copy strong "james.cruse@live.co.uk"
click at [340, 13] on div at bounding box center [326, 25] width 273 height 51
click at [280, 33] on input "text" at bounding box center [335, 26] width 256 height 22
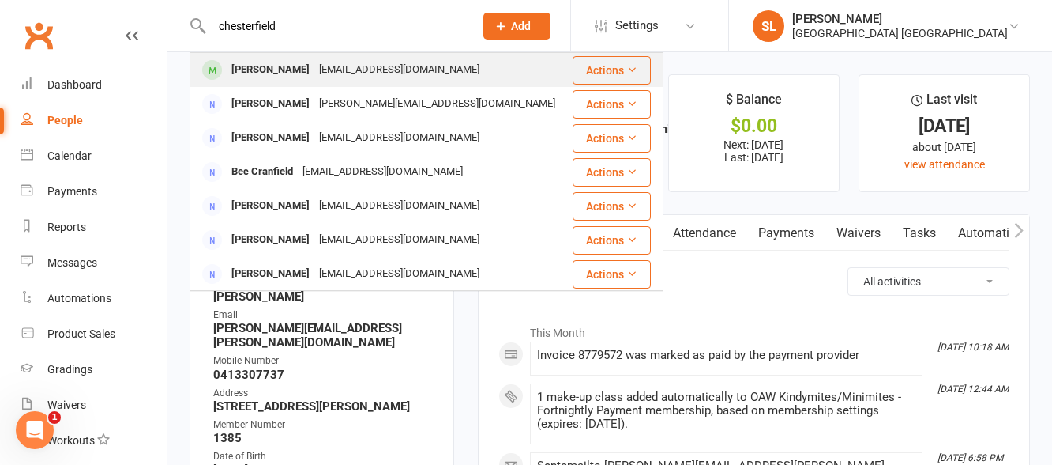
type input "chesterfield"
click at [282, 66] on div "Nikki Chesterfield" at bounding box center [271, 69] width 88 height 23
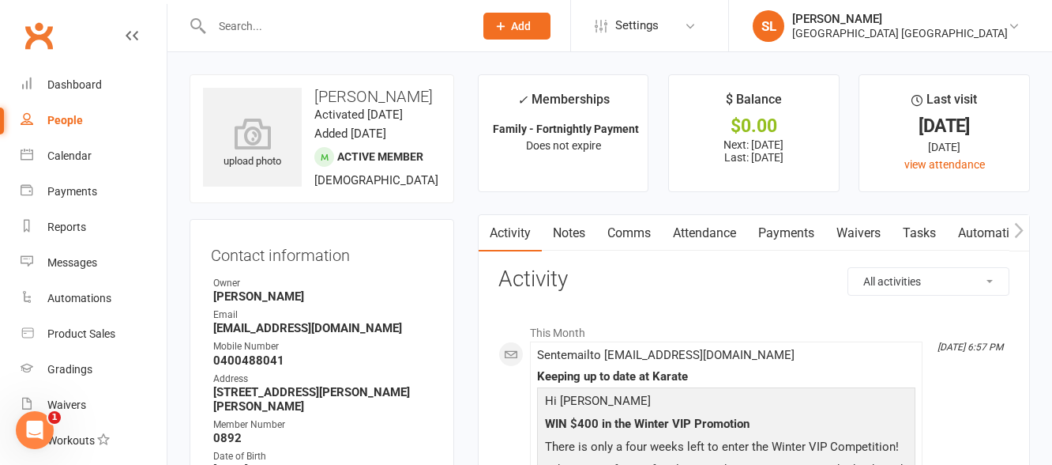
click at [779, 232] on link "Payments" at bounding box center [786, 233] width 78 height 36
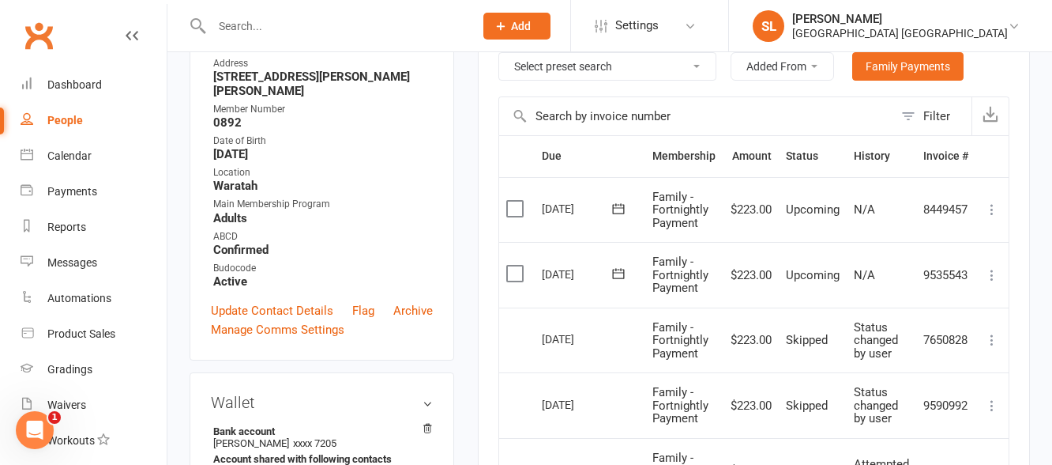
scroll to position [316, 0]
click at [999, 30] on div "Hunter Valley Martial Arts Centre Waratah" at bounding box center [900, 33] width 216 height 14
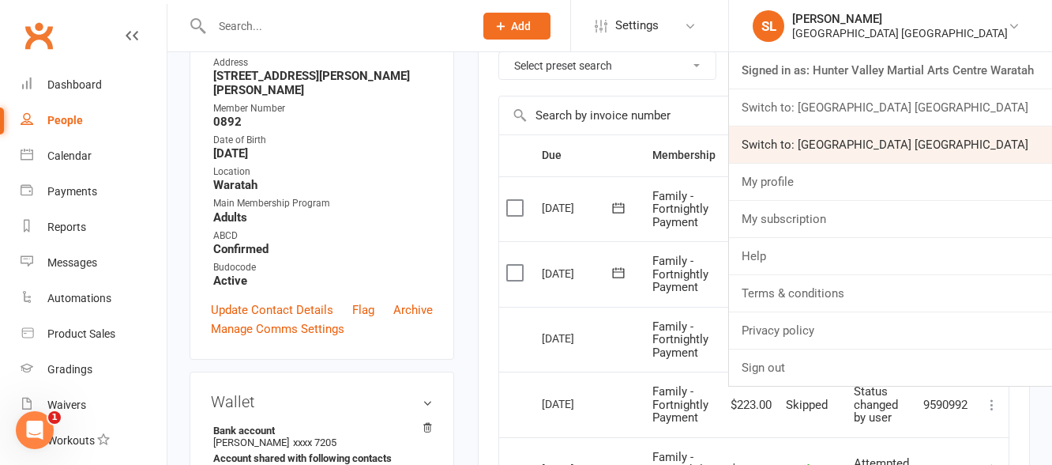
click at [989, 146] on link "Switch to: Hunter Valley Martial Arts Centre Warners Bay" at bounding box center [890, 144] width 323 height 36
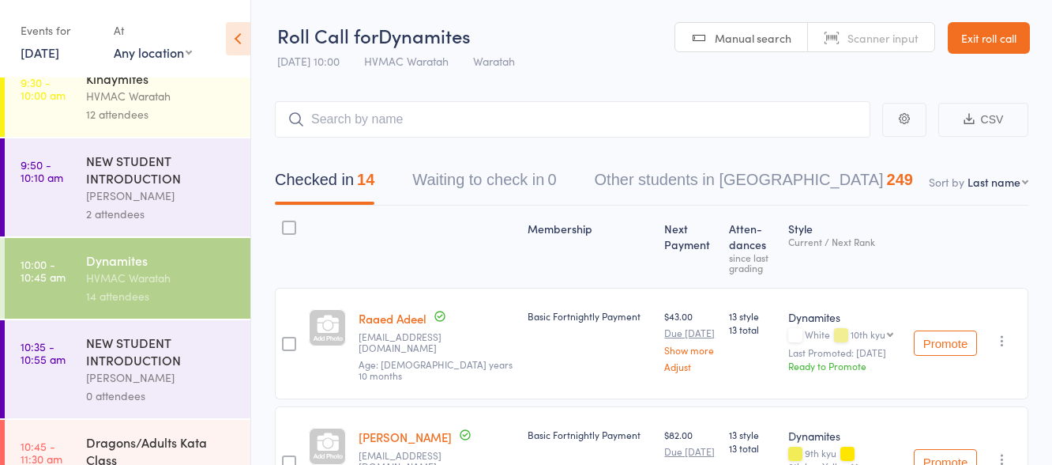
scroll to position [258, 0]
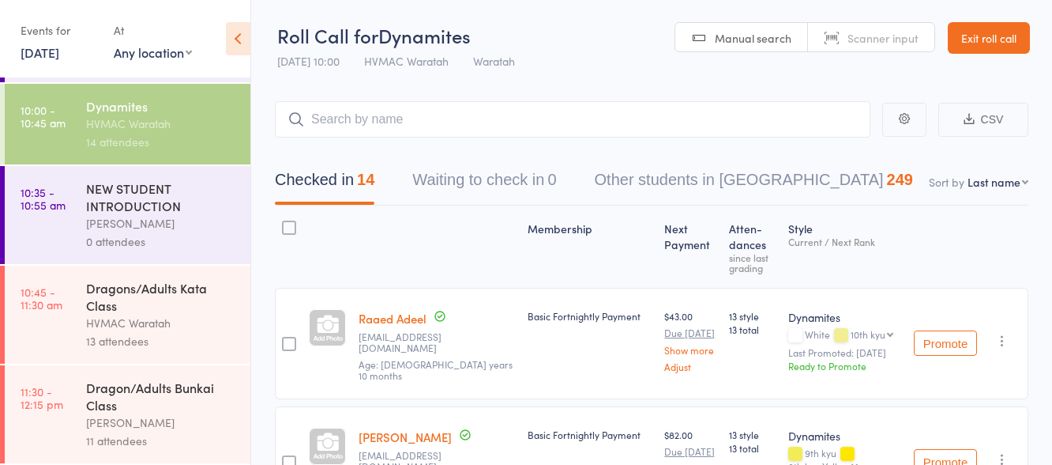
click at [190, 305] on div "Dragons/Adults Kata Class" at bounding box center [161, 296] width 151 height 35
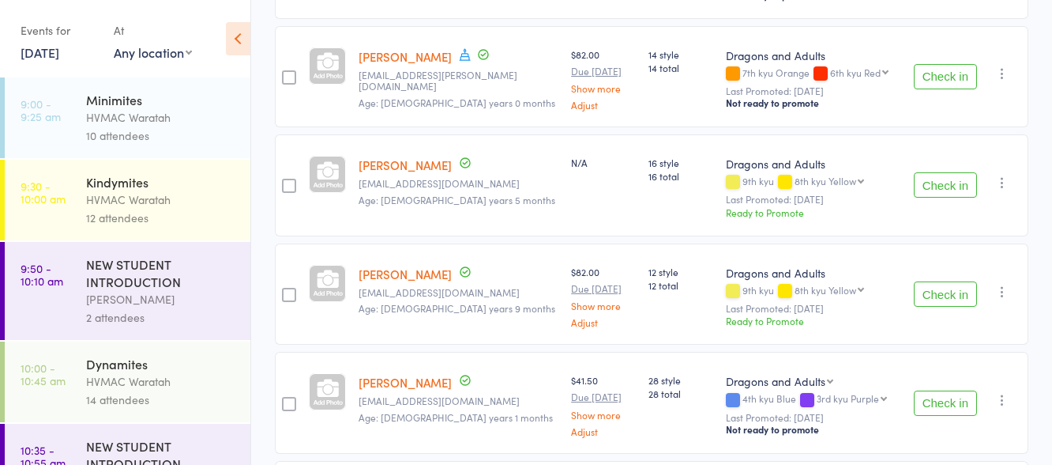
scroll to position [632, 0]
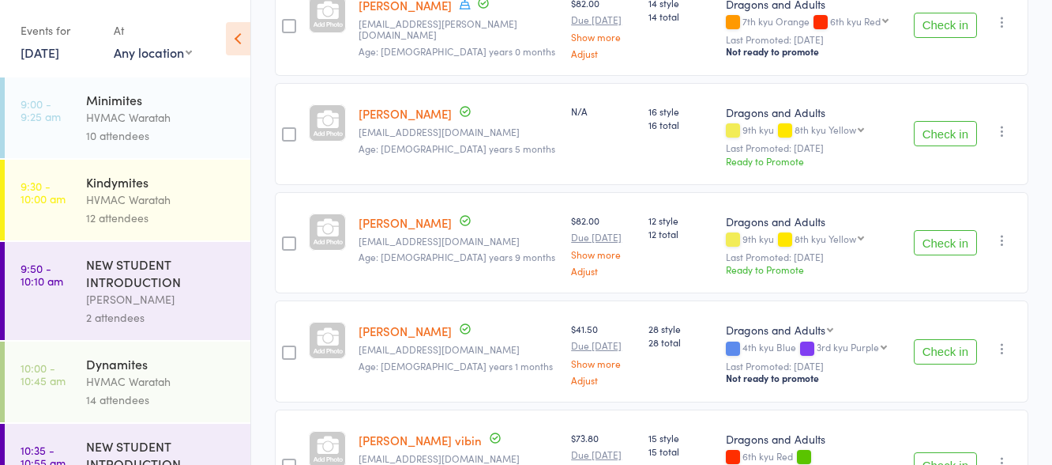
click at [939, 339] on button "Check in" at bounding box center [945, 351] width 63 height 25
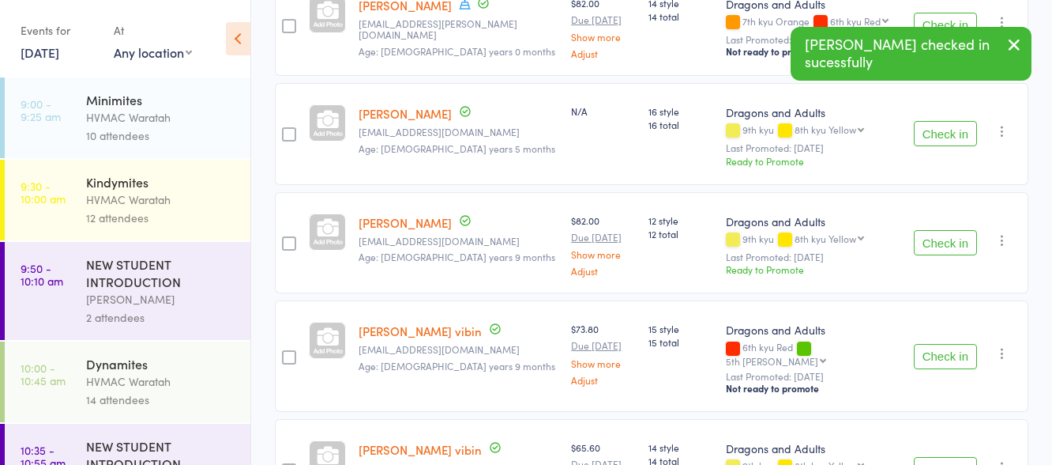
click at [940, 230] on button "Check in" at bounding box center [945, 242] width 63 height 25
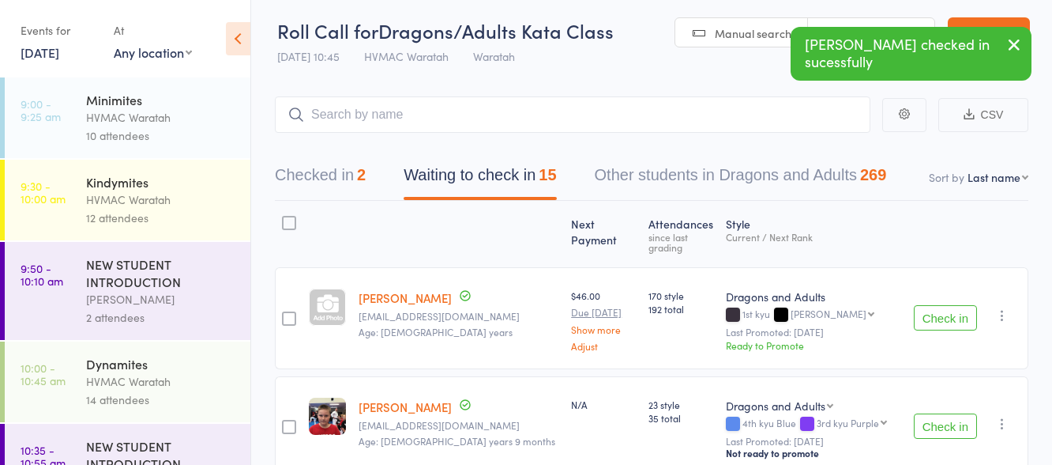
scroll to position [0, 0]
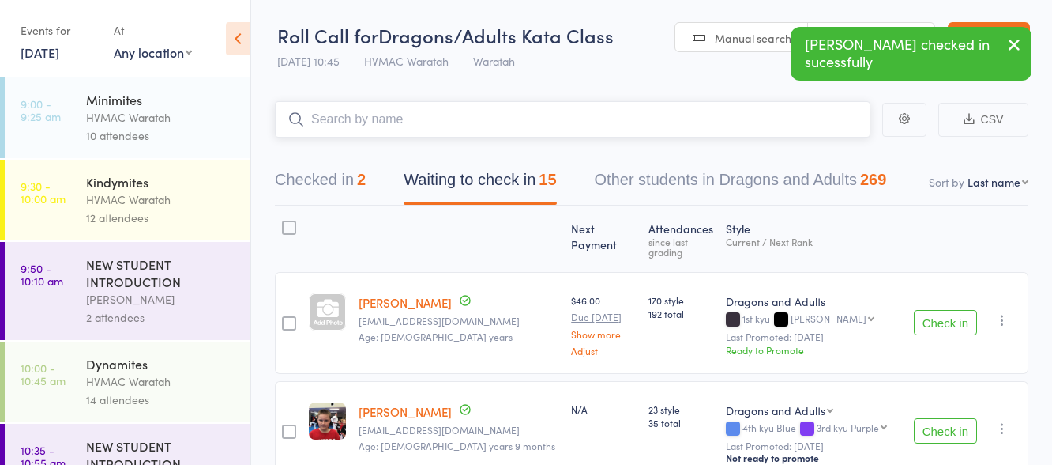
click at [318, 119] on input "search" at bounding box center [573, 119] width 596 height 36
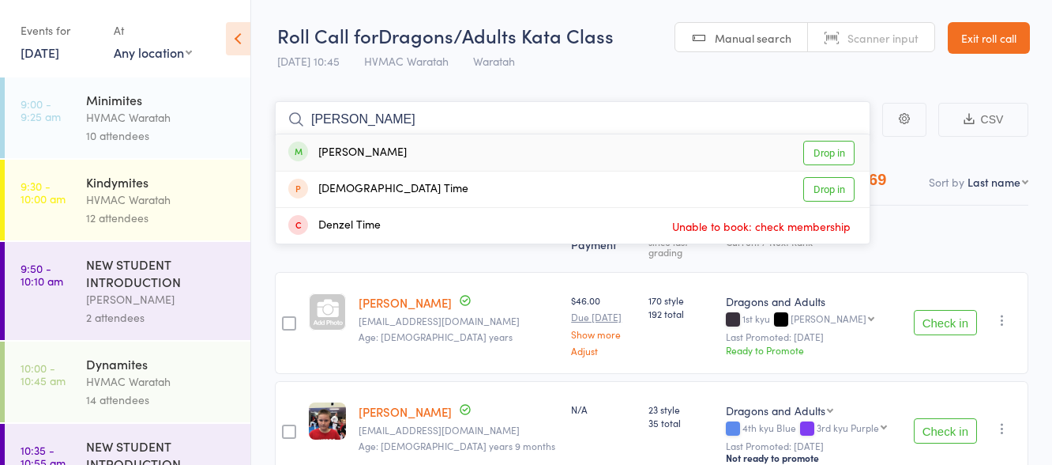
type input "[PERSON_NAME]"
click at [822, 150] on link "Drop in" at bounding box center [828, 153] width 51 height 24
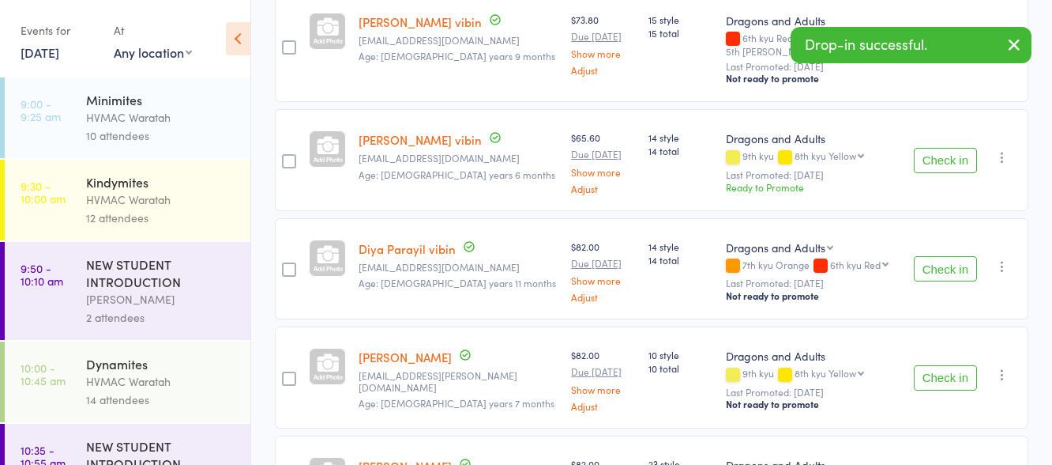
scroll to position [869, 0]
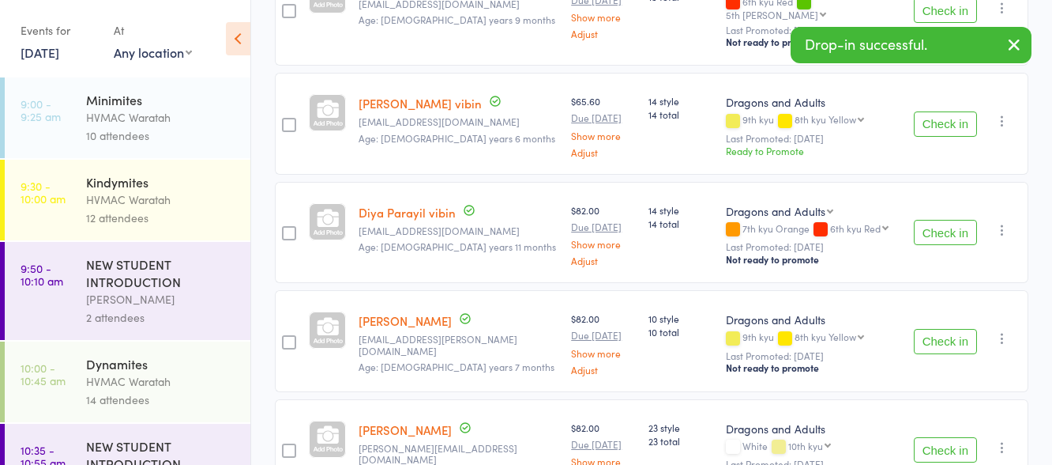
click at [950, 329] on button "Check in" at bounding box center [945, 341] width 63 height 25
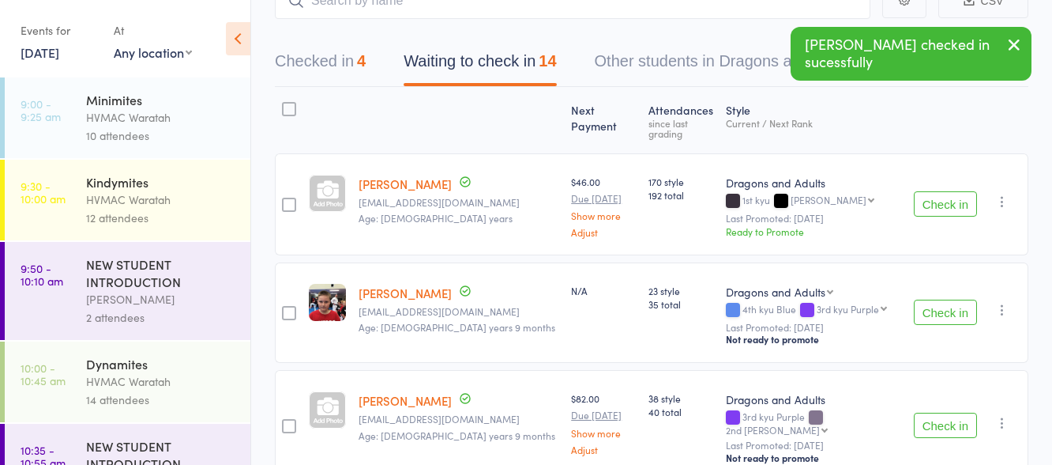
scroll to position [0, 0]
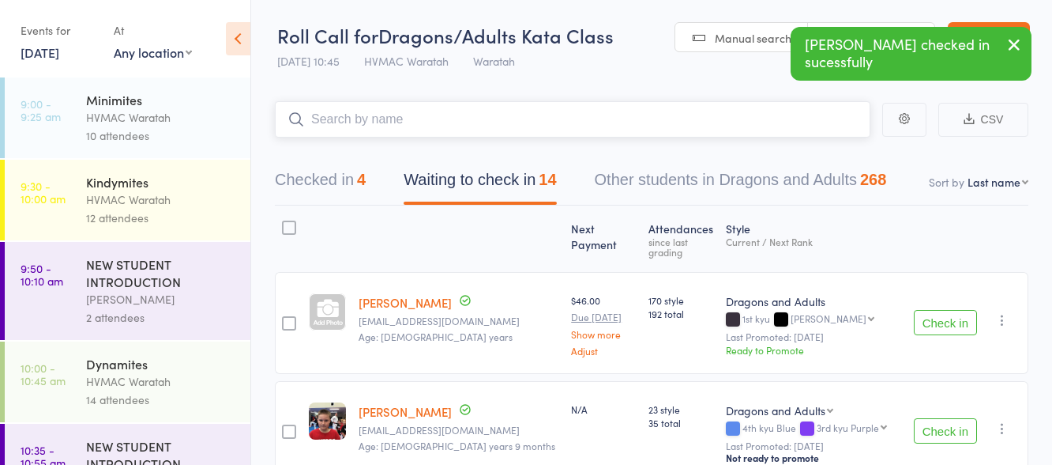
click at [355, 119] on input "search" at bounding box center [573, 119] width 596 height 36
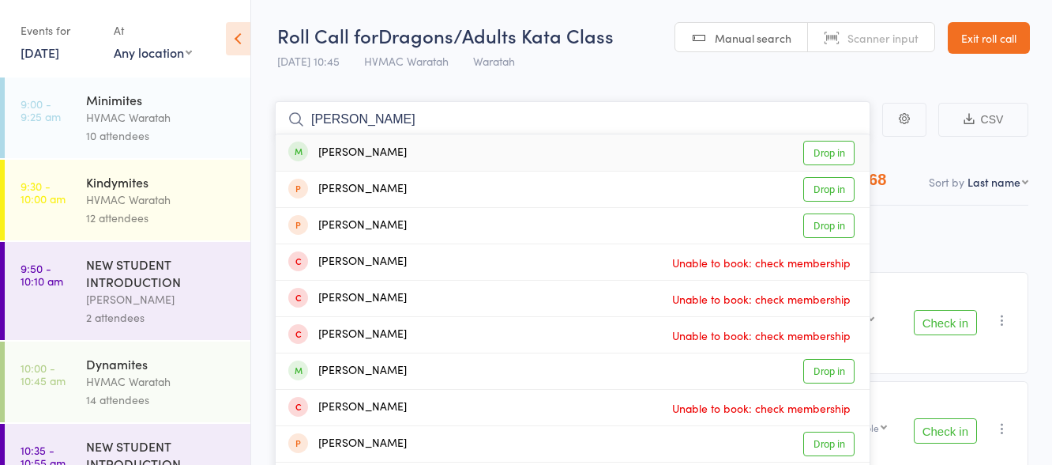
type input "[PERSON_NAME]"
click at [826, 150] on link "Drop in" at bounding box center [828, 153] width 51 height 24
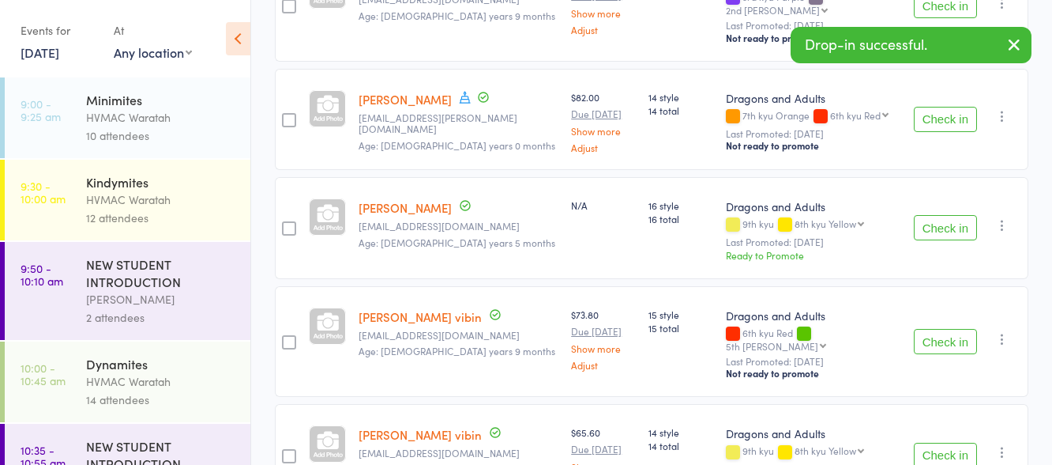
scroll to position [553, 0]
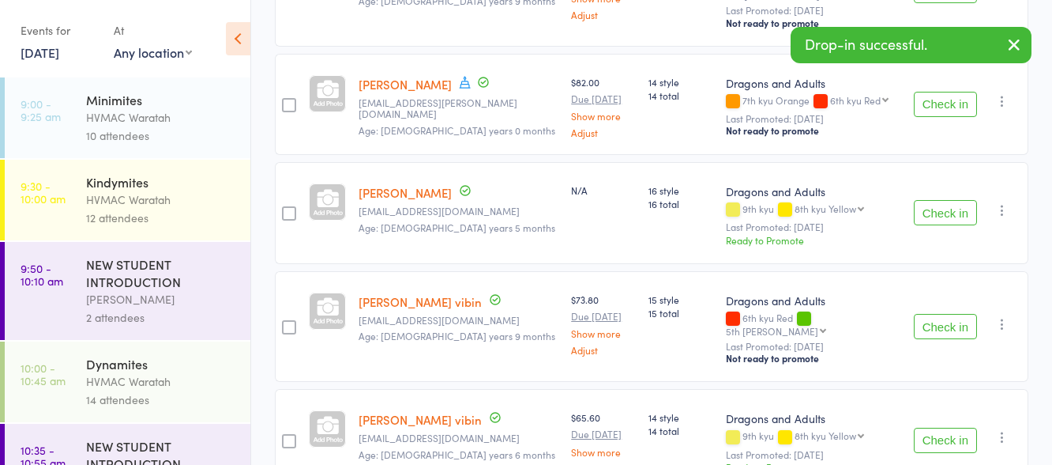
click at [954, 200] on button "Check in" at bounding box center [945, 212] width 63 height 25
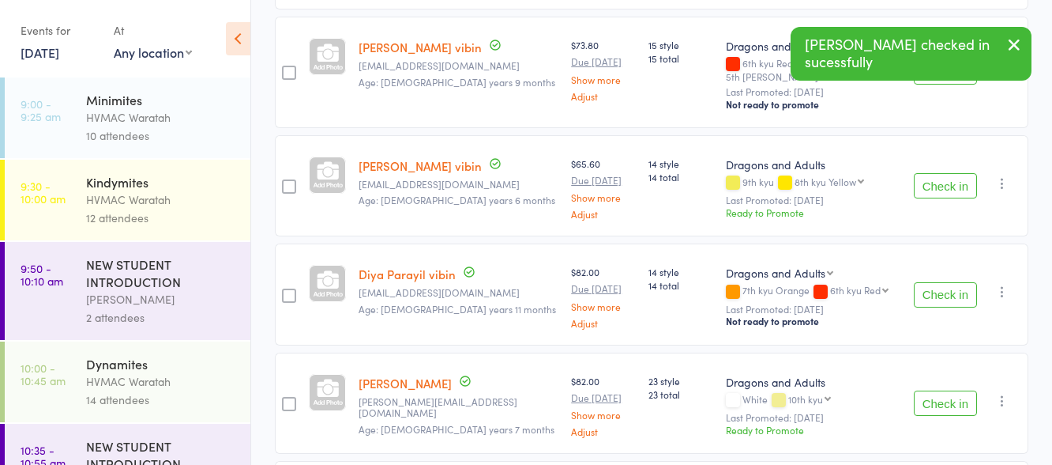
scroll to position [711, 0]
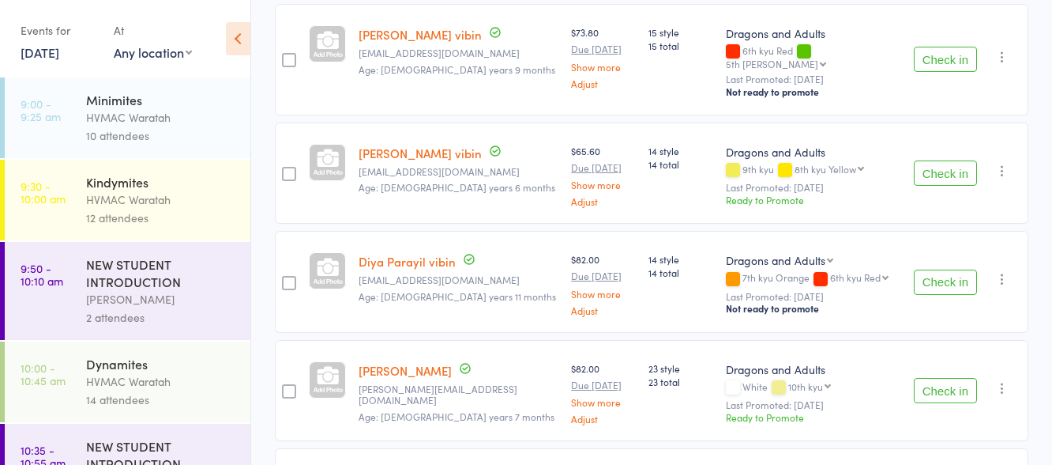
click at [943, 269] on button "Check in" at bounding box center [945, 281] width 63 height 25
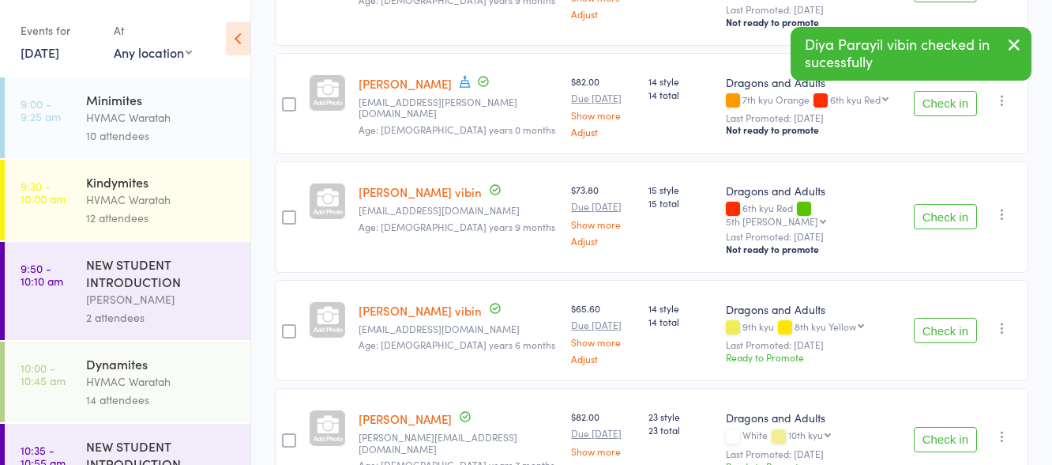
scroll to position [553, 0]
click at [943, 205] on button "Check in" at bounding box center [945, 217] width 63 height 25
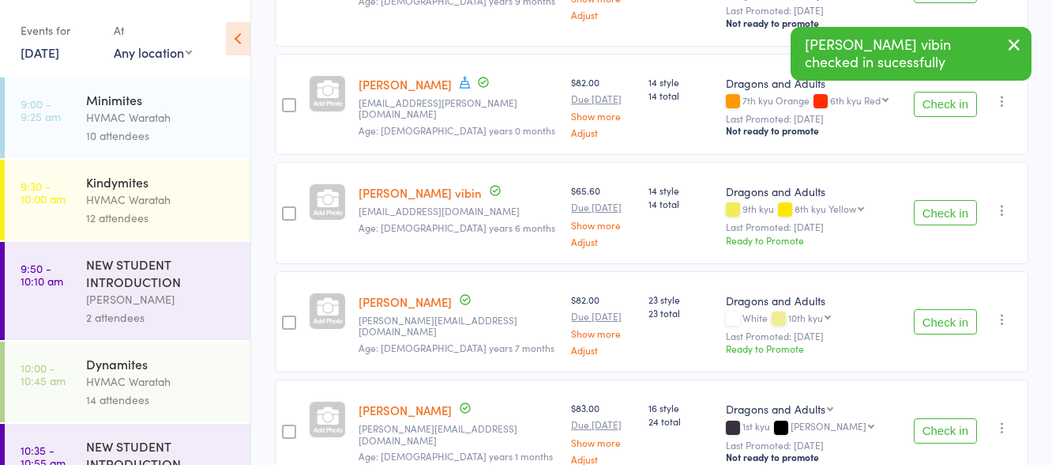
click at [942, 200] on button "Check in" at bounding box center [945, 212] width 63 height 25
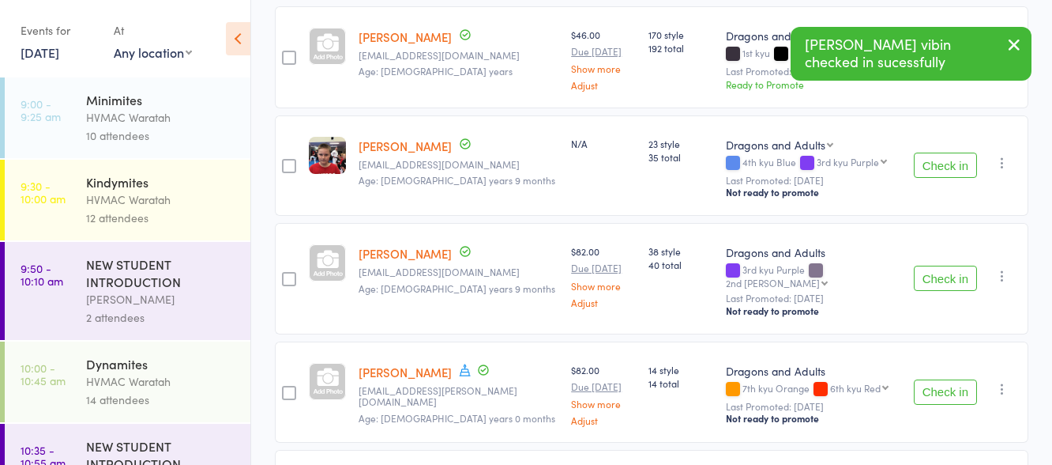
scroll to position [0, 0]
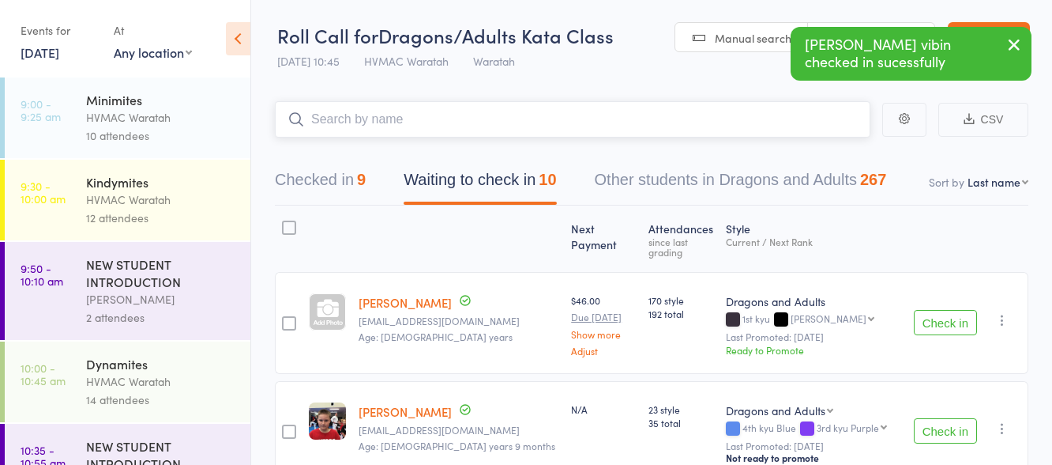
click at [412, 124] on input "search" at bounding box center [573, 119] width 596 height 36
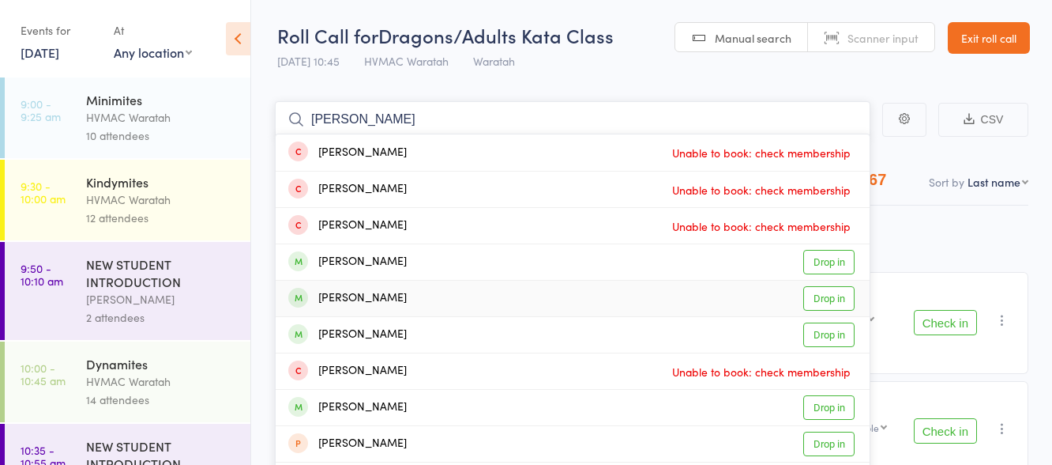
type input "[PERSON_NAME]"
click at [820, 295] on link "Drop in" at bounding box center [828, 298] width 51 height 24
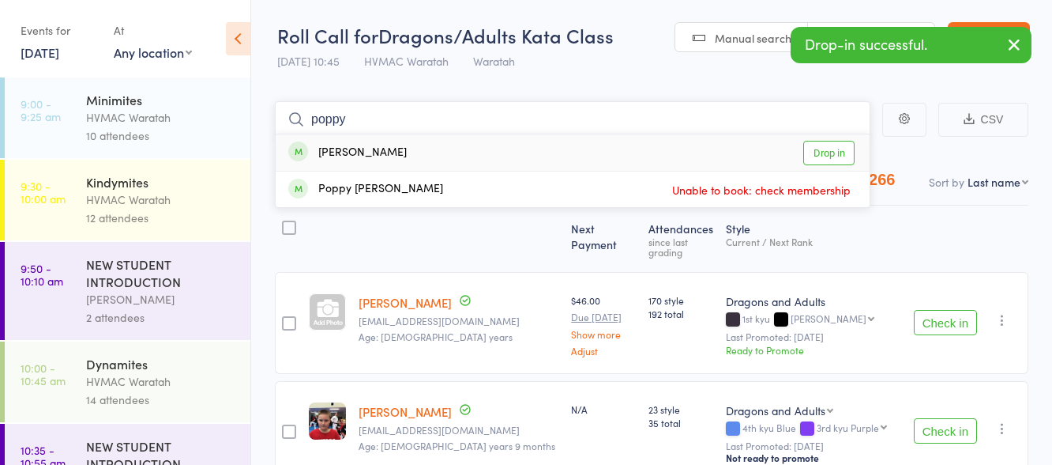
type input "poppy"
click at [827, 152] on link "Drop in" at bounding box center [828, 153] width 51 height 24
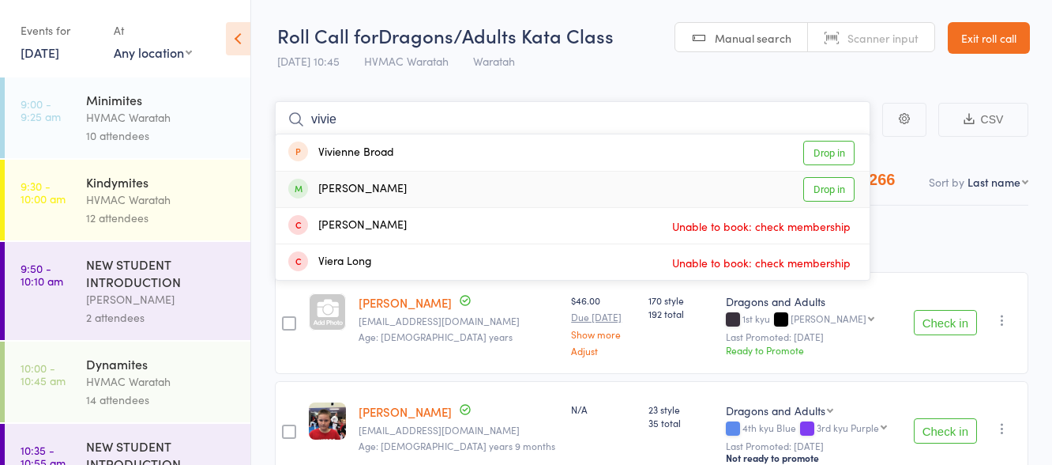
type input "vivie"
click at [833, 190] on link "Drop in" at bounding box center [828, 189] width 51 height 24
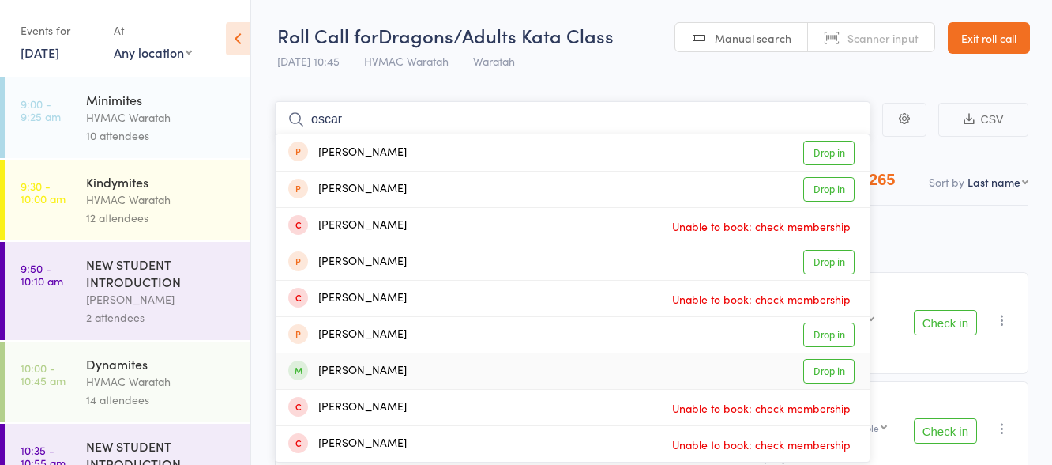
type input "oscar"
click at [827, 366] on link "Drop in" at bounding box center [828, 371] width 51 height 24
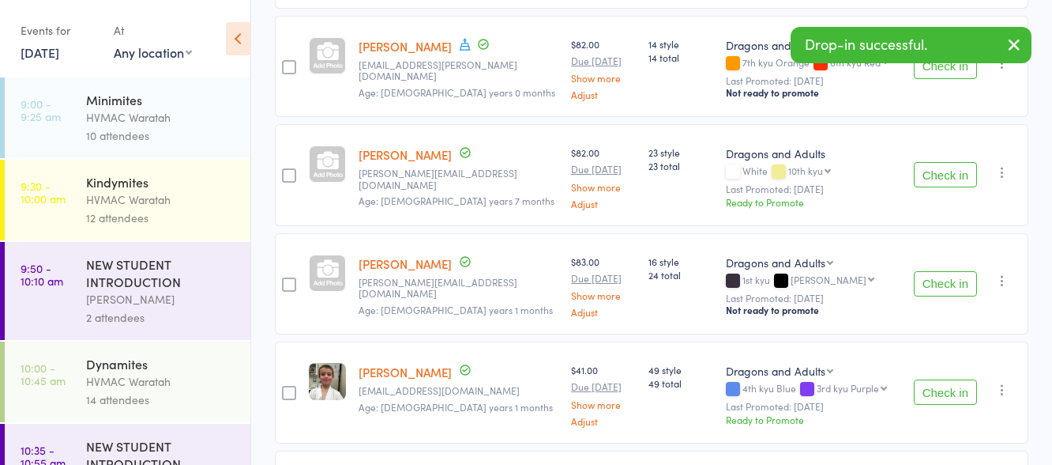
scroll to position [632, 0]
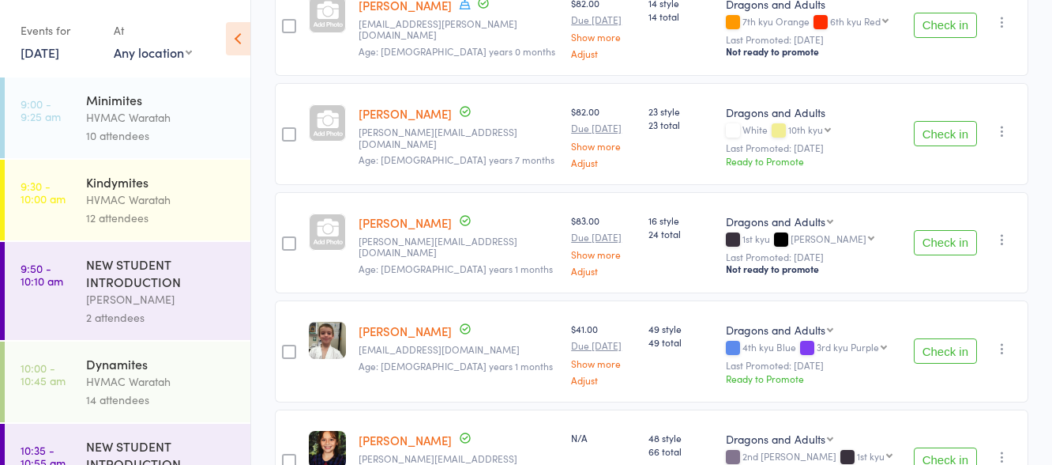
click at [948, 338] on button "Check in" at bounding box center [945, 350] width 63 height 25
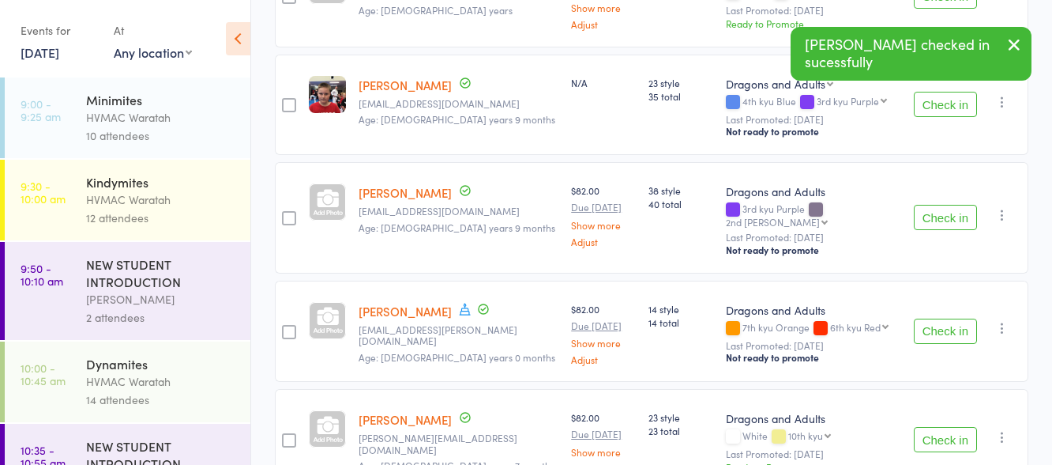
scroll to position [316, 0]
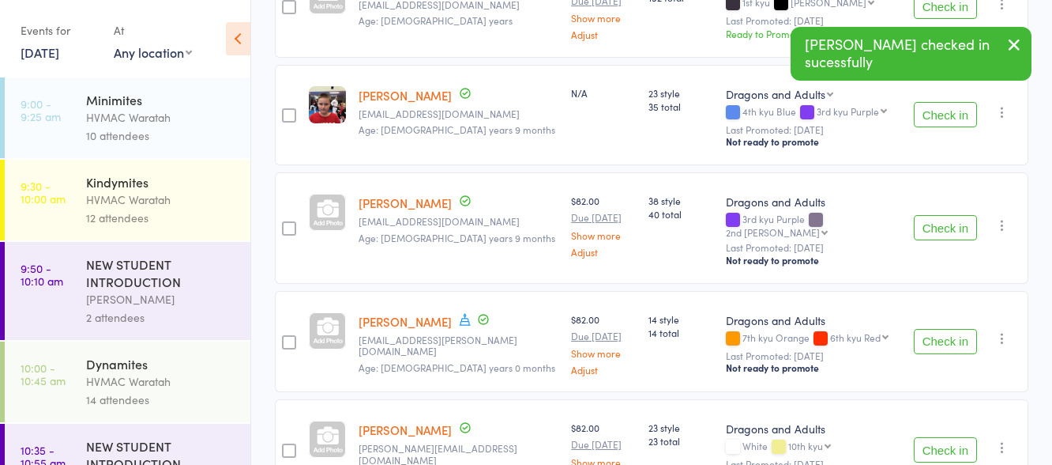
click at [946, 105] on button "Check in" at bounding box center [945, 114] width 63 height 25
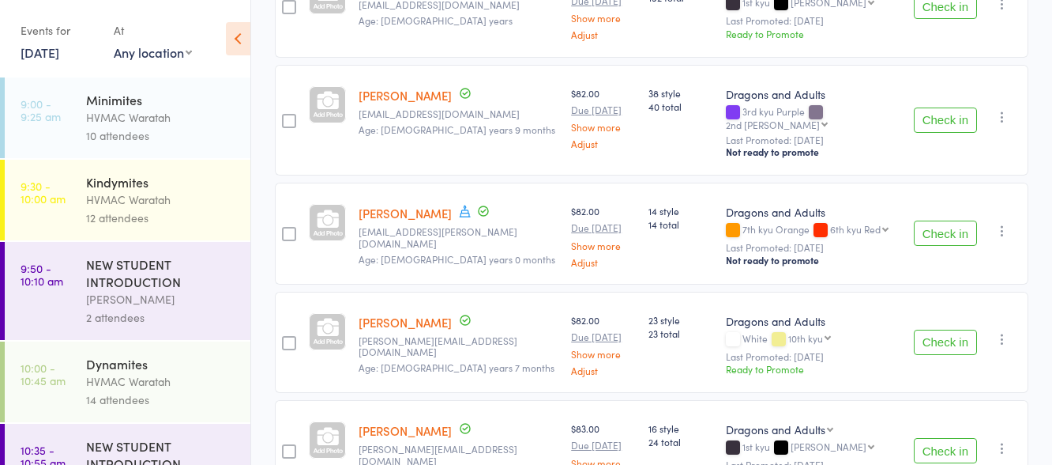
click at [937, 107] on button "Check in" at bounding box center [945, 119] width 63 height 25
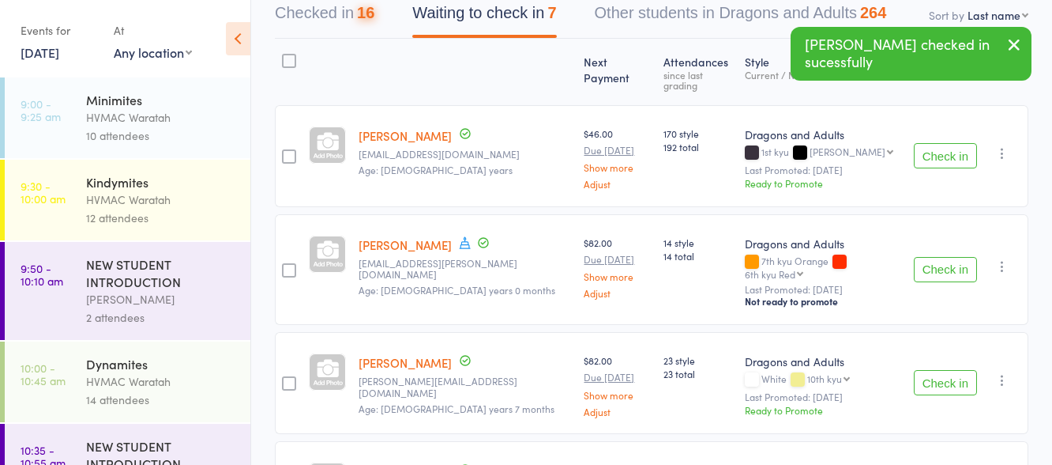
scroll to position [0, 0]
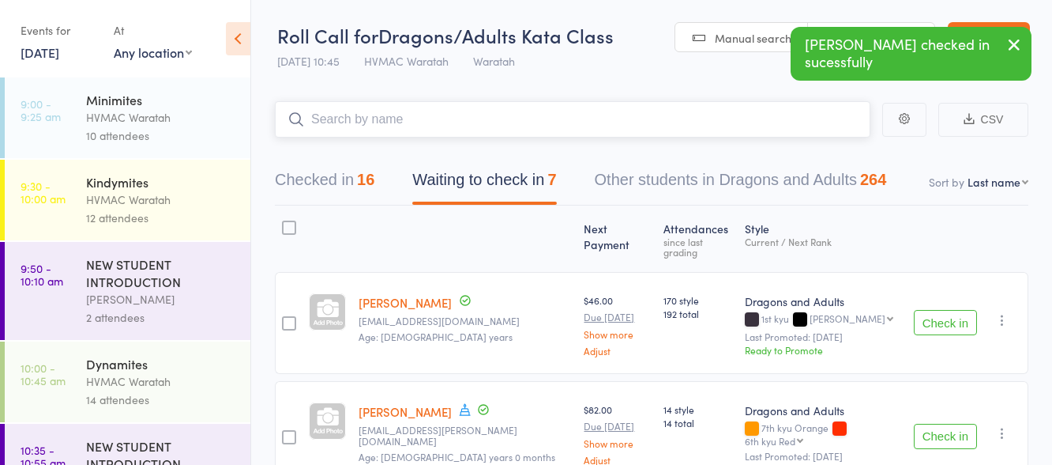
click at [380, 115] on input "search" at bounding box center [573, 119] width 596 height 36
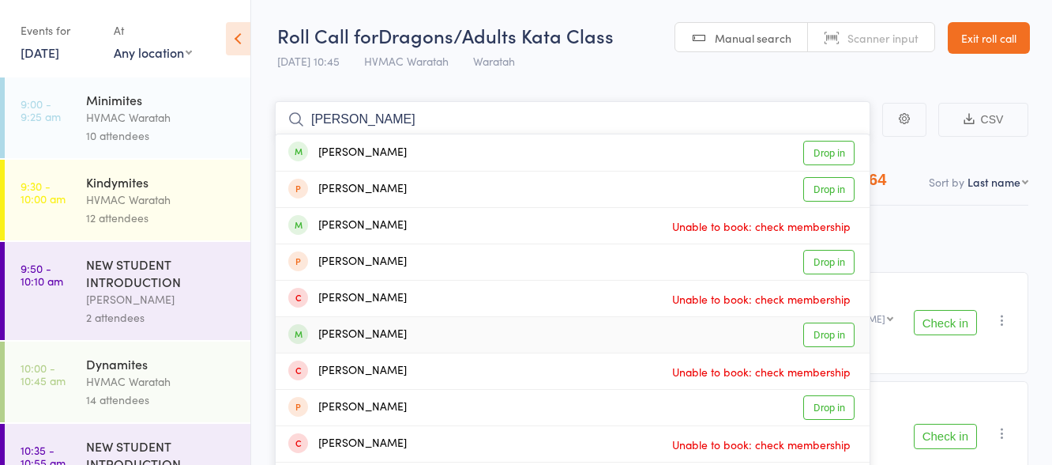
type input "oliver"
click at [827, 329] on link "Drop in" at bounding box center [828, 334] width 51 height 24
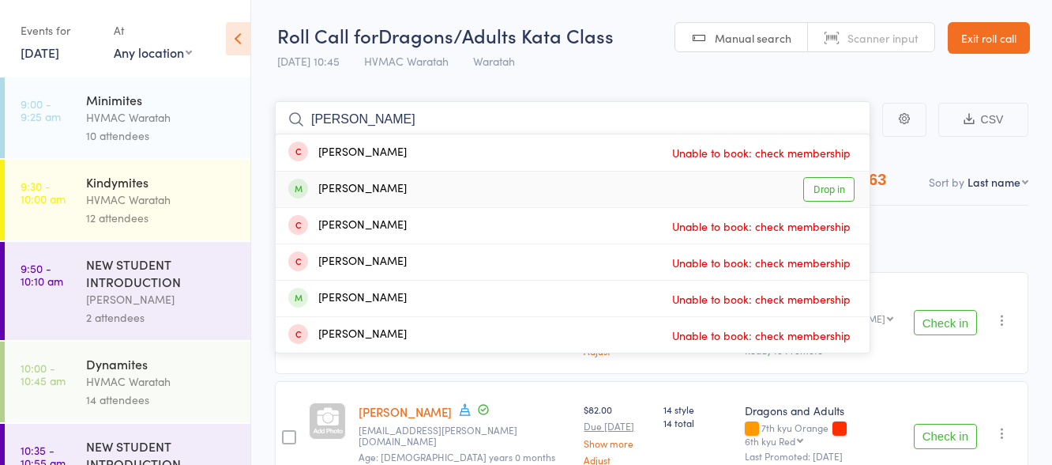
type input "andrew"
click at [836, 190] on link "Drop in" at bounding box center [828, 189] width 51 height 24
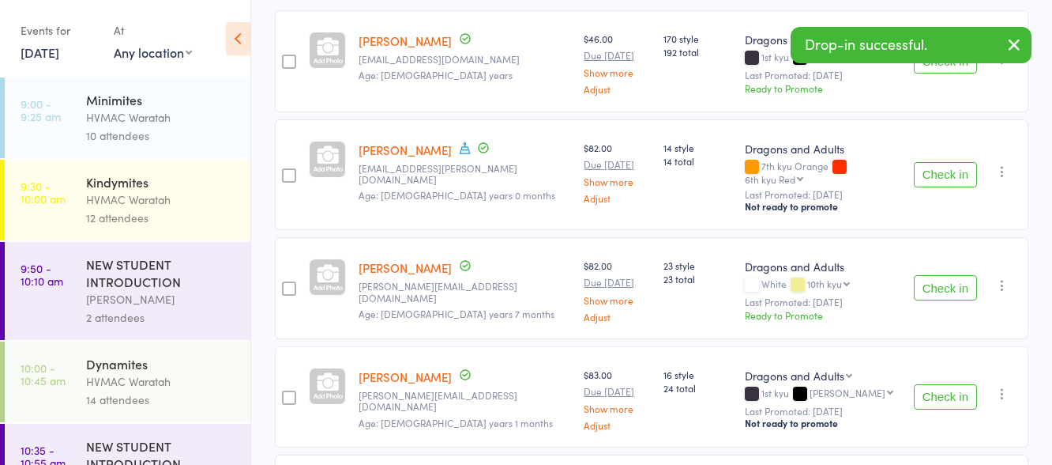
scroll to position [68, 0]
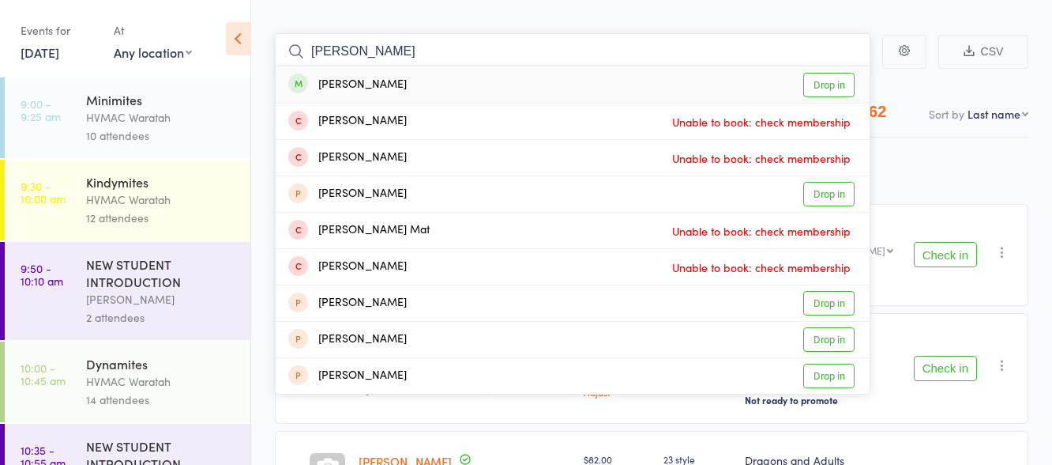
type input "matthew"
click at [825, 84] on link "Drop in" at bounding box center [828, 85] width 51 height 24
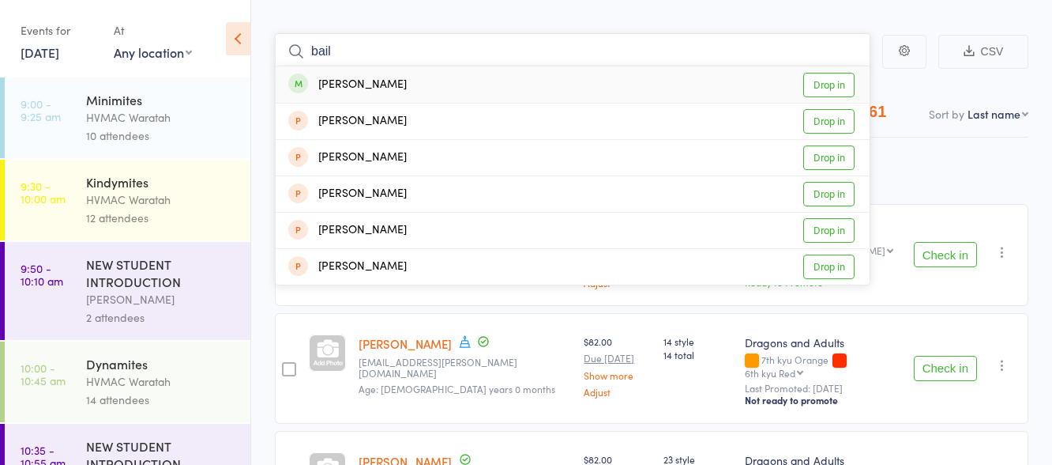
type input "bail"
click at [830, 85] on link "Drop in" at bounding box center [828, 85] width 51 height 24
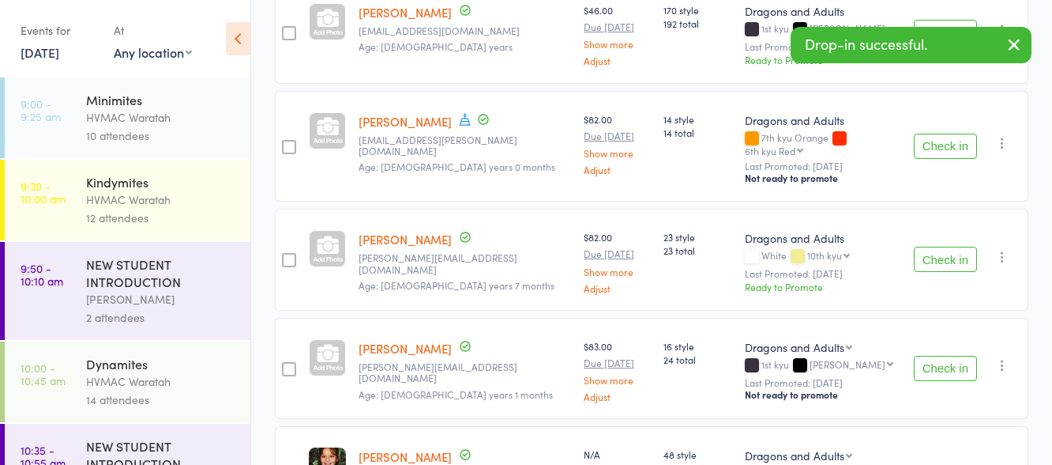
scroll to position [305, 0]
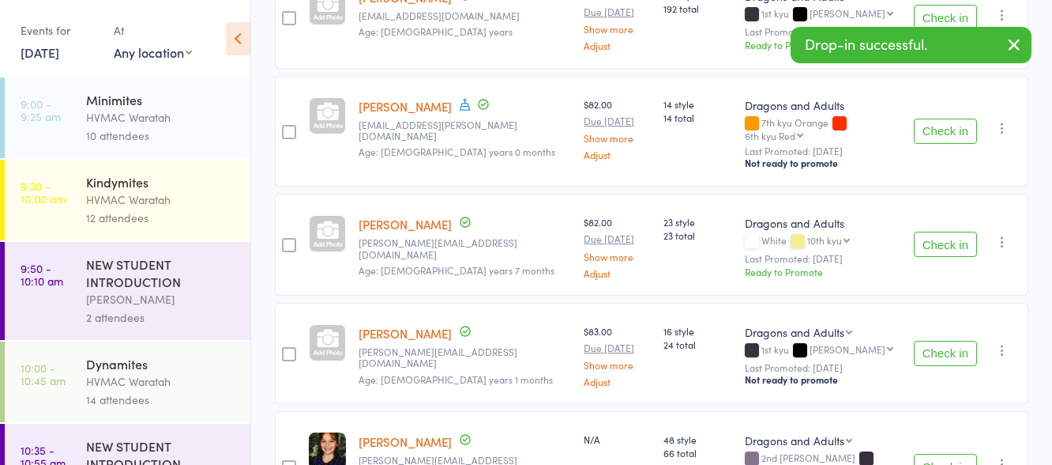
click at [943, 341] on button "Check in" at bounding box center [945, 353] width 63 height 25
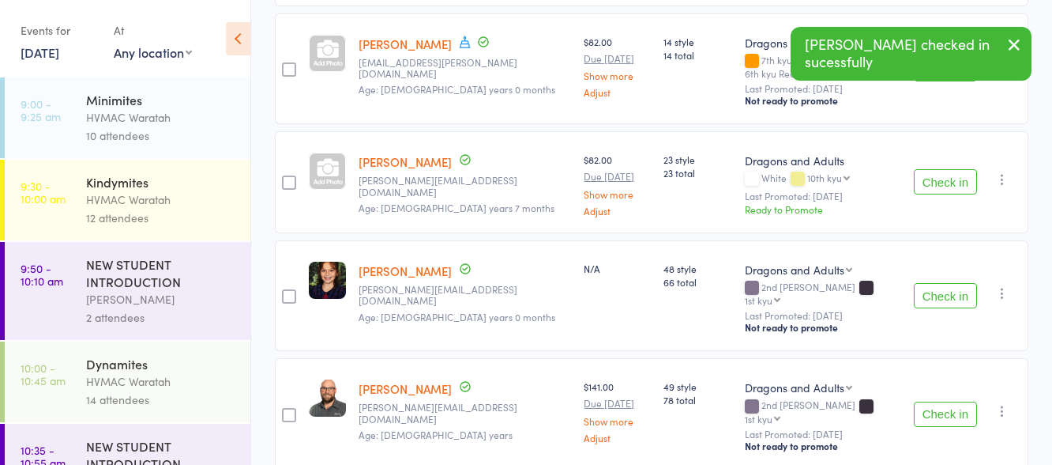
scroll to position [463, 0]
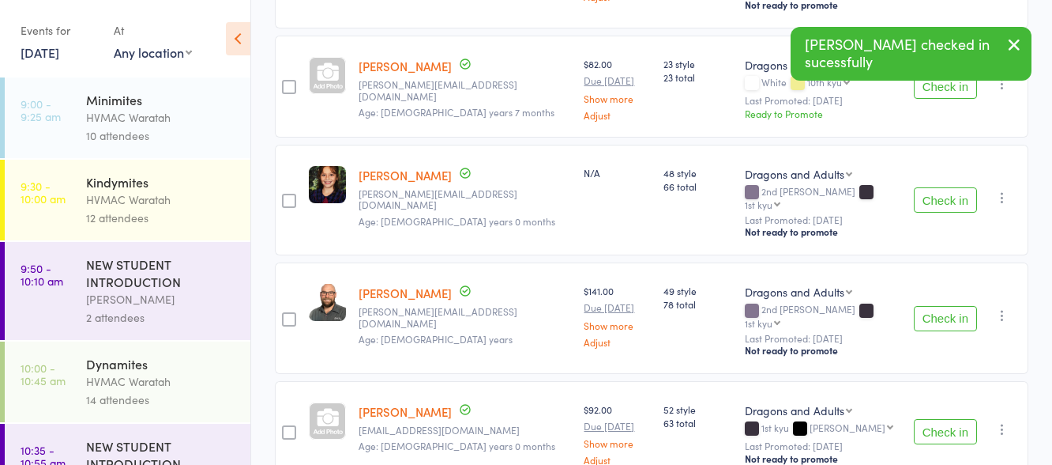
click at [943, 419] on button "Check in" at bounding box center [945, 431] width 63 height 25
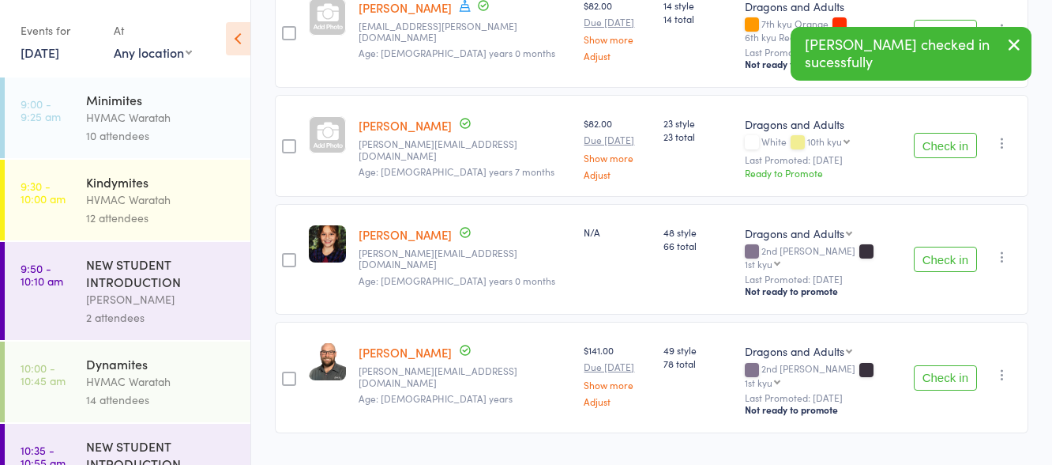
click at [938, 365] on button "Check in" at bounding box center [945, 377] width 63 height 25
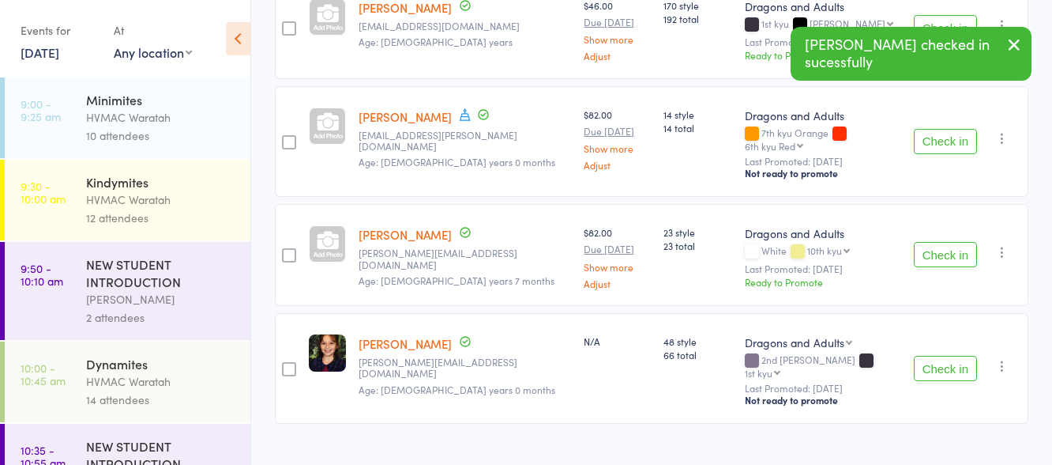
click at [939, 356] on button "Check in" at bounding box center [945, 368] width 63 height 25
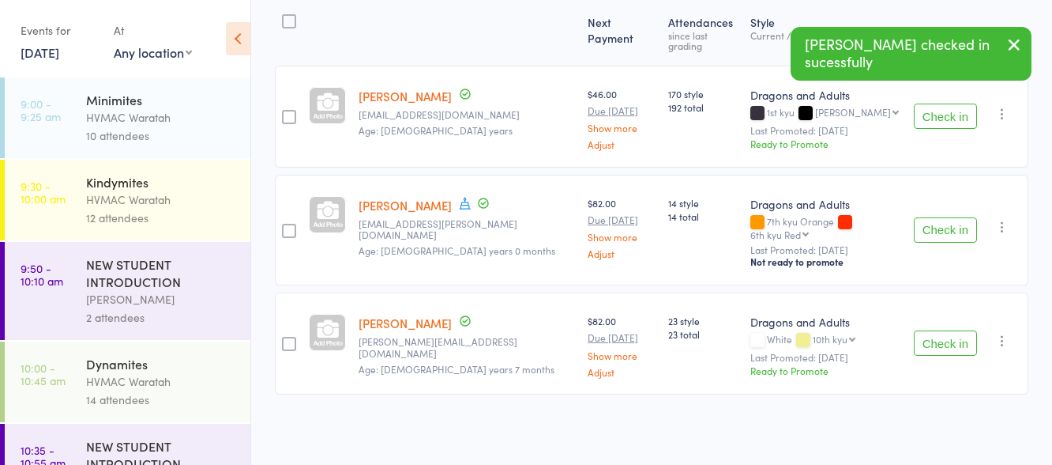
scroll to position [186, 0]
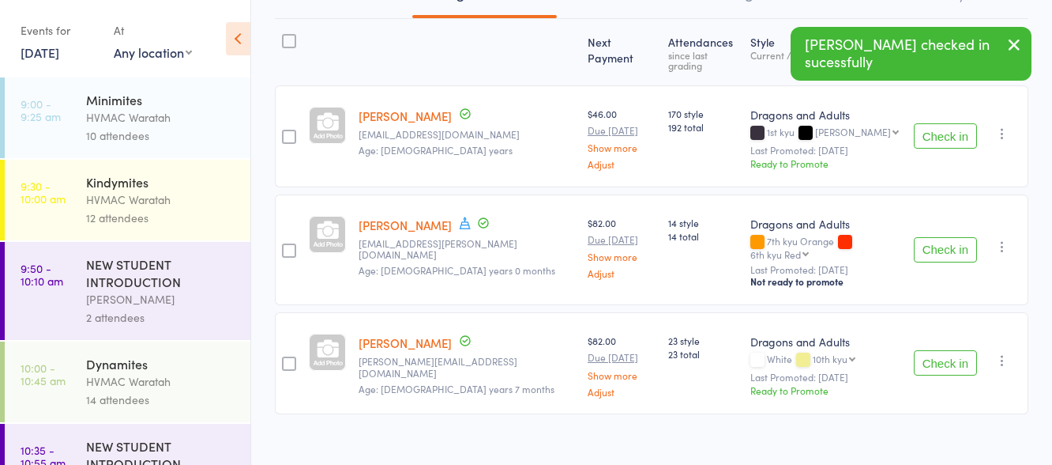
click at [943, 237] on button "Check in" at bounding box center [945, 249] width 63 height 25
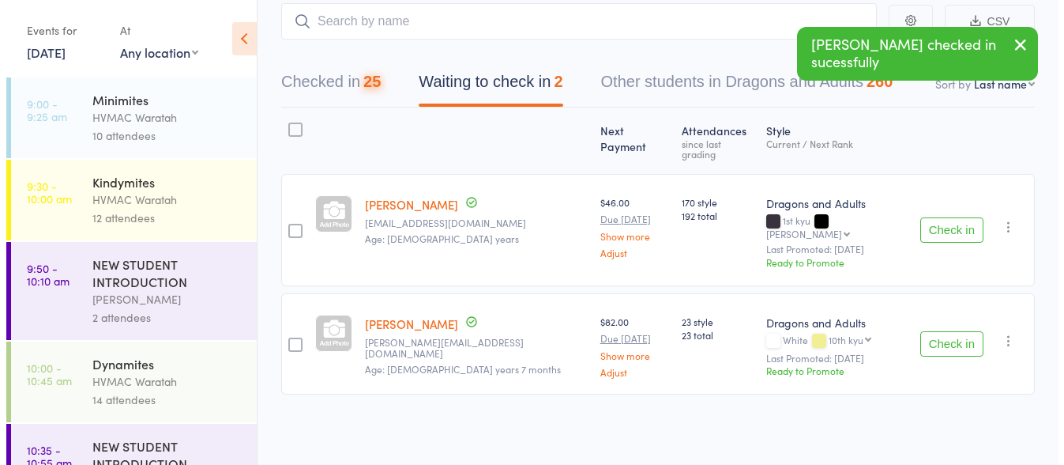
scroll to position [77, 0]
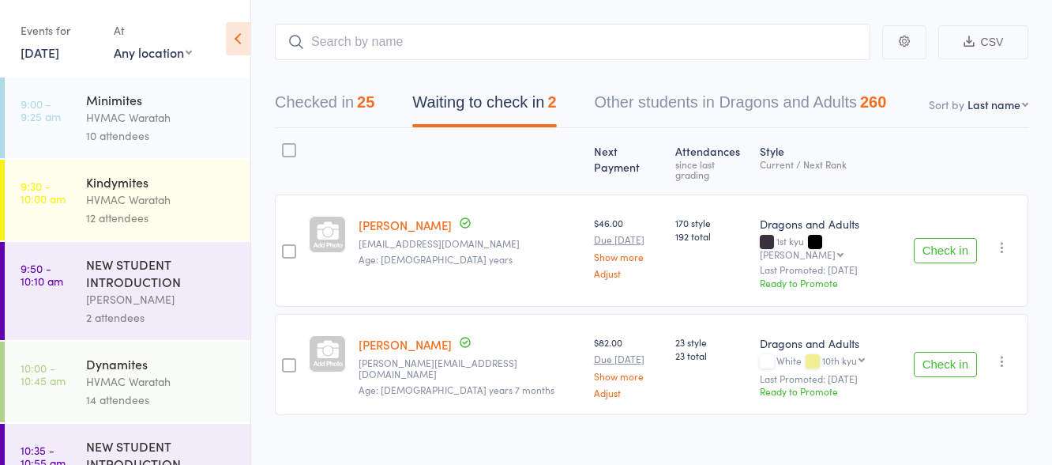
click at [1001, 239] on icon "button" at bounding box center [1003, 247] width 16 height 16
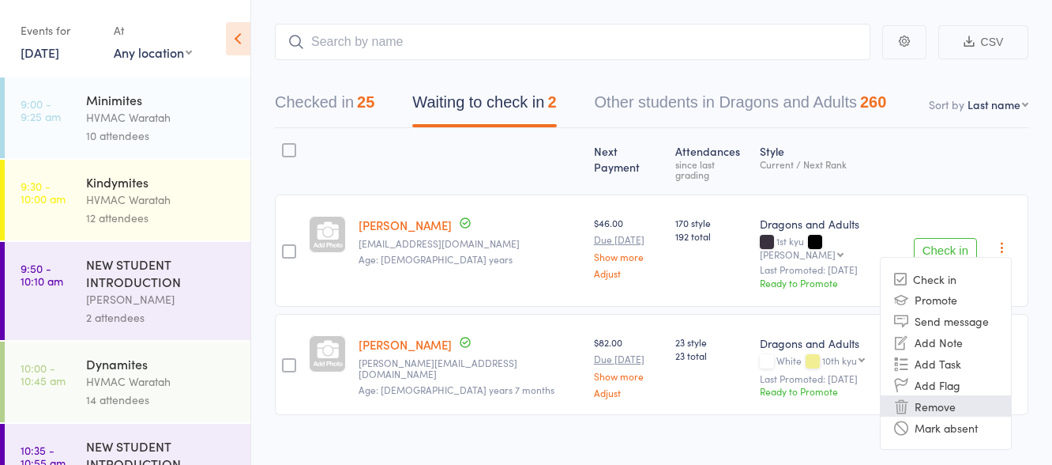
click at [932, 395] on li "Remove" at bounding box center [946, 405] width 130 height 21
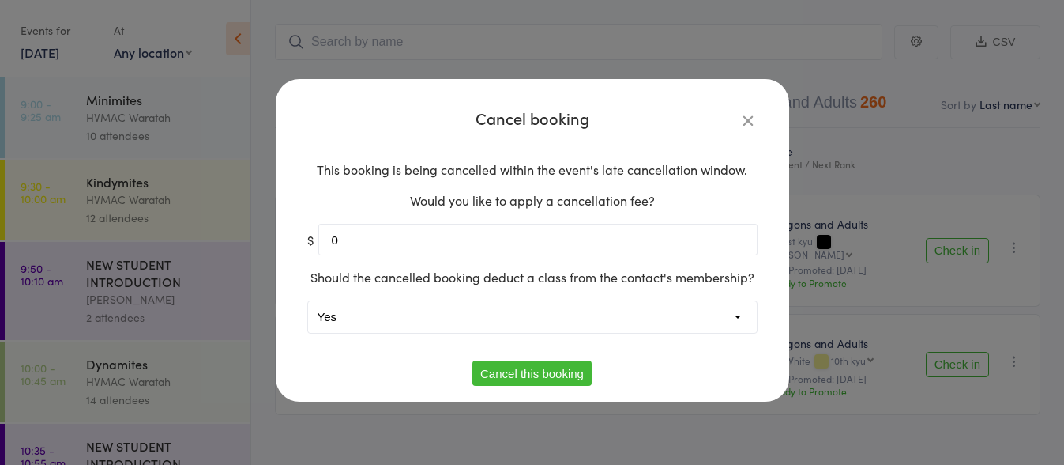
click at [333, 314] on select "Yes No" at bounding box center [532, 317] width 449 height 32
select select "1"
click at [308, 301] on select "Yes No" at bounding box center [532, 317] width 449 height 32
click at [533, 373] on button "Cancel this booking" at bounding box center [531, 372] width 119 height 25
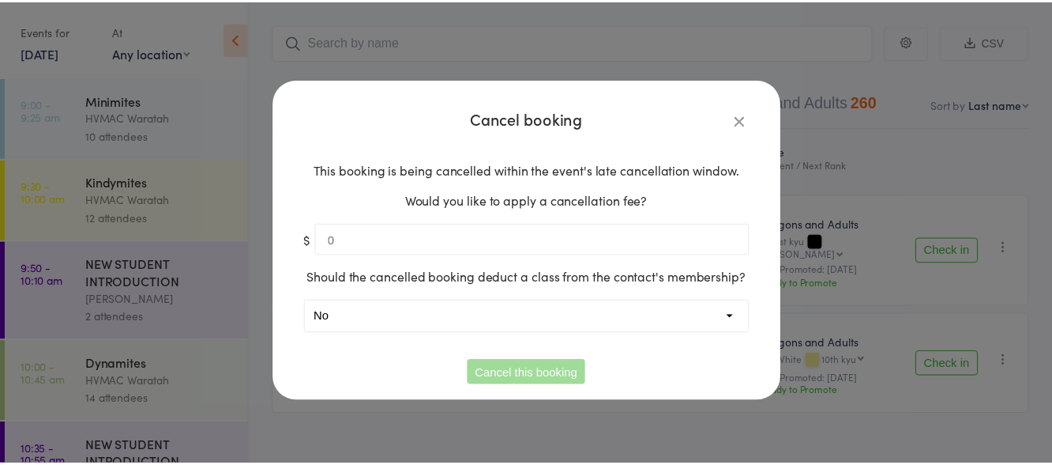
scroll to position [1, 0]
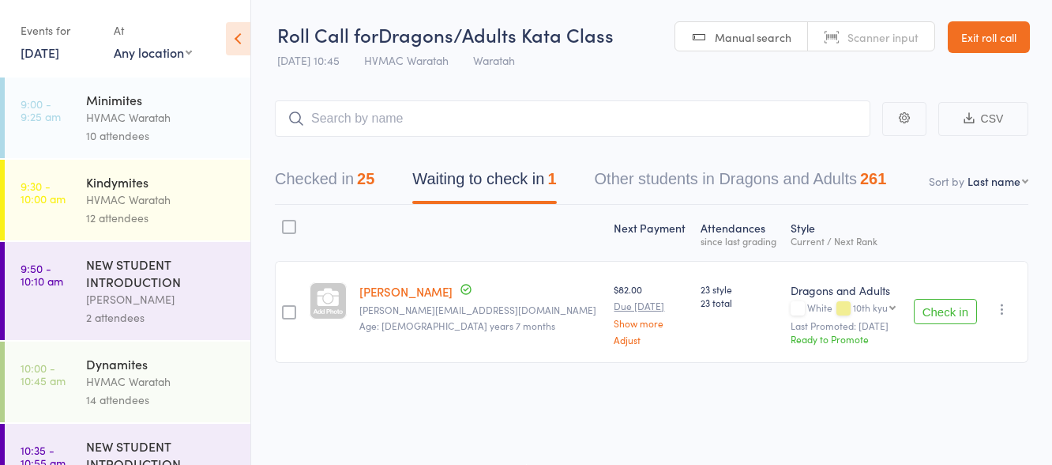
click at [1003, 307] on icon "button" at bounding box center [1003, 309] width 16 height 16
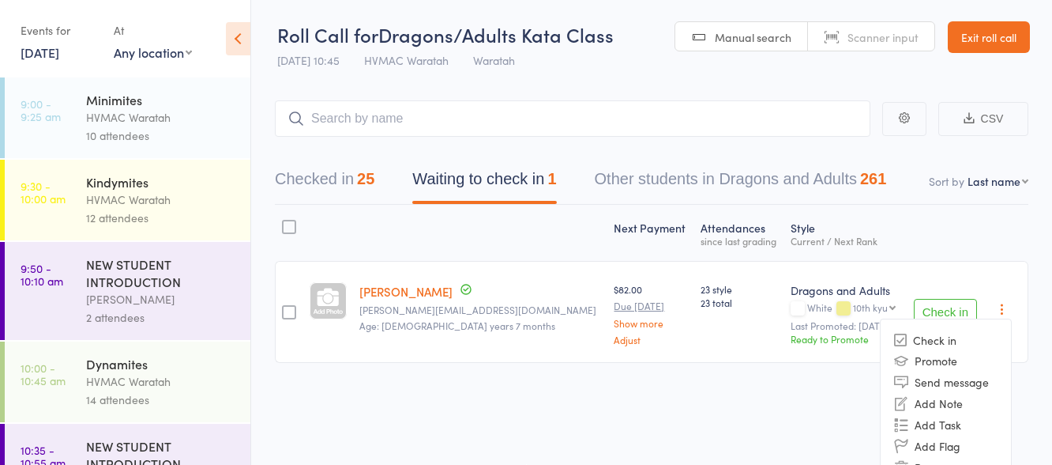
scroll to position [47, 0]
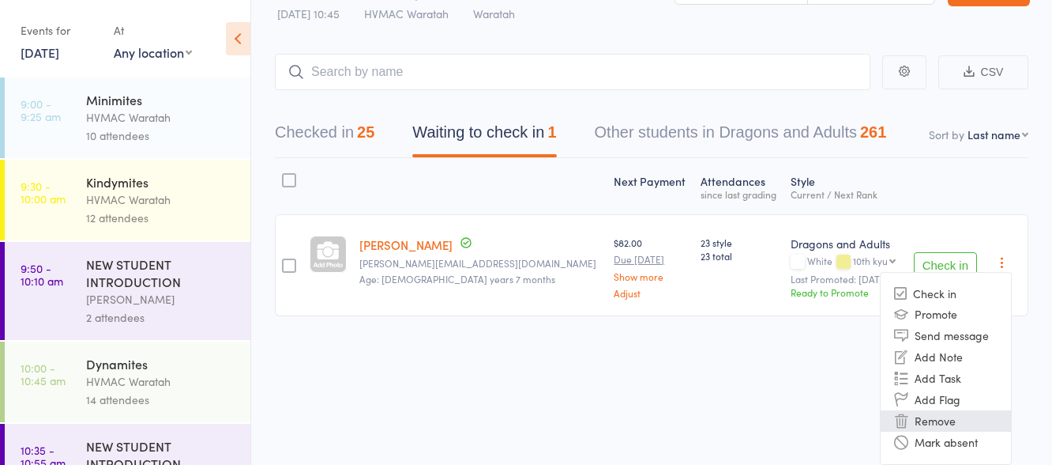
click at [934, 416] on li "Remove" at bounding box center [946, 420] width 130 height 21
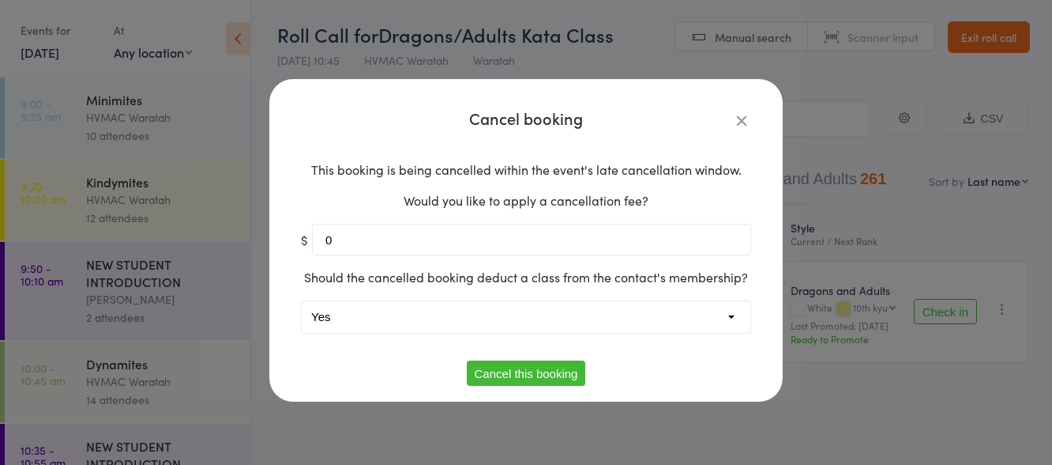
scroll to position [1, 0]
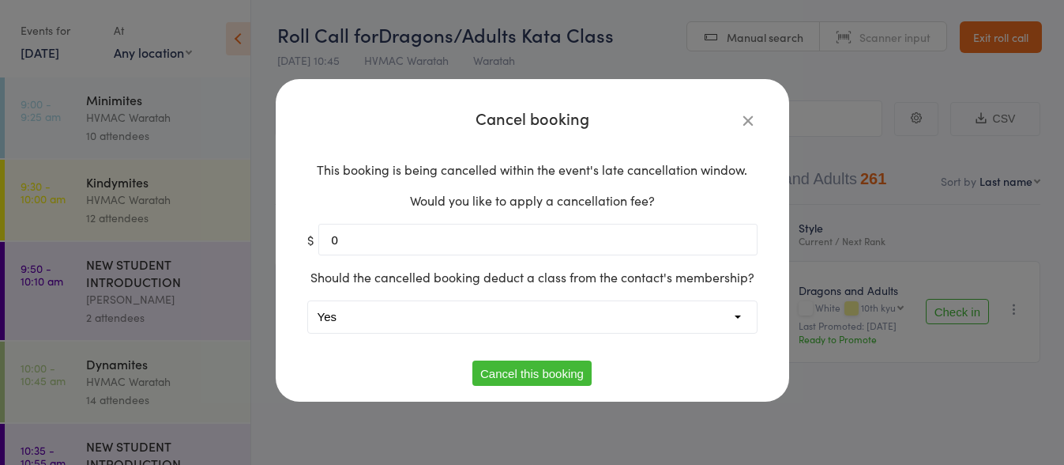
drag, startPoint x: 394, startPoint y: 317, endPoint x: 391, endPoint y: 330, distance: 13.8
click at [394, 319] on select "Yes No" at bounding box center [532, 317] width 449 height 32
select select "1"
click at [308, 301] on select "Yes No" at bounding box center [532, 317] width 449 height 32
click at [535, 374] on button "Cancel this booking" at bounding box center [531, 372] width 119 height 25
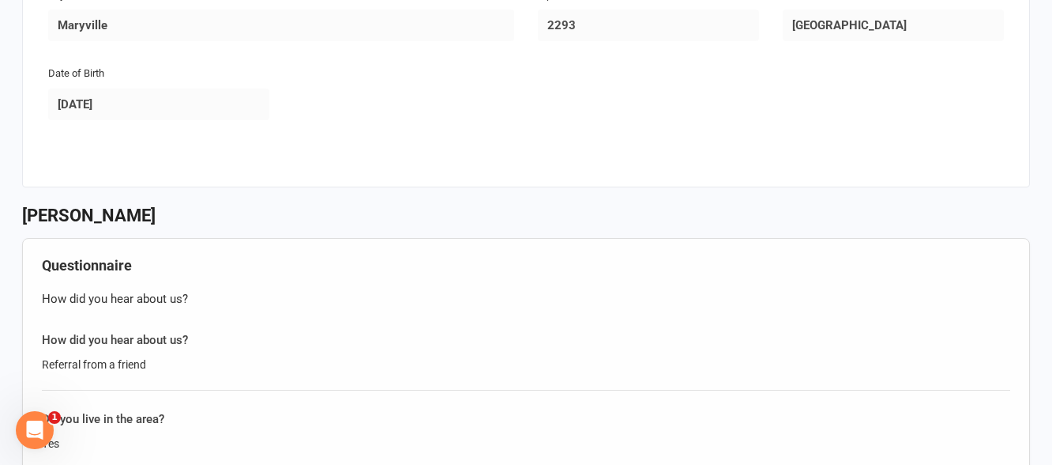
scroll to position [1659, 0]
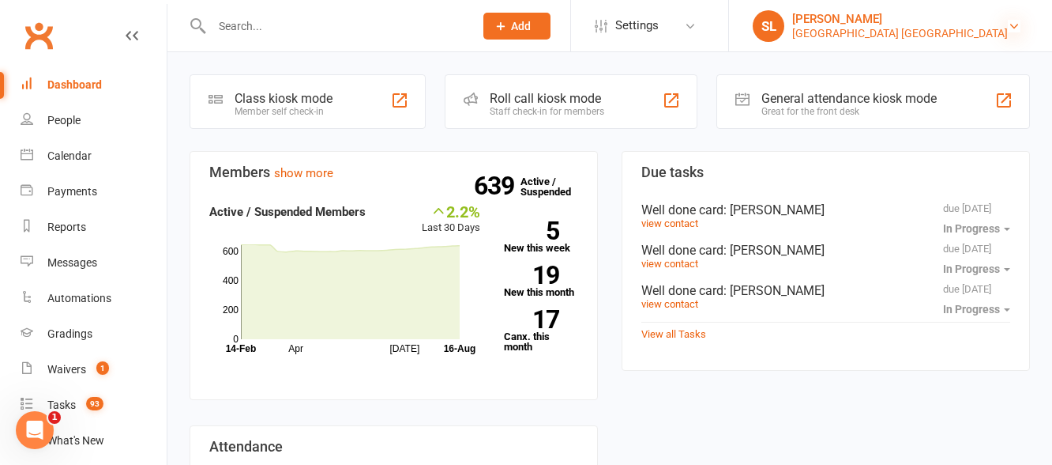
click at [1010, 28] on icon at bounding box center [1014, 26] width 13 height 13
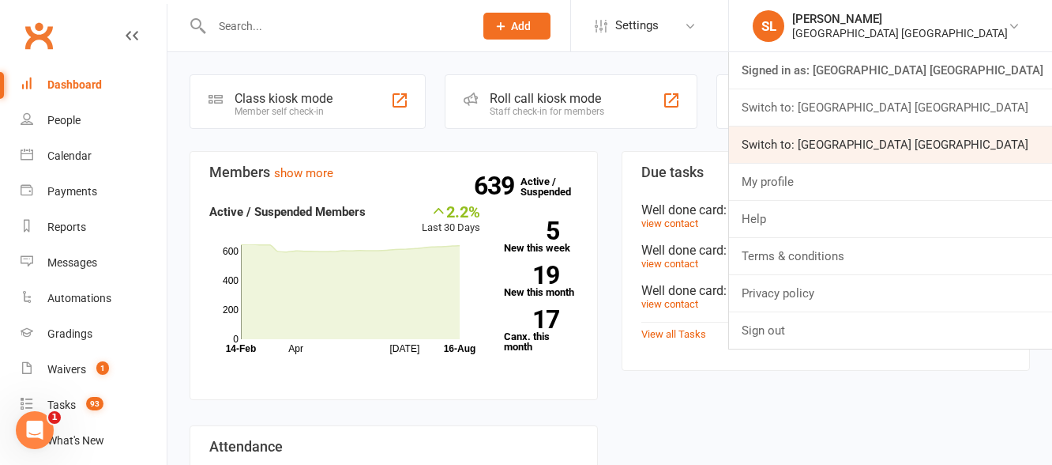
click at [974, 146] on link "Switch to: [GEOGRAPHIC_DATA] [GEOGRAPHIC_DATA]" at bounding box center [890, 144] width 323 height 36
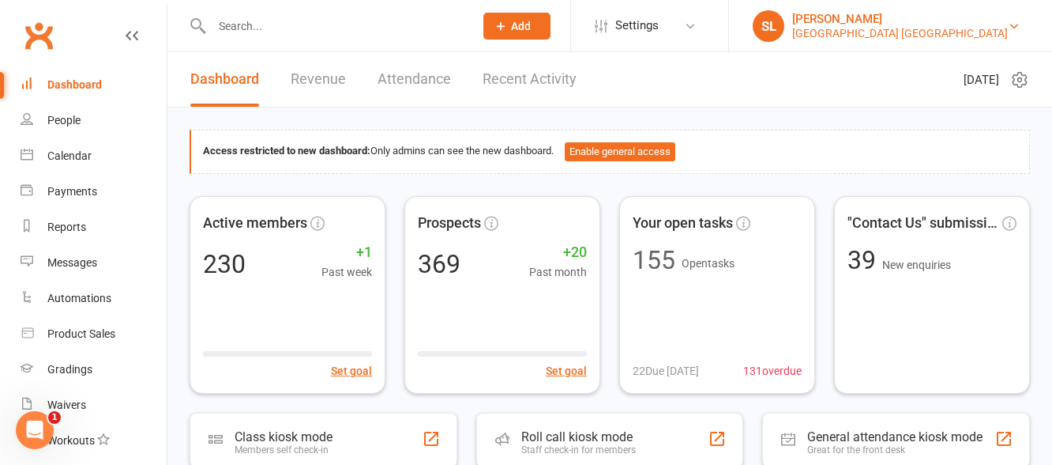
click at [947, 32] on div "[GEOGRAPHIC_DATA] [GEOGRAPHIC_DATA]" at bounding box center [900, 33] width 216 height 14
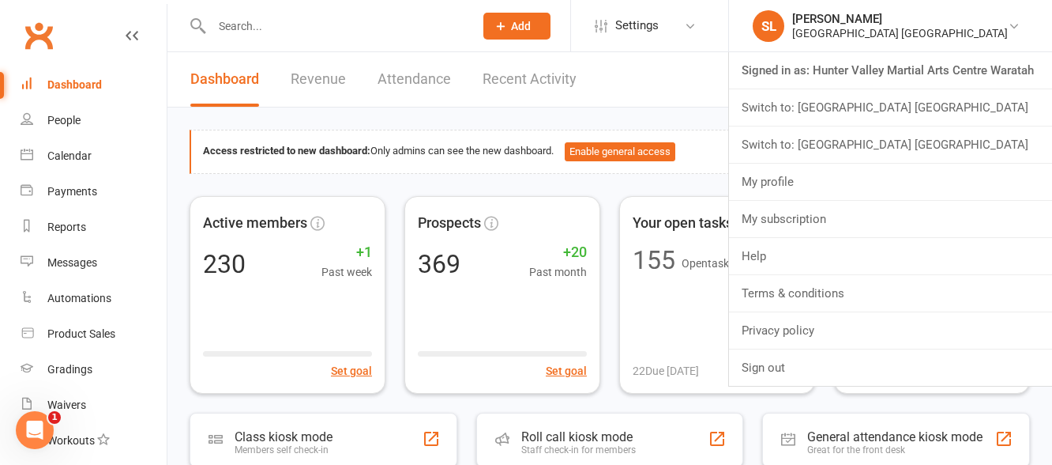
click at [300, 33] on input "text" at bounding box center [335, 26] width 256 height 22
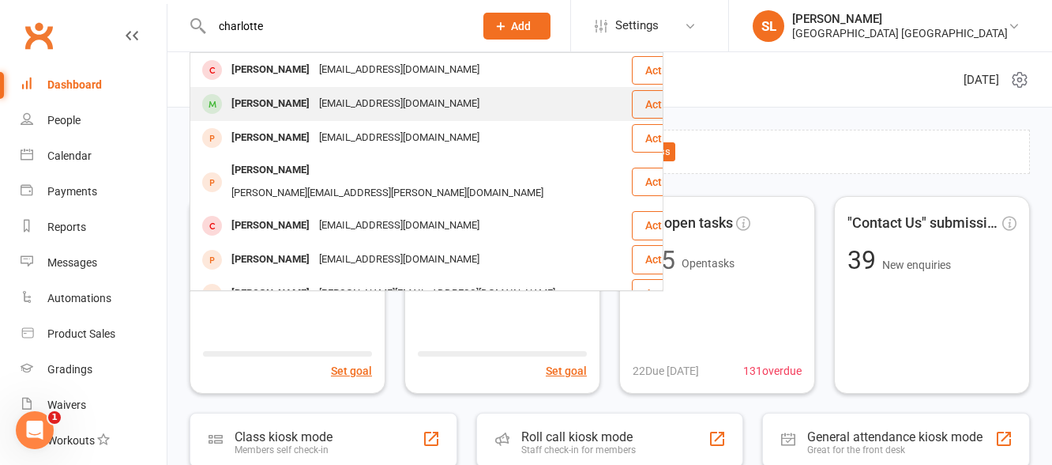
type input "charlotte"
click at [288, 103] on div "[PERSON_NAME]" at bounding box center [271, 103] width 88 height 23
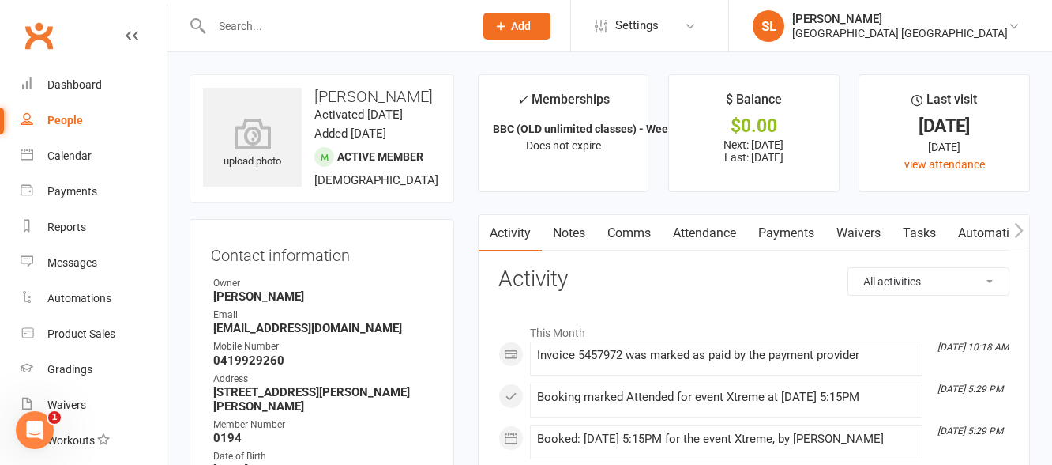
click at [714, 228] on link "Attendance" at bounding box center [704, 233] width 85 height 36
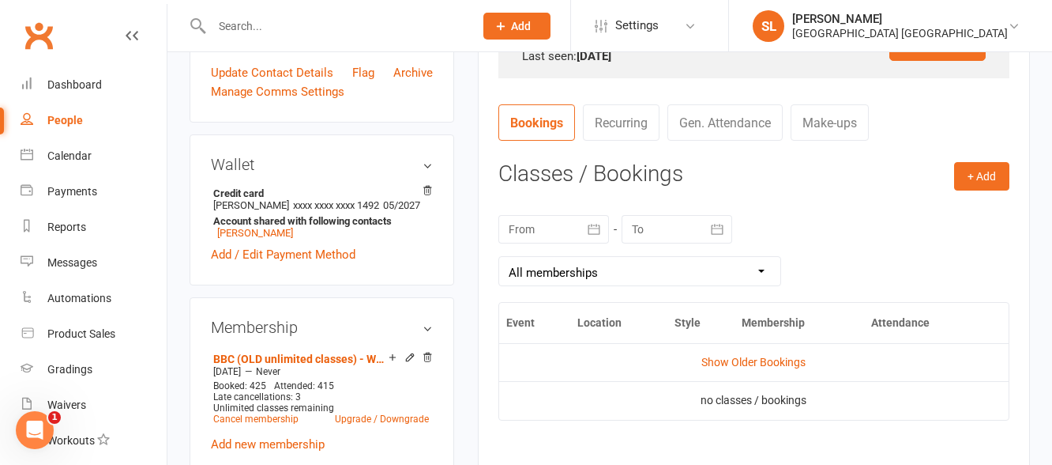
click at [589, 226] on icon "button" at bounding box center [594, 229] width 16 height 16
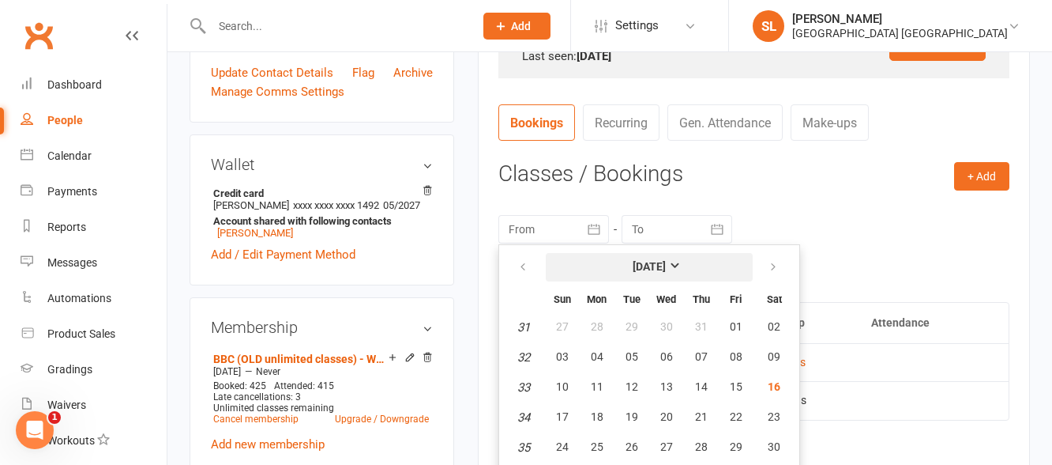
scroll to position [581, 0]
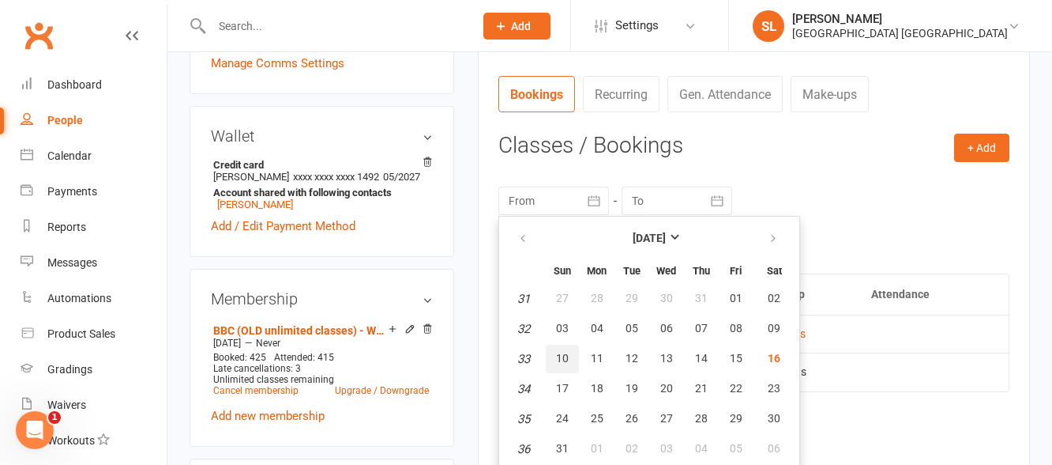
click at [563, 352] on span "10" at bounding box center [562, 358] width 13 height 13
type input "[DATE]"
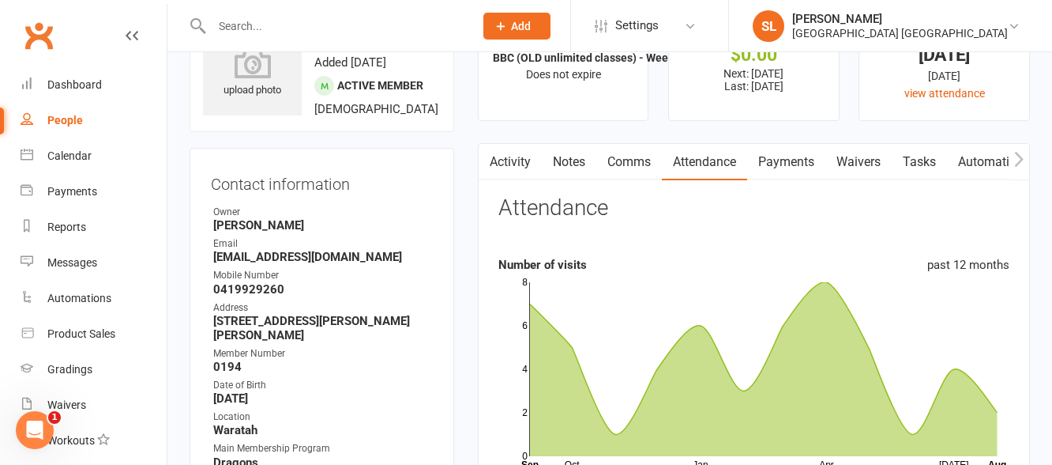
scroll to position [0, 0]
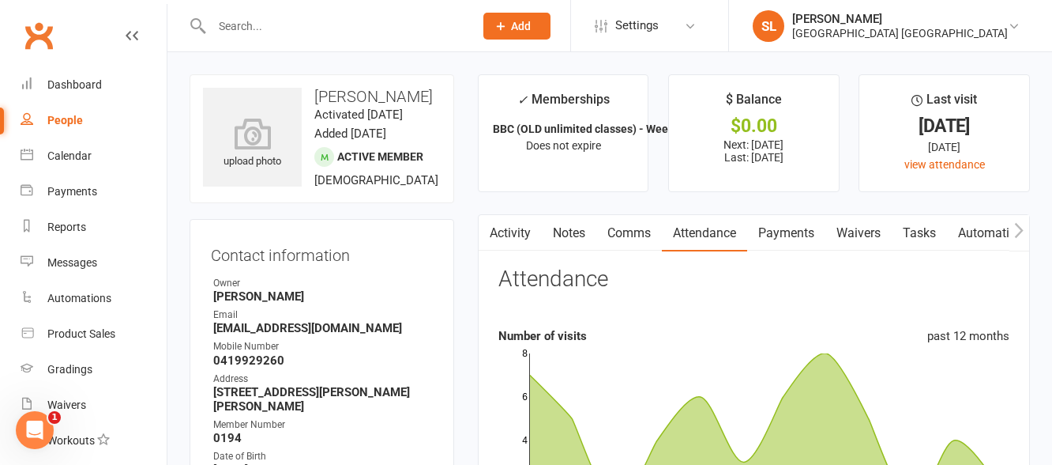
click at [335, 12] on div at bounding box center [326, 25] width 273 height 51
click at [290, 25] on input "text" at bounding box center [335, 26] width 256 height 22
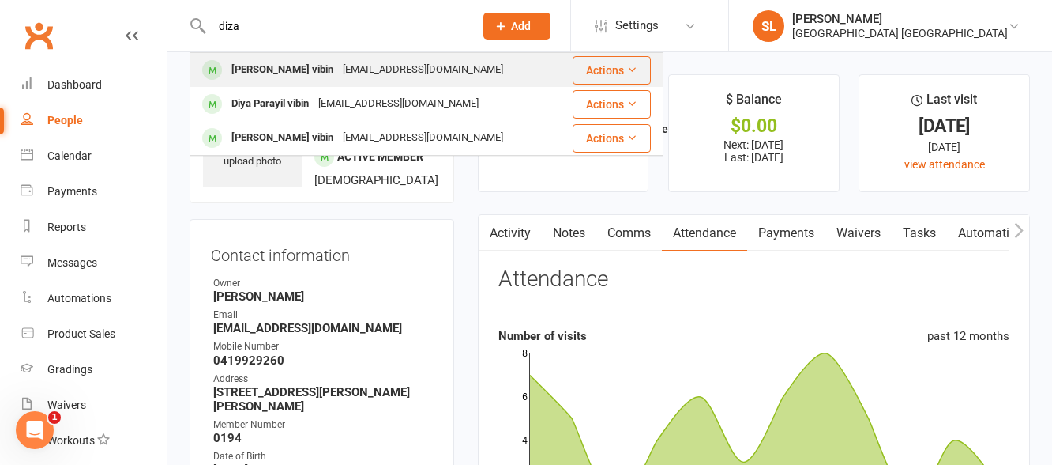
type input "diza"
click at [269, 66] on div "[PERSON_NAME] vibin" at bounding box center [282, 69] width 111 height 23
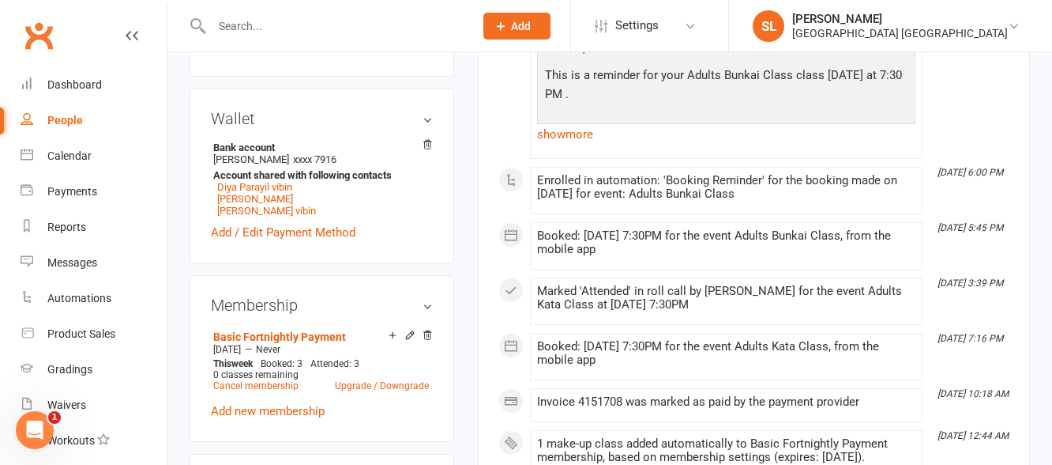
scroll to position [711, 0]
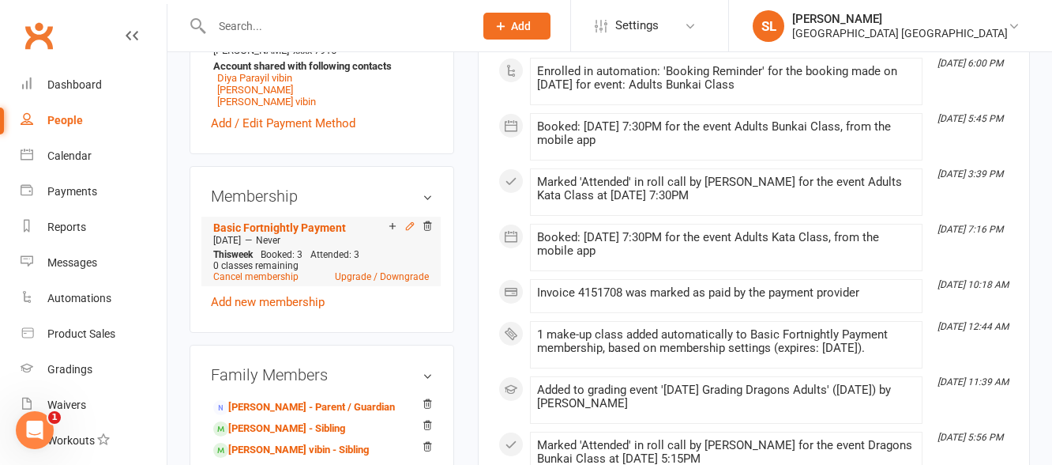
click at [411, 229] on icon at bounding box center [409, 225] width 7 height 7
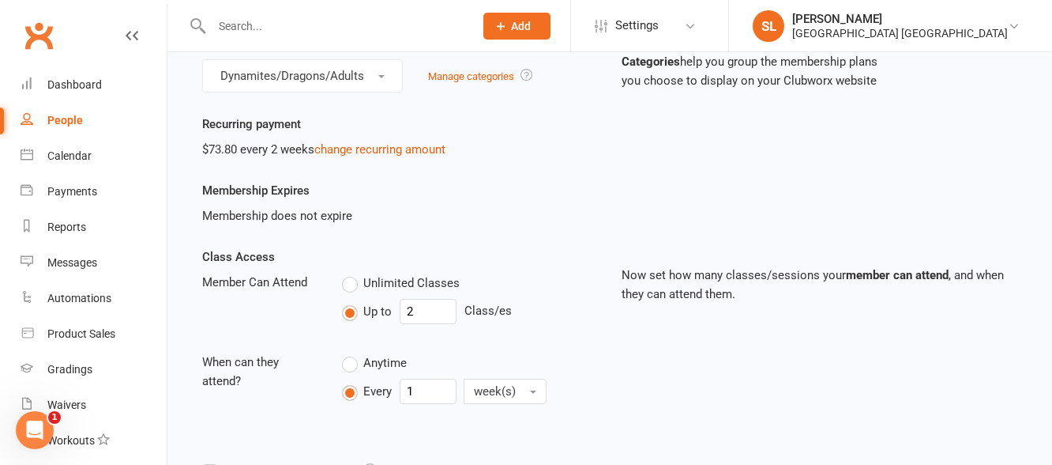
scroll to position [158, 0]
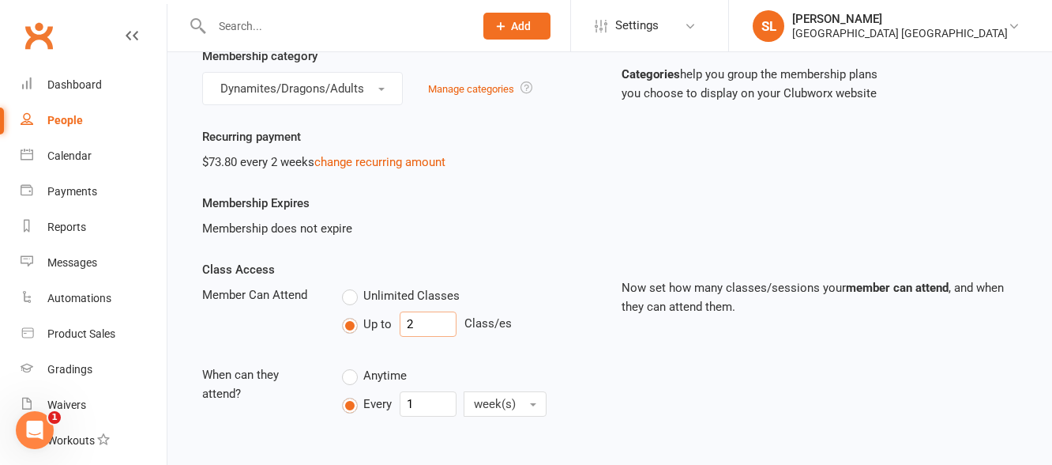
click at [422, 324] on input "2" at bounding box center [428, 323] width 57 height 25
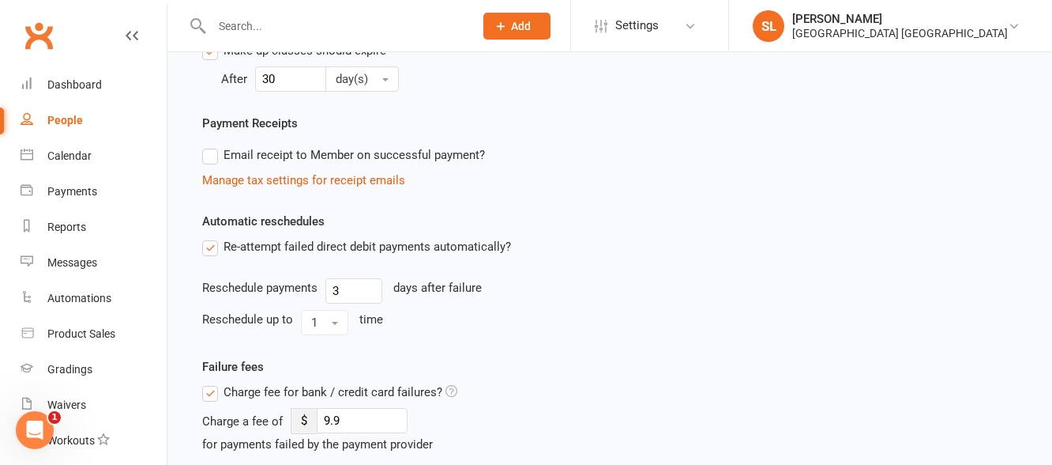
scroll to position [1494, 0]
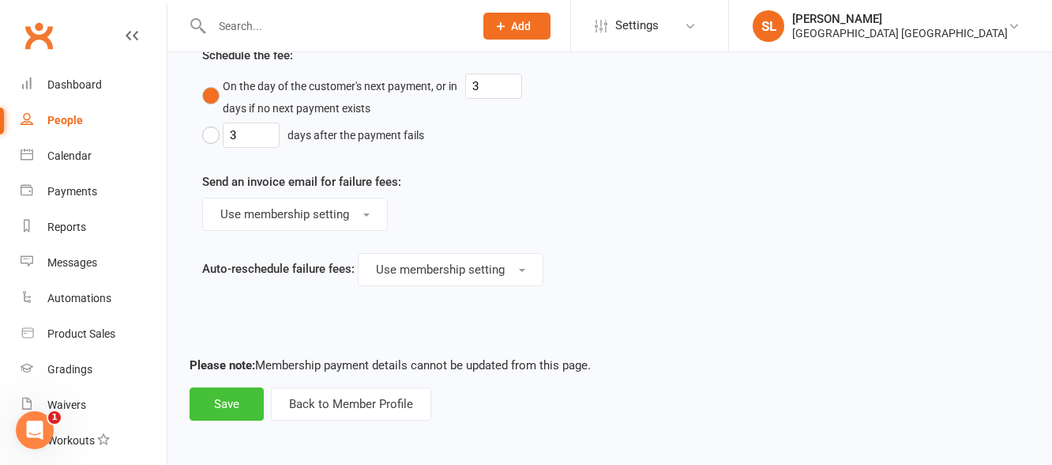
type input "3"
click at [220, 401] on button "Save" at bounding box center [227, 403] width 74 height 33
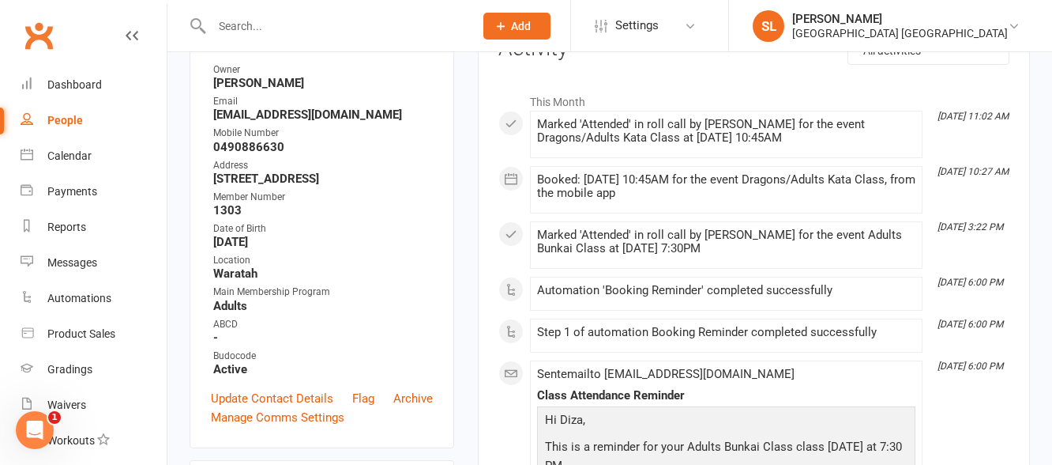
scroll to position [237, 0]
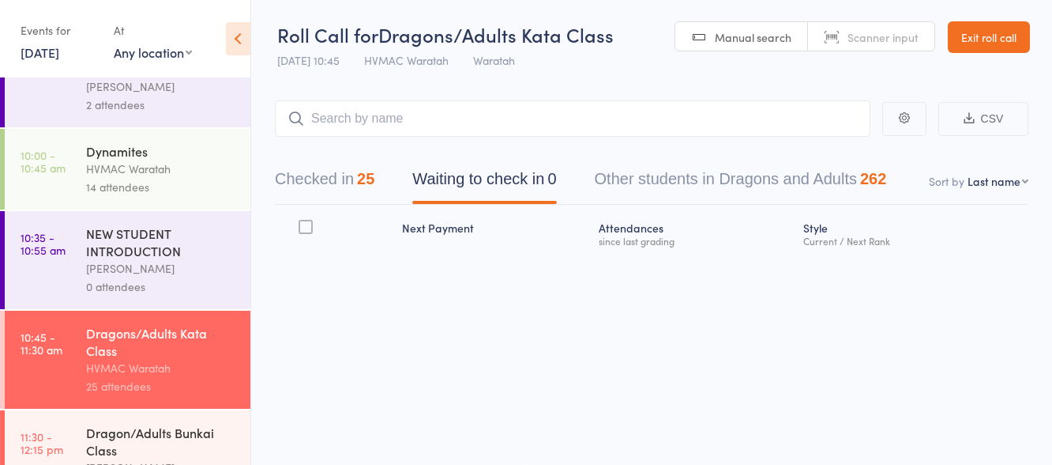
scroll to position [258, 0]
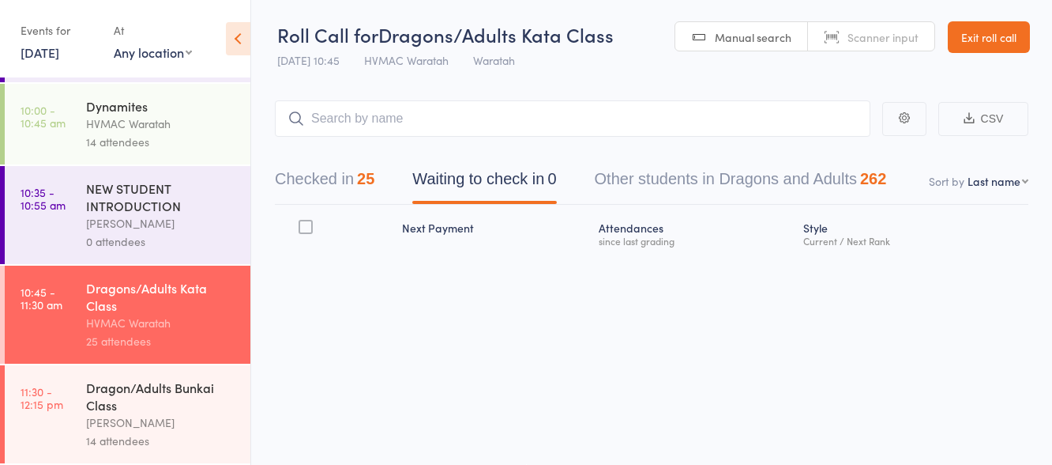
click at [197, 411] on div "Dragon/Adults Bunkai Class" at bounding box center [161, 395] width 151 height 35
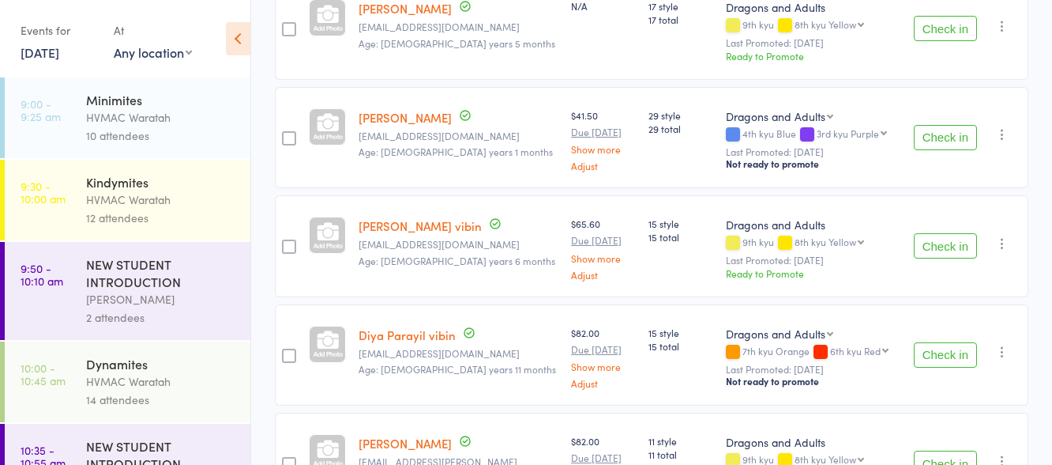
scroll to position [791, 0]
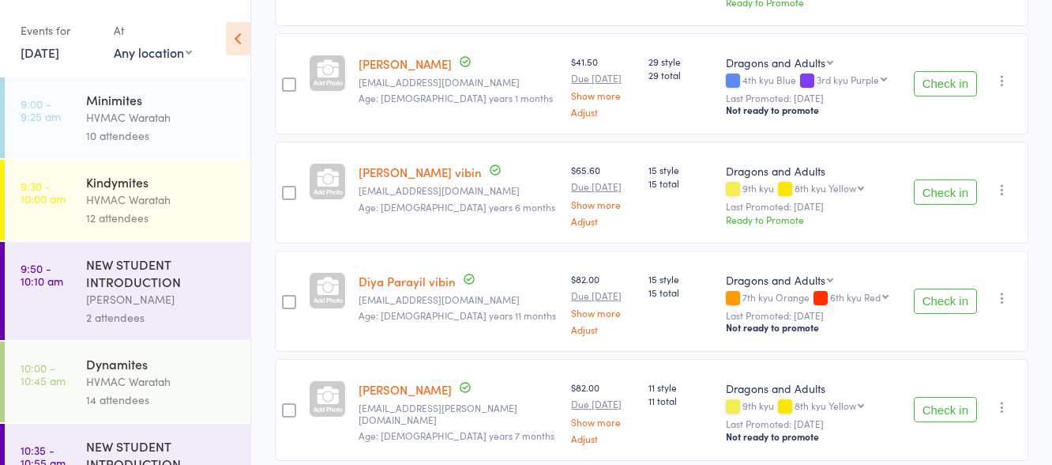
click at [953, 179] on button "Check in" at bounding box center [945, 191] width 63 height 25
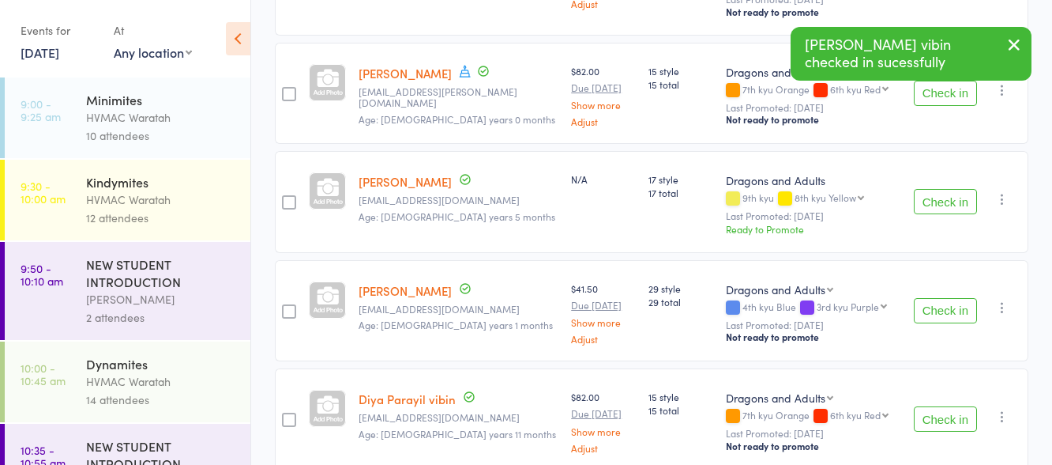
scroll to position [554, 0]
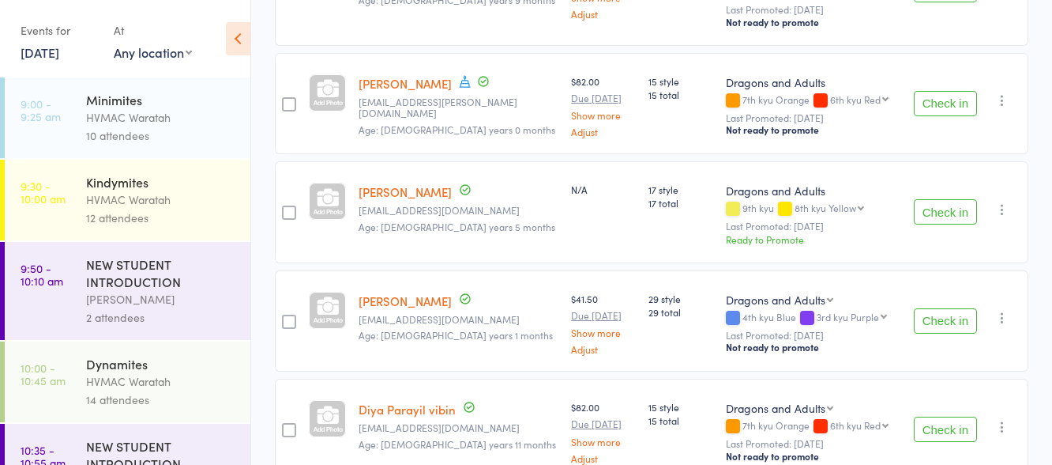
click at [937, 199] on button "Check in" at bounding box center [945, 211] width 63 height 25
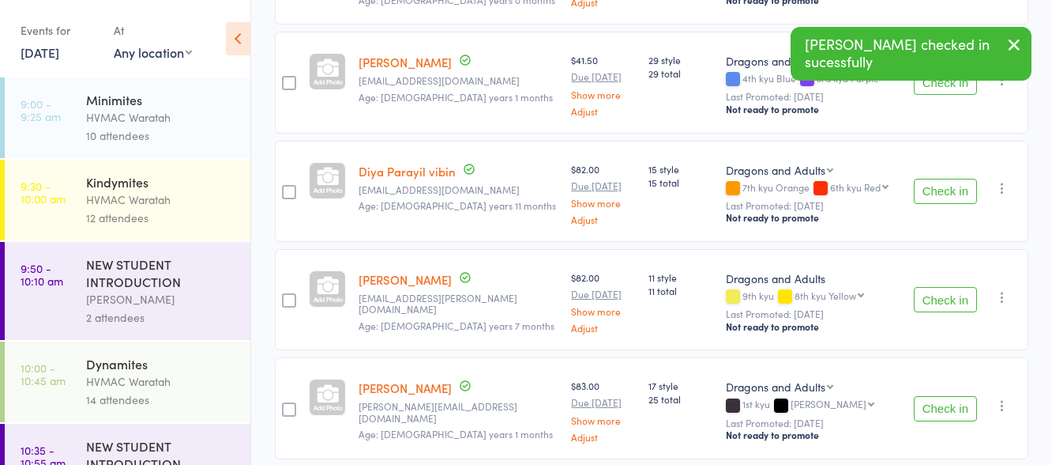
scroll to position [712, 0]
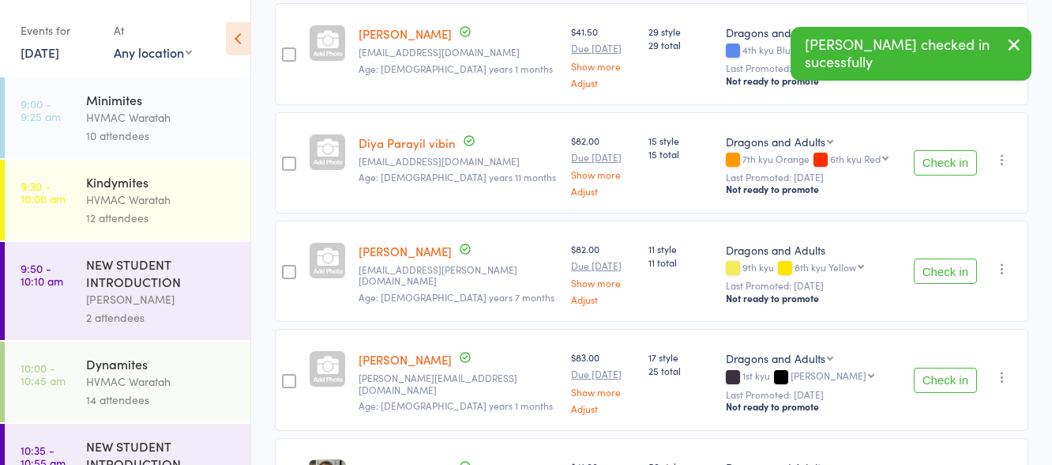
click at [938, 258] on button "Check in" at bounding box center [945, 270] width 63 height 25
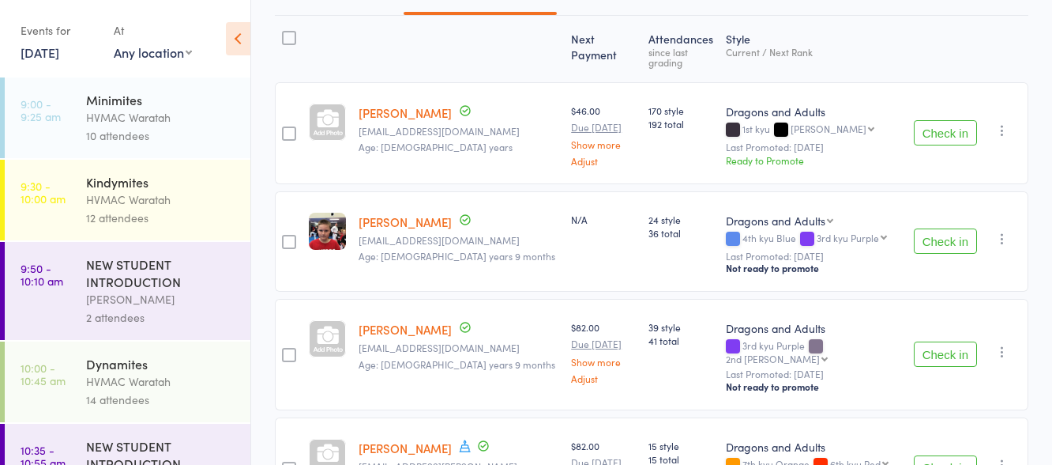
scroll to position [0, 0]
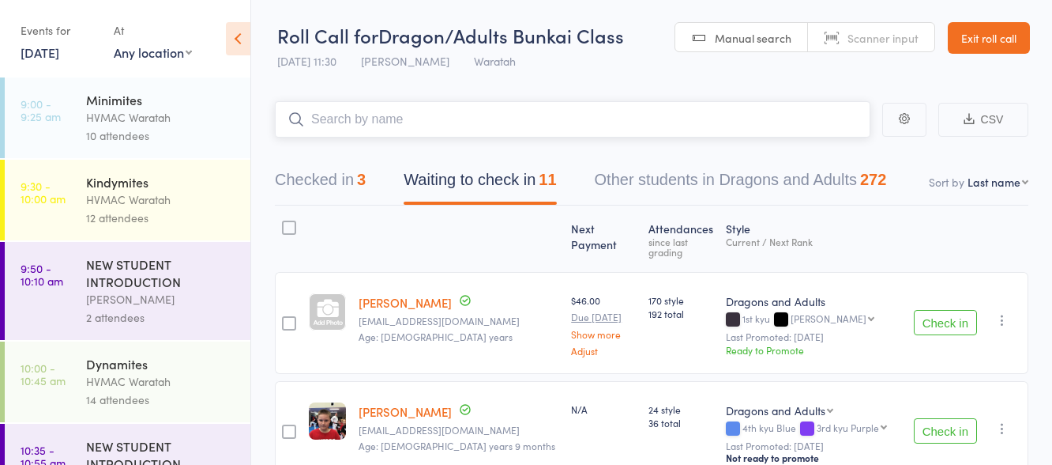
click at [380, 115] on input "search" at bounding box center [573, 119] width 596 height 36
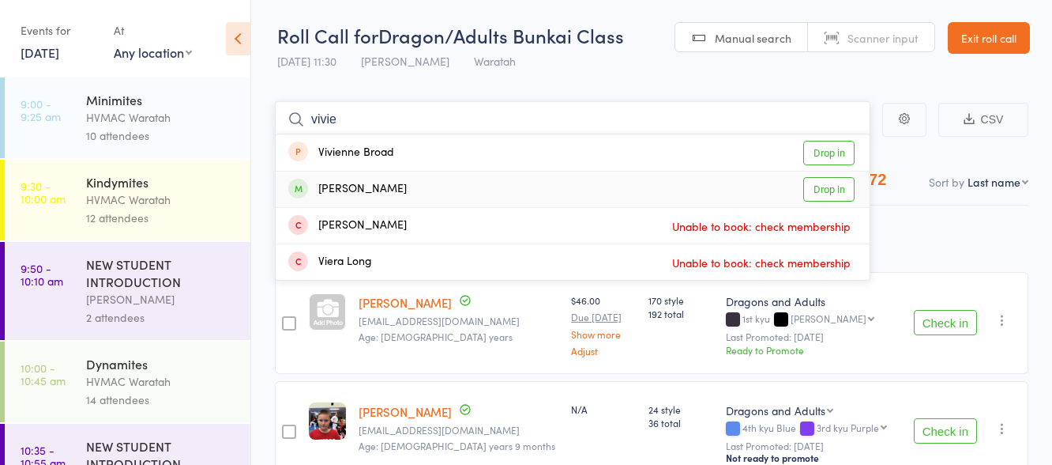
type input "vivie"
click at [815, 185] on link "Drop in" at bounding box center [828, 189] width 51 height 24
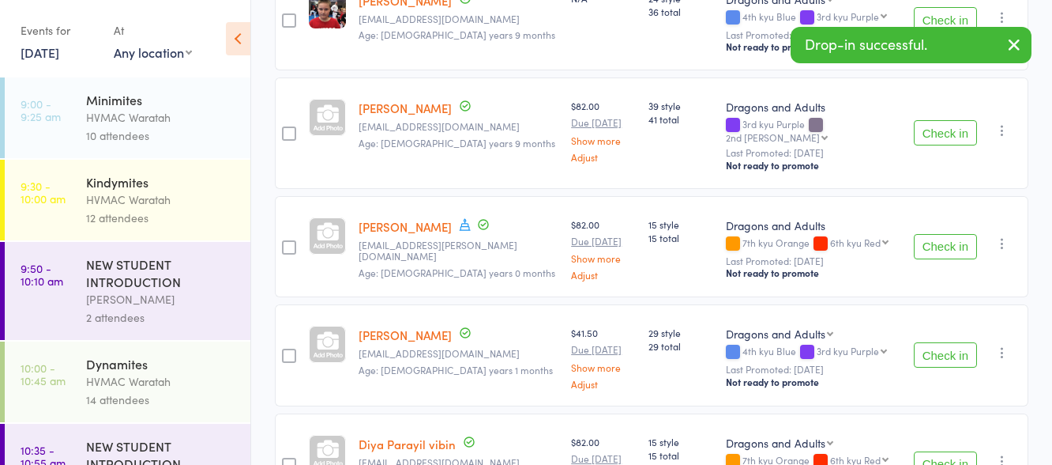
scroll to position [474, 0]
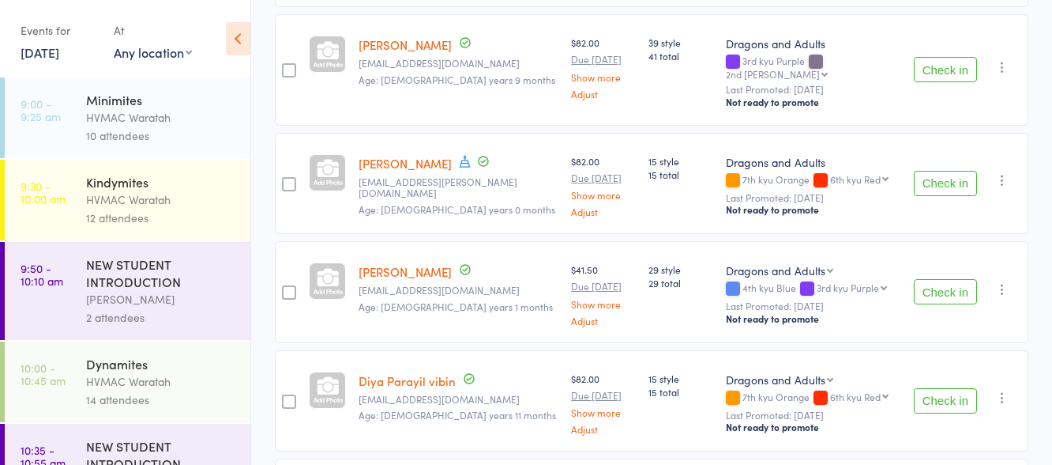
click at [947, 171] on button "Check in" at bounding box center [945, 183] width 63 height 25
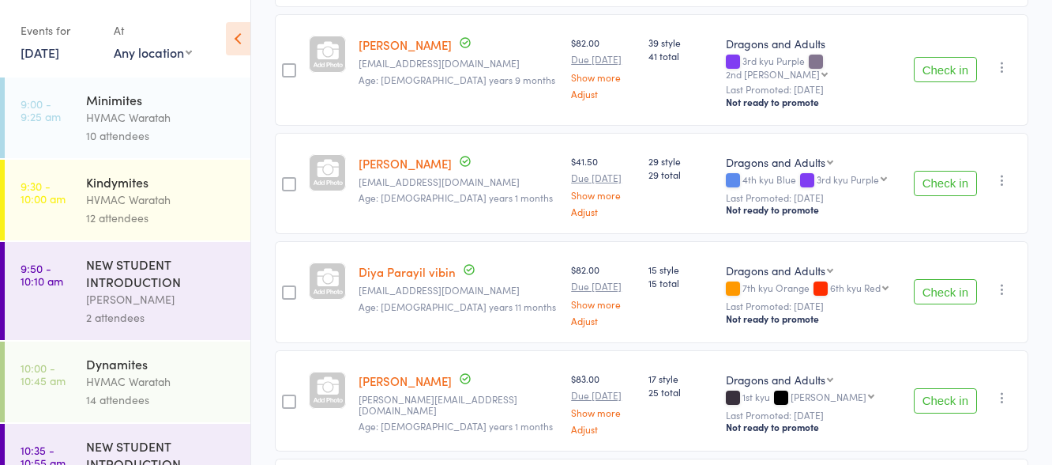
click at [947, 279] on button "Check in" at bounding box center [945, 291] width 63 height 25
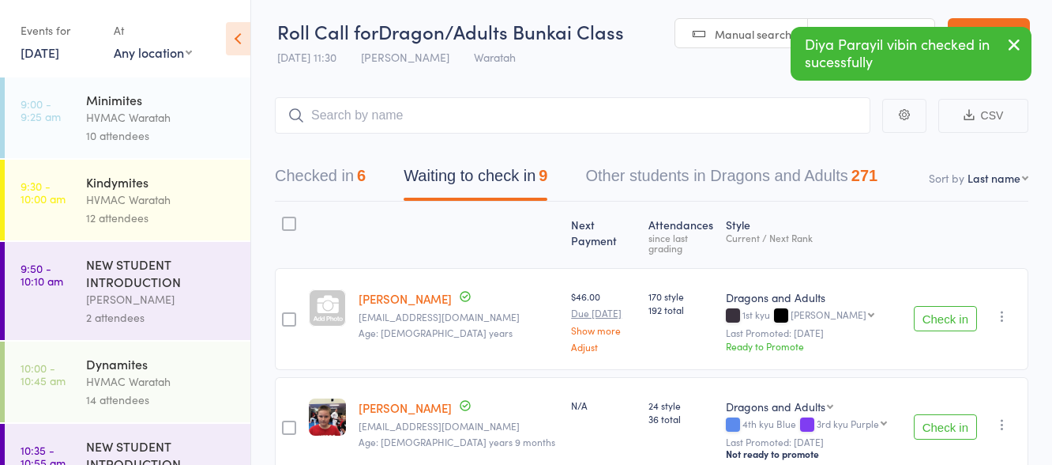
scroll to position [0, 0]
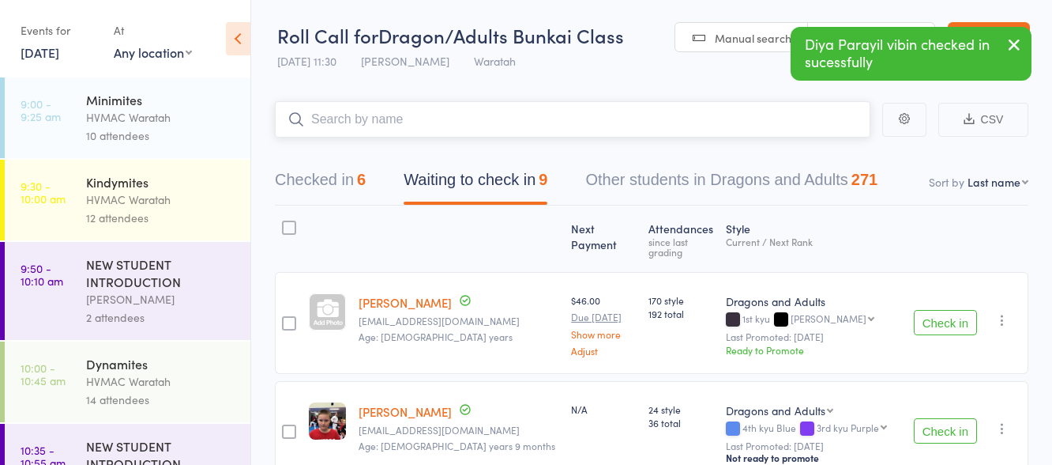
click at [423, 122] on input "search" at bounding box center [573, 119] width 596 height 36
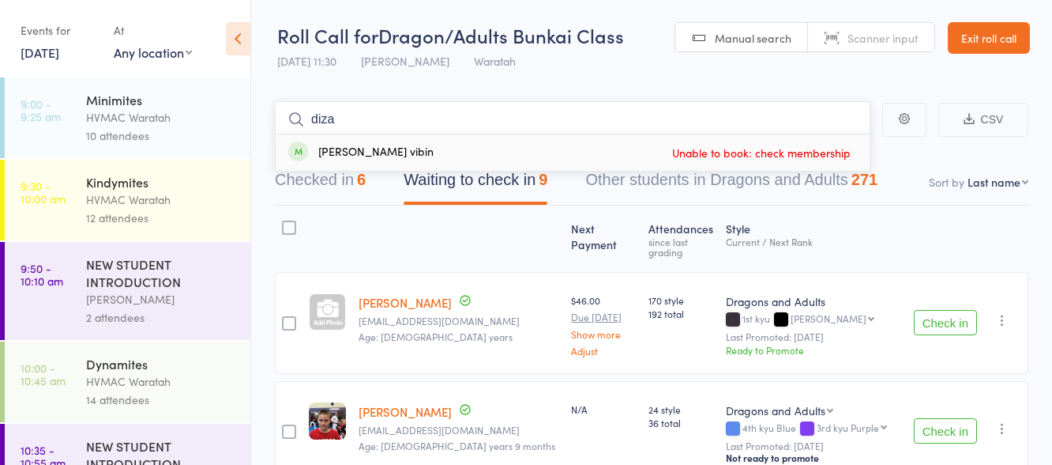
type input "diza"
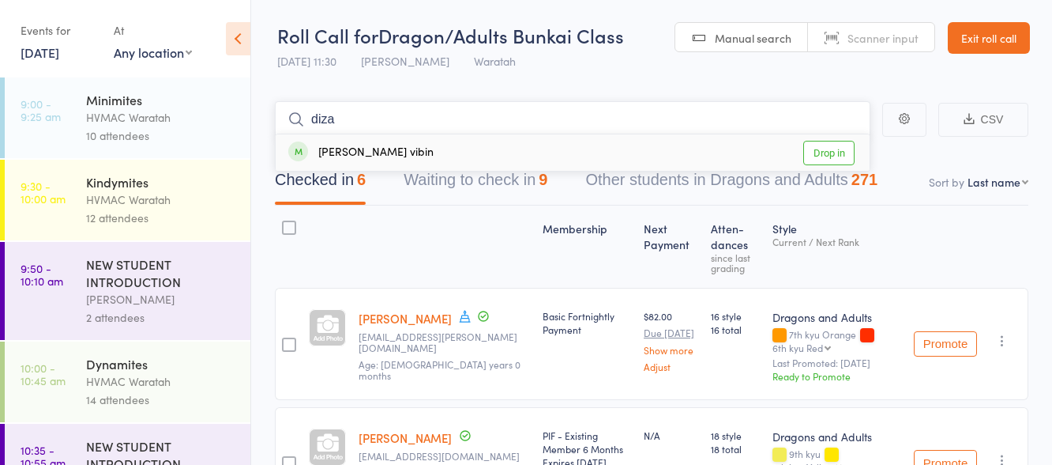
type input "diza"
click at [833, 150] on link "Drop in" at bounding box center [828, 153] width 51 height 24
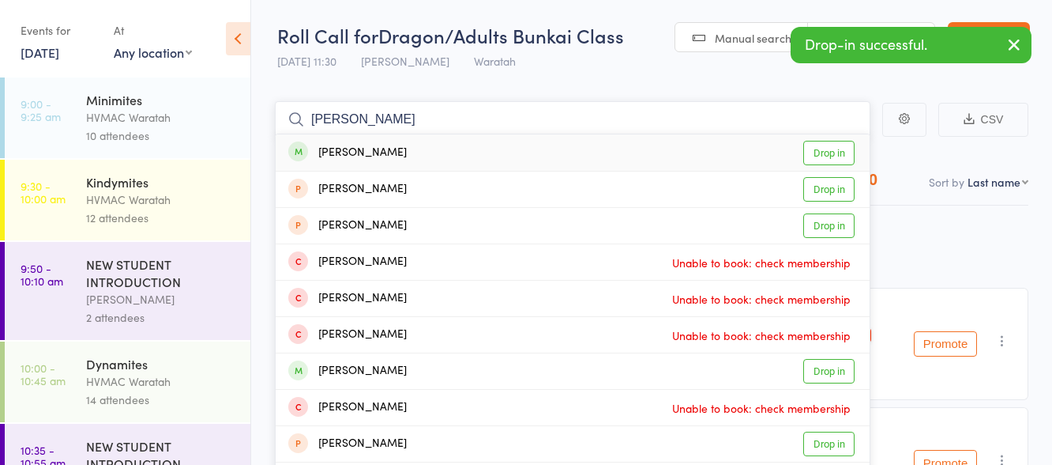
type input "[PERSON_NAME]"
drag, startPoint x: 832, startPoint y: 148, endPoint x: 825, endPoint y: 144, distance: 8.1
click at [830, 148] on link "Drop in" at bounding box center [828, 153] width 51 height 24
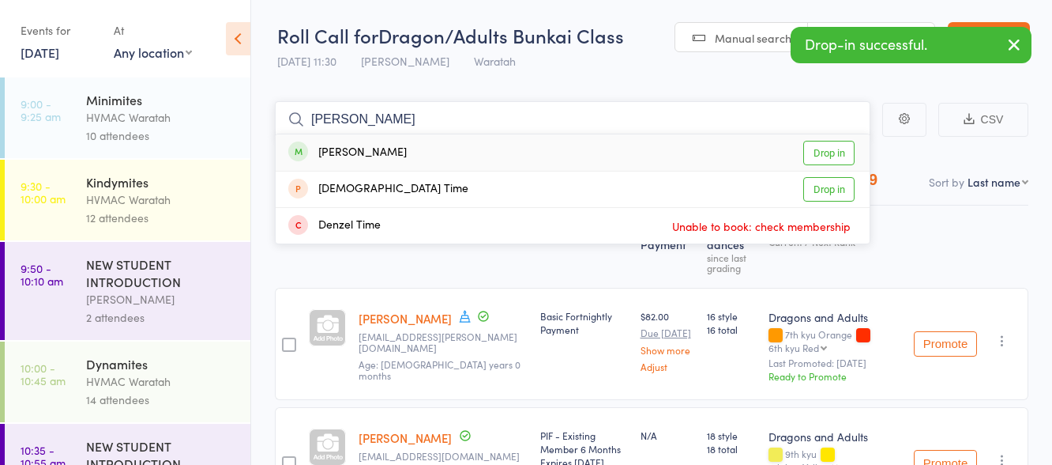
type input "[PERSON_NAME]"
click at [833, 149] on link "Drop in" at bounding box center [828, 153] width 51 height 24
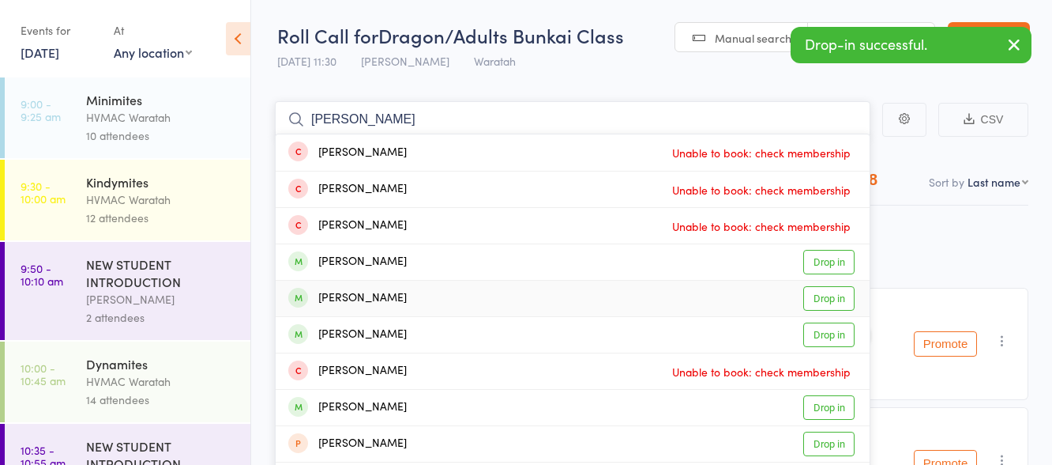
type input "[PERSON_NAME]"
click at [827, 296] on link "Drop in" at bounding box center [828, 298] width 51 height 24
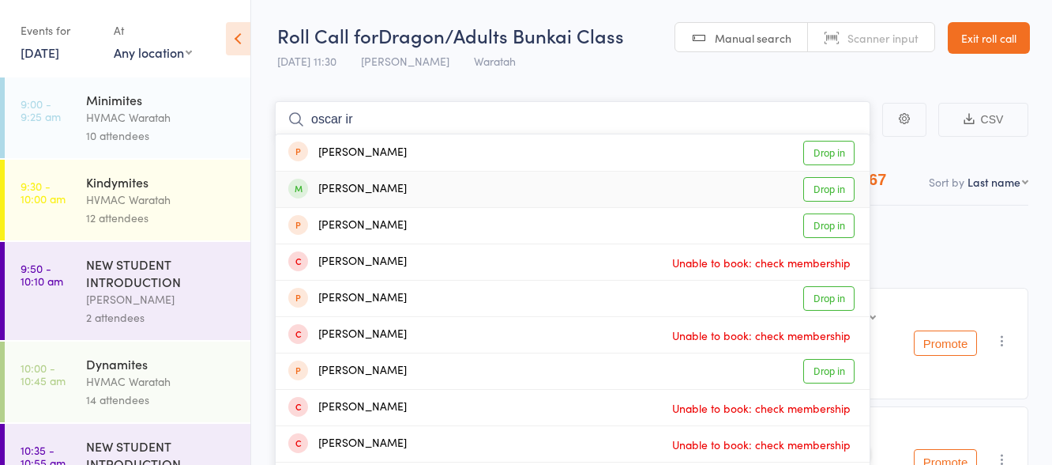
type input "oscar ir"
click at [823, 188] on link "Drop in" at bounding box center [828, 189] width 51 height 24
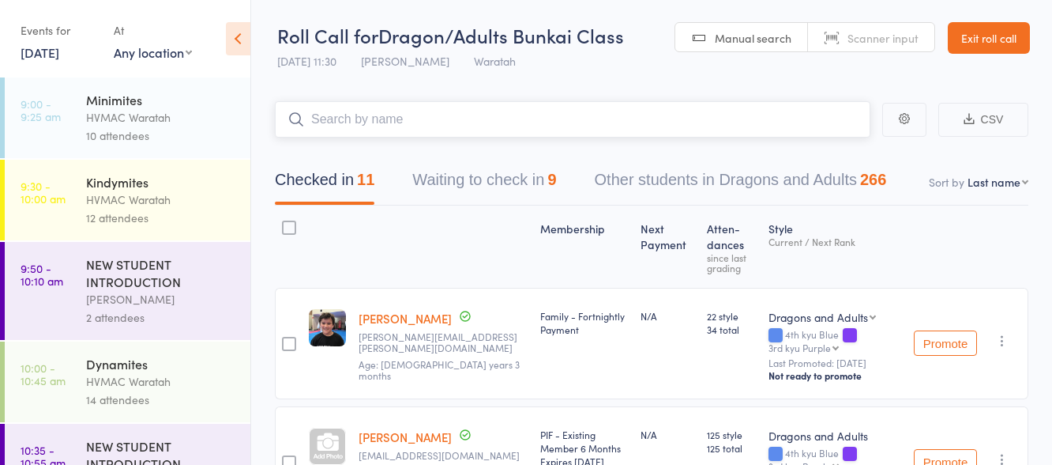
click at [505, 178] on button "Waiting to check in 9" at bounding box center [484, 184] width 144 height 42
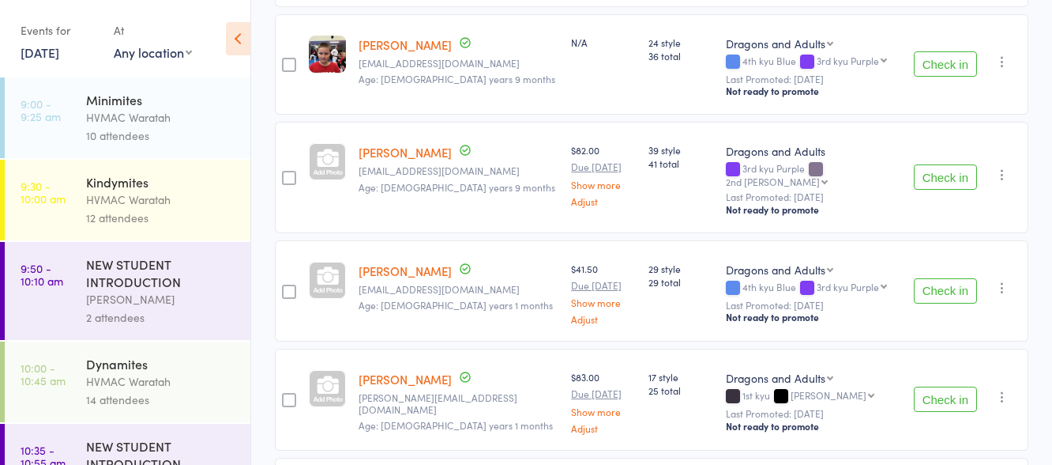
scroll to position [632, 0]
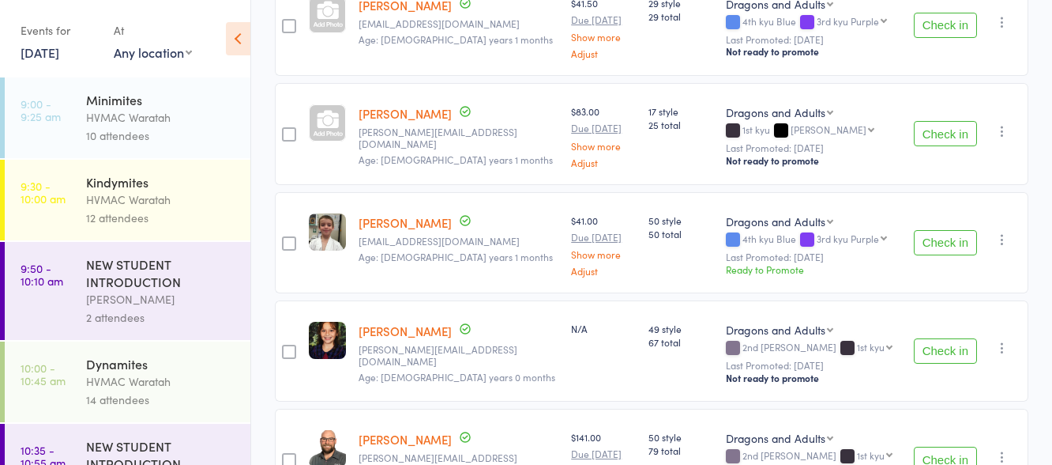
click at [945, 230] on button "Check in" at bounding box center [945, 242] width 63 height 25
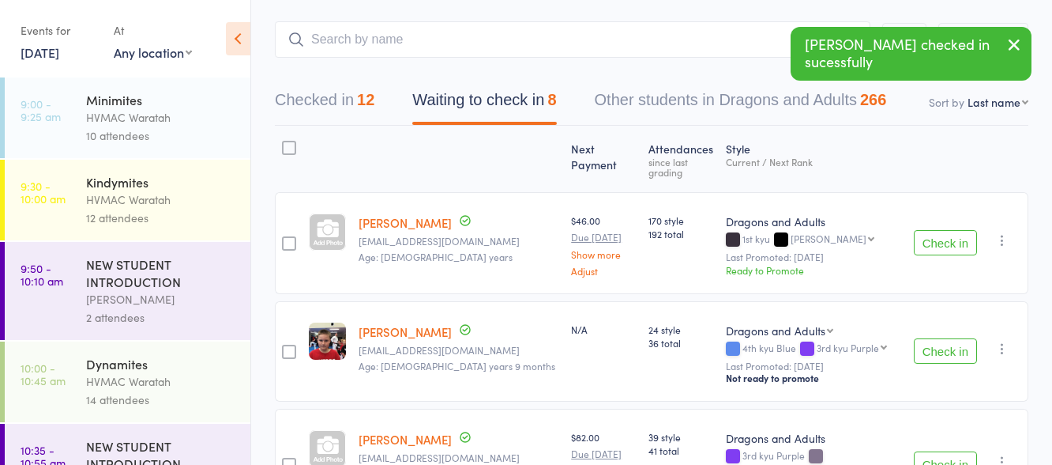
scroll to position [79, 0]
click at [943, 339] on button "Check in" at bounding box center [945, 351] width 63 height 25
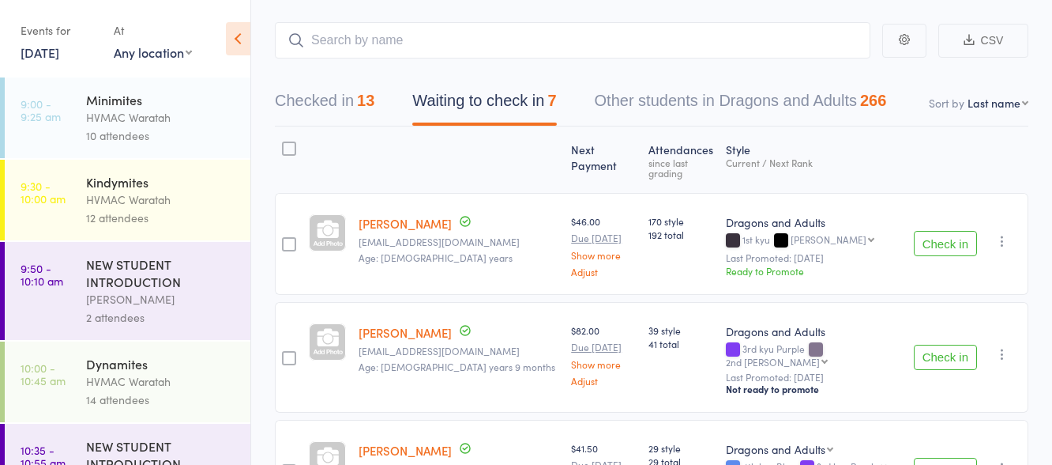
click at [938, 344] on button "Check in" at bounding box center [945, 356] width 63 height 25
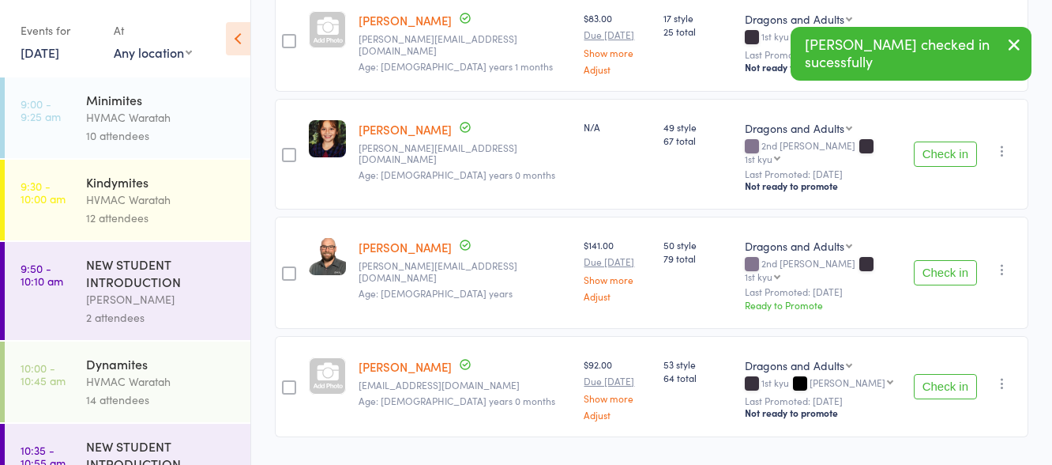
scroll to position [513, 0]
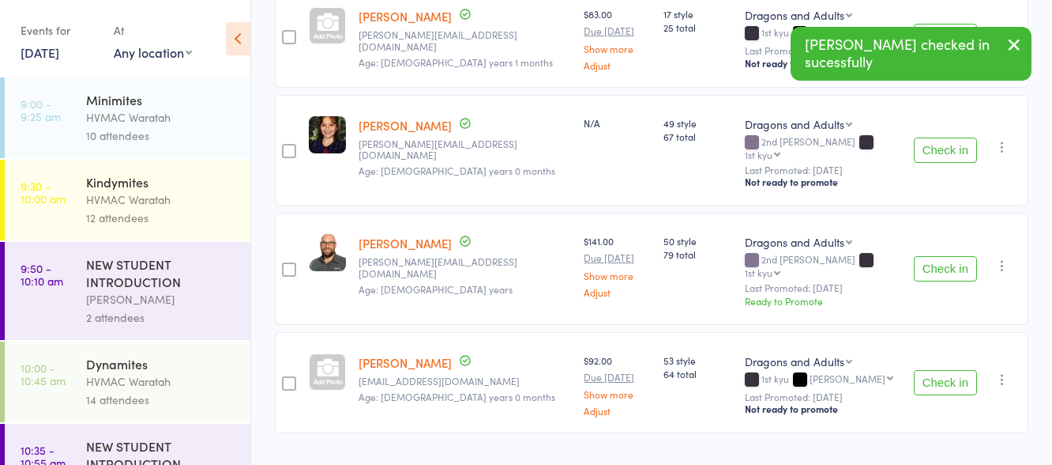
click at [942, 256] on button "Check in" at bounding box center [945, 268] width 63 height 25
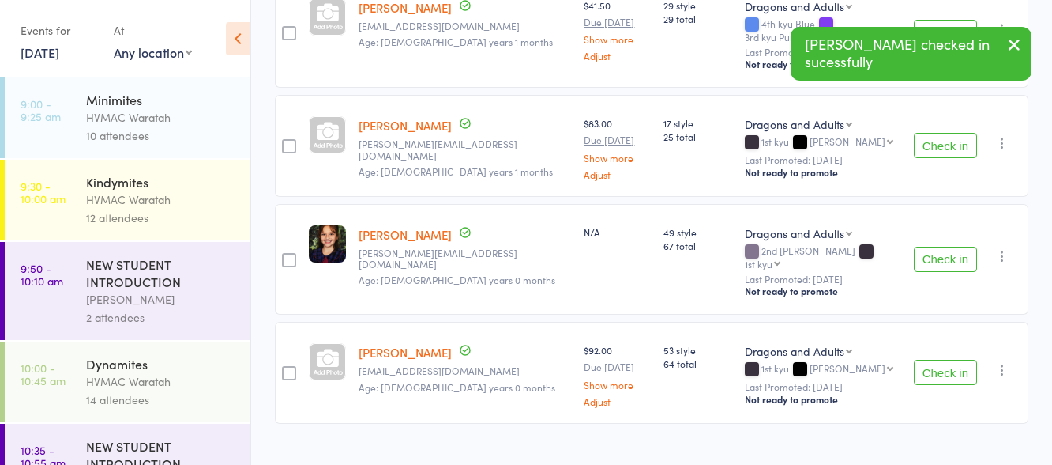
click at [939, 246] on button "Check in" at bounding box center [945, 258] width 63 height 25
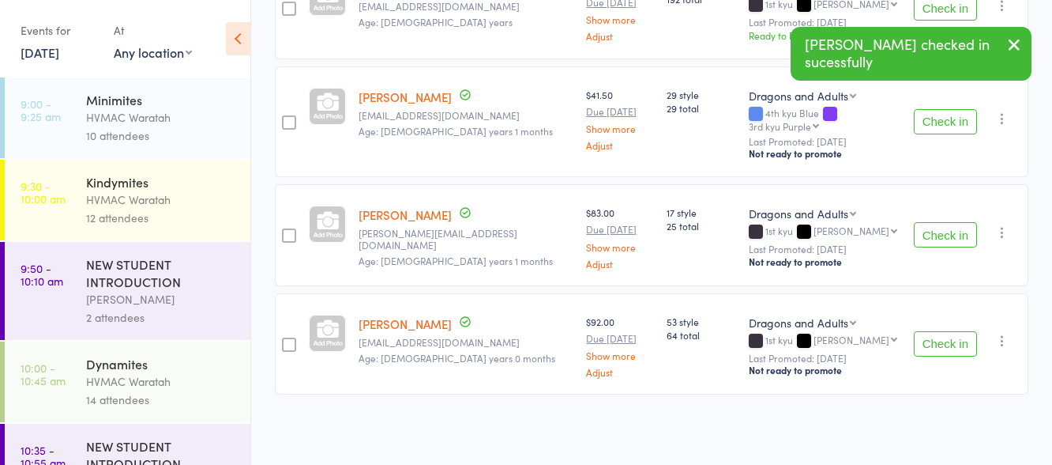
scroll to position [295, 0]
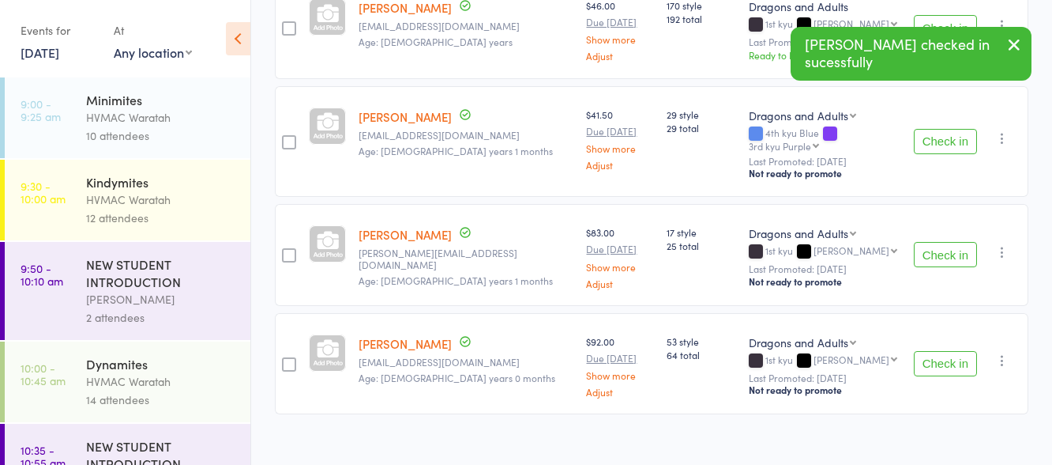
click at [937, 351] on button "Check in" at bounding box center [945, 363] width 63 height 25
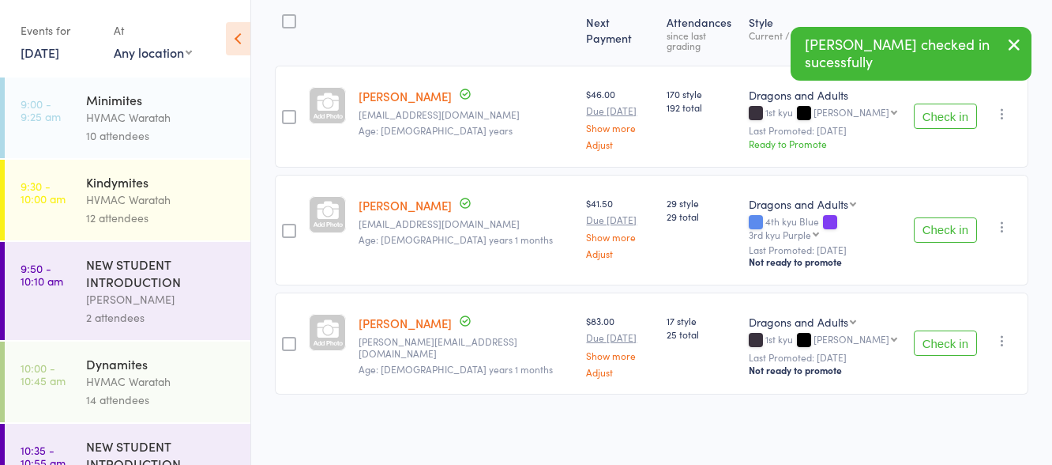
scroll to position [186, 0]
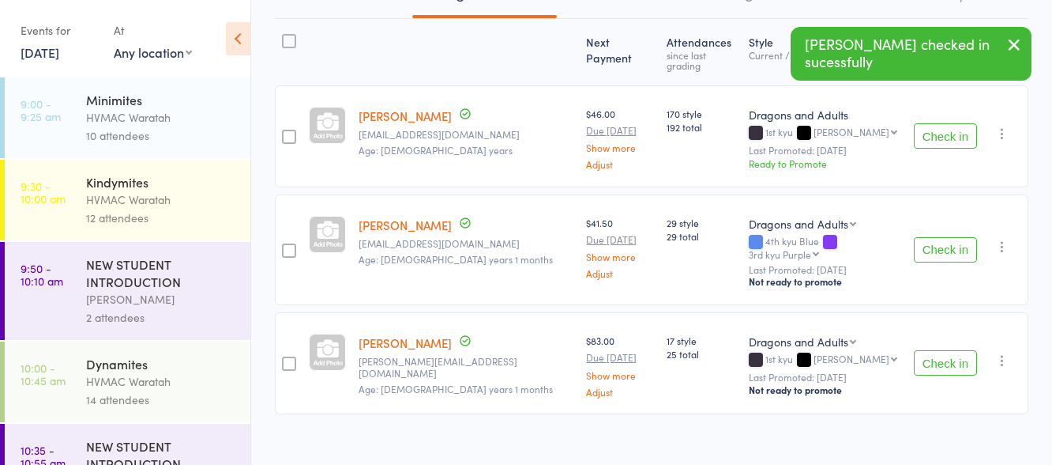
click at [937, 350] on button "Check in" at bounding box center [945, 362] width 63 height 25
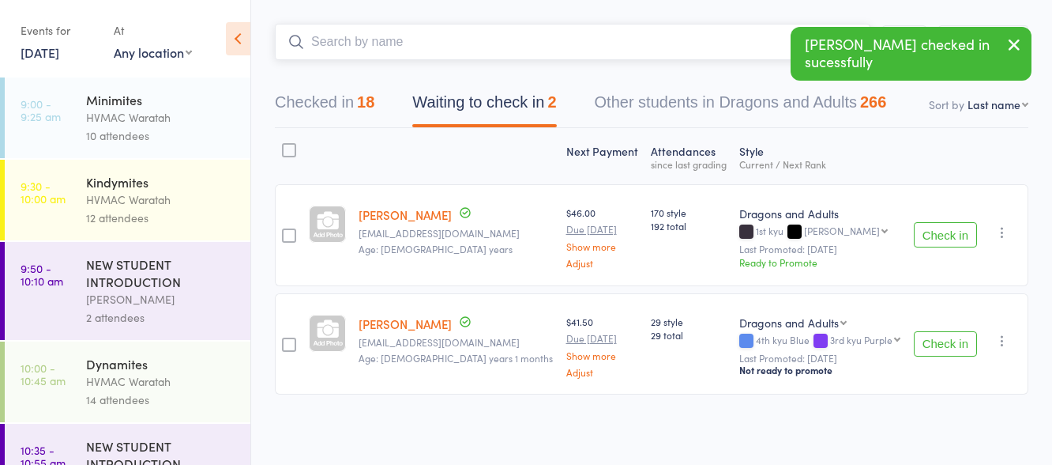
click at [492, 44] on input "search" at bounding box center [573, 42] width 596 height 36
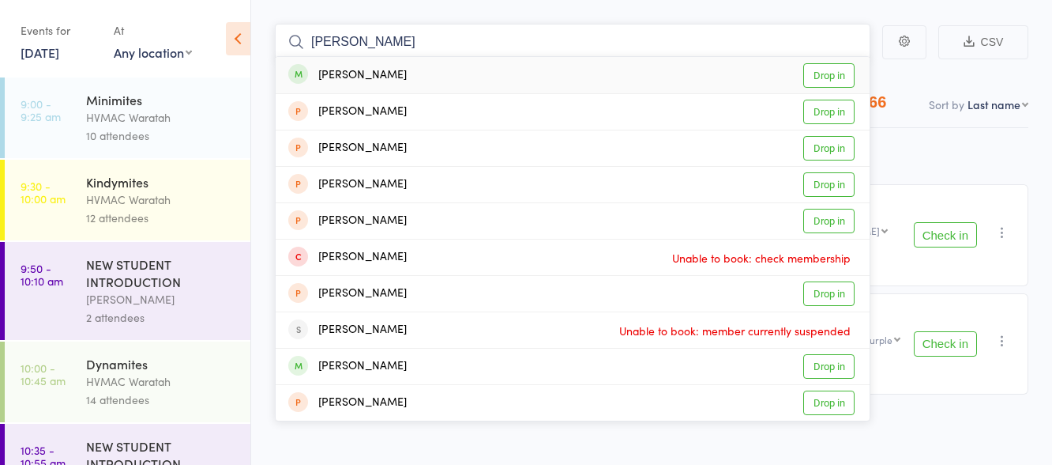
type input "[PERSON_NAME]"
click at [815, 73] on link "Drop in" at bounding box center [828, 75] width 51 height 24
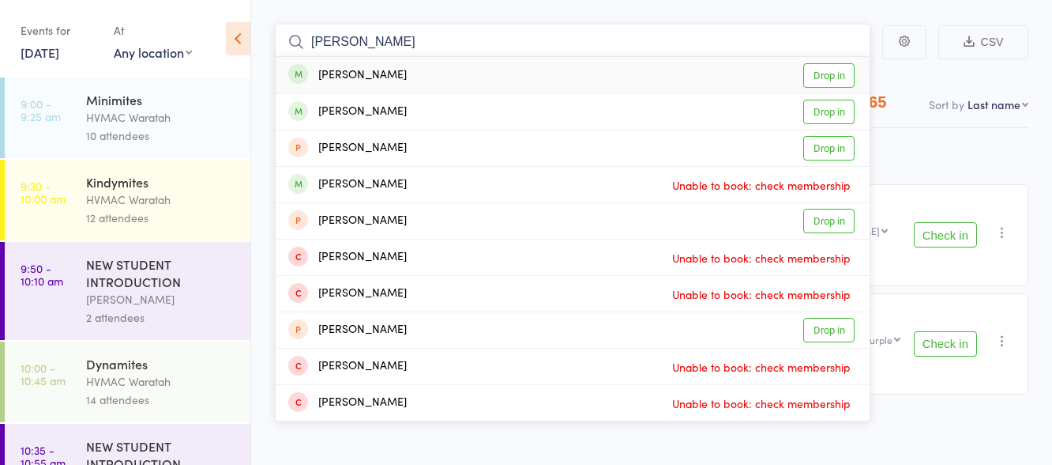
type input "[PERSON_NAME]"
click at [830, 75] on link "Drop in" at bounding box center [828, 75] width 51 height 24
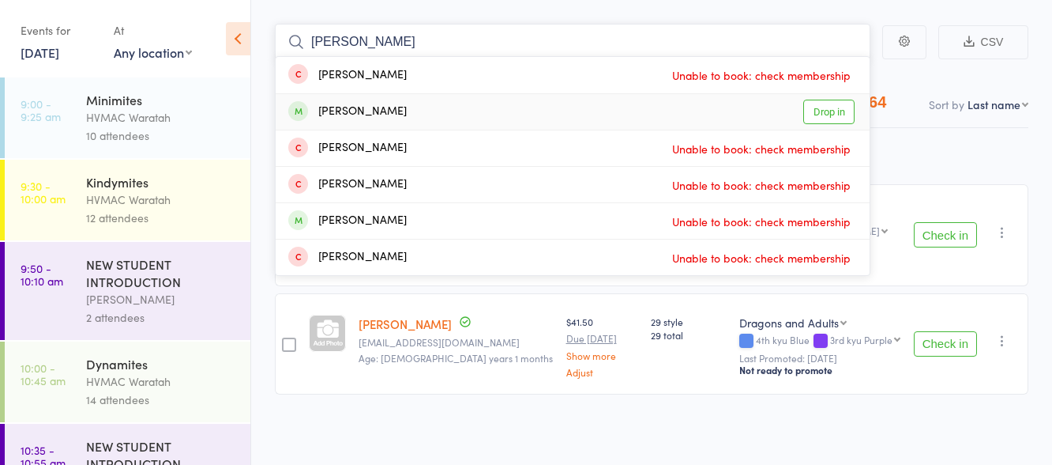
type input "[PERSON_NAME]"
click at [826, 111] on link "Drop in" at bounding box center [828, 112] width 51 height 24
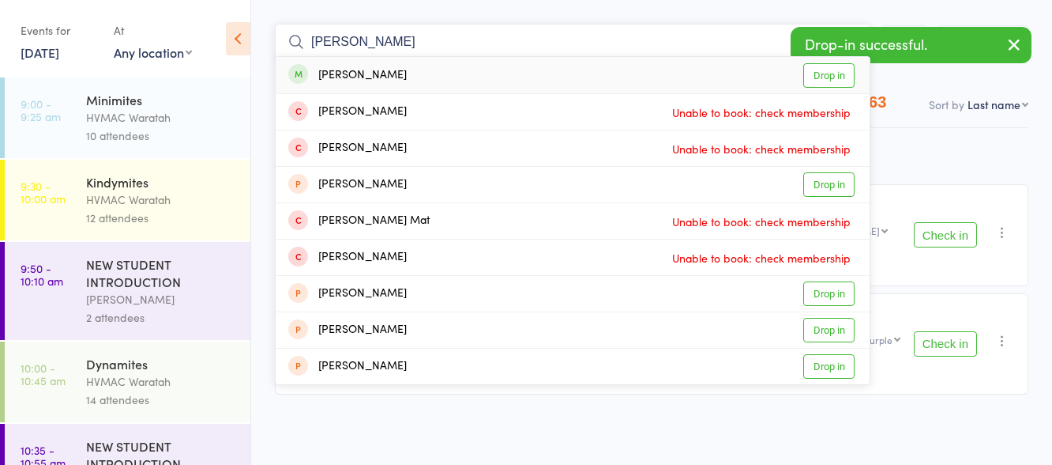
type input "[PERSON_NAME]"
click at [822, 73] on link "Drop in" at bounding box center [828, 75] width 51 height 24
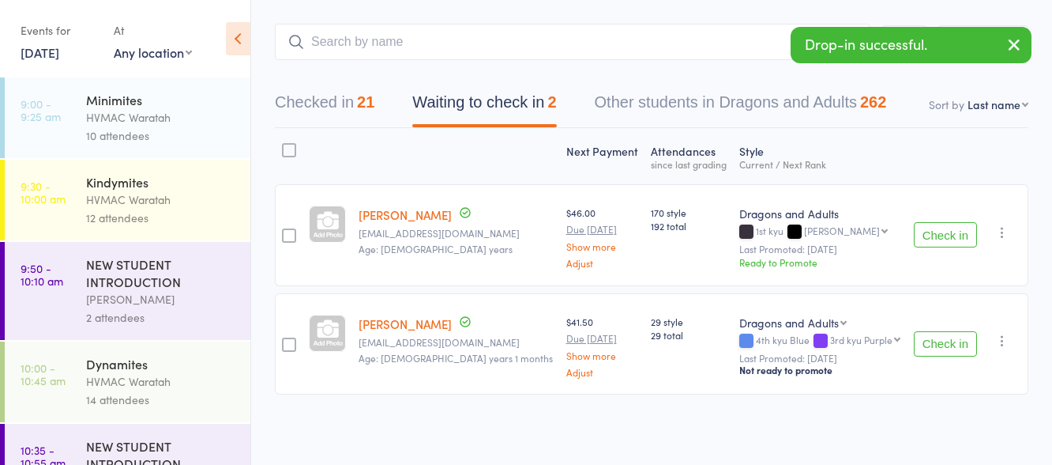
click at [949, 340] on button "Check in" at bounding box center [945, 343] width 63 height 25
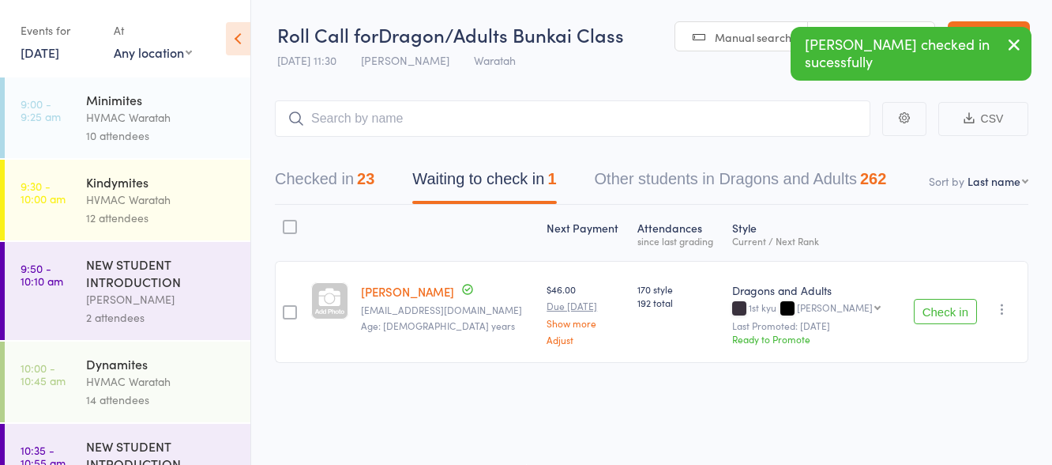
click at [999, 308] on icon "button" at bounding box center [1003, 309] width 16 height 16
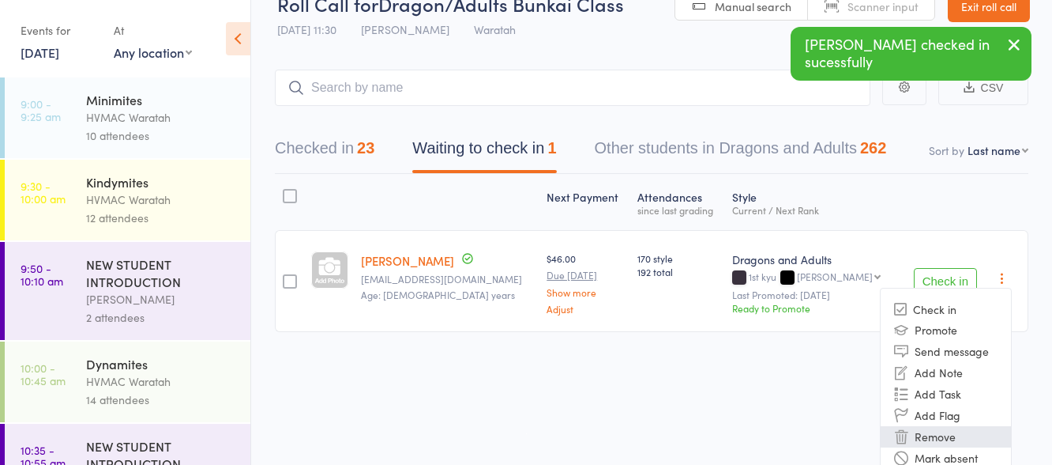
scroll to position [47, 0]
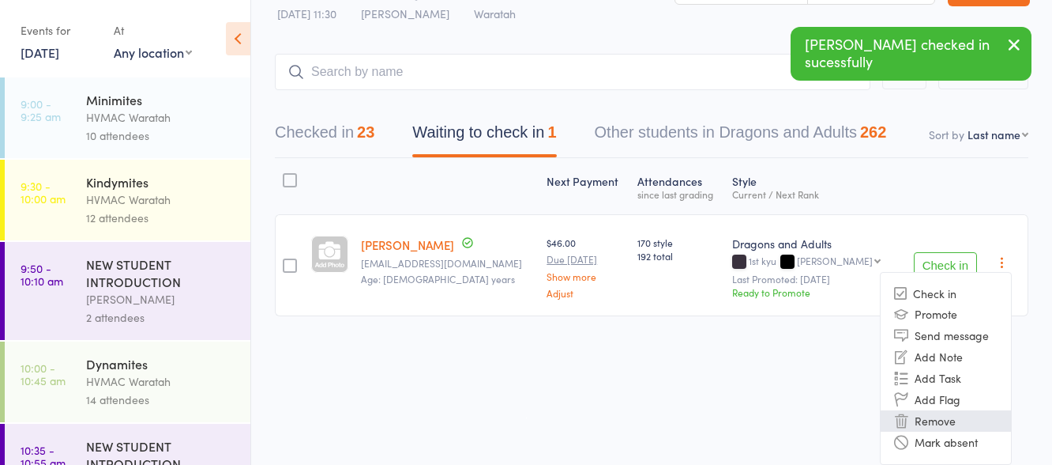
click at [926, 422] on li "Remove" at bounding box center [946, 420] width 130 height 21
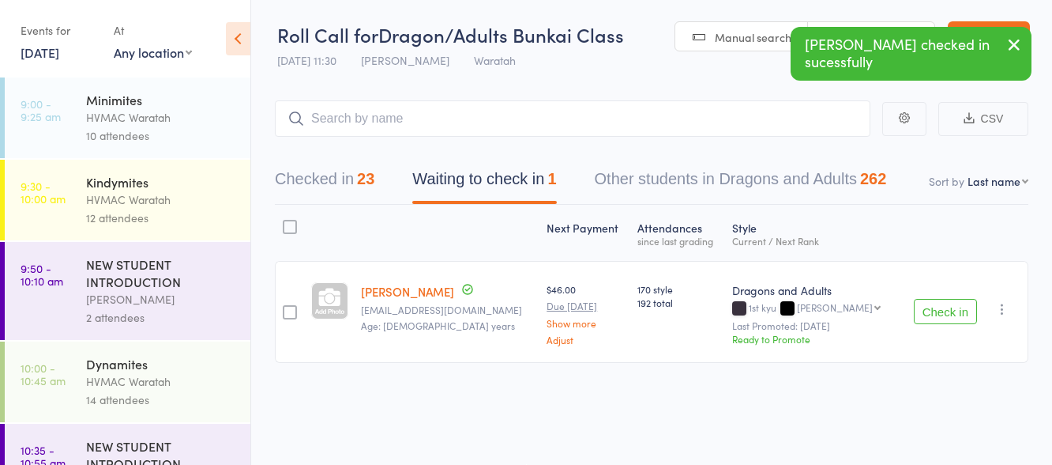
scroll to position [1, 0]
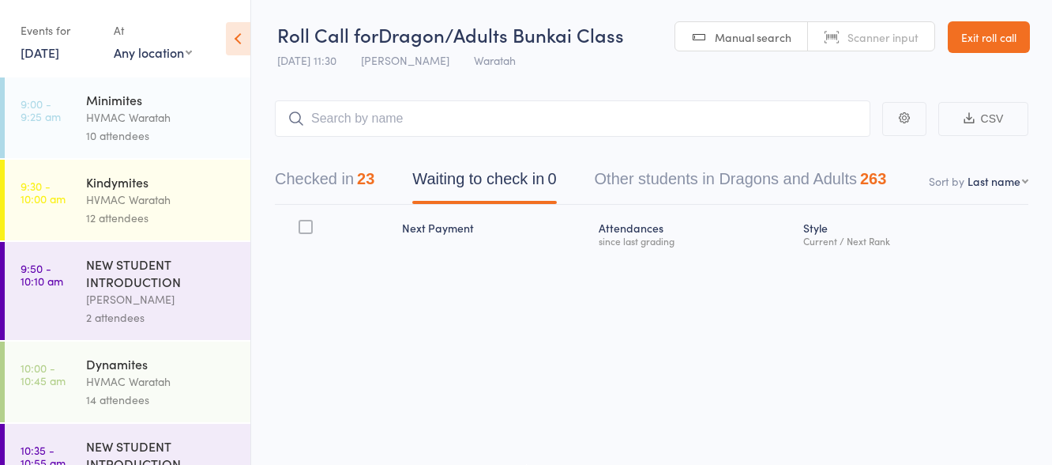
click at [198, 128] on div "10 attendees" at bounding box center [161, 135] width 151 height 18
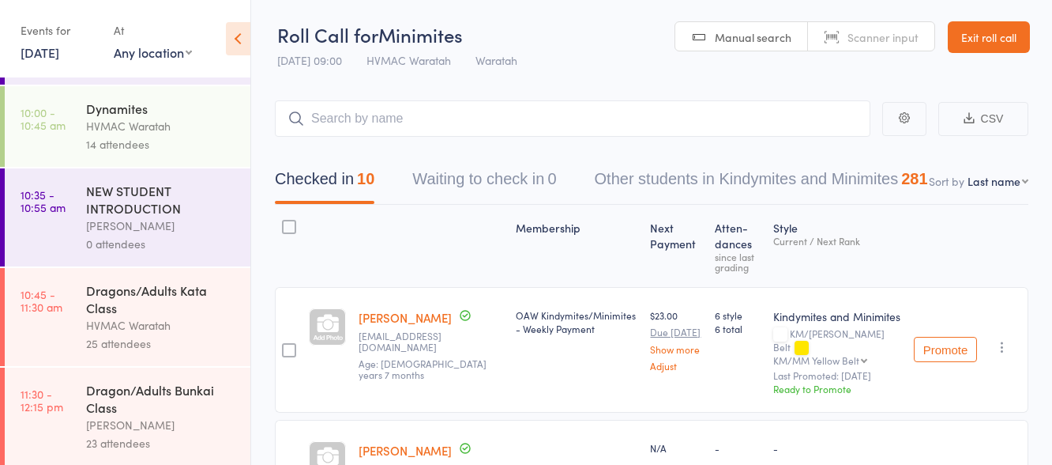
scroll to position [258, 0]
